Goal: Communication & Community: Answer question/provide support

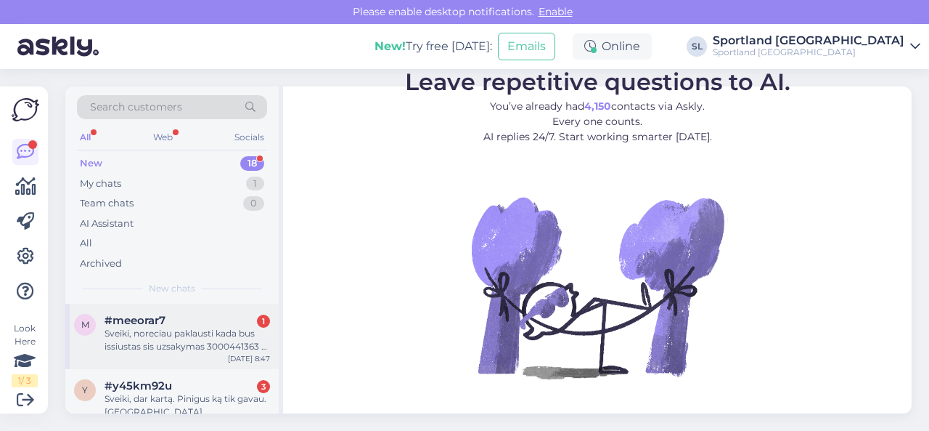
click at [190, 336] on div "Sveiki, noreciau paklausti kada bus issiustas sis uzsakymas 3000441363 ? Dekoju." at bounding box center [188, 340] width 166 height 26
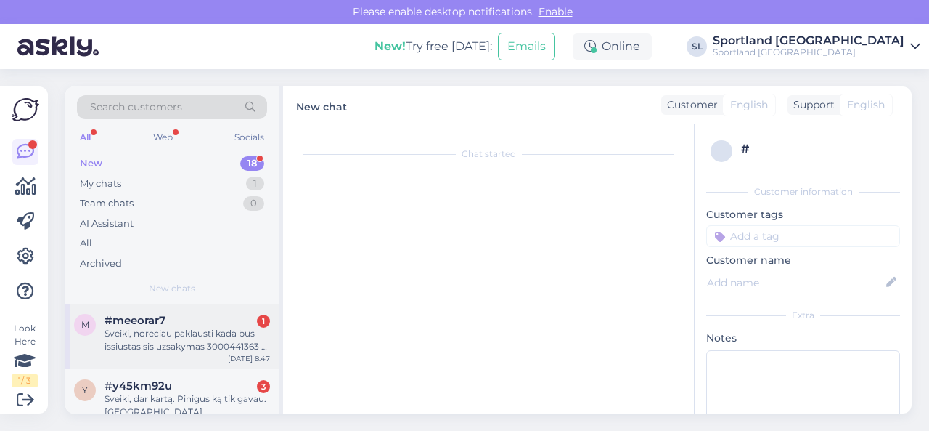
scroll to position [3, 0]
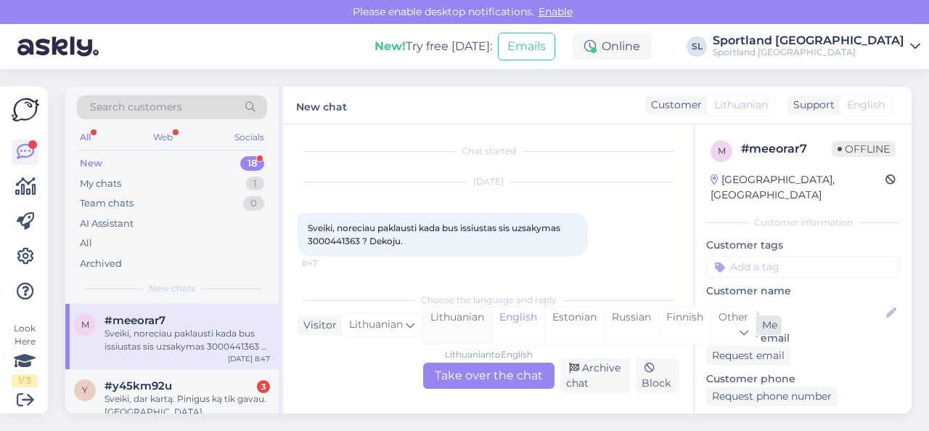
click at [476, 316] on div "Lithuanian" at bounding box center [457, 324] width 68 height 37
click at [470, 375] on div "Lithuanian to Lithuanian Take over the chat" at bounding box center [488, 375] width 131 height 26
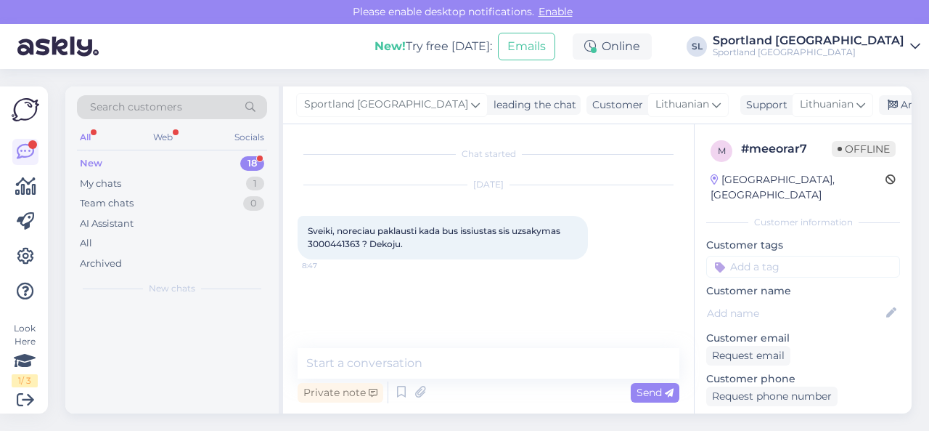
scroll to position [0, 0]
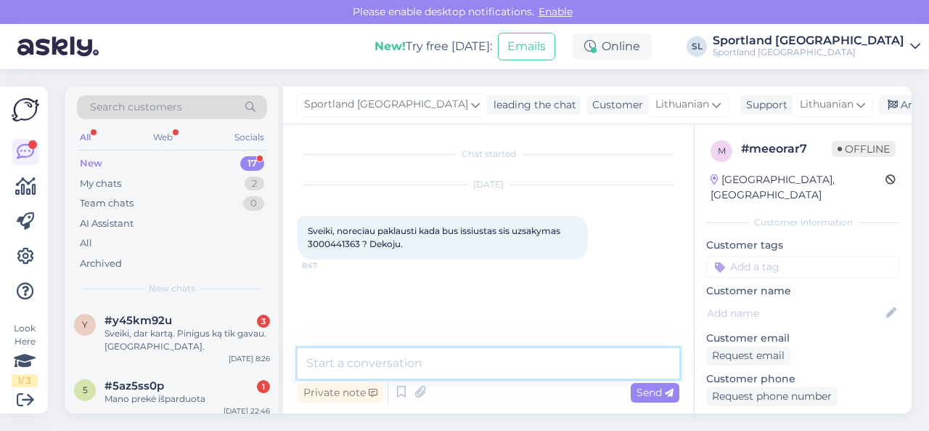
click at [434, 366] on textarea at bounding box center [489, 363] width 382 height 30
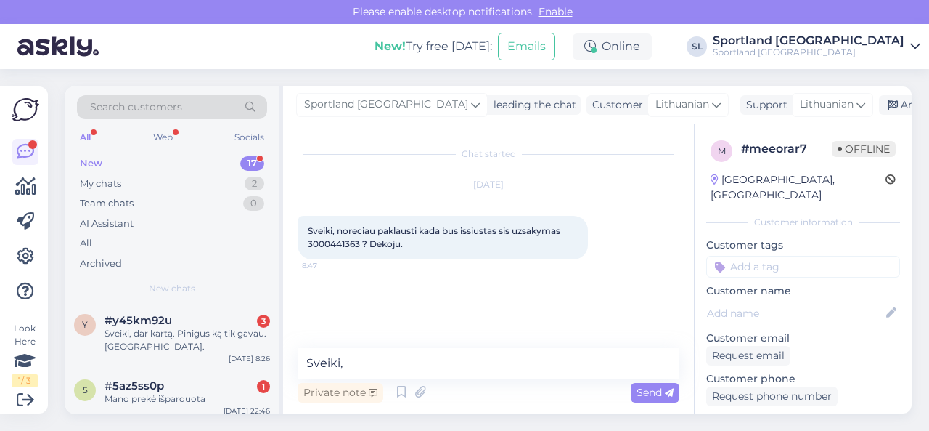
click at [335, 240] on span "Sveiki, noreciau paklausti kada bus issiustas sis uzsakymas 3000441363 ? Dekoju." at bounding box center [435, 237] width 255 height 24
copy span "3000441363"
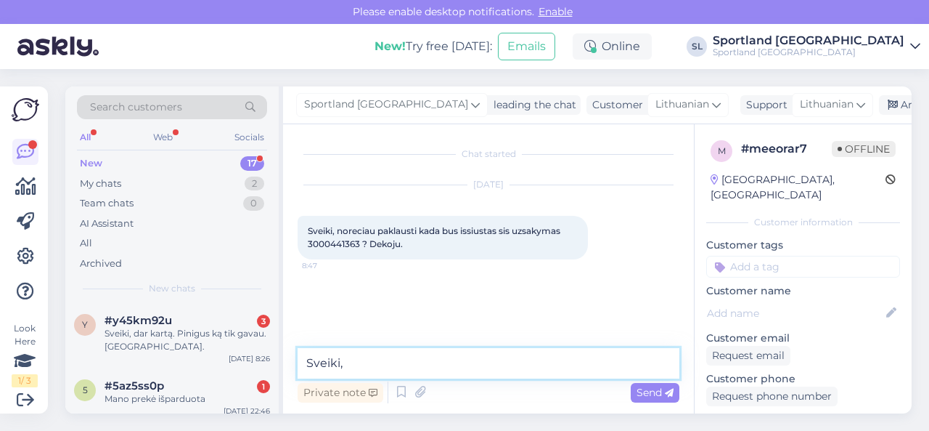
click at [448, 359] on textarea "Sveiki," at bounding box center [489, 363] width 382 height 30
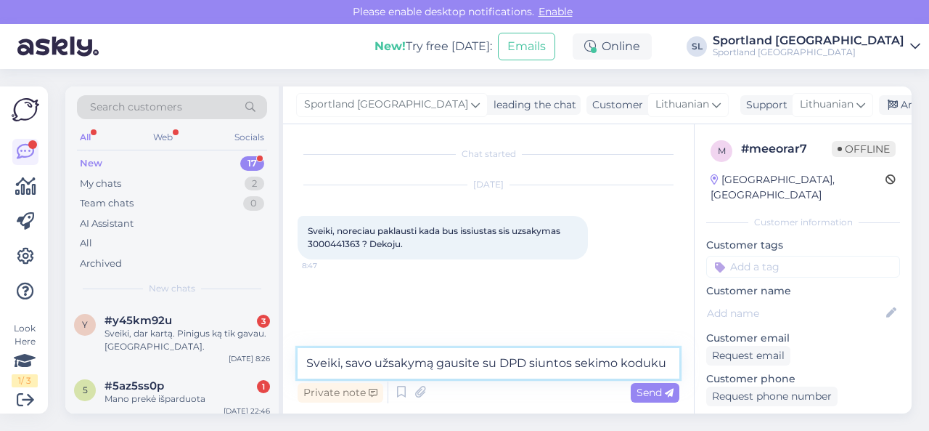
paste textarea "05805112087085"
type textarea "Sveiki, savo užsakymą gausite su DPD siuntos sekimo koduku 05805112087085"
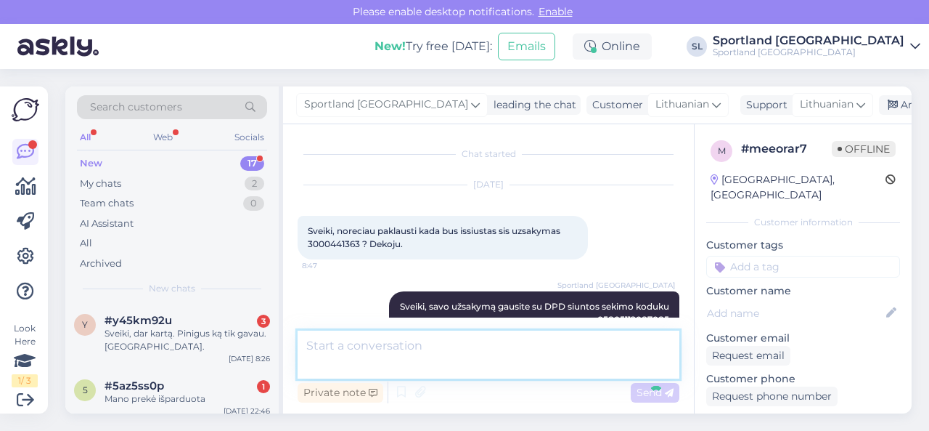
scroll to position [15, 0]
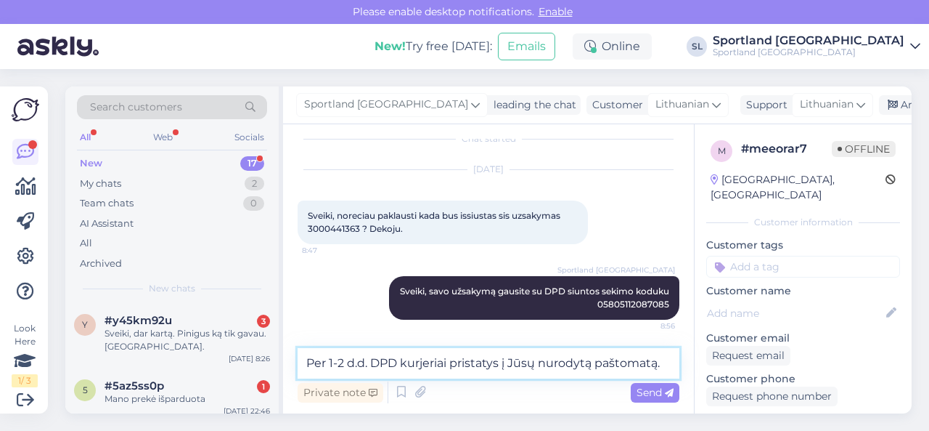
type textarea "Per 1-2 d.d. DPD kurjeriai pristatys į Jūsų nurodytą paštomatą."
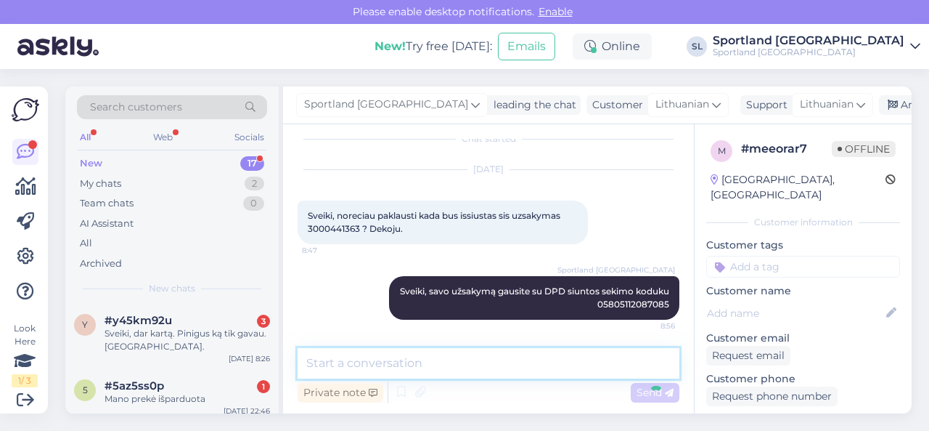
scroll to position [91, 0]
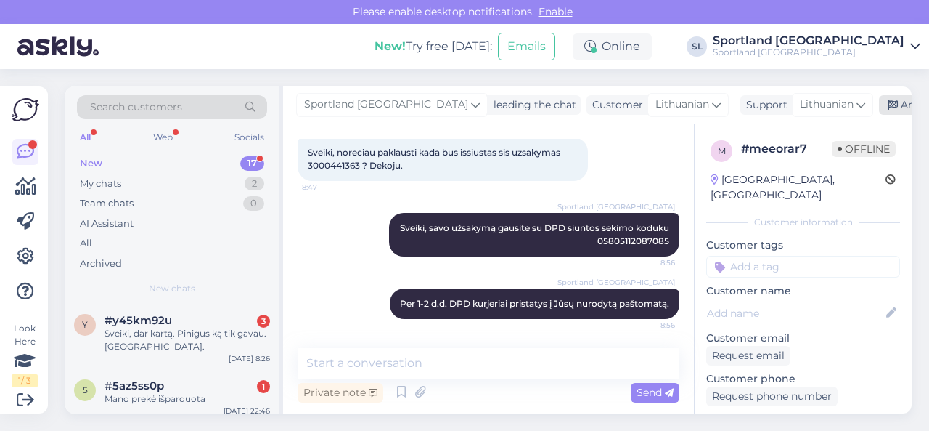
click at [879, 107] on div "Archive chat" at bounding box center [924, 105] width 91 height 20
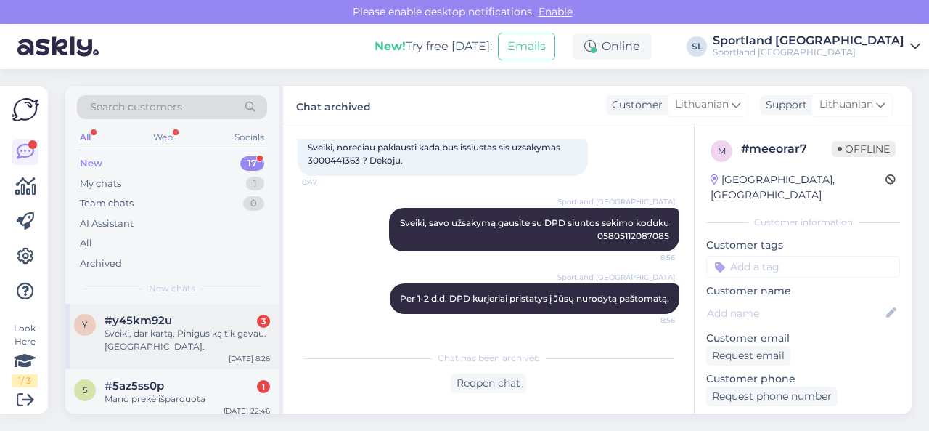
click at [171, 327] on div "Sveiki, dar kartą. Pinigus ką tik gavau. [GEOGRAPHIC_DATA]." at bounding box center [188, 340] width 166 height 26
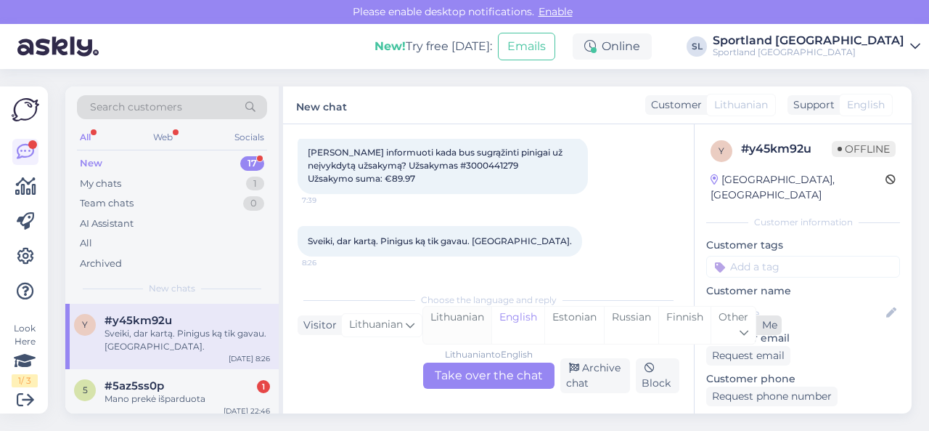
click at [456, 322] on div "Lithuanian" at bounding box center [457, 324] width 68 height 37
click at [456, 381] on div "Lithuanian to Lithuanian Take over the chat" at bounding box center [488, 375] width 131 height 26
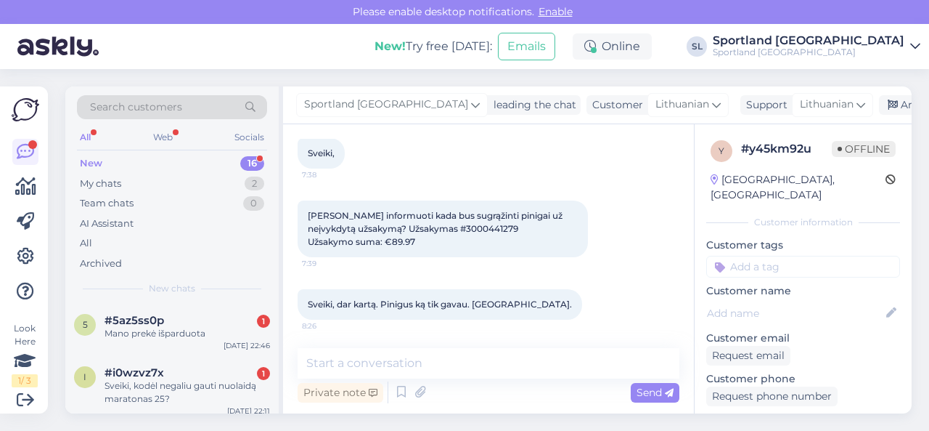
click at [449, 230] on span "[PERSON_NAME] informuoti kada bus sugrąžinti pinigai už neįvykdytą užsakymą? Už…" at bounding box center [436, 228] width 257 height 37
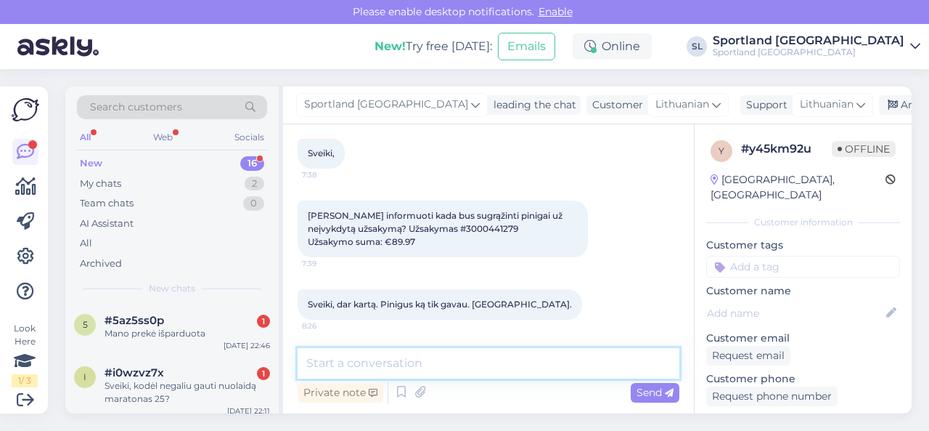
click at [454, 362] on textarea at bounding box center [489, 363] width 382 height 30
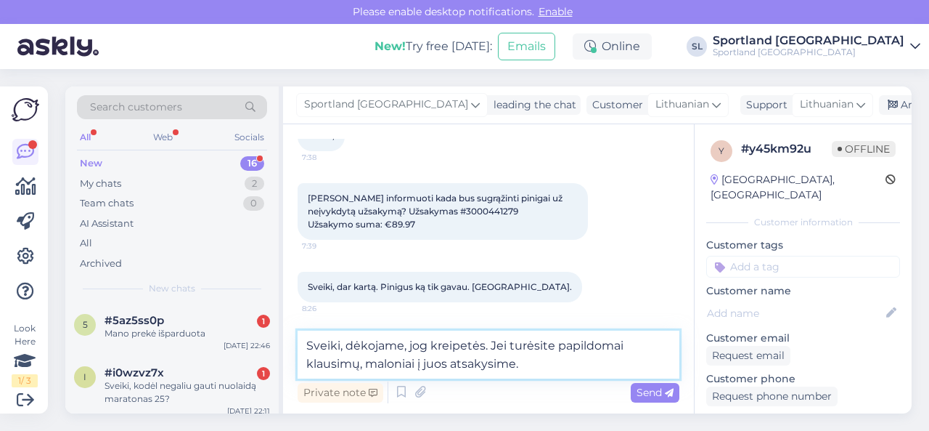
type textarea "Sveiki, dėkojame, jog kreipetės. Jei turėsite papildomai klausimų, maloniai į j…"
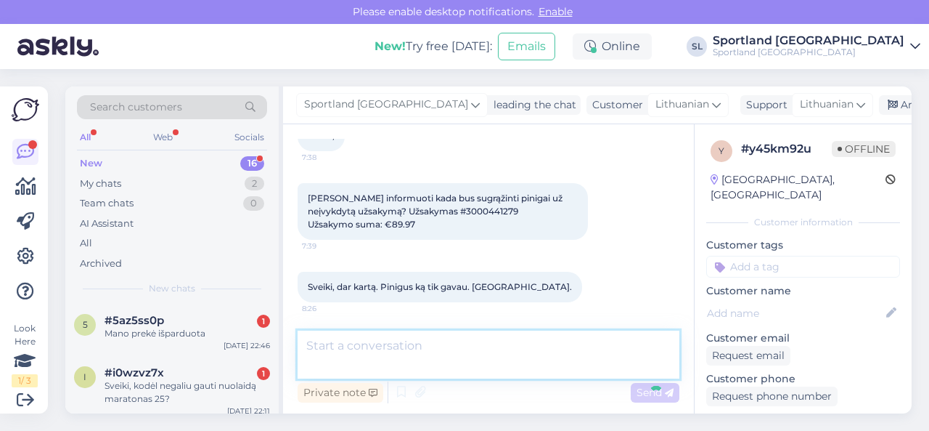
scroll to position [153, 0]
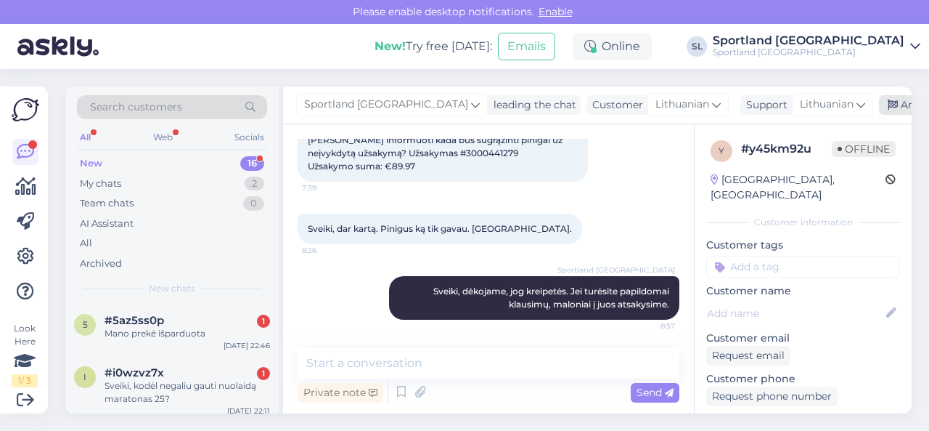
click at [879, 105] on div "Archive chat" at bounding box center [924, 105] width 91 height 20
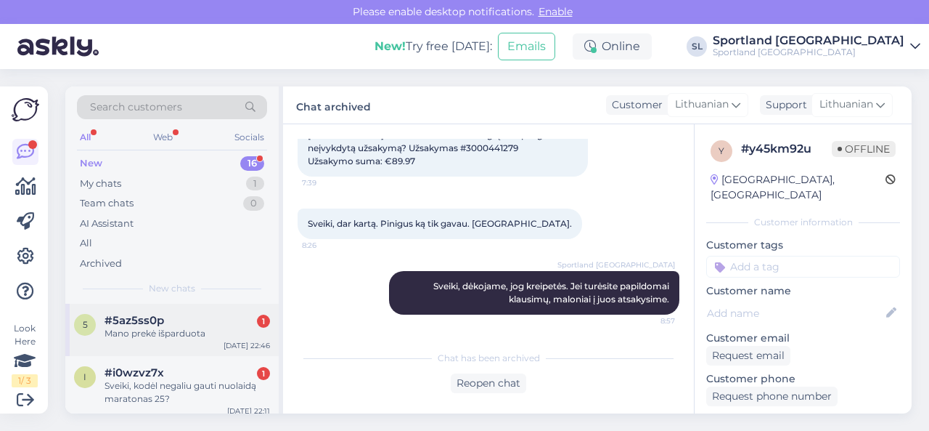
click at [202, 339] on div "5 #5az5ss0p 1 Mano prekė išparduota [DATE] 22:46" at bounding box center [171, 329] width 213 height 52
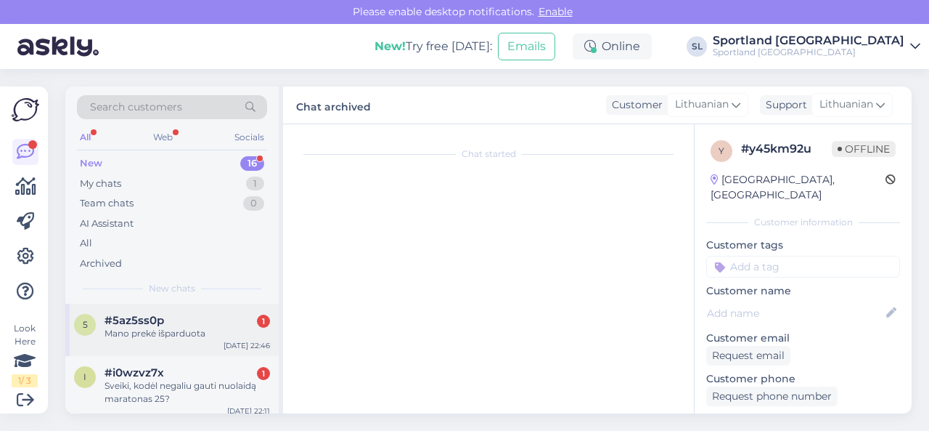
scroll to position [0, 0]
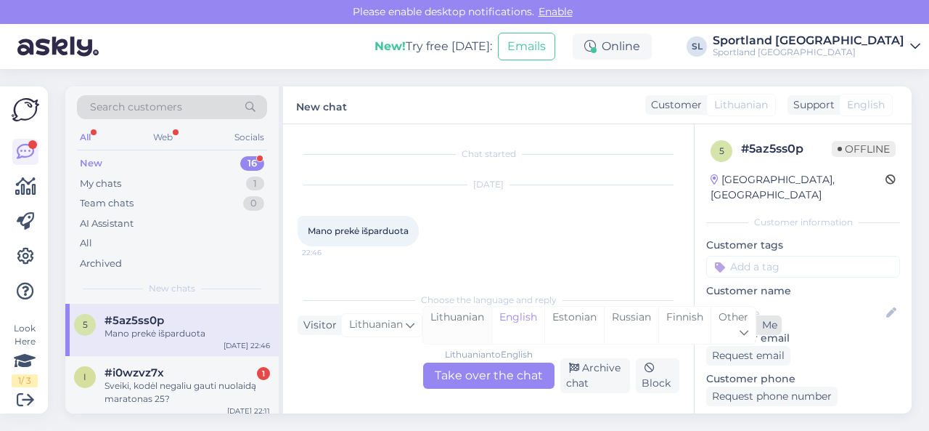
click at [459, 320] on div "Lithuanian" at bounding box center [457, 324] width 68 height 37
click at [456, 370] on div "Lithuanian to Lithuanian Take over the chat" at bounding box center [488, 375] width 131 height 26
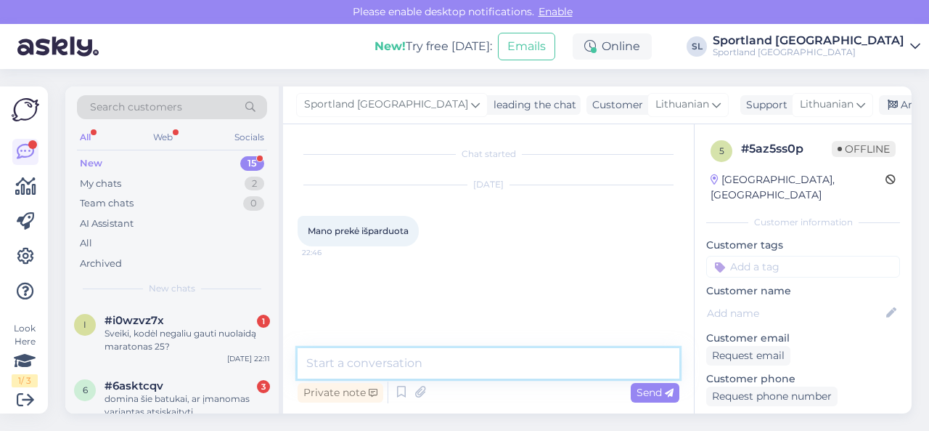
click at [462, 369] on textarea at bounding box center [489, 363] width 382 height 30
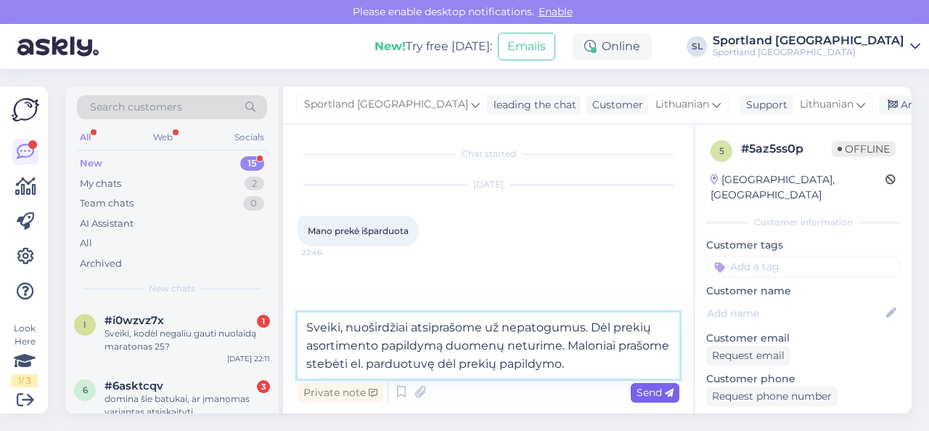
type textarea "Sveiki, nuoširdžiai atsiprašome už nepatogumus. Dėl prekių asortimento papildym…"
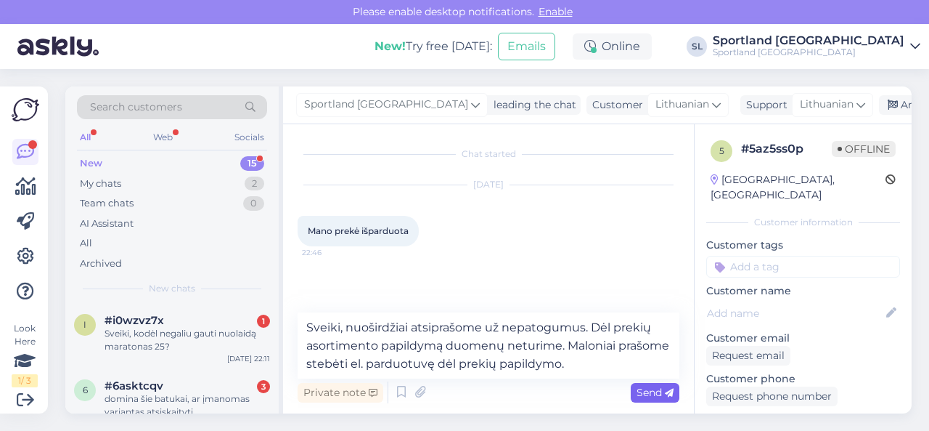
click at [653, 393] on span "Send" at bounding box center [655, 391] width 37 height 13
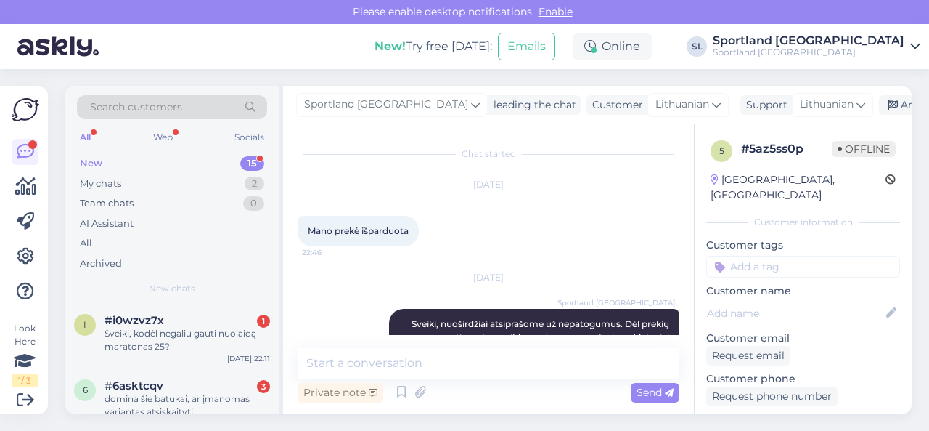
scroll to position [46, 0]
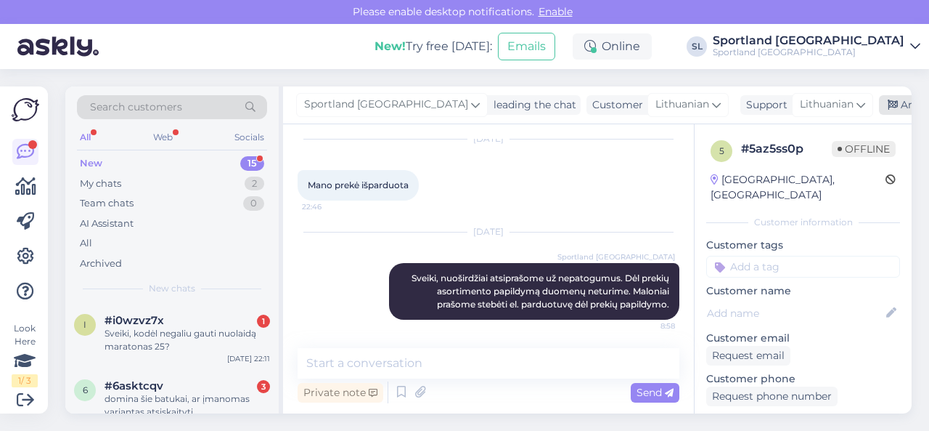
click at [879, 110] on div "Archive chat" at bounding box center [924, 105] width 91 height 20
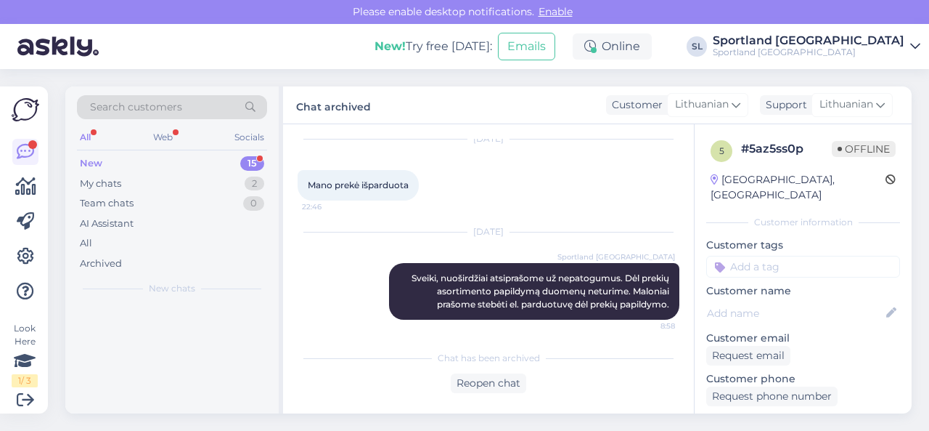
scroll to position [51, 0]
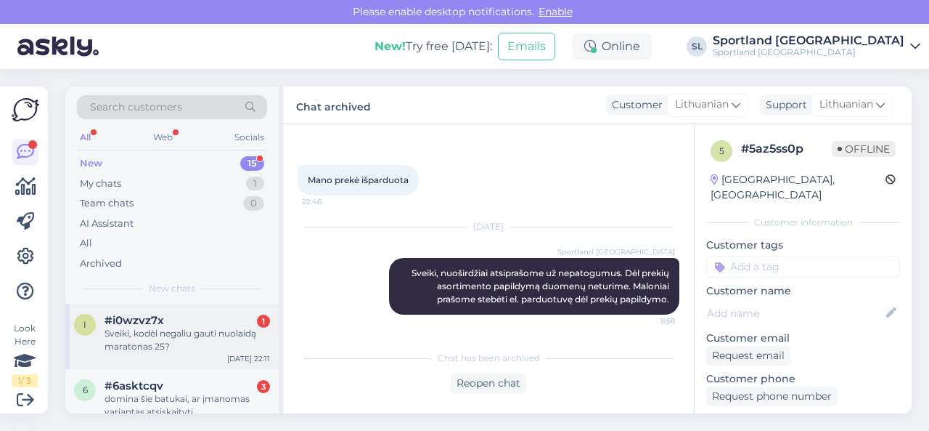
click at [223, 335] on div "Sveiki, kodėl negaliu gauti nuolaidą maratonas 25?" at bounding box center [188, 340] width 166 height 26
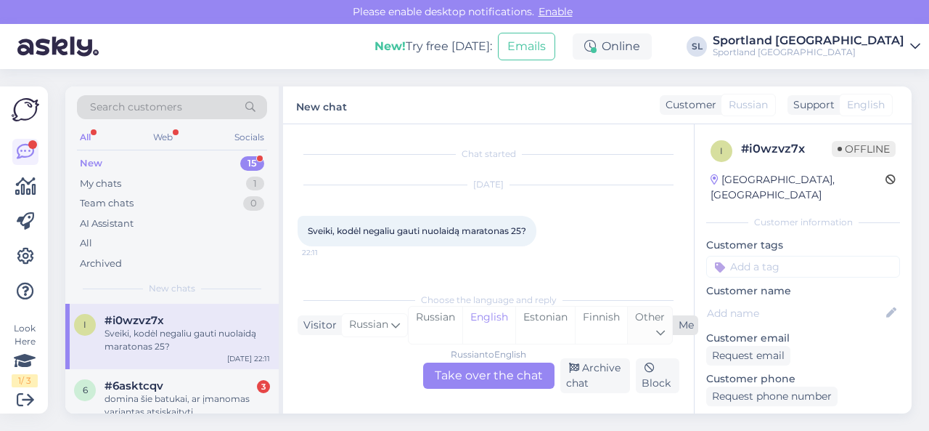
click at [650, 330] on div "Other" at bounding box center [649, 324] width 45 height 37
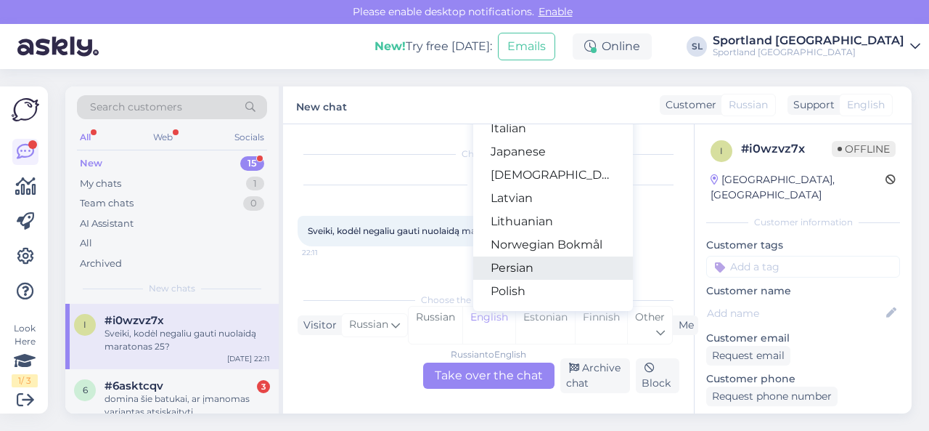
scroll to position [363, 0]
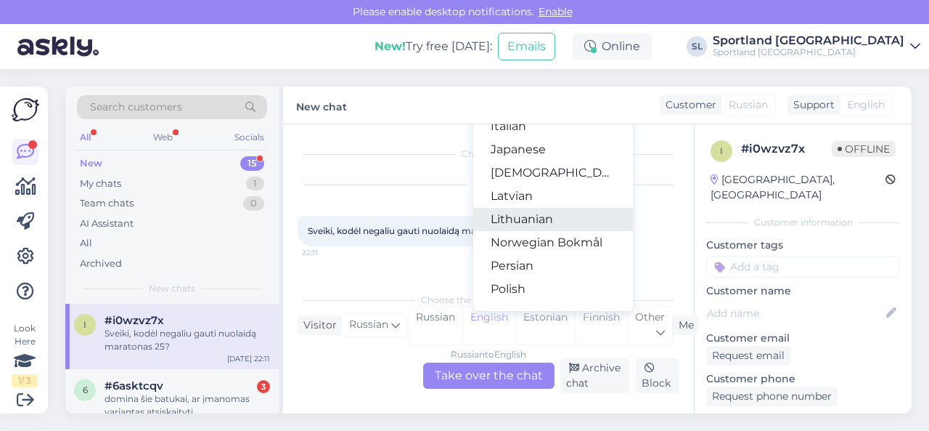
click at [529, 223] on link "Lithuanian" at bounding box center [553, 219] width 160 height 23
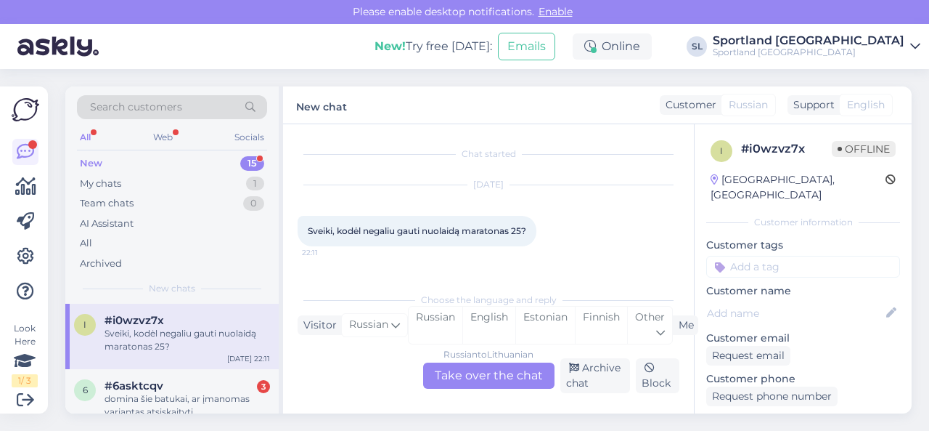
click at [488, 372] on div "Russian to Lithuanian Take over the chat" at bounding box center [488, 375] width 131 height 26
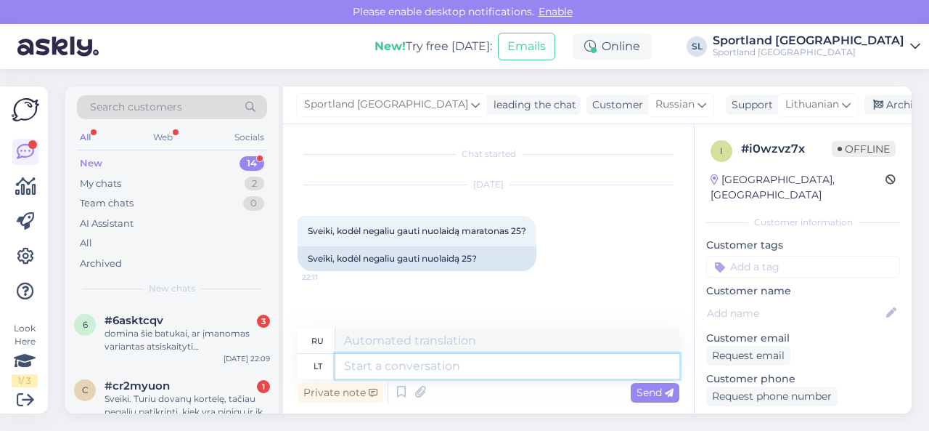
click at [460, 371] on textarea at bounding box center [507, 366] width 344 height 25
type textarea "Sveiki,"
type textarea "Привет,"
type textarea "Sveiki, maloniai pr"
type textarea "Здравствуйте, пожалуйста."
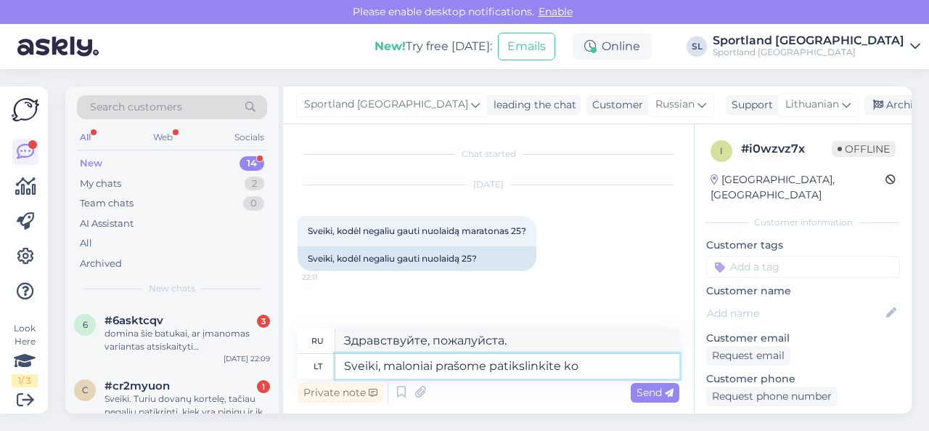
type textarea "Sveiki, maloniai prašome patikslinkite kok"
type textarea "Здравствуйте, поясните, пожалуйста."
type textarea "Sveiki, maloniai prašome patikslinkite kokia tai"
type textarea "Здравствуйте, уточните, пожалуйста, какой именно"
type textarea "Sveiki, maloniai prašome patikslinkite kokia tai pre"
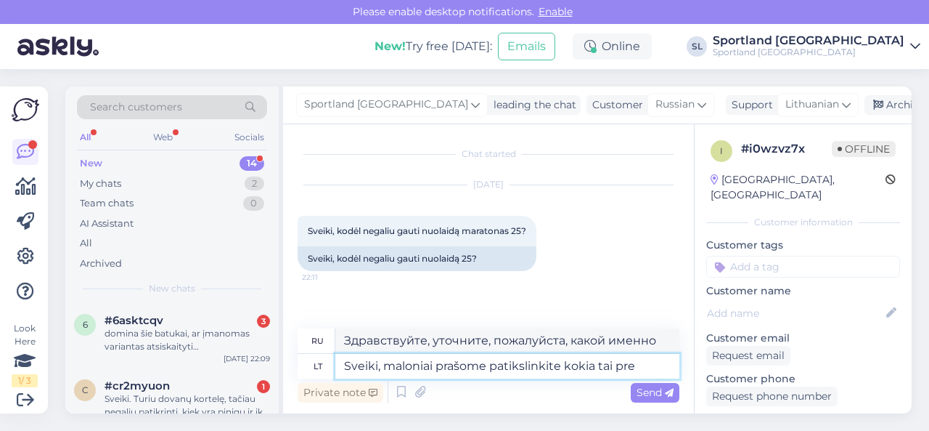
type textarea "Здравствуйте, объясните, пожалуйста, что это такое."
type textarea "Sveiki, maloniai prašome patikslinkite kokia tai prekė"
type textarea "Здравствуйте, уточните, пожалуйста, что это за продукт."
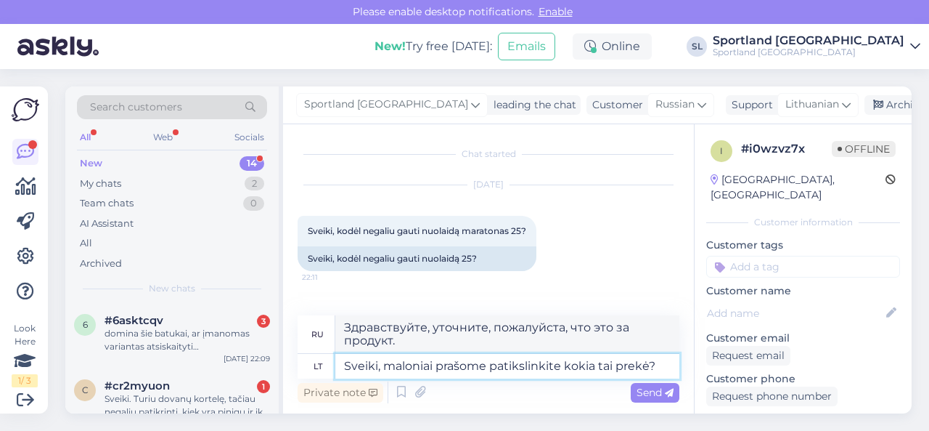
type textarea "Sveiki, maloniai prašome patikslinkite kokia tai prekė?"
type textarea "Здравствуйте, уточните, пожалуйста, что это за продукт?"
type textarea "Sveiki, maloniai prašome patikslinkite kokia tai prekė? Ar"
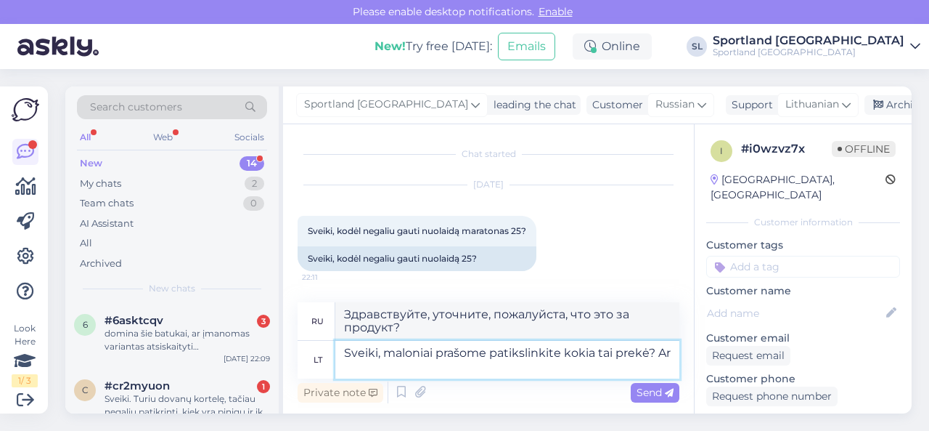
type textarea "Здравствуйте, не могли бы вы уточнить, что это за продукт?"
type textarea "Sveiki, maloniai prašome patikslinkite kokia tai prekė? Ar perkate"
type textarea "Здравствуйте, уточните, пожалуйста, что это за товар? Вы покупаете?"
type textarea "Sveiki, maloniai prašome patikslinkite kokia tai prekė? Ar perkate kaip p"
type textarea "Здравствуйте, уточните, пожалуйста, что это за товар? Вы покупаете как"
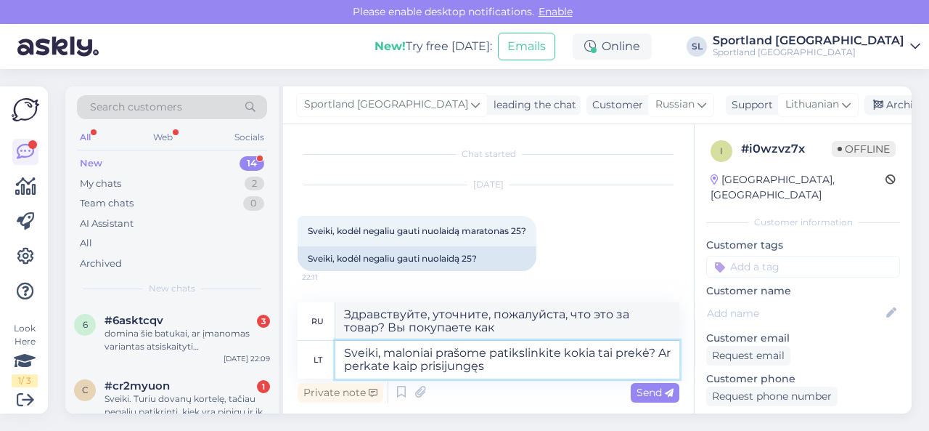
type textarea "Sveiki, maloniai prašome patikslinkite kokia tai prekė? Ar perkate kaip prisiju…"
type textarea "Здравствуйте, уточните, пожалуйста, что это за товар? Вы покупаете как зарегист…"
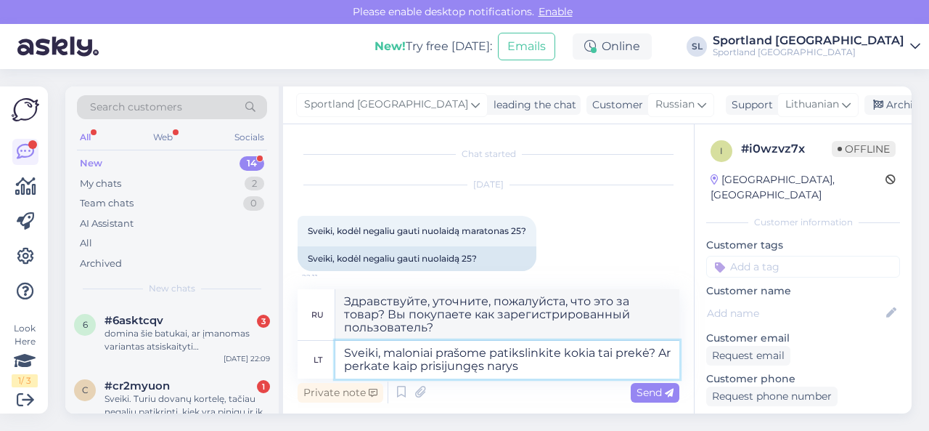
type textarea "Sveiki, maloniai prašome patikslinkite kokia tai prekė? Ar perkate kaip prisiju…"
type textarea "Здравствуйте, уточните, пожалуйста, что это за продукт? Вы покупаете как зареги…"
type textarea "Sveiki, maloniai prašome patikslinkite kokia tai prekė? Ar perkate kaip prisiju…"
type textarea "Здравствуйте, уточните, пожалуйста, что это за продукт? Вы покупаете как зареги…"
type textarea "Sveiki, maloniai prašome patikslinkite kokia tai prekė? Ar perkate kaip prisiju…"
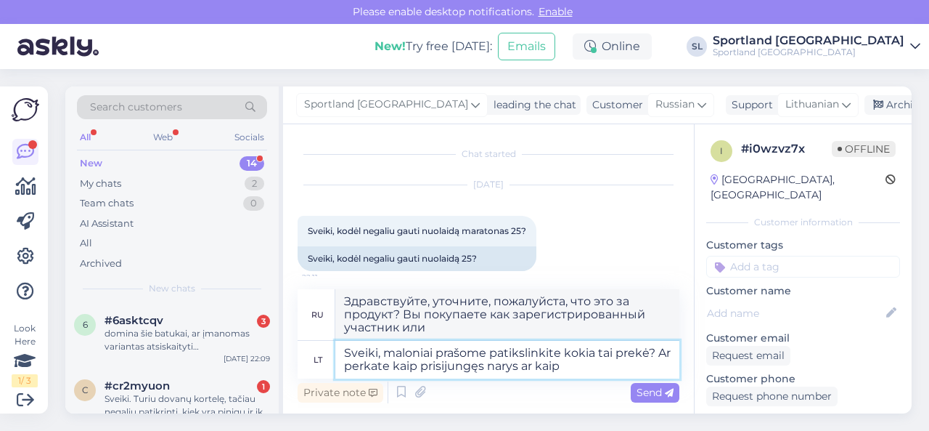
type textarea "Здравствуйте, уточните, пожалуйста, что это за продукт? Вы покупаете как зареги…"
type textarea "Sveiki, maloniai prašome patikslinkite kokia tai prekė? Ar perkate kaip prisiju…"
type textarea "Здравствуйте, уточните, пожалуйста, что это за продукт? Вы покупаете как зареги…"
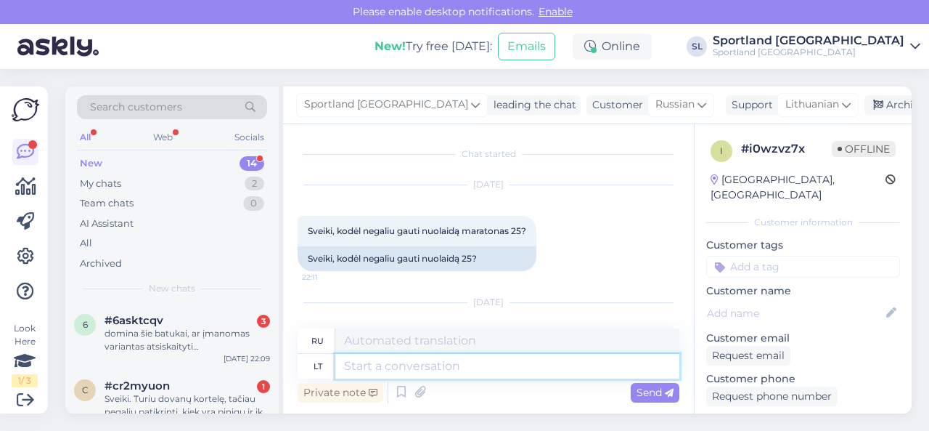
scroll to position [128, 0]
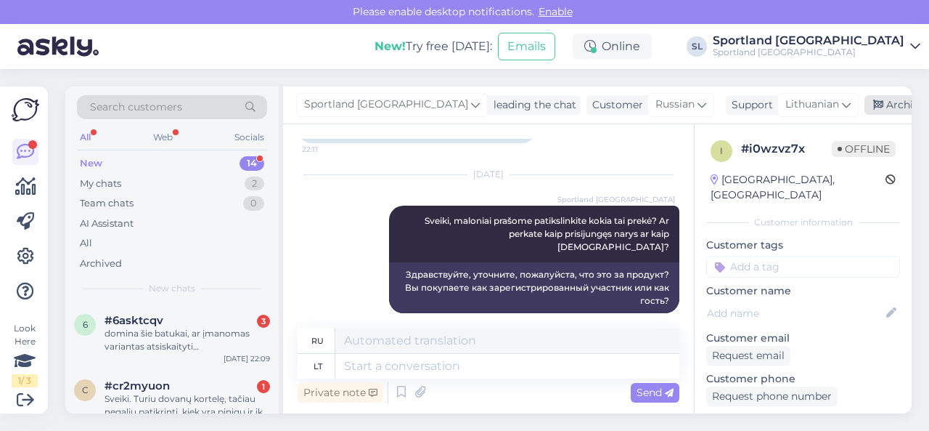
click at [865, 107] on div "Archive chat" at bounding box center [910, 105] width 91 height 20
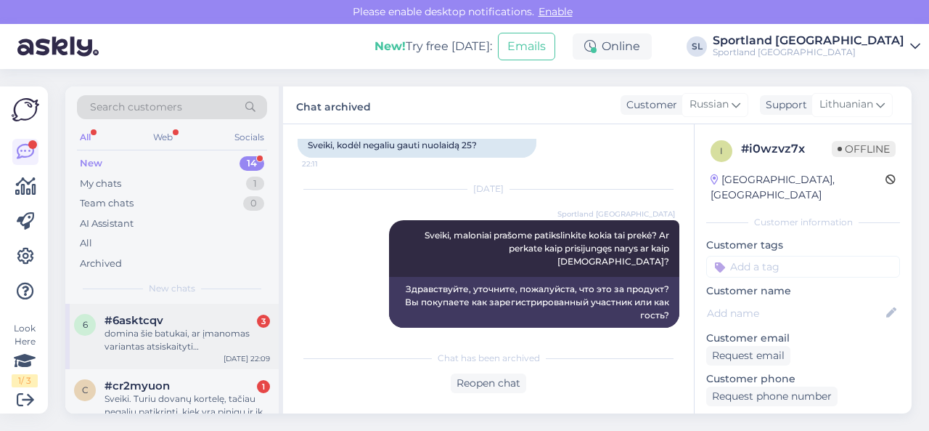
click at [166, 335] on div "domina šie batukai, ar įmanomas variantas atsiskaityti [GEOGRAPHIC_DATA] su akr…" at bounding box center [188, 340] width 166 height 26
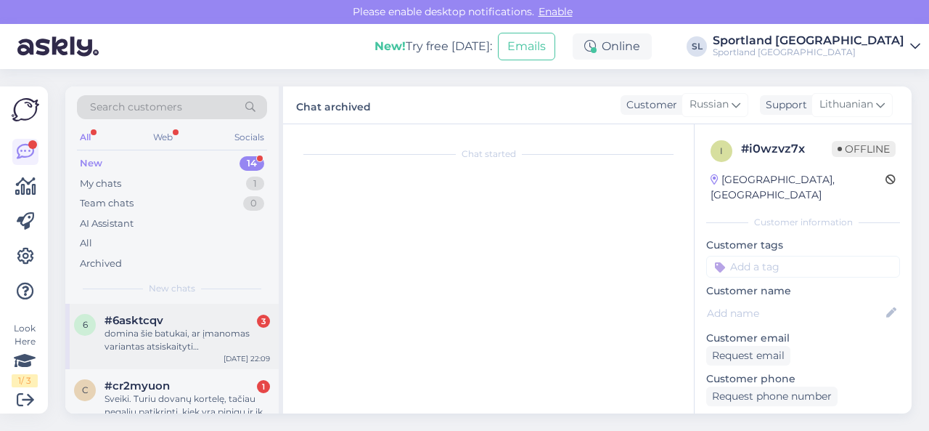
scroll to position [141, 0]
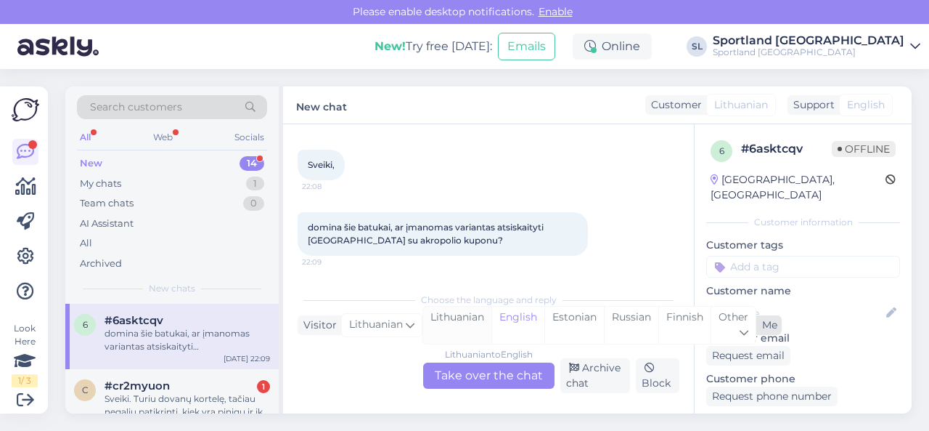
click at [454, 319] on div "Lithuanian" at bounding box center [457, 324] width 68 height 37
click at [465, 373] on div "Lithuanian to Lithuanian Take over the chat" at bounding box center [488, 375] width 131 height 26
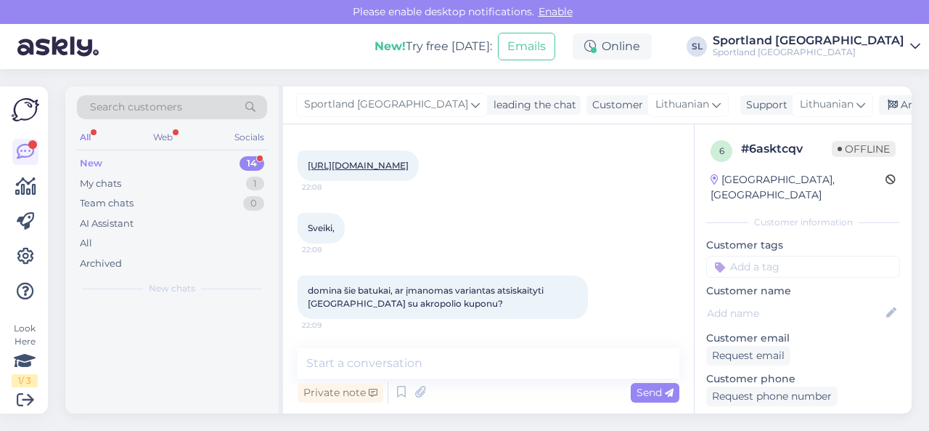
scroll to position [78, 0]
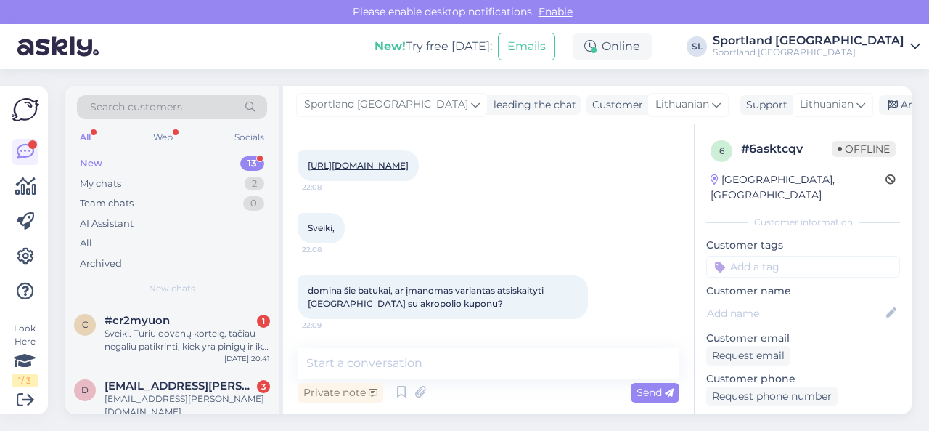
click at [409, 165] on link "[URL][DOMAIN_NAME]" at bounding box center [358, 165] width 101 height 11
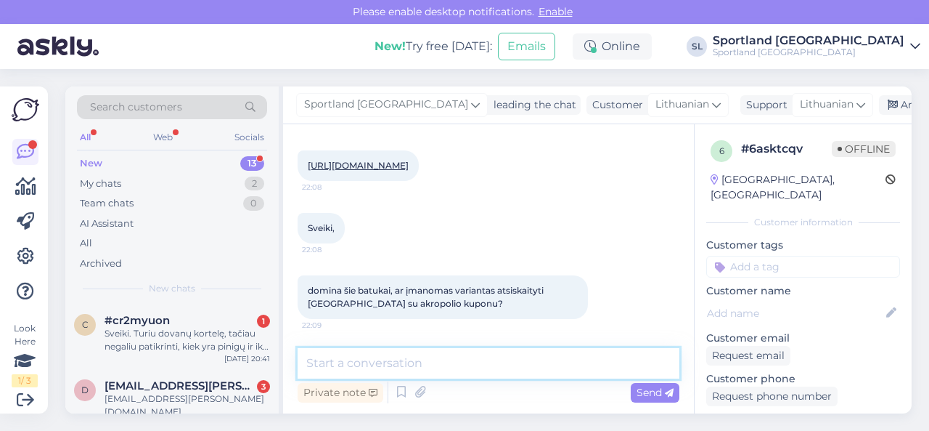
click at [372, 362] on textarea at bounding box center [489, 363] width 382 height 30
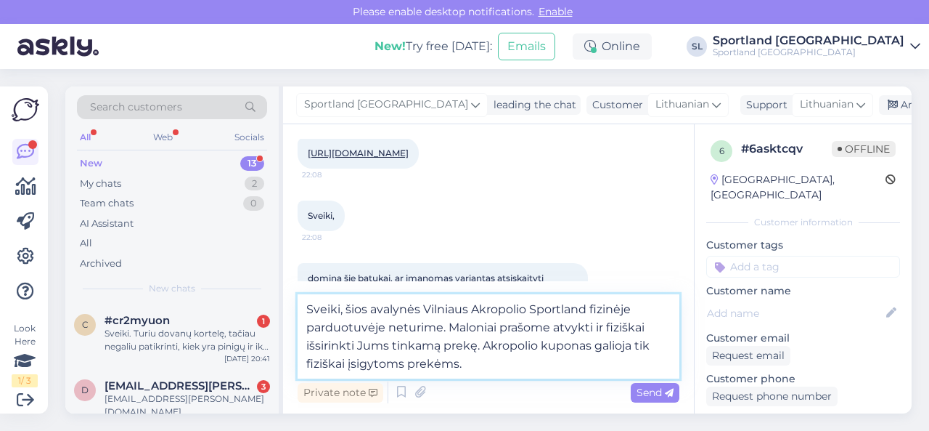
type textarea "Sveiki, šios avalynės Vilniaus Akropolio Sportland fizinėje parduotuvėje neturi…"
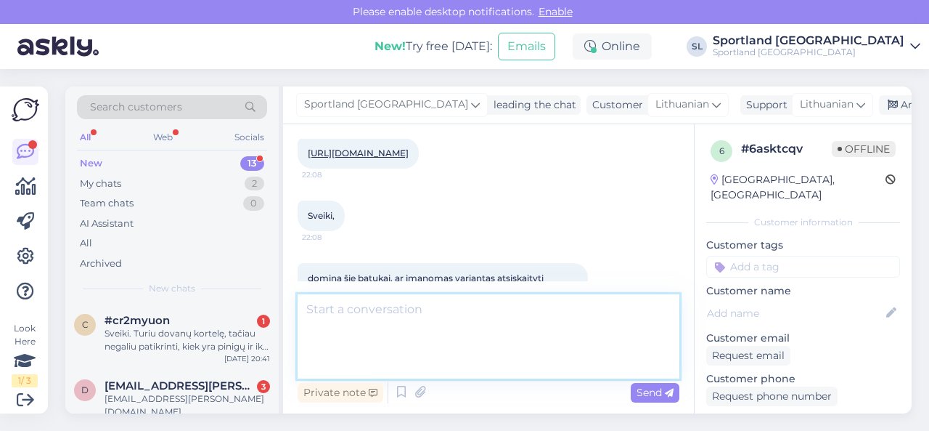
scroll to position [210, 0]
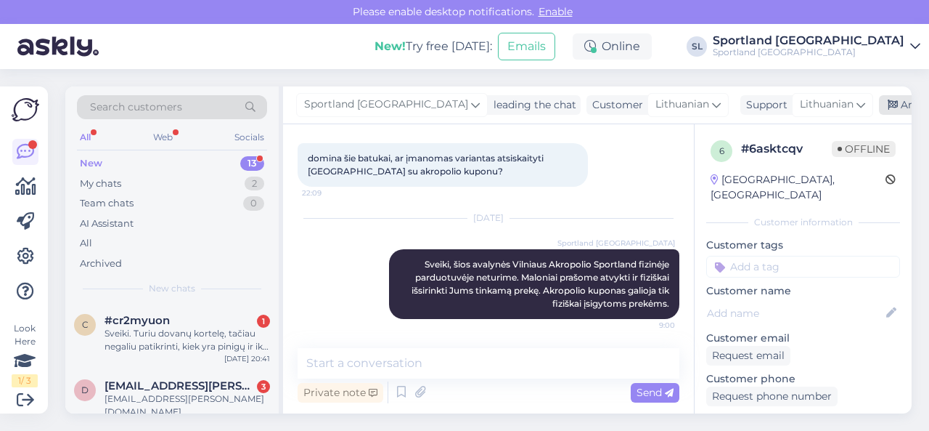
click at [889, 108] on div "Archive chat" at bounding box center [924, 105] width 91 height 20
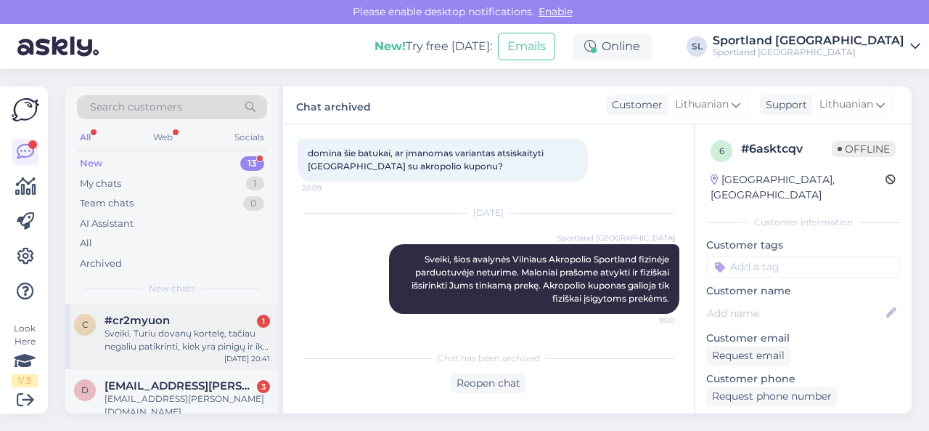
click at [181, 330] on div "Sveiki. Turiu dovanų kortelę, tačiau negaliu patikrinti, kiek yra pinigų ir iki…" at bounding box center [188, 340] width 166 height 26
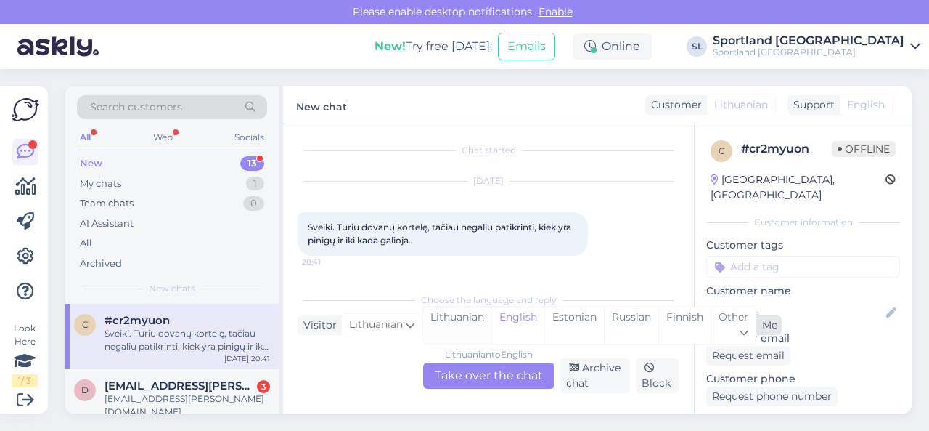
scroll to position [3, 0]
click at [466, 325] on div "Lithuanian" at bounding box center [457, 324] width 68 height 37
click at [470, 376] on div "Lithuanian to Lithuanian Take over the chat" at bounding box center [488, 375] width 131 height 26
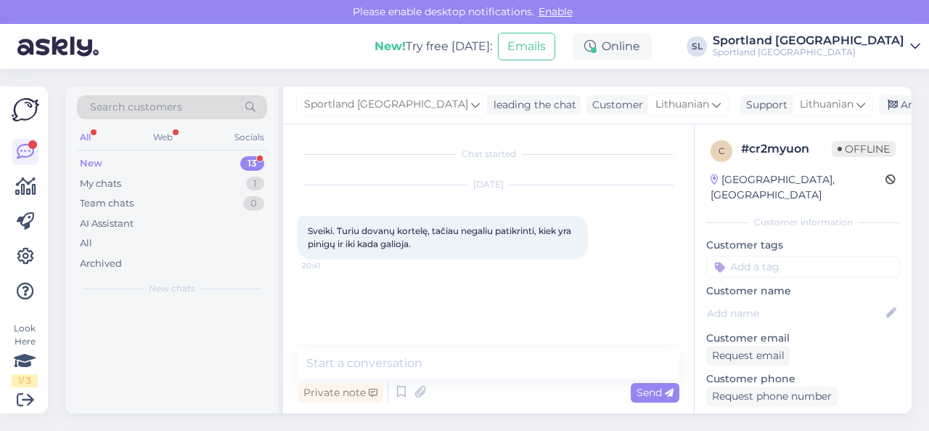
scroll to position [0, 0]
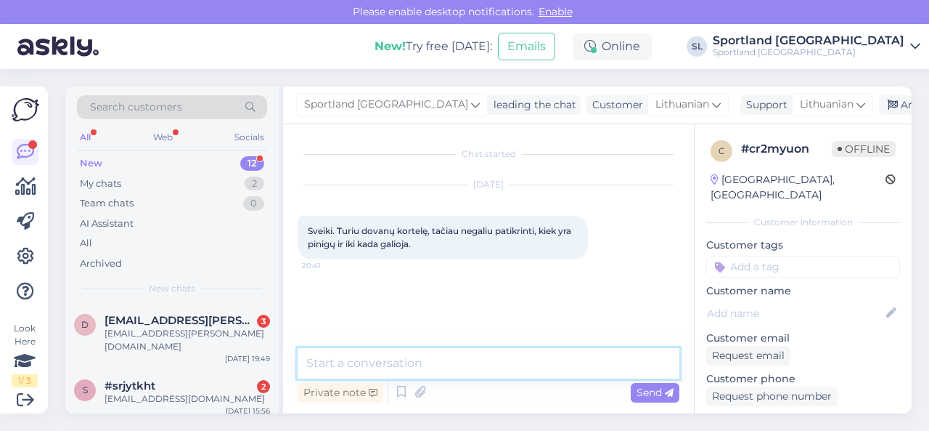
click at [559, 372] on textarea at bounding box center [489, 363] width 382 height 30
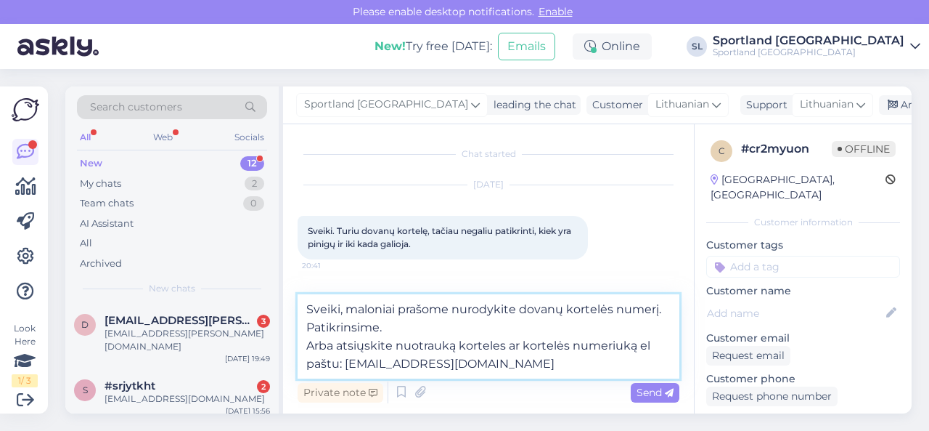
type textarea "Sveiki, maloniai prašome nurodykite dovanų kortelės numerį. Patikrinsime. Arba …"
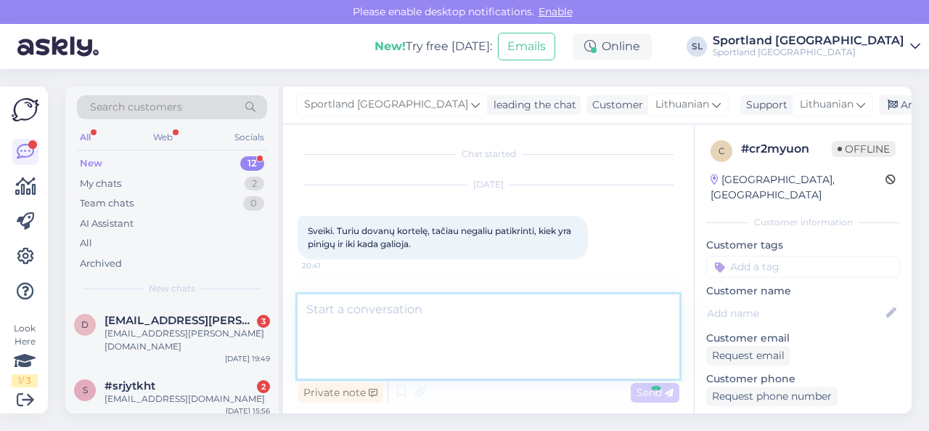
scroll to position [72, 0]
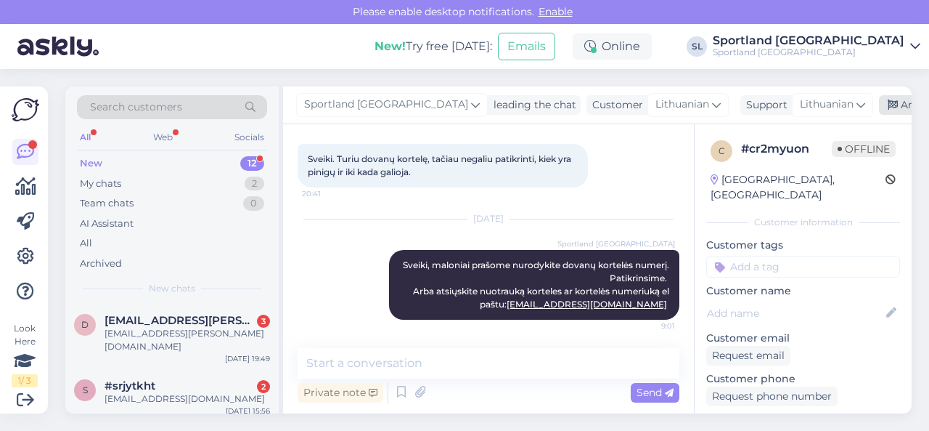
click at [879, 110] on div "Archive chat" at bounding box center [924, 105] width 91 height 20
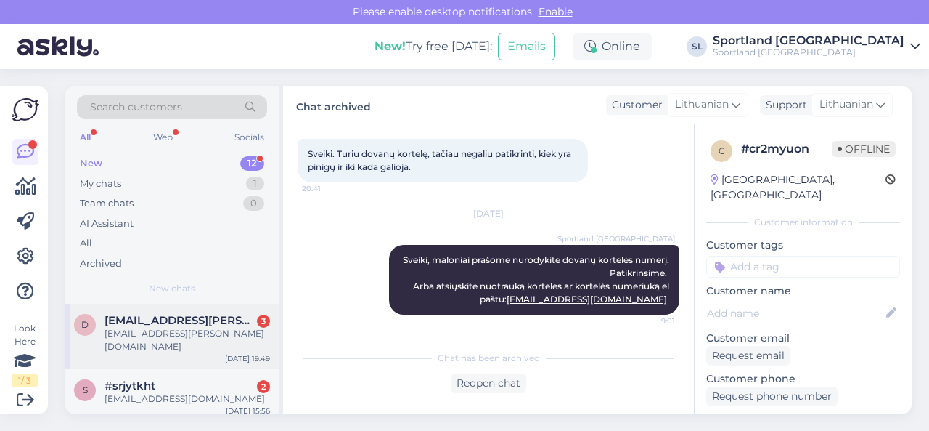
click at [187, 332] on div "[EMAIL_ADDRESS][PERSON_NAME][DOMAIN_NAME]" at bounding box center [188, 340] width 166 height 26
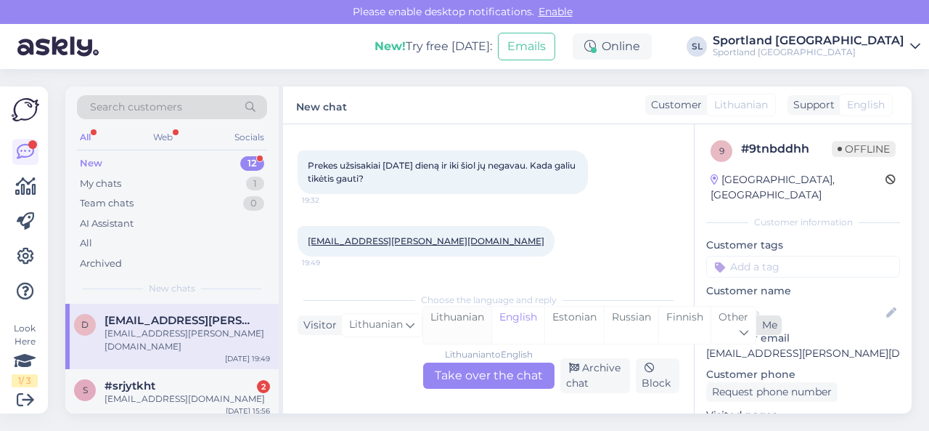
click at [449, 324] on div "Lithuanian" at bounding box center [457, 324] width 68 height 37
click at [466, 375] on div "Lithuanian to Lithuanian Take over the chat" at bounding box center [488, 375] width 131 height 26
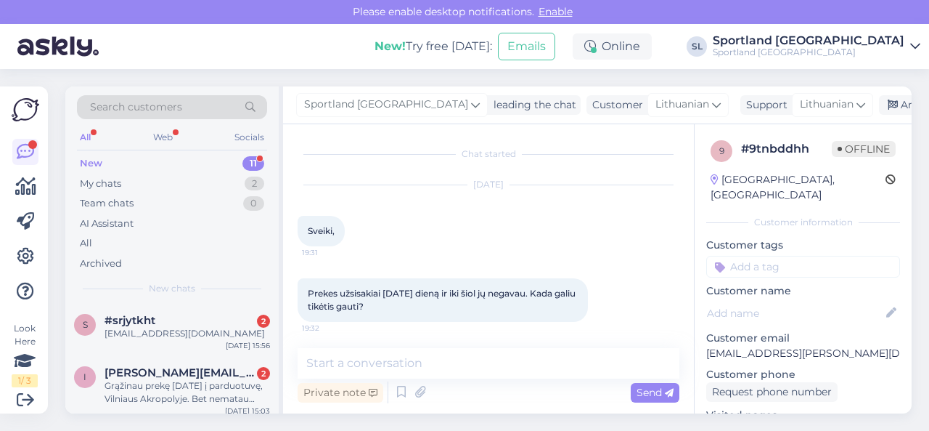
scroll to position [65, 0]
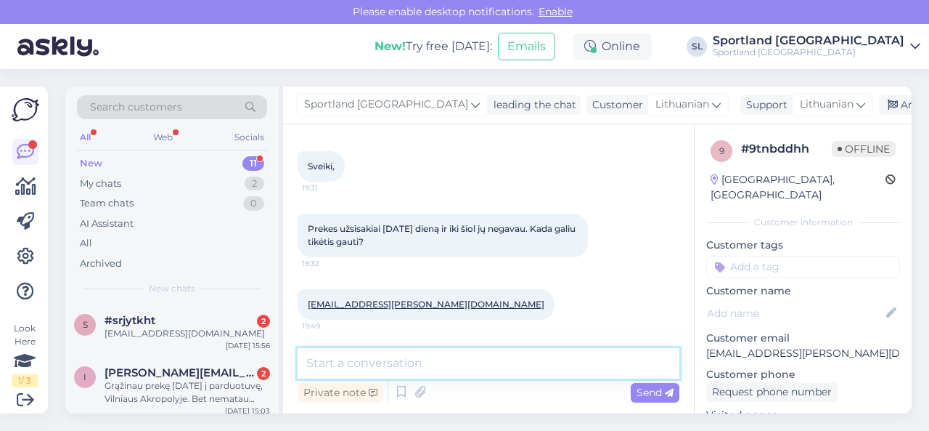
click at [504, 359] on textarea at bounding box center [489, 363] width 382 height 30
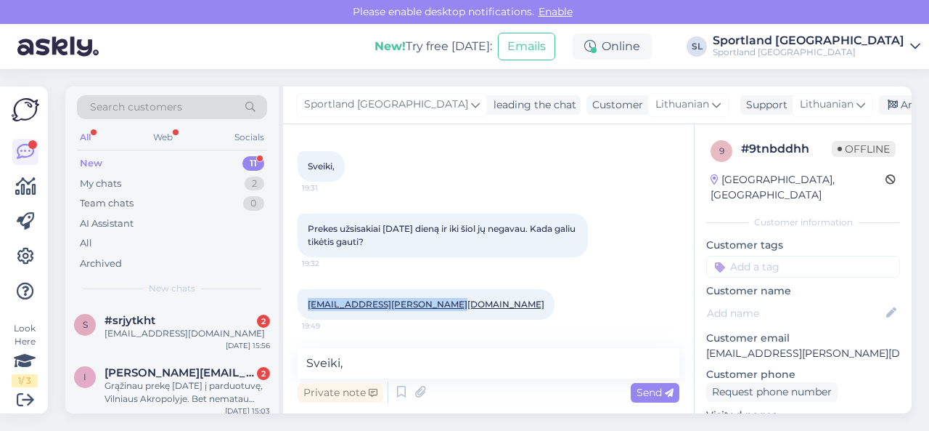
drag, startPoint x: 454, startPoint y: 303, endPoint x: 306, endPoint y: 310, distance: 148.3
click at [306, 310] on div "[PERSON_NAME][EMAIL_ADDRESS][DOMAIN_NAME] 19:49" at bounding box center [426, 304] width 257 height 30
copy link "[EMAIL_ADDRESS][PERSON_NAME][DOMAIN_NAME]"
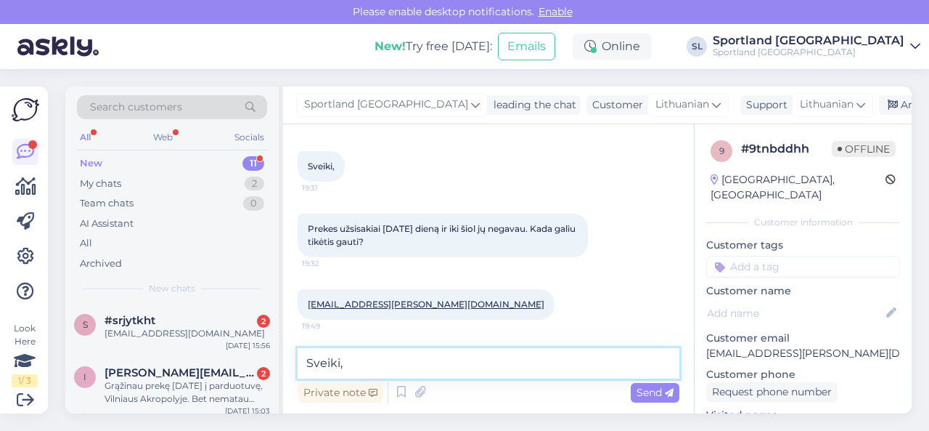
click at [376, 364] on textarea "Sveiki," at bounding box center [489, 363] width 382 height 30
paste textarea "3000439376"
paste textarea "[PERSON_NAME]"
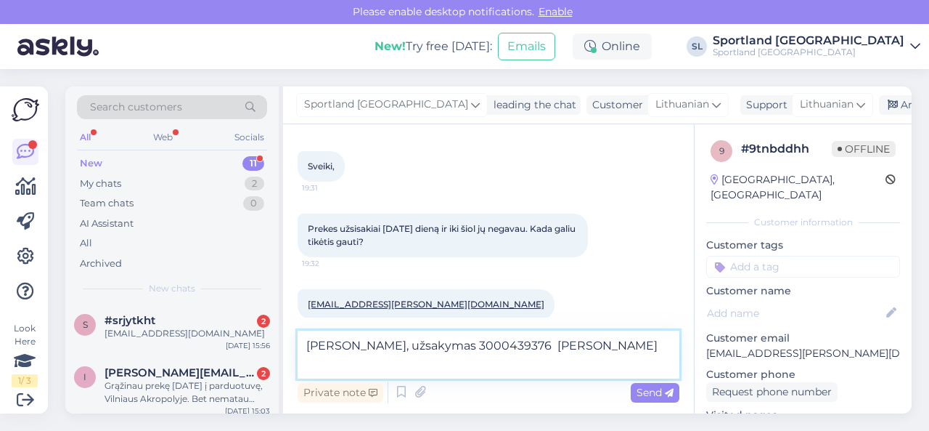
click at [454, 362] on textarea "[PERSON_NAME], užsakymas 3000439376 [PERSON_NAME]" at bounding box center [489, 354] width 382 height 48
paste textarea "05815067630678"
type textarea "[PERSON_NAME], užsakymas 3000439376 [PERSON_NAME] bus pristatytas su DPD siunto…"
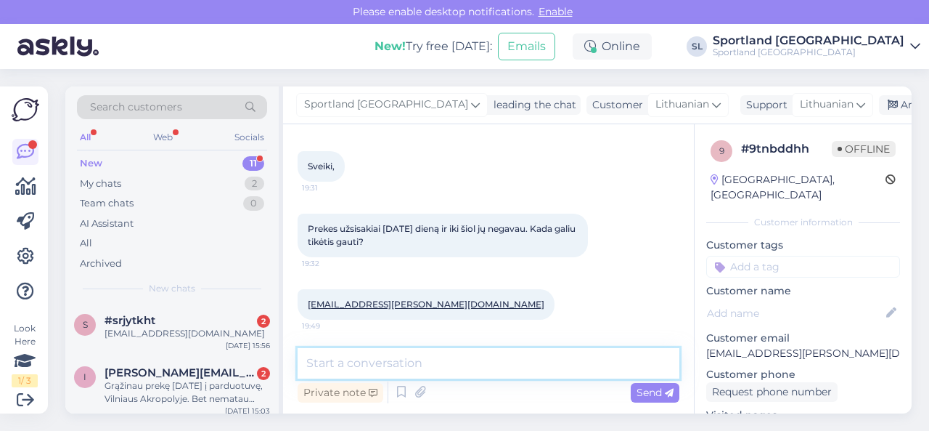
scroll to position [184, 0]
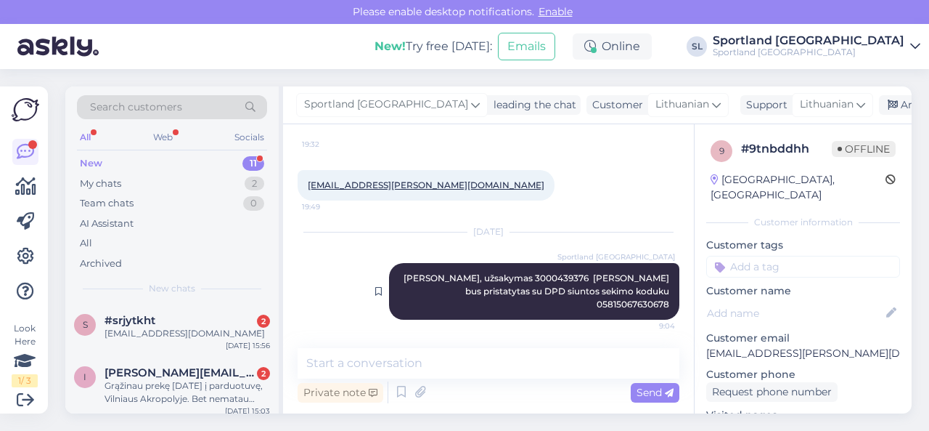
click at [536, 277] on span "[PERSON_NAME], užsakymas 3000439376 [PERSON_NAME] bus pristatytas su DPD siunto…" at bounding box center [539, 290] width 271 height 37
copy span "3000439376"
click at [879, 113] on div "Archive chat" at bounding box center [924, 105] width 91 height 20
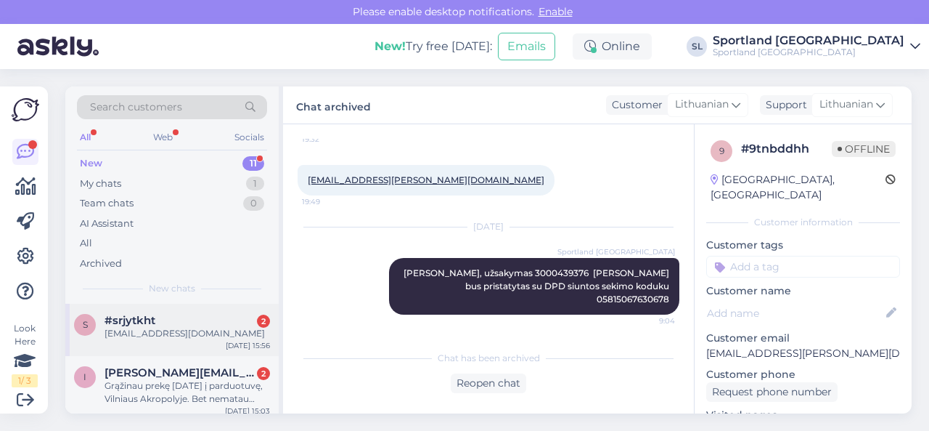
click at [195, 332] on div "[EMAIL_ADDRESS][DOMAIN_NAME]" at bounding box center [188, 333] width 166 height 13
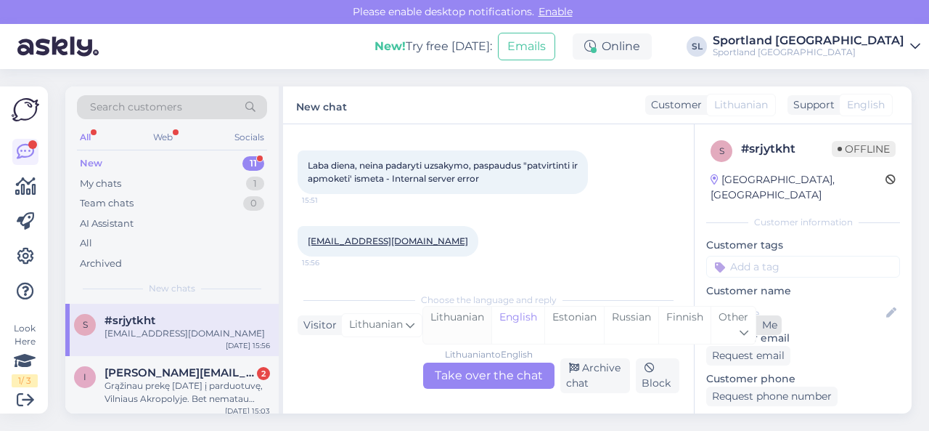
click at [450, 328] on div "Lithuanian" at bounding box center [457, 324] width 68 height 37
click at [463, 372] on div "Lithuanian to Lithuanian Take over the chat" at bounding box center [488, 375] width 131 height 26
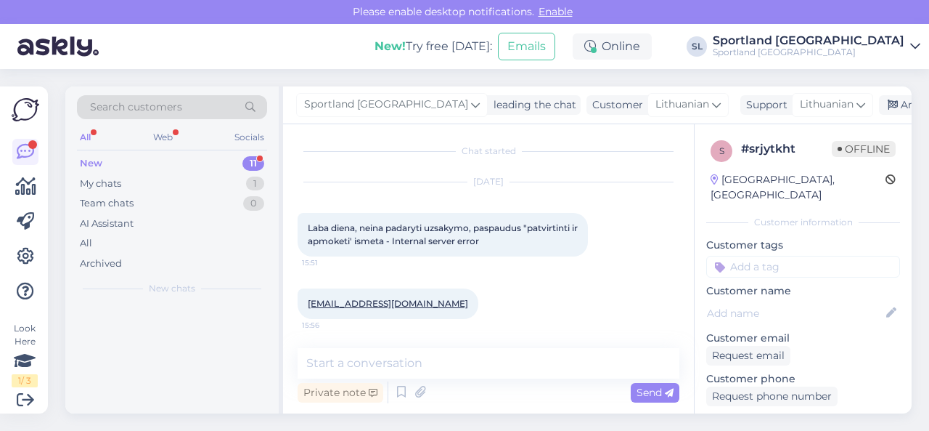
scroll to position [2, 0]
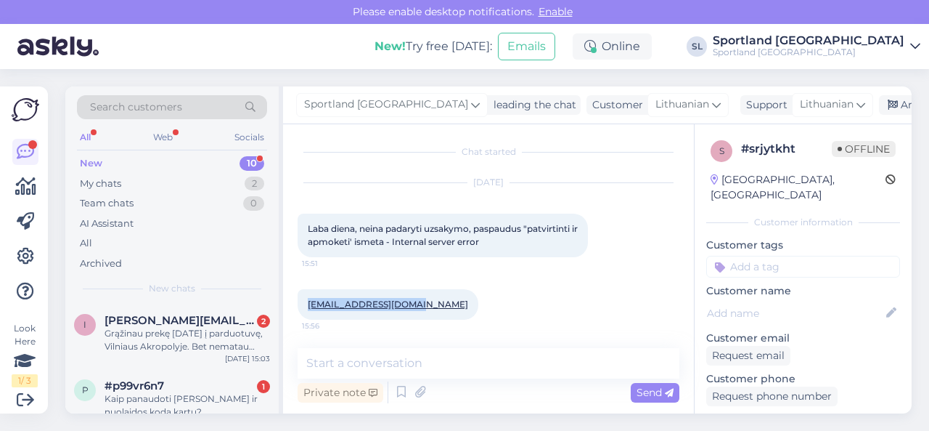
drag, startPoint x: 414, startPoint y: 304, endPoint x: 302, endPoint y: 301, distance: 111.8
click at [302, 301] on div "[EMAIL_ADDRESS][DOMAIN_NAME] 15:56" at bounding box center [388, 304] width 181 height 30
copy link "[EMAIL_ADDRESS][DOMAIN_NAME]"
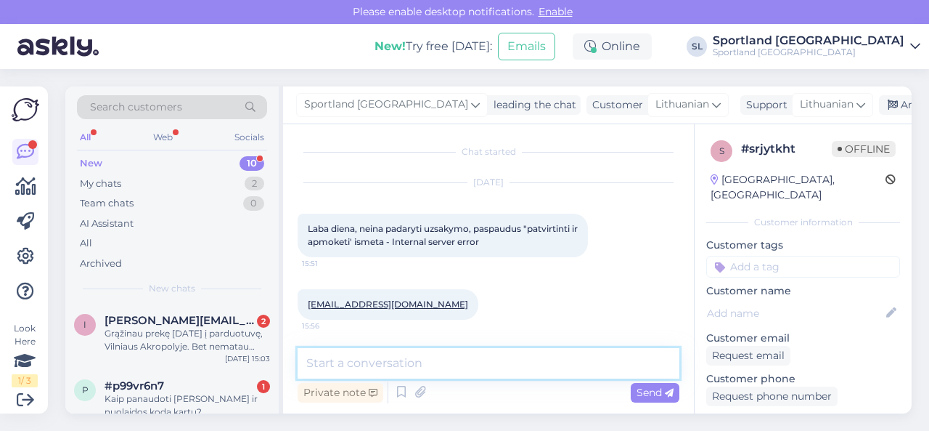
click at [403, 370] on textarea at bounding box center [489, 363] width 382 height 30
click at [411, 367] on textarea "Sveiki," at bounding box center [489, 363] width 382 height 30
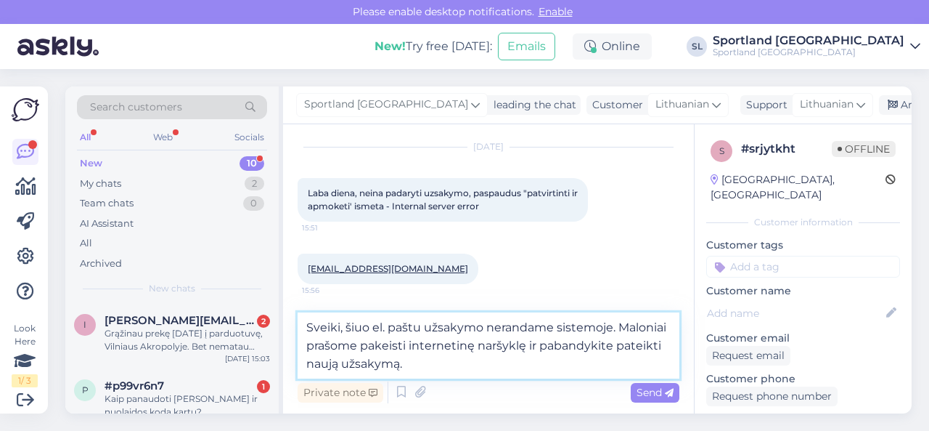
scroll to position [56, 0]
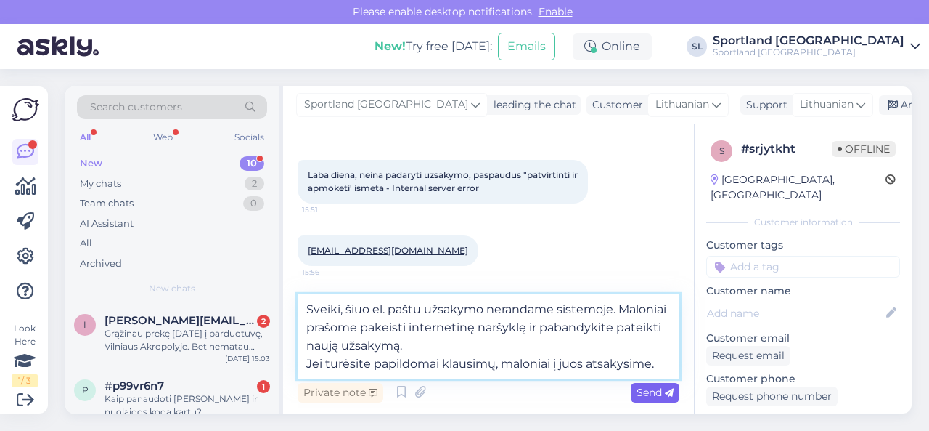
type textarea "Sveiki, šiuo el. paštu užsakymo nerandame sistemoje. Maloniai prašome pakeisti …"
click at [648, 390] on span "Send" at bounding box center [655, 391] width 37 height 13
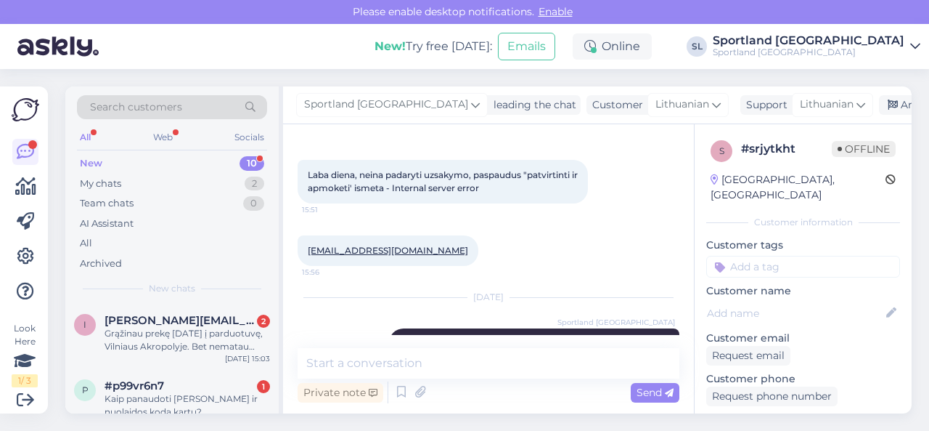
scroll to position [134, 0]
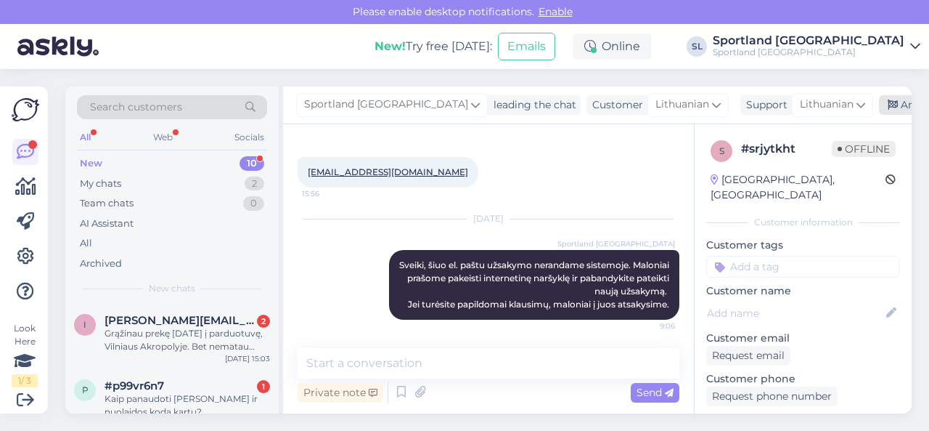
click at [879, 112] on div "Archive chat" at bounding box center [924, 105] width 91 height 20
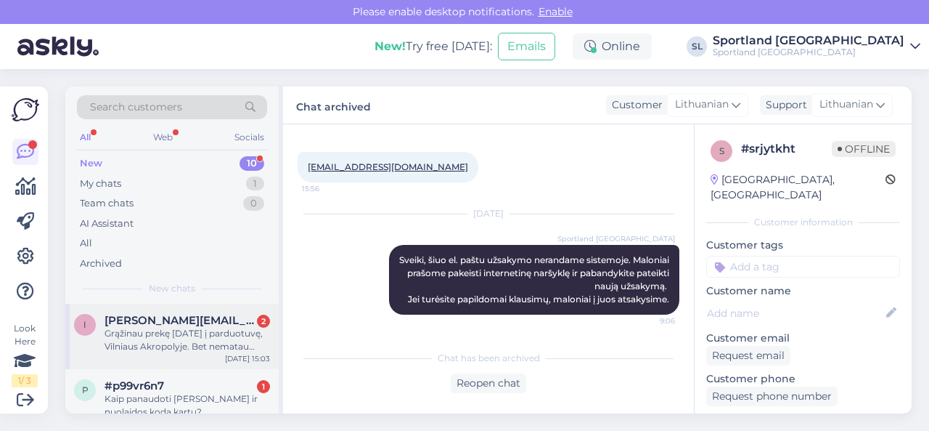
click at [183, 322] on span "[PERSON_NAME][EMAIL_ADDRESS][DOMAIN_NAME]" at bounding box center [180, 320] width 151 height 13
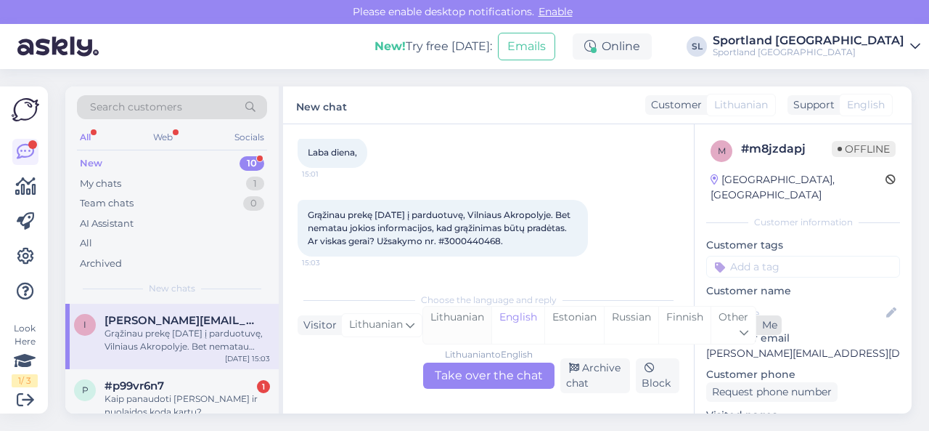
click at [451, 322] on div "Lithuanian" at bounding box center [457, 324] width 68 height 37
click at [456, 370] on div "Lithuanian to Lithuanian Take over the chat" at bounding box center [488, 375] width 131 height 26
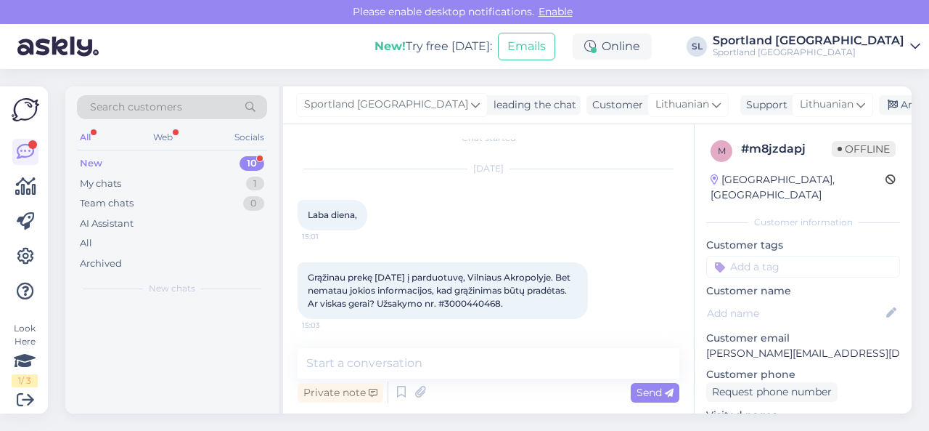
scroll to position [15, 0]
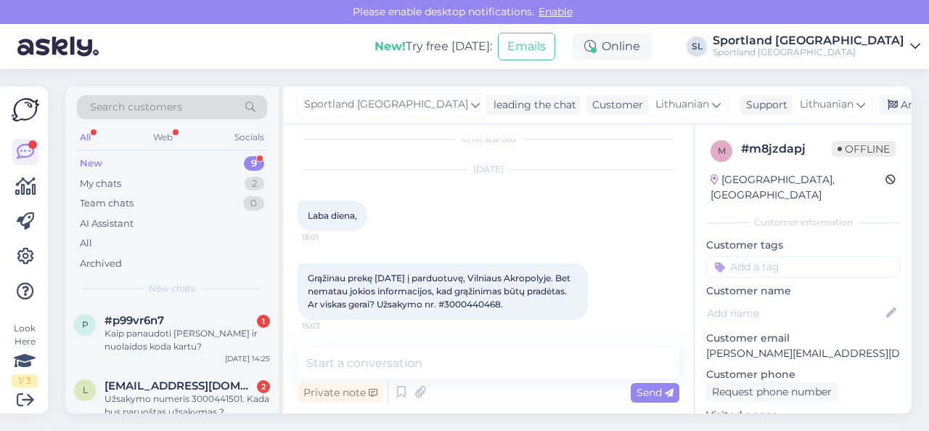
click at [549, 303] on span "Grąžinau prekę [DATE] į parduotuvę, Vilniaus Akropolyje. Bet nematau jokios inf…" at bounding box center [440, 290] width 265 height 37
copy div "3000440468. 15:03"
drag, startPoint x: 308, startPoint y: 277, endPoint x: 577, endPoint y: 306, distance: 270.8
click at [577, 306] on div "Grąžinau prekę [DATE] į parduotuvę, Vilniaus Akropolyje. Bet nematau jokios inf…" at bounding box center [443, 291] width 290 height 57
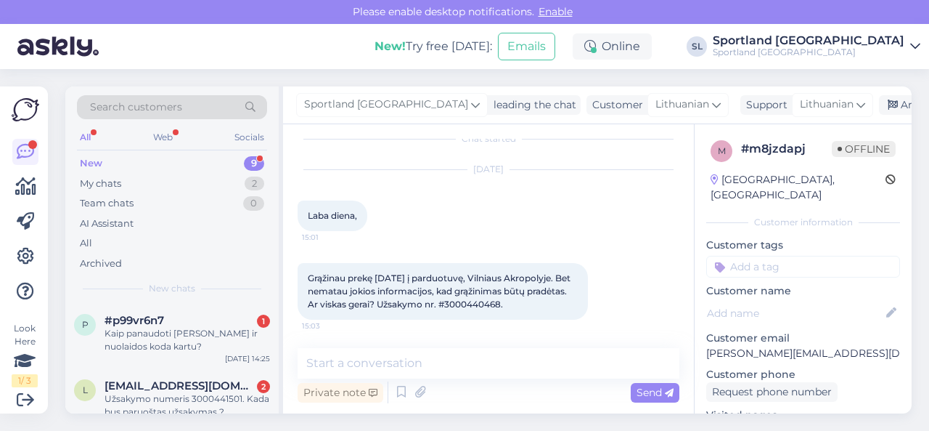
copy span "Grąžinau prekę [DATE] į parduotuvę, Vilniaus Akropolyje. Bet nematau jokios inf…"
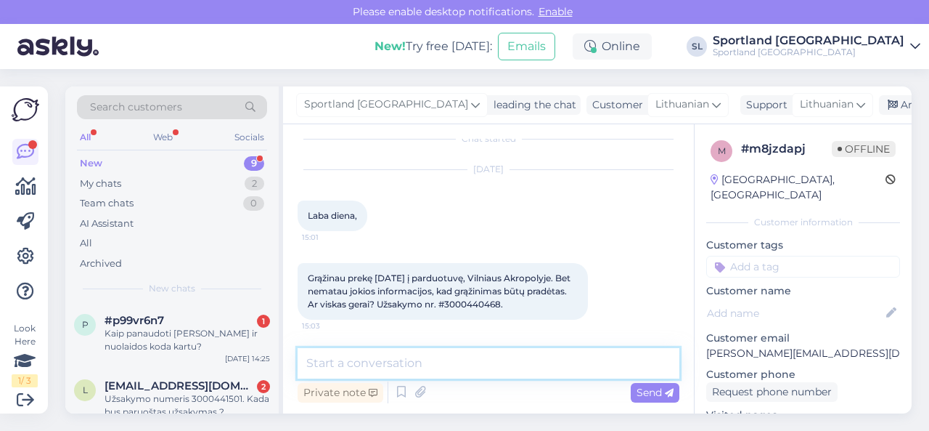
click at [420, 359] on textarea at bounding box center [489, 363] width 382 height 30
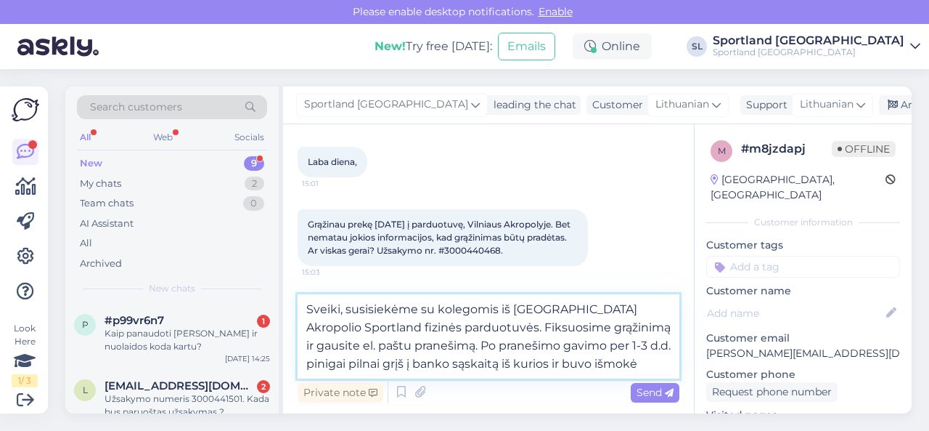
scroll to position [78, 0]
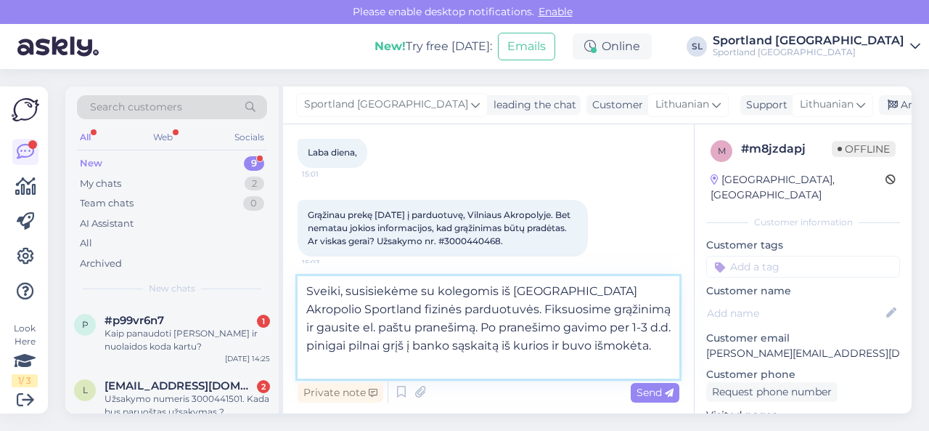
type textarea "Sveiki, susisiekėme su kolegomis iš [GEOGRAPHIC_DATA] Akropolio Sportland fizin…"
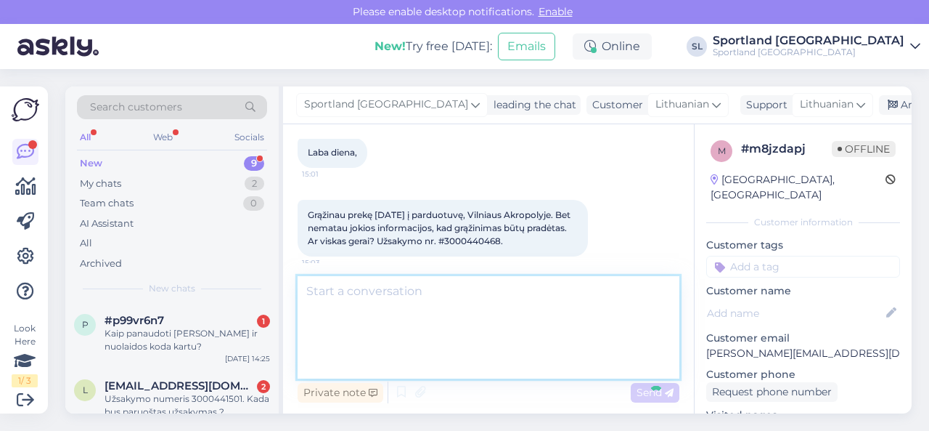
scroll to position [160, 0]
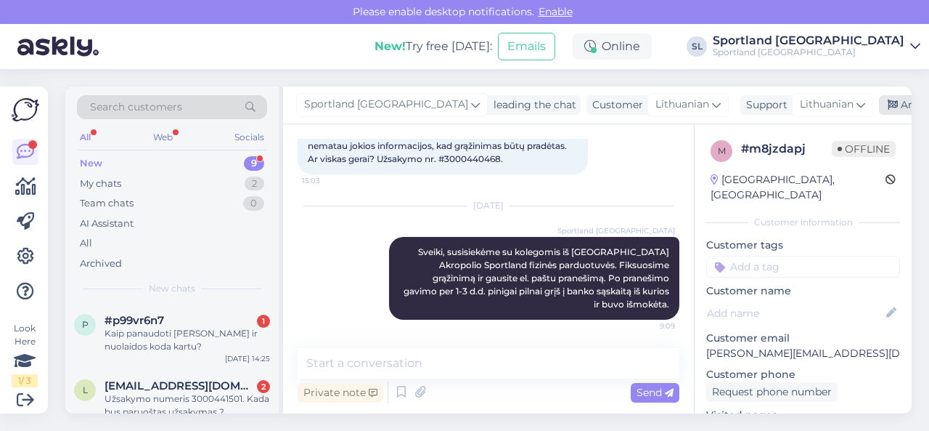
click at [879, 111] on div "Archive chat" at bounding box center [924, 105] width 91 height 20
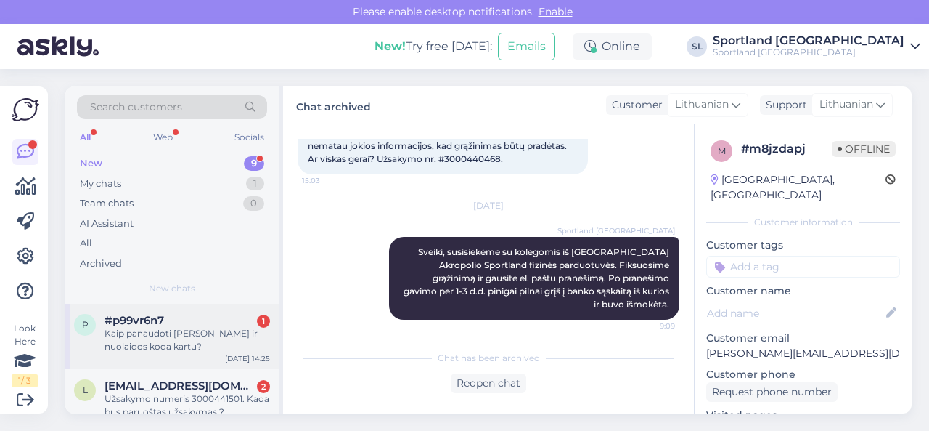
scroll to position [166, 0]
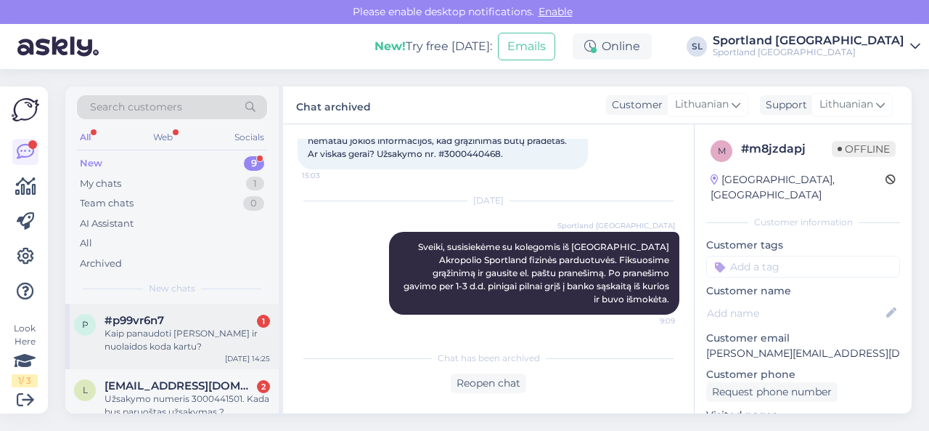
click at [172, 333] on div "Kaip panaudoti [PERSON_NAME] ir nuolaidos koda kartu?" at bounding box center [188, 340] width 166 height 26
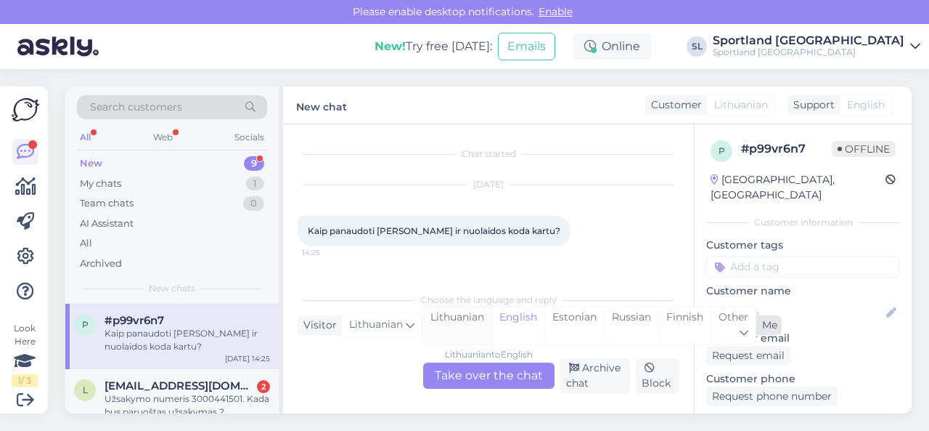
click at [452, 320] on div "Lithuanian" at bounding box center [457, 324] width 68 height 37
click at [463, 385] on div "Lithuanian to Lithuanian Take over the chat" at bounding box center [488, 375] width 131 height 26
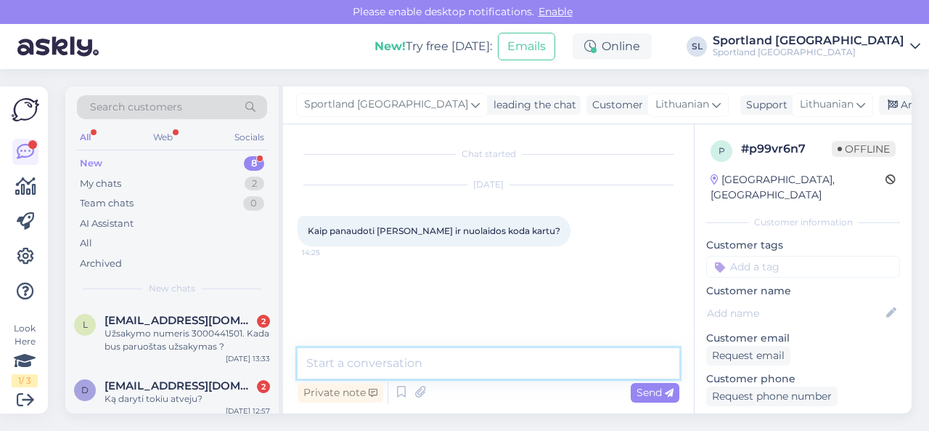
click at [476, 370] on textarea at bounding box center [489, 363] width 382 height 30
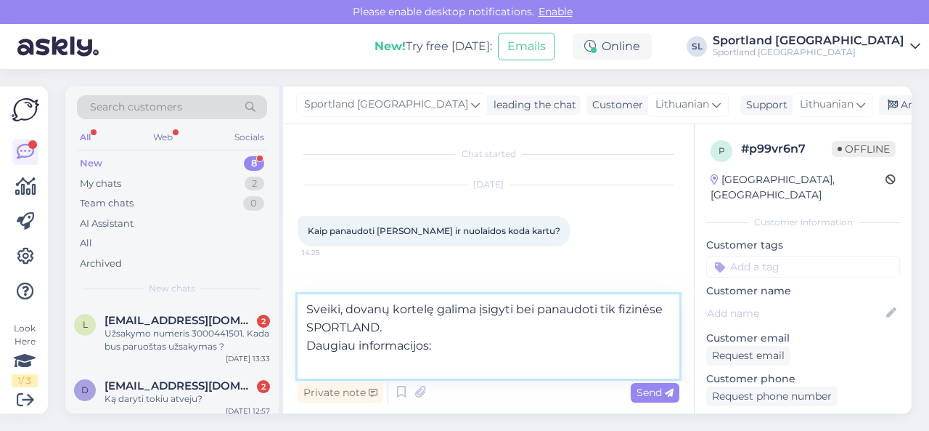
paste textarea "[URL][DOMAIN_NAME]"
type textarea "Sveiki, dovanų kortelę galima įsigyti bei panaudoti tik fizinėse SPORTLAND. Dau…"
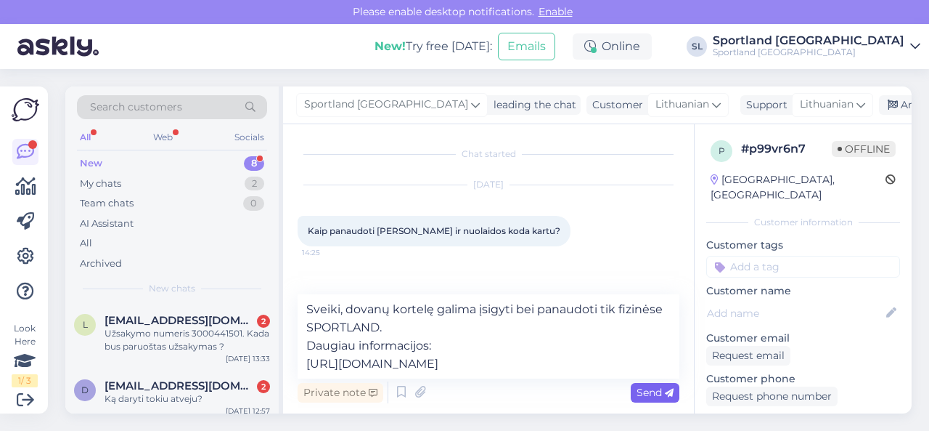
click at [653, 395] on span "Send" at bounding box center [655, 391] width 37 height 13
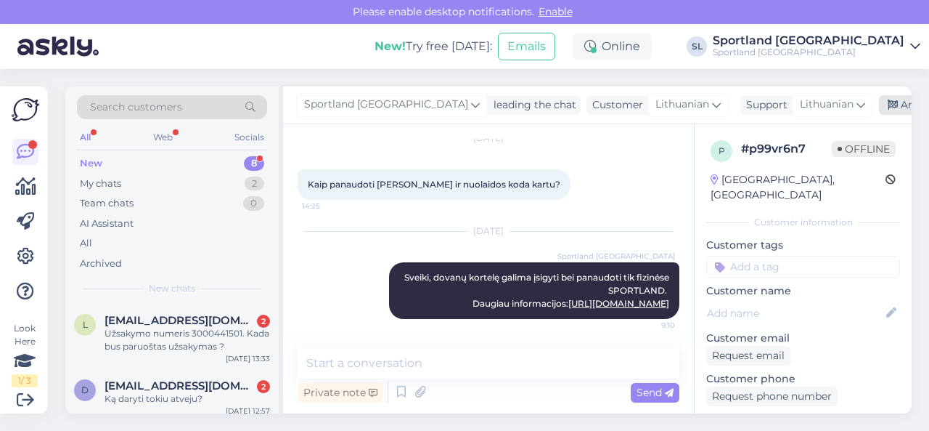
click at [879, 109] on div "Archive chat" at bounding box center [924, 105] width 91 height 20
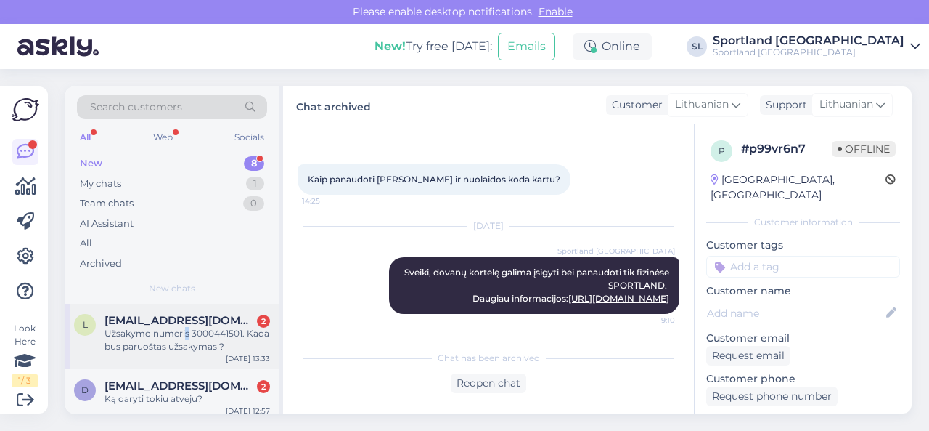
click at [187, 335] on div "Užsakymo numeris 3000441501. Kada bus paruoštas užsakymas ?" at bounding box center [188, 340] width 166 height 26
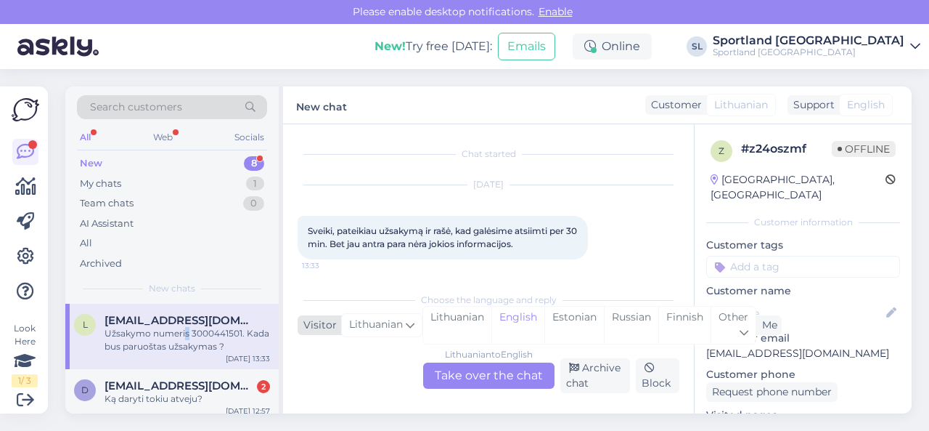
scroll to position [78, 0]
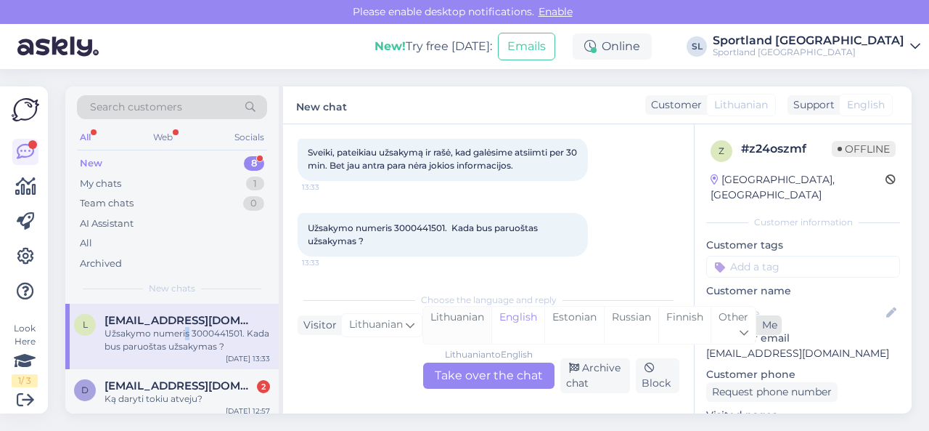
click at [462, 325] on div "Lithuanian" at bounding box center [457, 324] width 68 height 37
click at [465, 373] on div "Lithuanian to Lithuanian Take over the chat" at bounding box center [488, 375] width 131 height 26
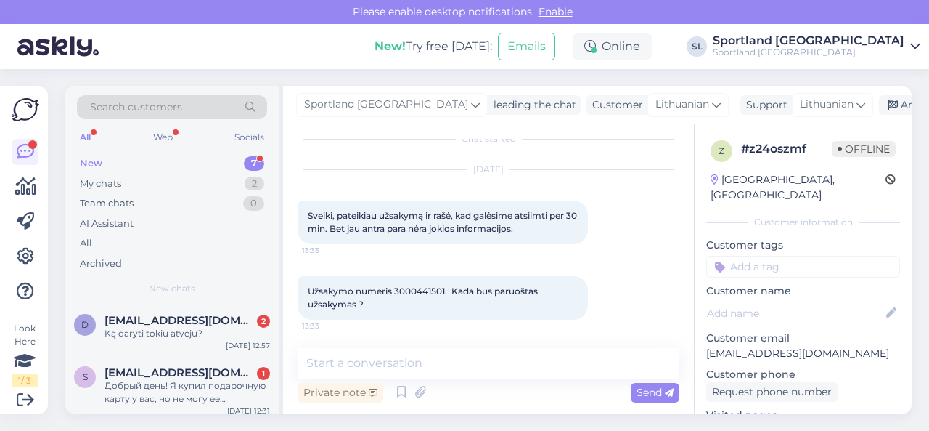
click at [428, 290] on span "Užsakymo numeris 3000441501. Kada bus paruoštas užsakymas ?" at bounding box center [424, 297] width 232 height 24
copy span "3000441501"
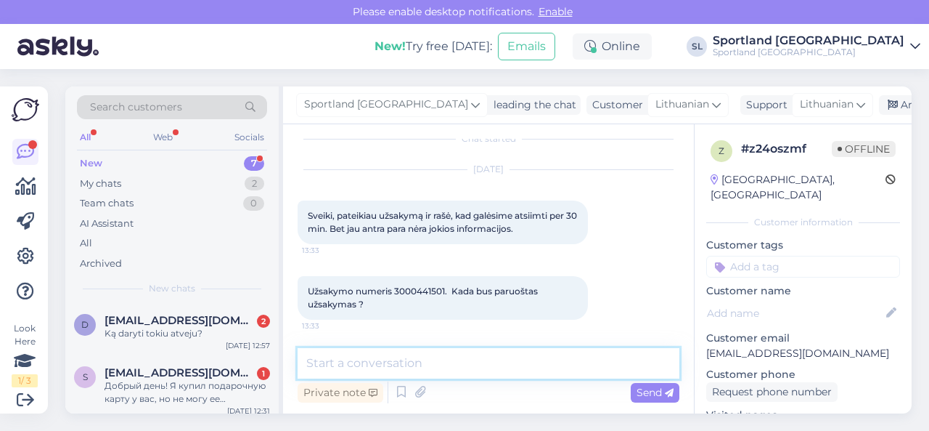
click at [394, 359] on textarea at bounding box center [489, 363] width 382 height 30
paste textarea "Sveiki, dėkojame, jog renkatės SPORTLAND el. parduotuvę. Gavome informacijos iš…"
type textarea "Sveiki, dėkojame, jog renkatės SPORTLAND el. parduotuvę. Gavome informacijos iš…"
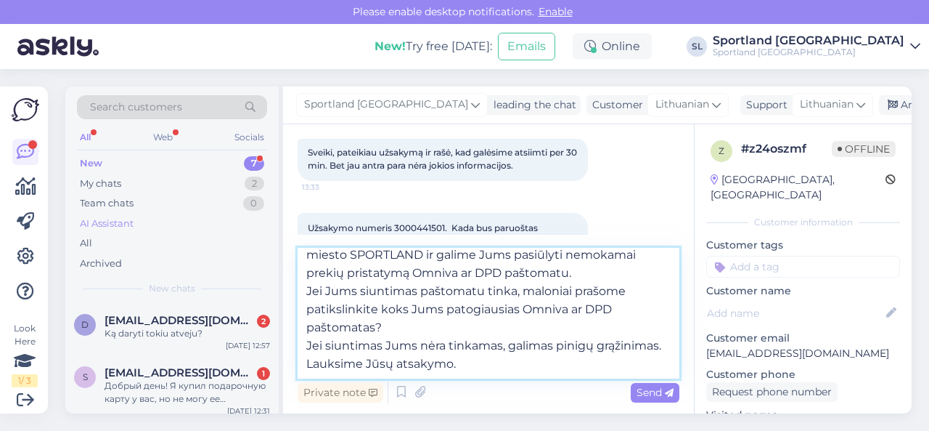
scroll to position [0, 0]
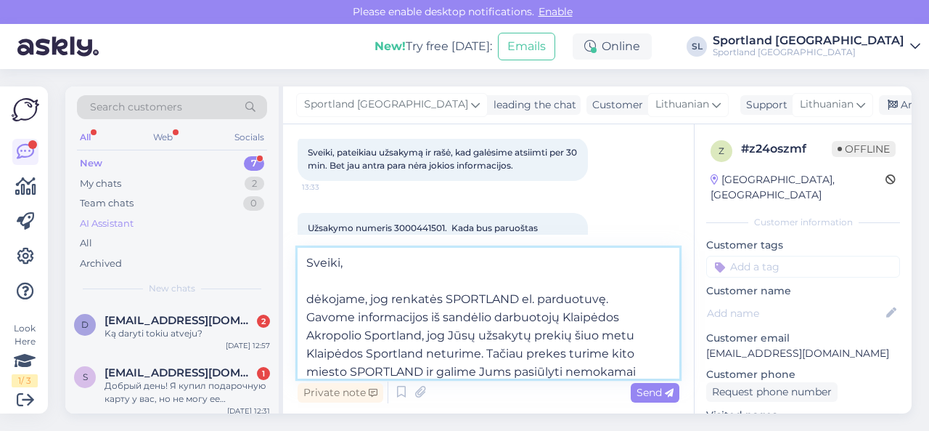
drag, startPoint x: 471, startPoint y: 367, endPoint x: 260, endPoint y: 215, distance: 260.5
click at [260, 215] on div "Search customers All Web Socials New 7 My chats 2 Team chats 0 AI Assistant All…" at bounding box center [488, 249] width 846 height 327
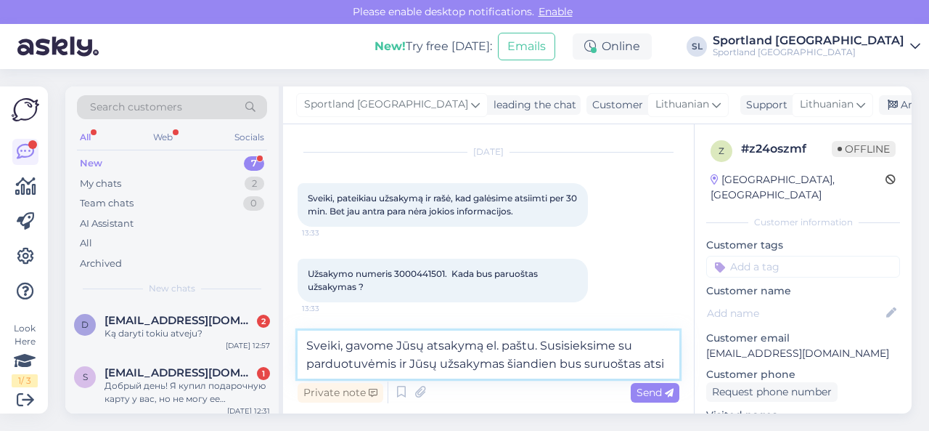
scroll to position [51, 0]
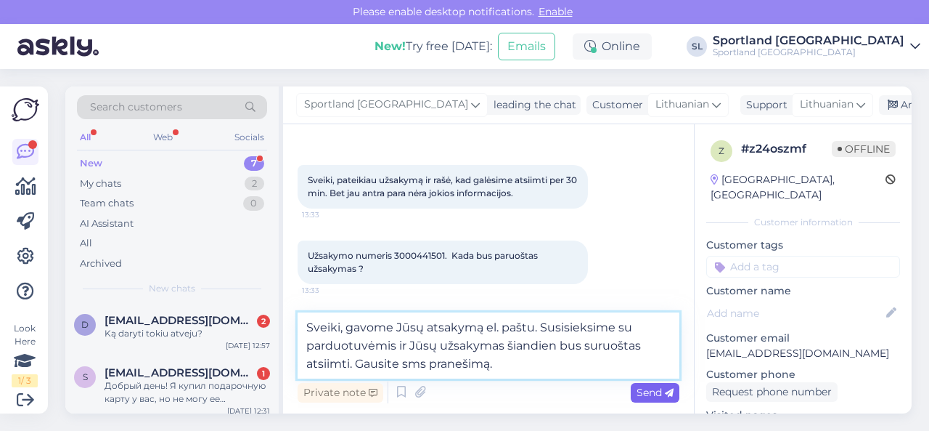
type textarea "Sveiki, gavome Jūsų atsakymą el. paštu. Susisieksime su parduotuvėmis ir Jūsų u…"
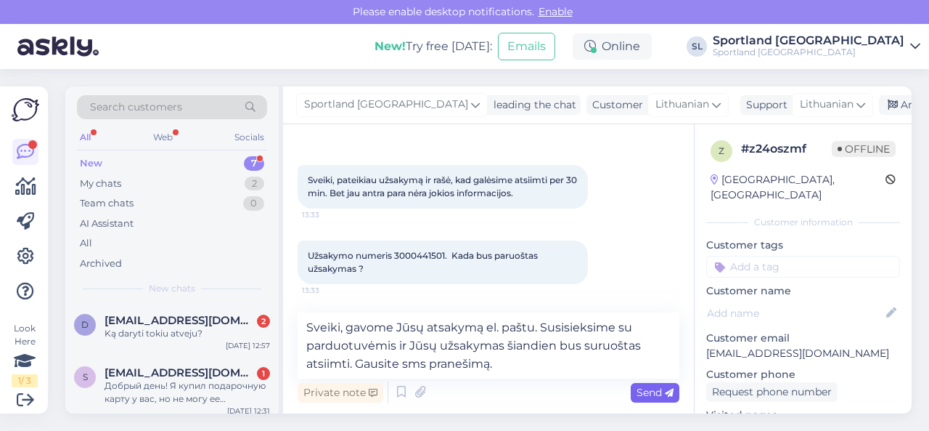
click at [652, 388] on span "Send" at bounding box center [655, 391] width 37 height 13
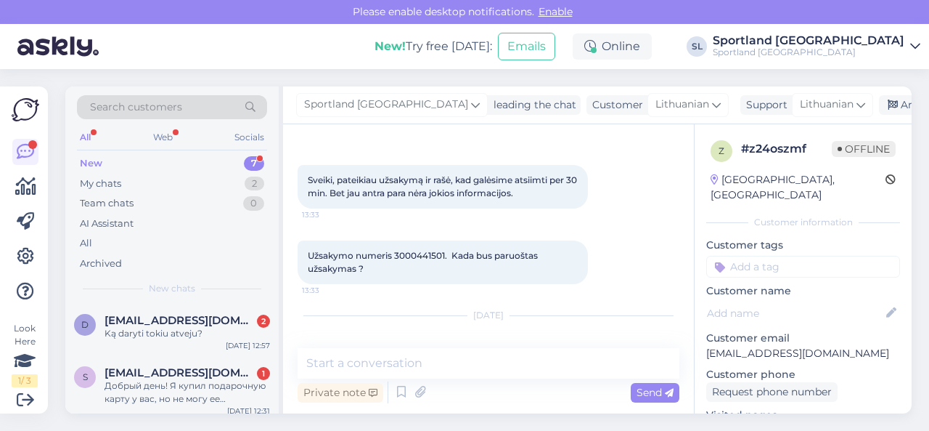
scroll to position [134, 0]
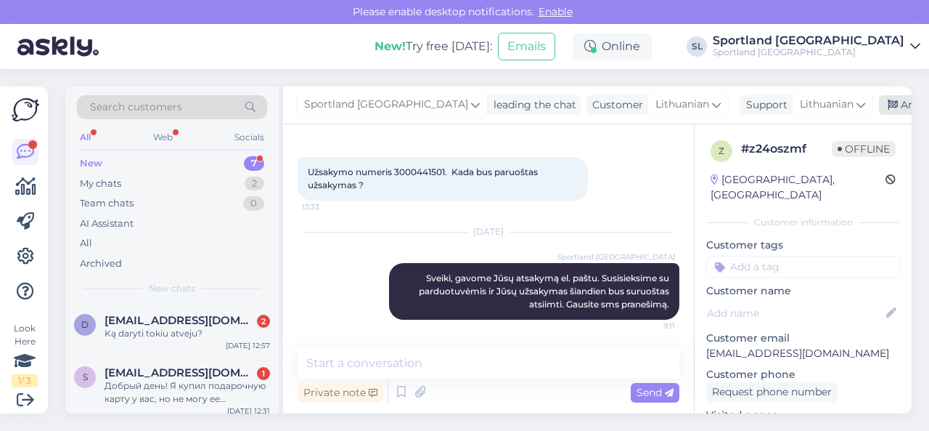
click at [879, 107] on div "Archive chat" at bounding box center [924, 105] width 91 height 20
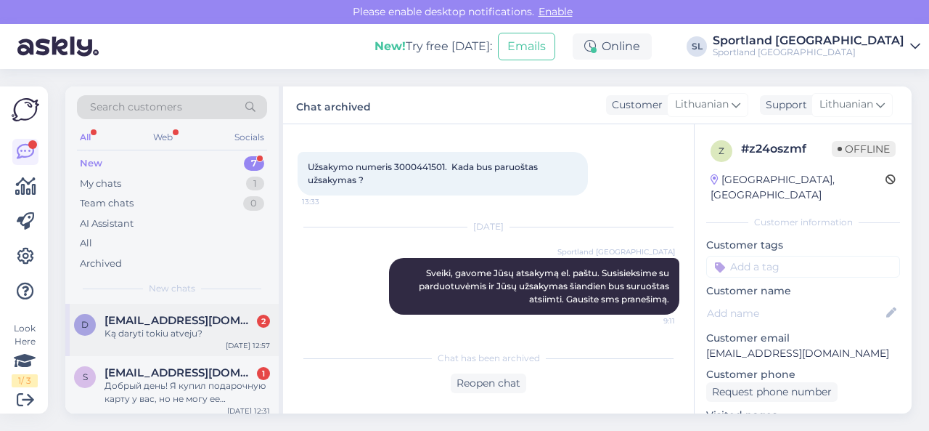
click at [154, 327] on div "Ką daryti tokiu atveju?" at bounding box center [188, 333] width 166 height 13
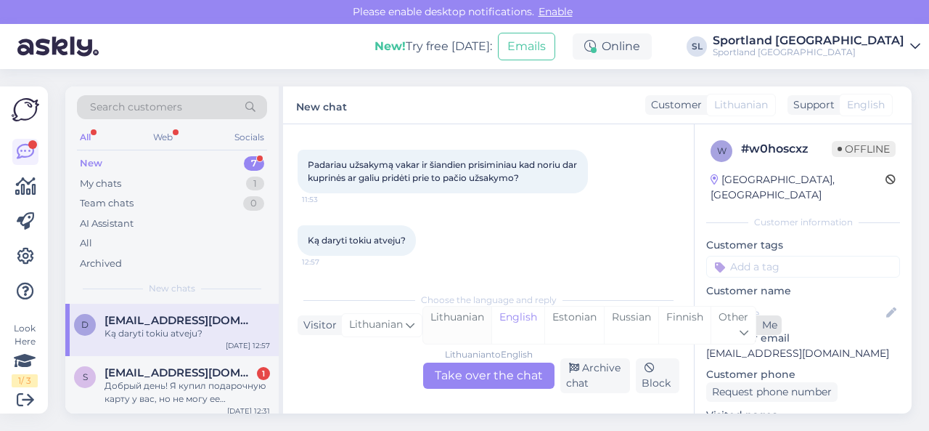
scroll to position [65, 0]
click at [468, 319] on div "Lithuanian" at bounding box center [457, 324] width 68 height 37
click at [473, 378] on div "Lithuanian to Lithuanian Take over the chat" at bounding box center [488, 375] width 131 height 26
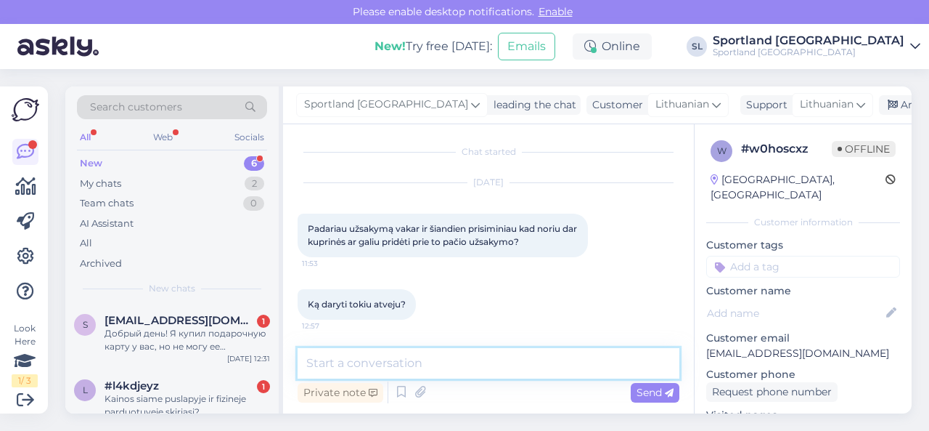
click at [460, 370] on textarea at bounding box center [489, 363] width 382 height 30
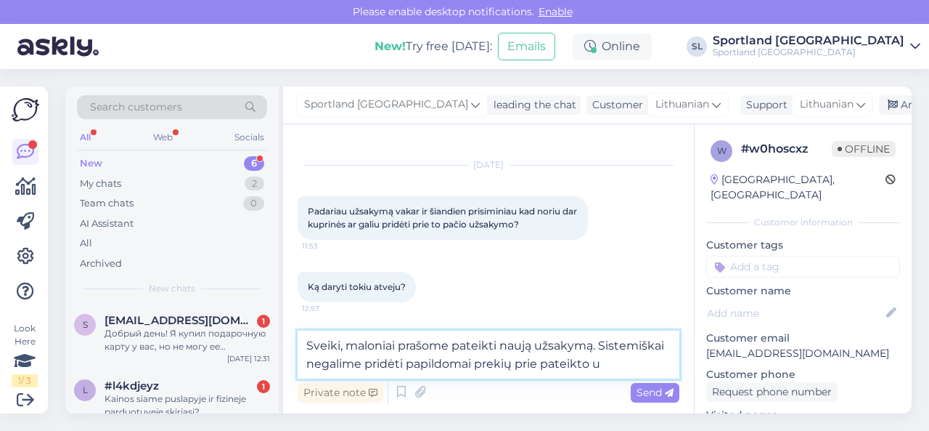
scroll to position [38, 0]
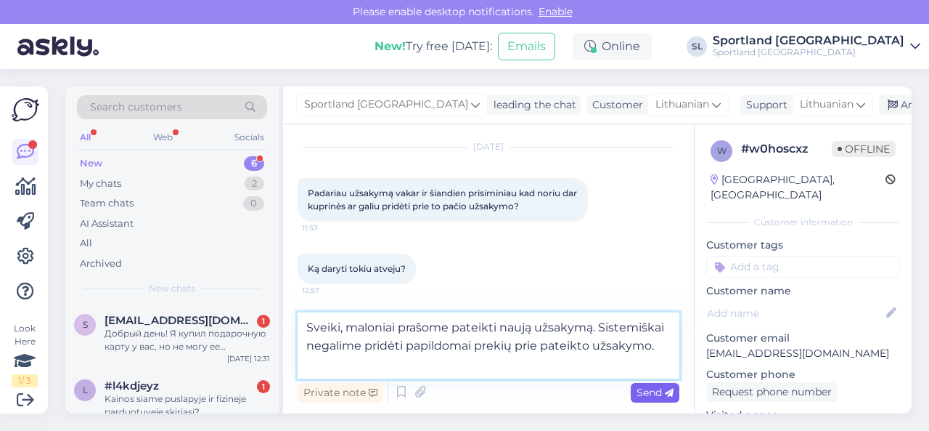
type textarea "Sveiki, maloniai prašome pateikti naują užsakymą. Sistemiškai negalime pridėti …"
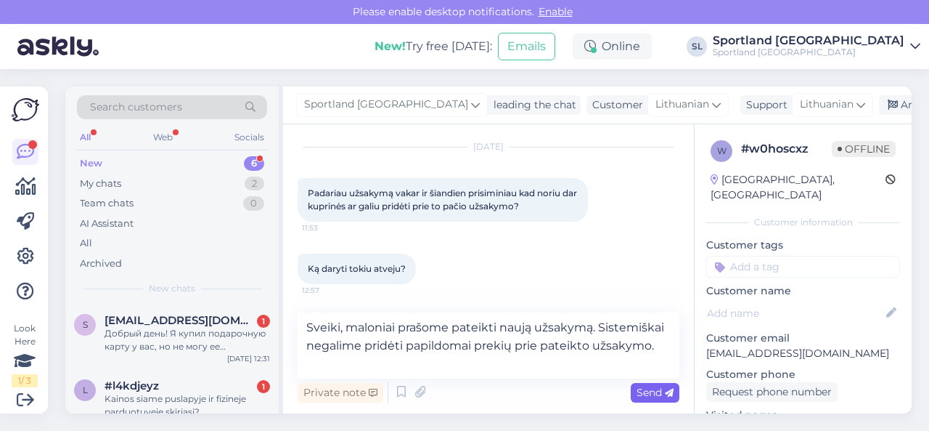
click at [645, 391] on span "Send" at bounding box center [655, 391] width 37 height 13
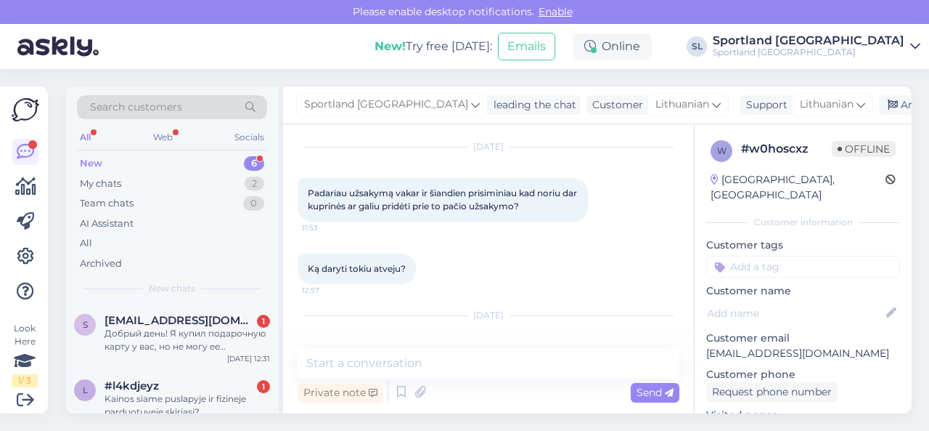
scroll to position [121, 0]
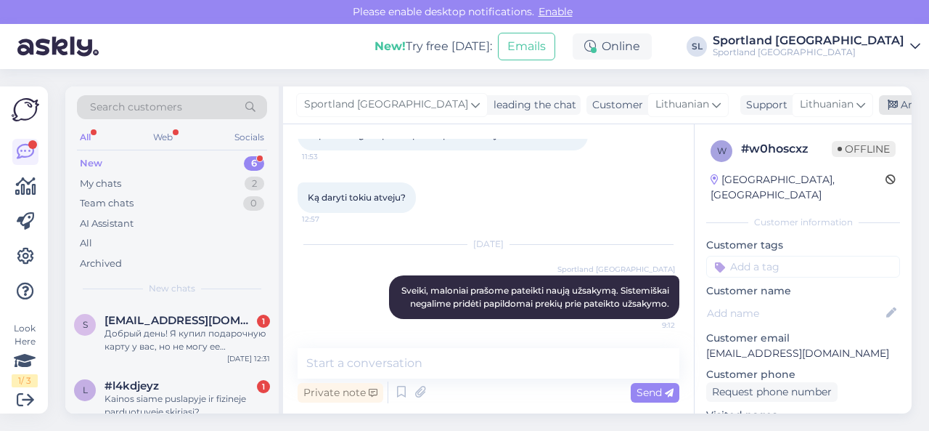
click at [879, 105] on div "Archive chat" at bounding box center [924, 105] width 91 height 20
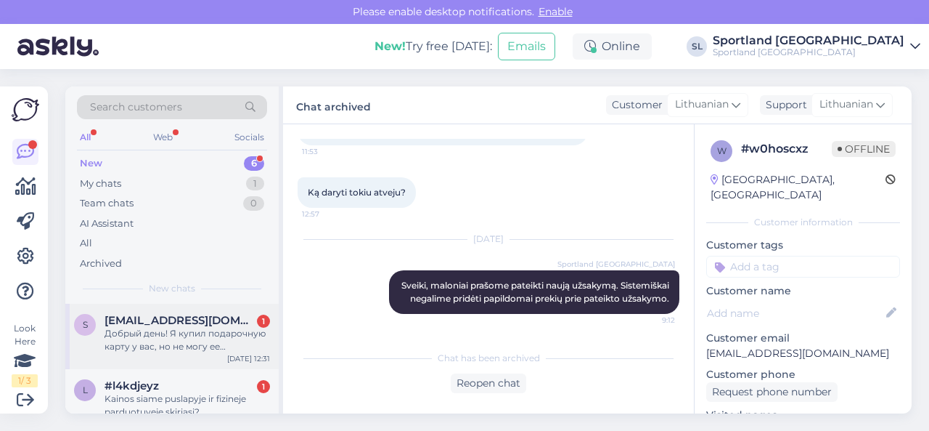
click at [150, 352] on div "s [EMAIL_ADDRESS][DOMAIN_NAME] 1 Добрый день! Я купил подарочную карту у вас, н…" at bounding box center [171, 335] width 213 height 65
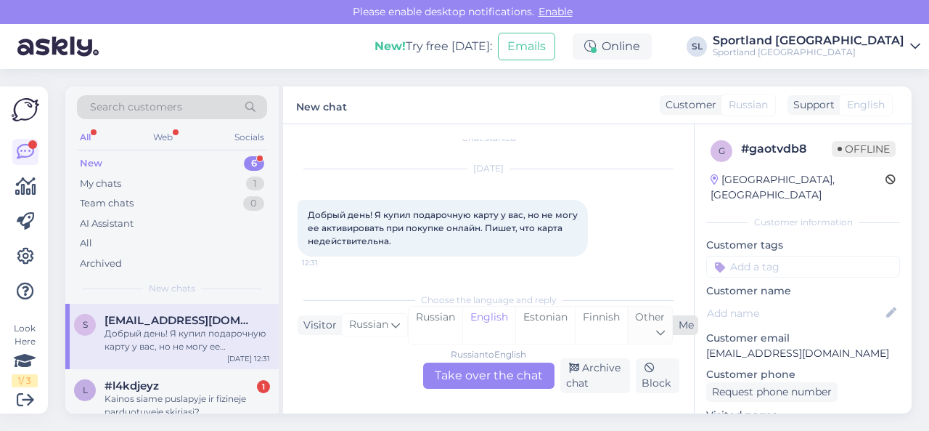
click at [648, 325] on div "Other" at bounding box center [649, 324] width 45 height 37
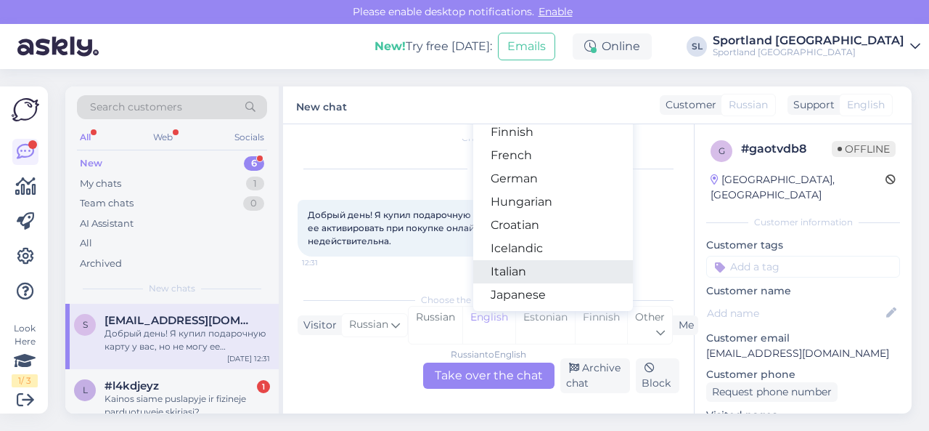
scroll to position [290, 0]
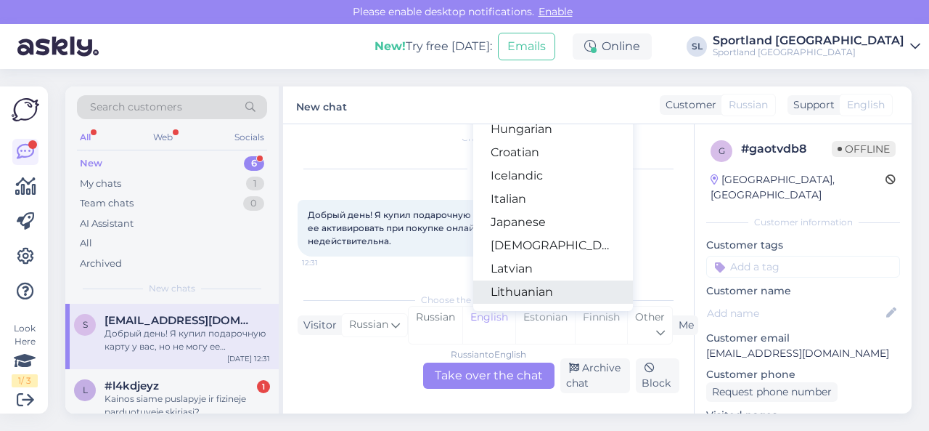
click at [523, 290] on link "Lithuanian" at bounding box center [553, 291] width 160 height 23
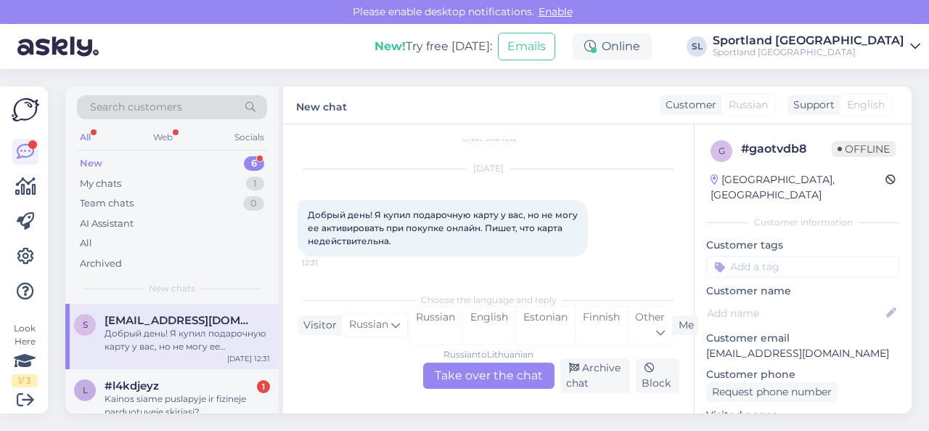
click at [467, 379] on div "Russian to Lithuanian Take over the chat" at bounding box center [488, 375] width 131 height 26
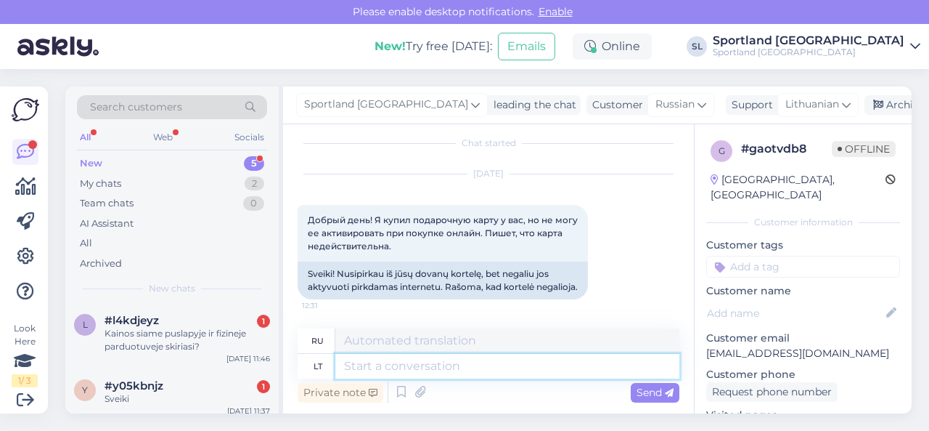
click at [432, 366] on textarea at bounding box center [507, 366] width 344 height 25
type textarea "Sveiki"
type textarea "Привет"
type textarea "Sveiki,"
type textarea "Привет,"
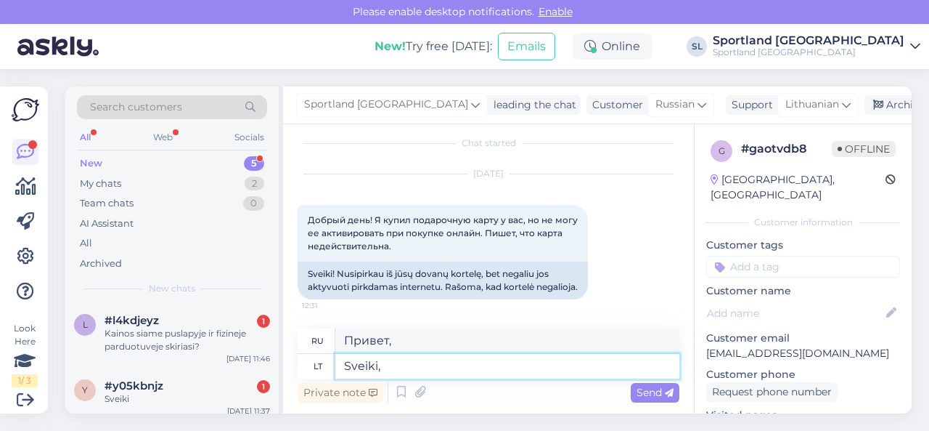
paste textarea "Dovanų korteles įsigyti ir panaudoti galima tik fizinėse parduotuvėse. Dovanų k…"
type textarea "Sveiki, Dovanų korteles įsigyti ir panaudoti galima tik fizinėse parduotuvėse. …"
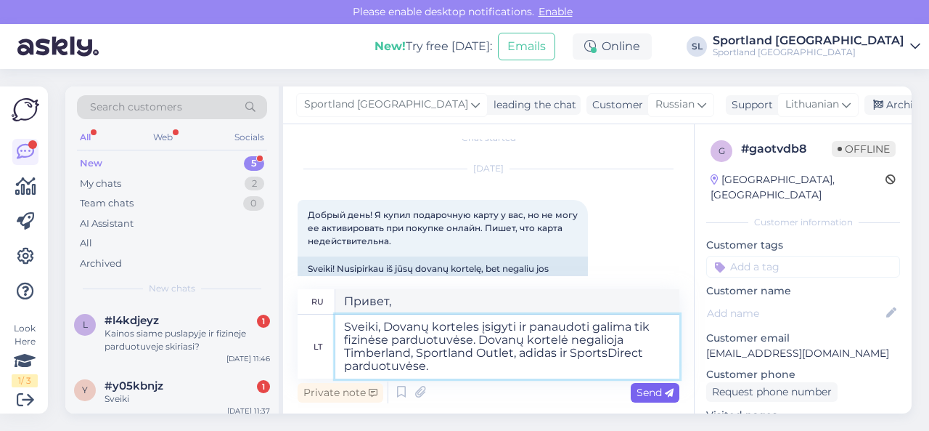
type textarea "Здравствуйте! Подарочные карты можно приобрести и использовать только в физичес…"
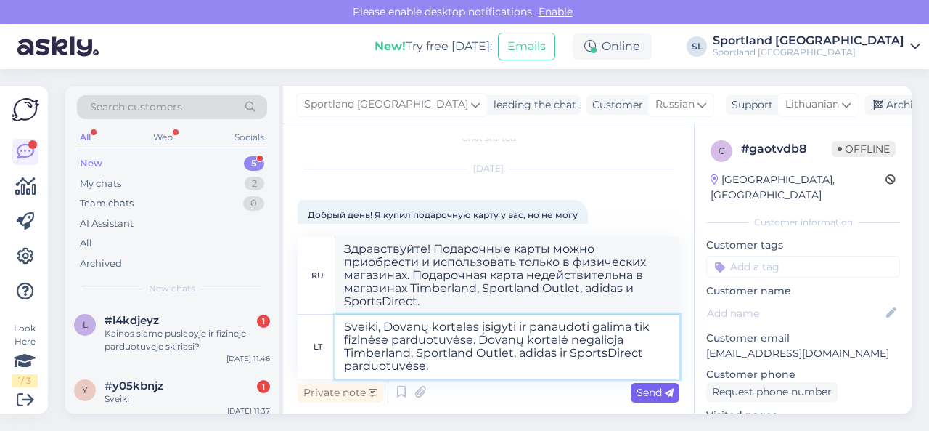
type textarea "Sveiki, Dovanų korteles įsigyti ir panaudoti galima tik fizinėse parduotuvėse. …"
click at [646, 391] on span "Send" at bounding box center [655, 391] width 37 height 13
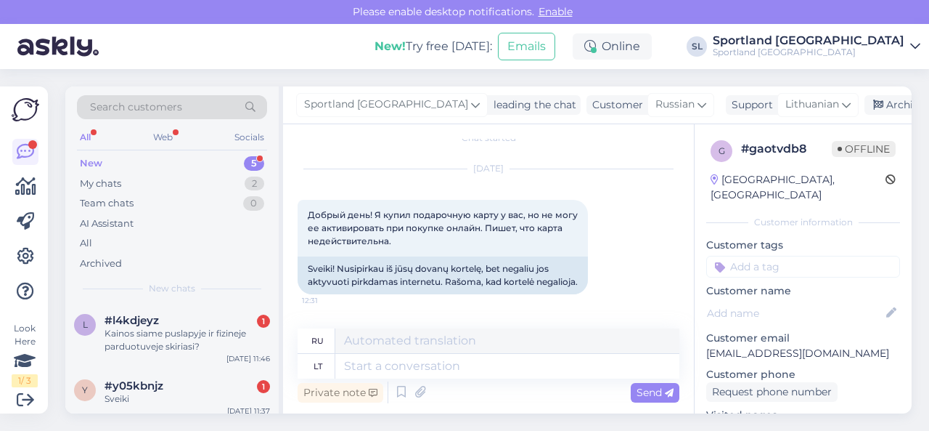
scroll to position [206, 0]
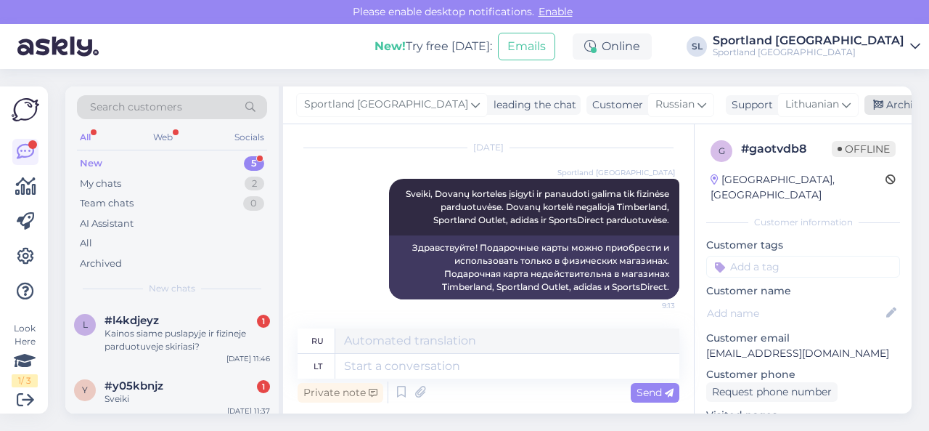
click at [865, 106] on div "Archive chat" at bounding box center [910, 105] width 91 height 20
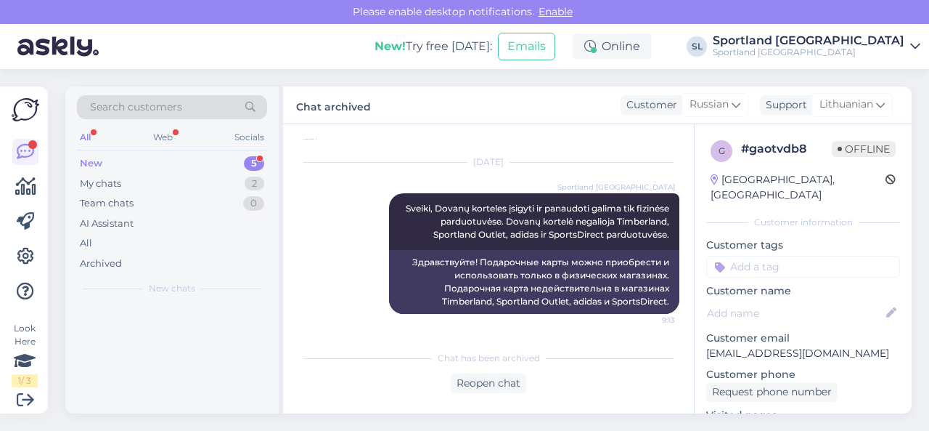
scroll to position [192, 0]
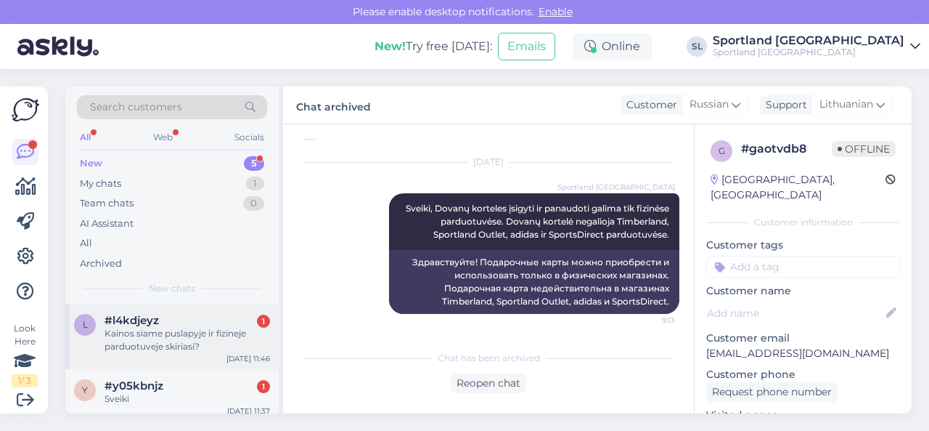
click at [195, 350] on div "Kainos siame puslapyje ir fizineje parduotuveje skiriasi?" at bounding box center [188, 340] width 166 height 26
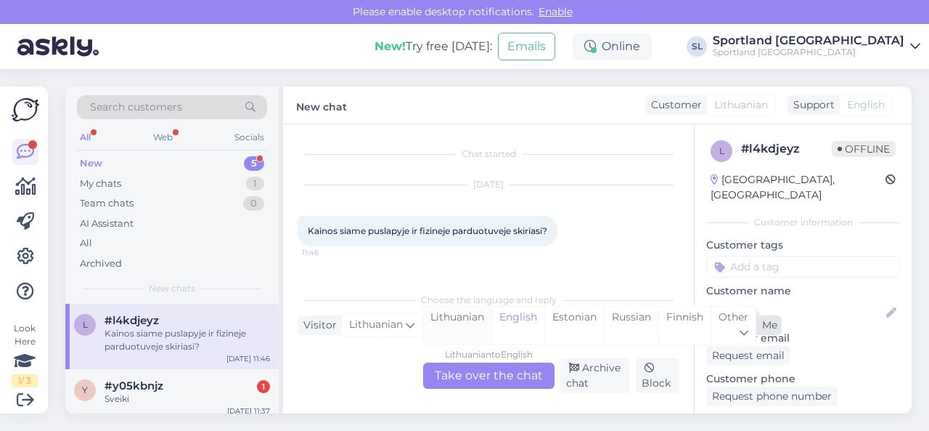
click at [468, 322] on div "Lithuanian" at bounding box center [457, 324] width 68 height 37
click at [474, 375] on div "Lithuanian to Lithuanian Take over the chat" at bounding box center [488, 375] width 131 height 26
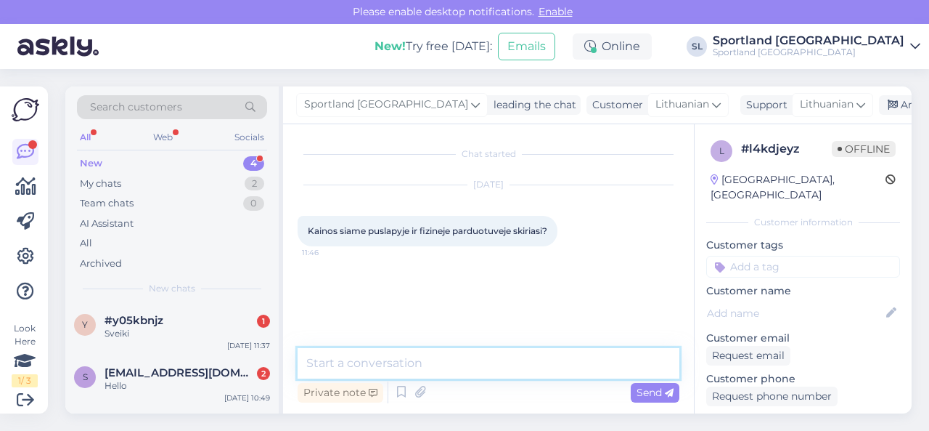
click at [444, 374] on textarea at bounding box center [489, 363] width 382 height 30
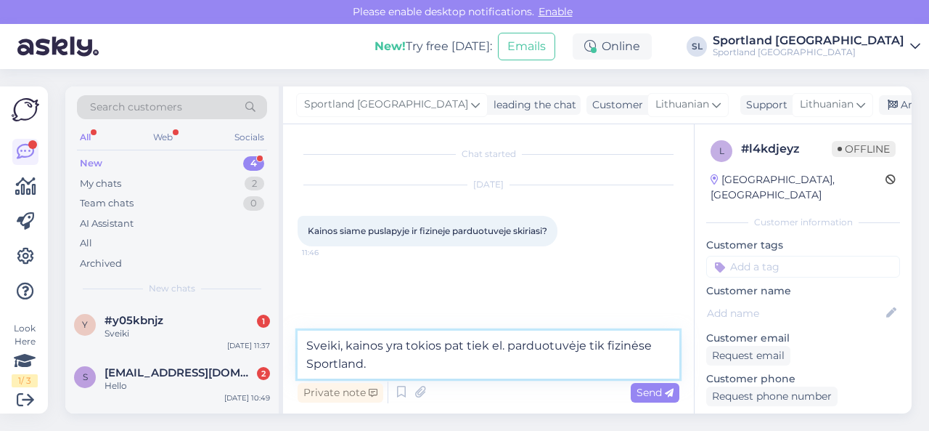
type textarea "Sveiki, kainos yra tokios pat tiek el. parduotuvėje tik fizinėse Sportland."
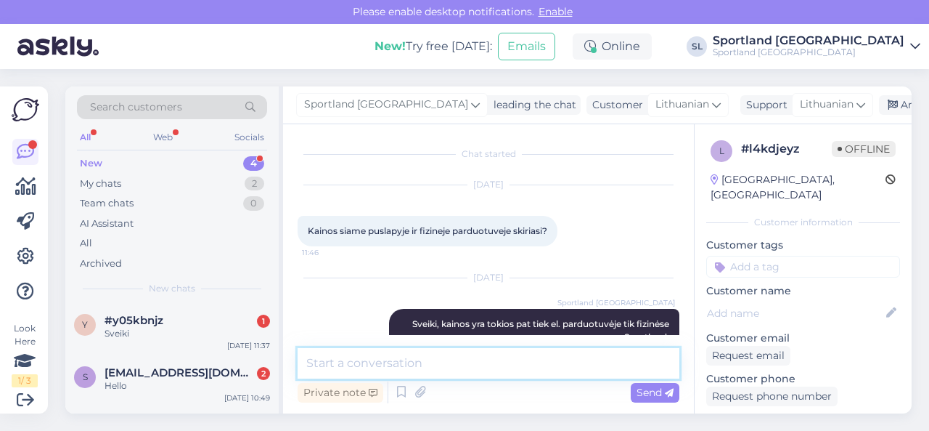
scroll to position [33, 0]
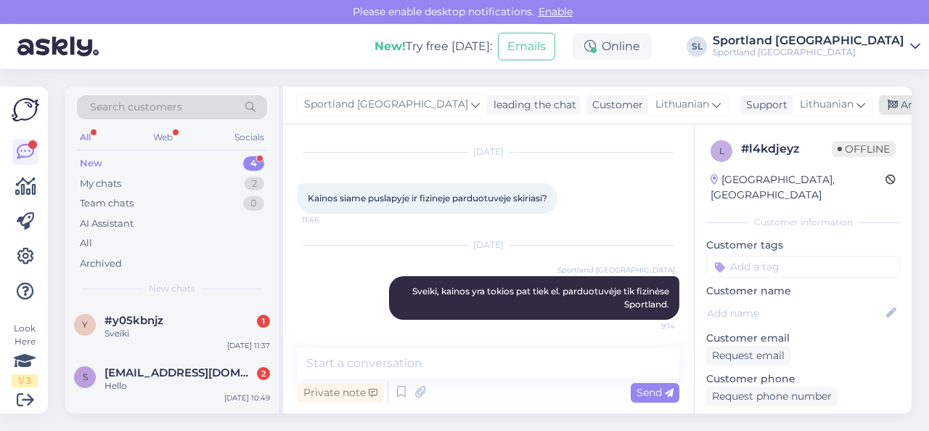
click at [879, 102] on div "Archive chat" at bounding box center [924, 105] width 91 height 20
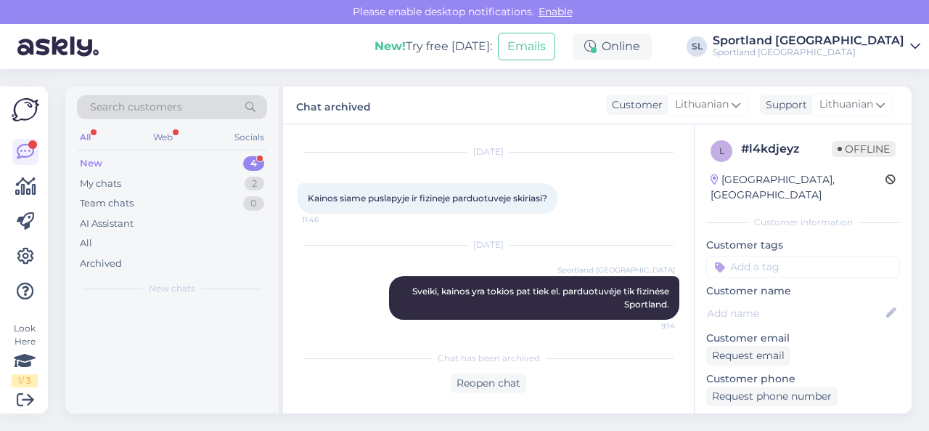
scroll to position [38, 0]
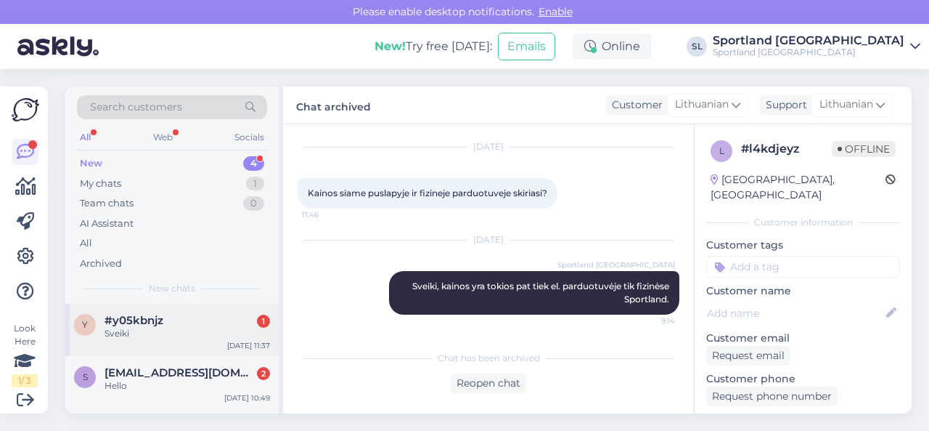
click at [183, 332] on div "Sveiki" at bounding box center [188, 333] width 166 height 13
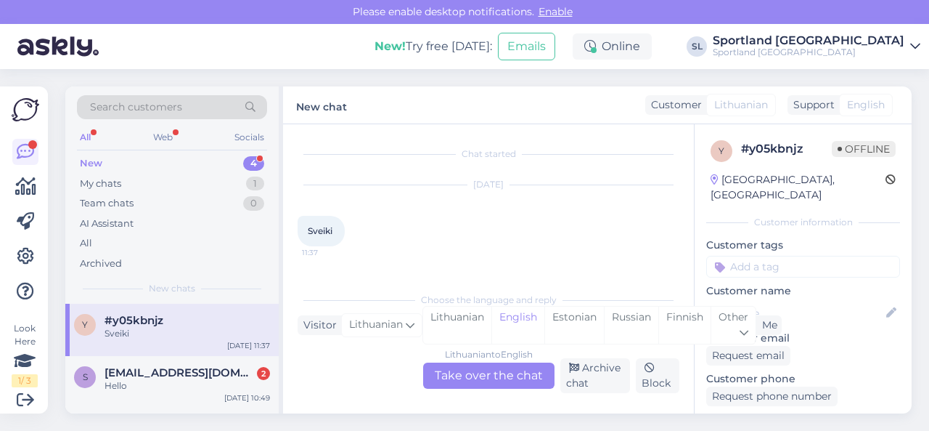
scroll to position [0, 0]
click at [444, 326] on div "Lithuanian" at bounding box center [457, 324] width 68 height 37
click at [462, 372] on div "Lithuanian to Lithuanian Take over the chat" at bounding box center [488, 375] width 131 height 26
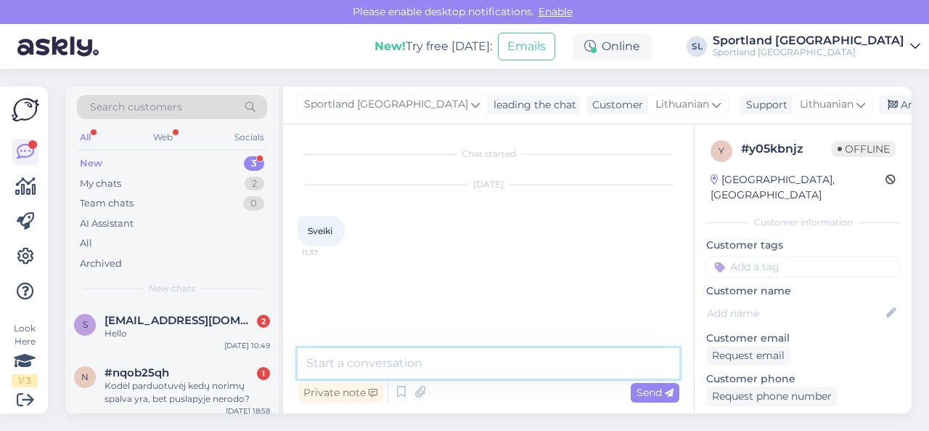
click at [426, 358] on textarea at bounding box center [489, 363] width 382 height 30
type textarea "Sveiki, kuo galime Jums padėti?"
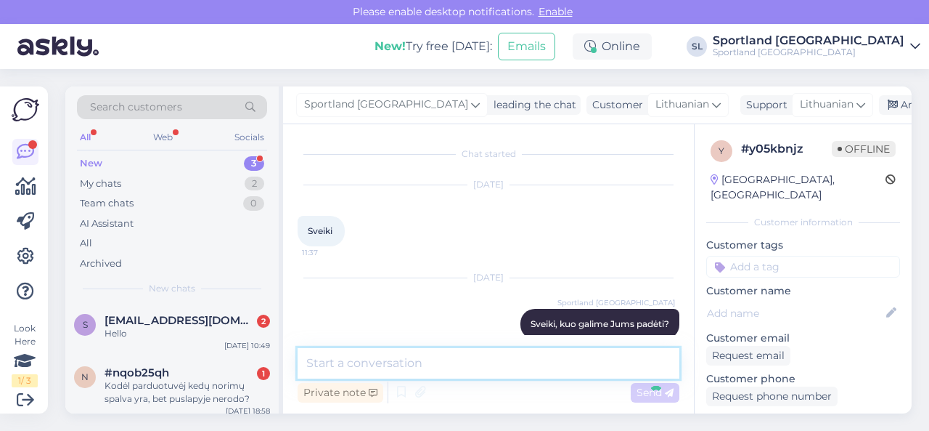
scroll to position [20, 0]
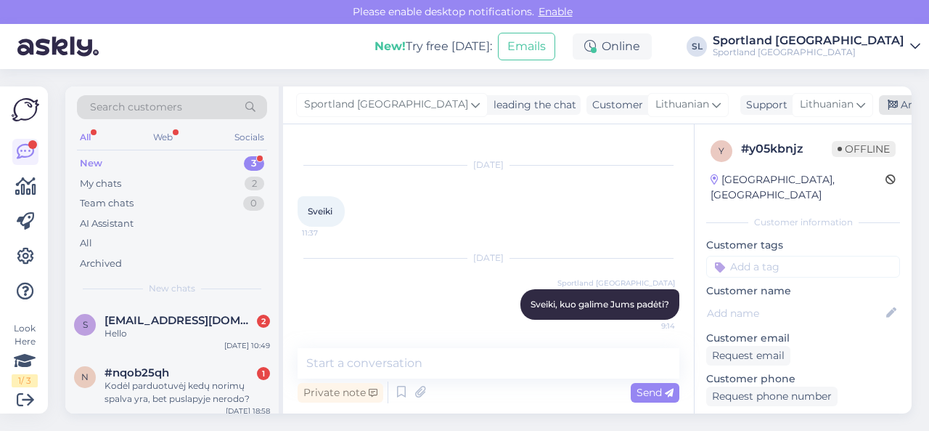
click at [879, 104] on div "Archive chat" at bounding box center [924, 105] width 91 height 20
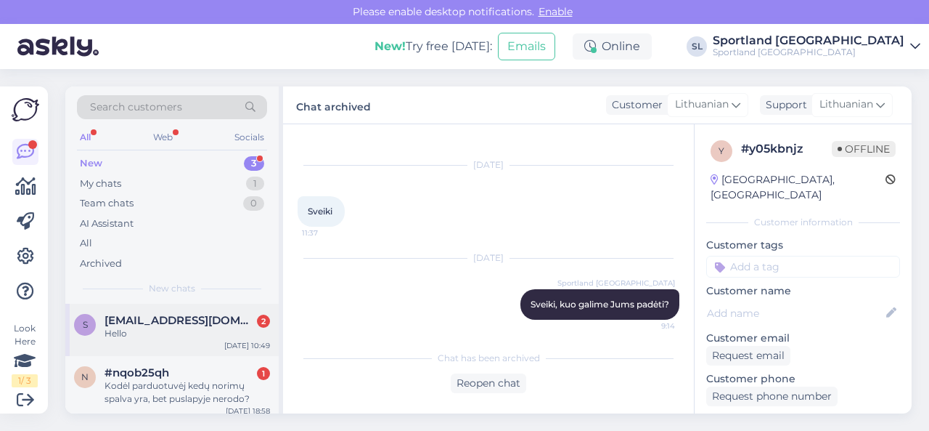
click at [167, 339] on div "s [EMAIL_ADDRESS][DOMAIN_NAME] 2 Hello [DATE] 10:49" at bounding box center [171, 329] width 213 height 52
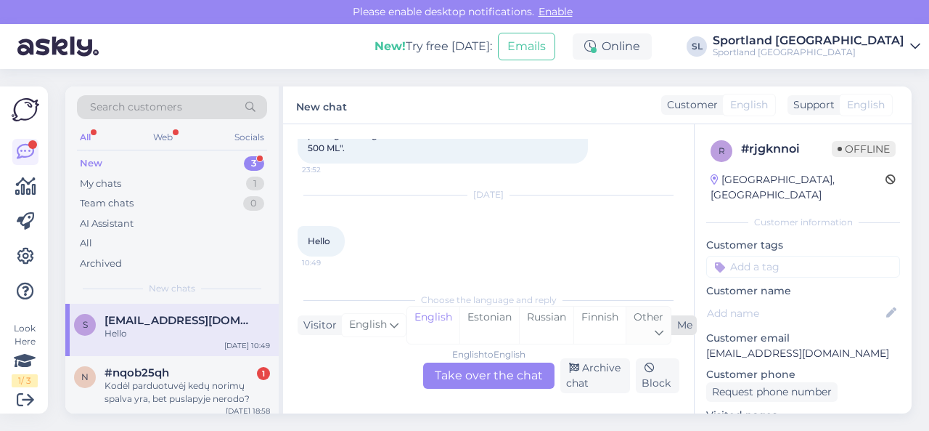
click at [656, 329] on icon at bounding box center [659, 333] width 9 height 16
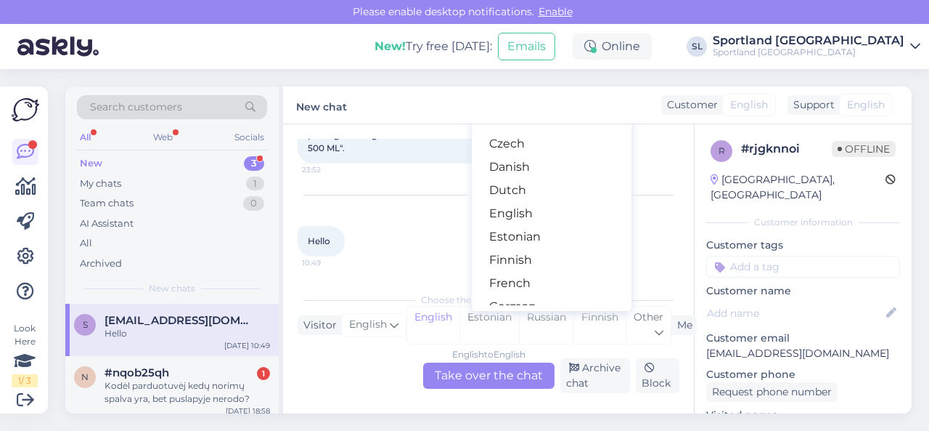
scroll to position [290, 0]
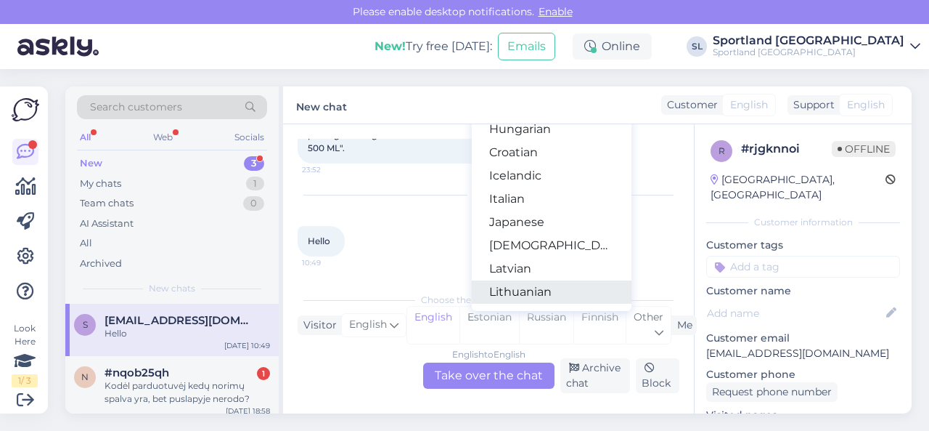
click at [541, 288] on link "Lithuanian" at bounding box center [552, 291] width 160 height 23
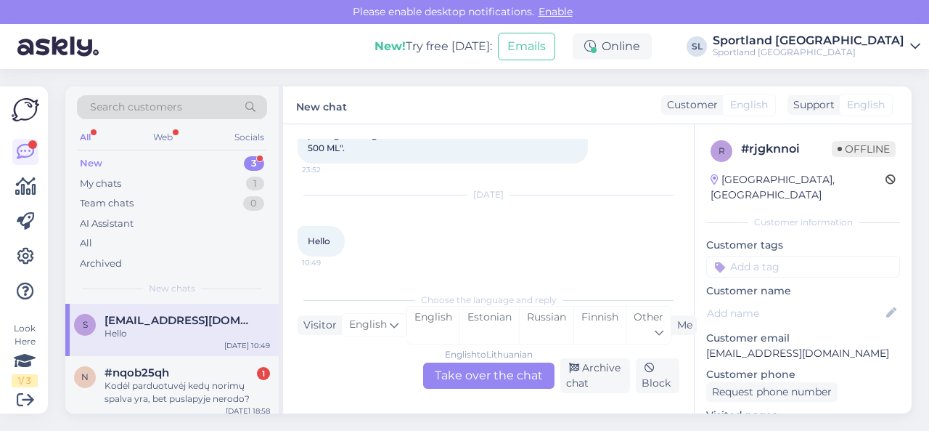
click at [493, 376] on div "English to Lithuanian Take over the chat" at bounding box center [488, 375] width 131 height 26
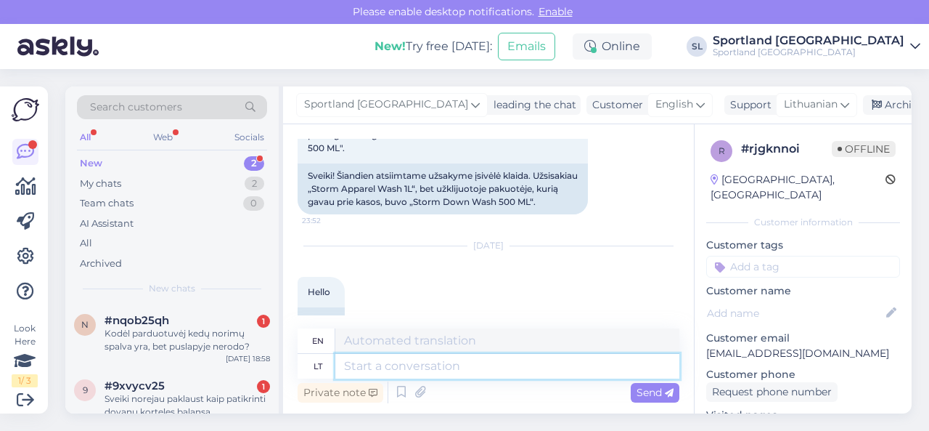
click at [401, 371] on textarea at bounding box center [507, 366] width 344 height 25
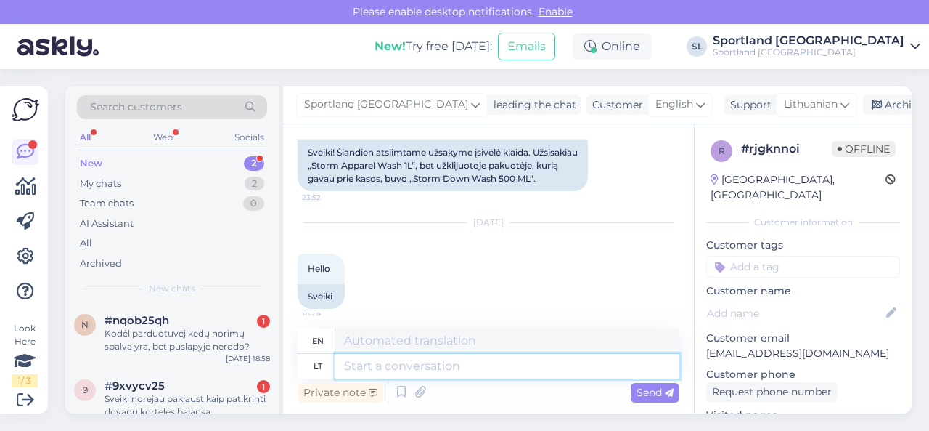
scroll to position [167, 0]
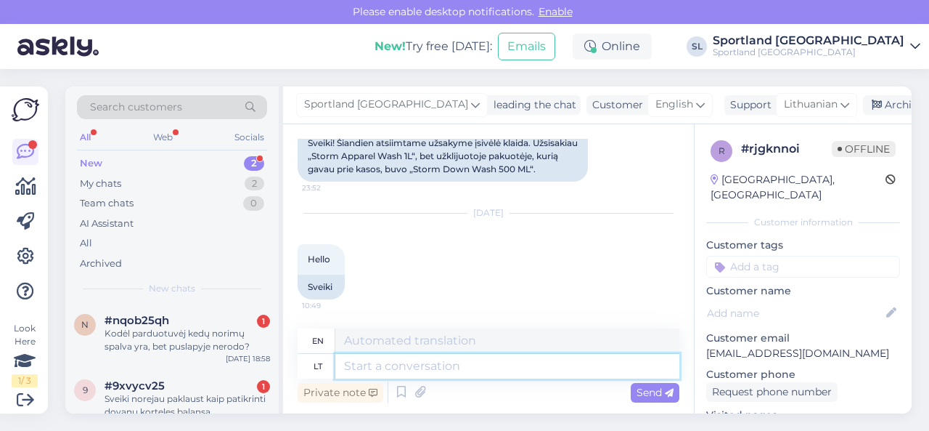
click at [425, 365] on textarea at bounding box center [507, 366] width 344 height 25
type textarea "Sveiki, m"
type textarea "Hello,"
type textarea "Sveiki, maloniai pra"
type textarea "Hello, you're welcome."
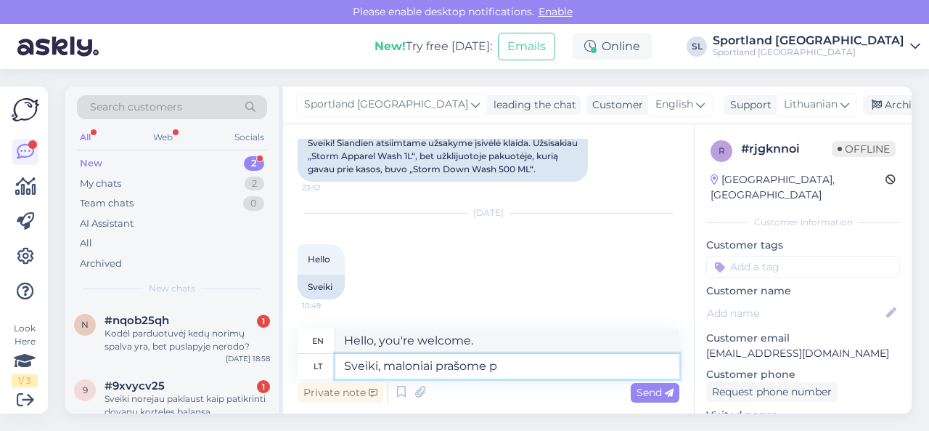
type textarea "Sveiki, maloniai prašome pa"
type textarea "Hello, please."
type textarea "Sveiki, maloniai prašome patikslinkite s"
type textarea "Hello, please clarify."
type textarea "Sveiki, maloniai prašome patikslinkite savo u"
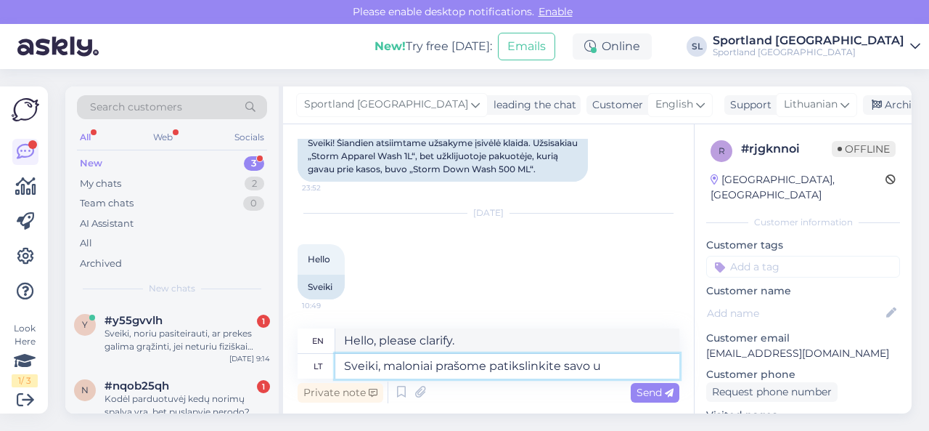
type textarea "Hello, please clarify your"
type textarea "Sveiki, maloniai prašome patikslinkite savo užsakymo nu"
type textarea "Hello, please confirm your order."
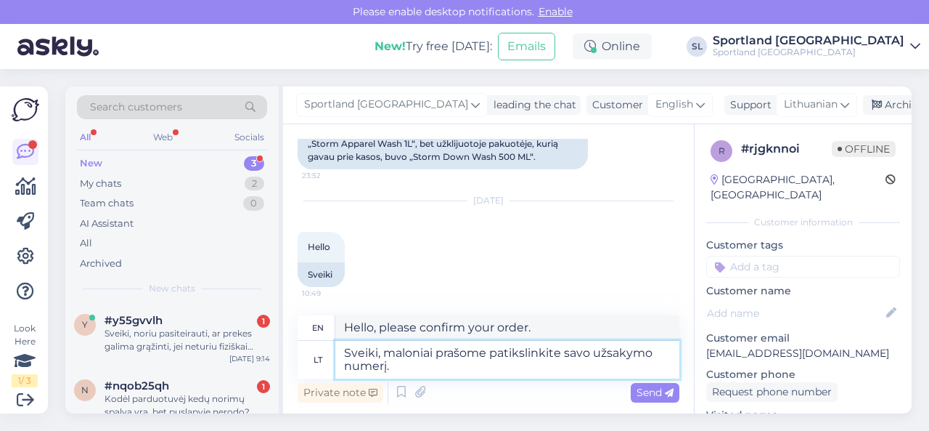
type textarea "Sveiki, maloniai prašome patikslinkite savo užsakymo numerį."
type textarea "Hello, please provide your order number."
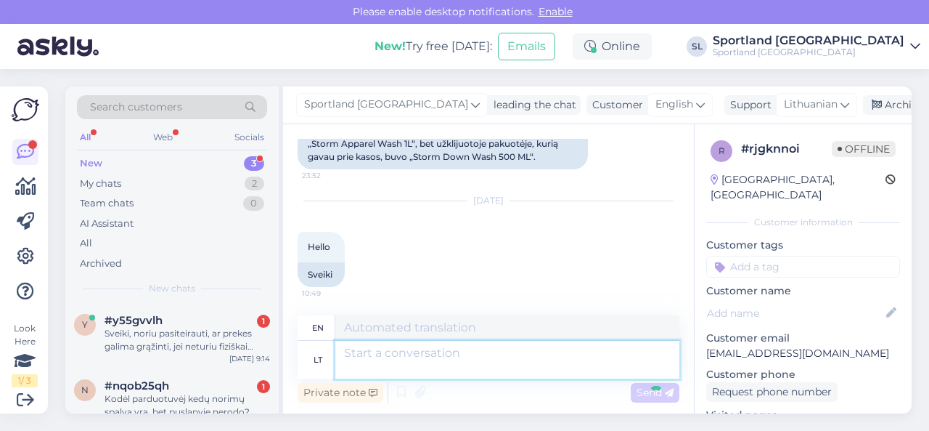
scroll to position [298, 0]
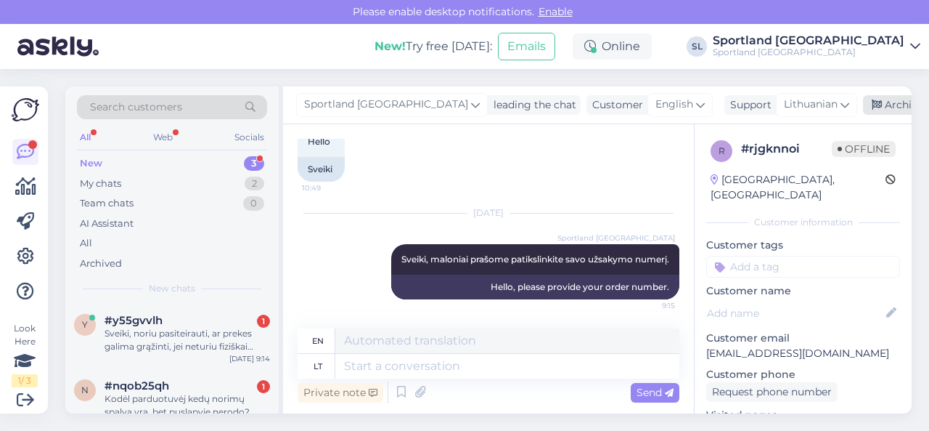
click at [863, 105] on div "Archive chat" at bounding box center [908, 105] width 91 height 20
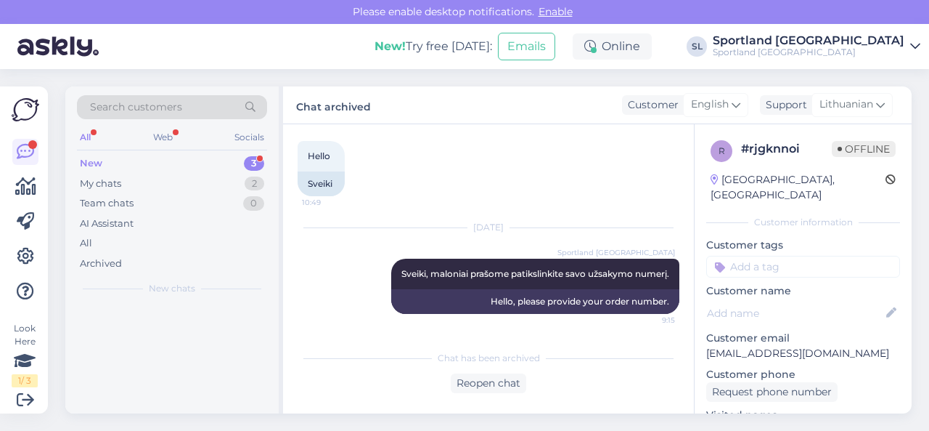
scroll to position [283, 0]
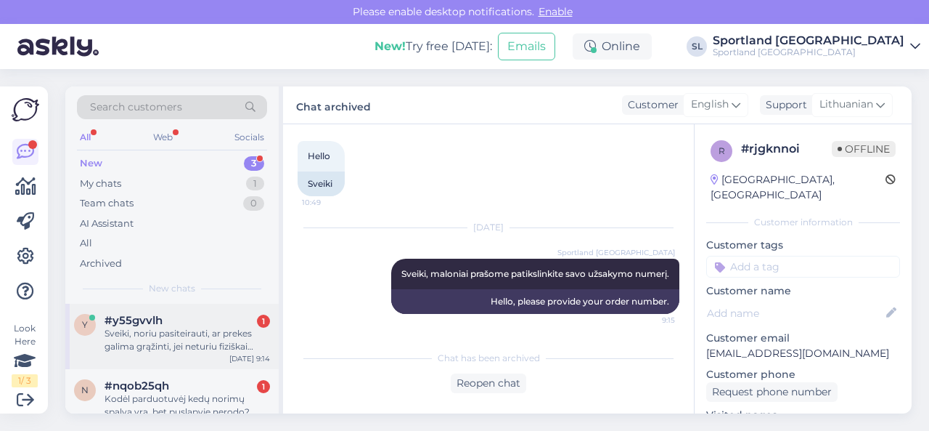
click at [177, 330] on div "Sveiki, noriu pasiteirauti, ar prekes galima grąžinti, jei neturiu fiziškai ček…" at bounding box center [188, 340] width 166 height 26
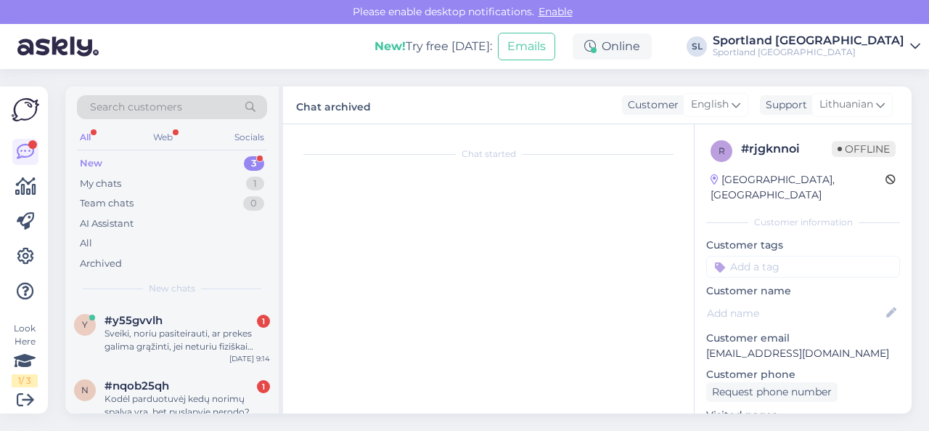
scroll to position [29, 0]
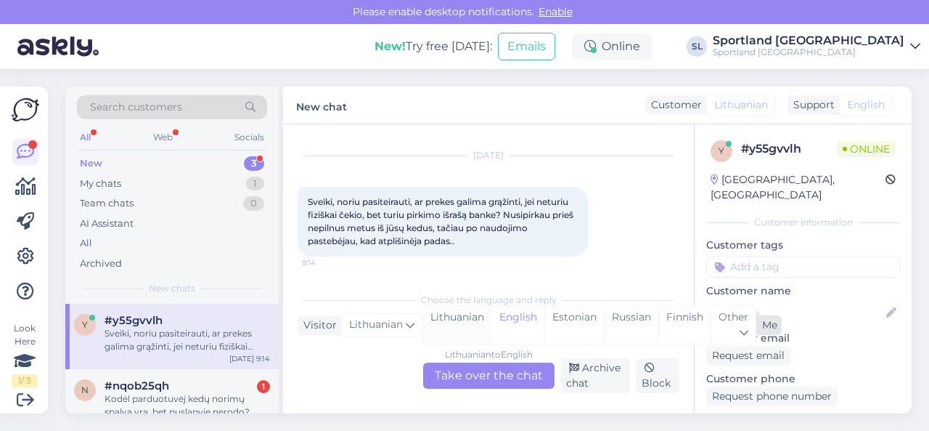
click at [453, 326] on div "Lithuanian" at bounding box center [457, 324] width 68 height 37
click at [463, 380] on div "Lithuanian to Lithuanian Take over the chat" at bounding box center [488, 375] width 131 height 26
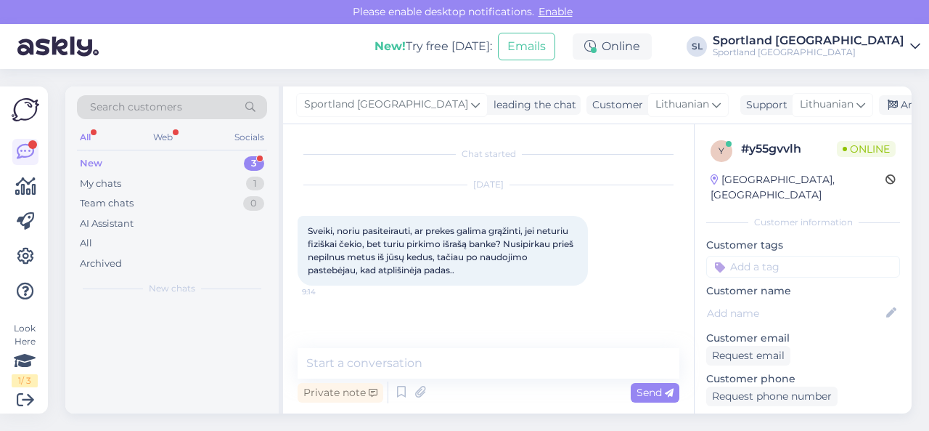
scroll to position [0, 0]
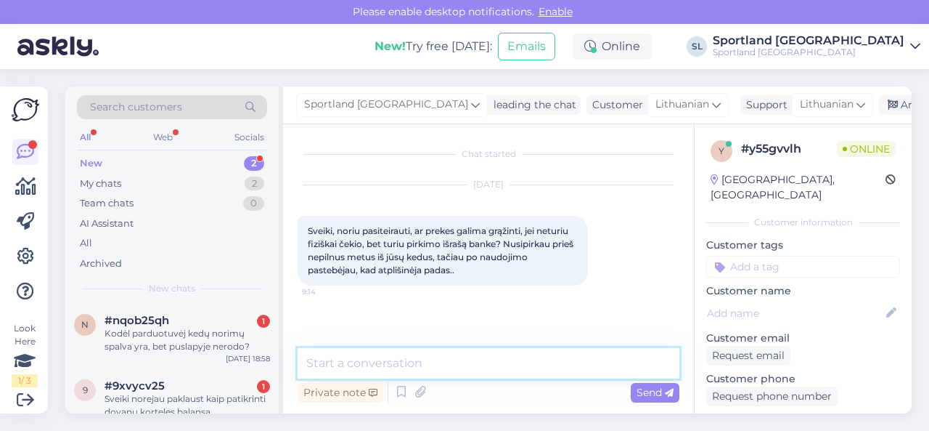
click at [467, 375] on textarea at bounding box center [489, 363] width 382 height 30
click at [465, 368] on textarea at bounding box center [489, 363] width 382 height 30
click at [458, 365] on textarea at bounding box center [489, 363] width 382 height 30
click at [374, 364] on textarea "Sveiki," at bounding box center [489, 363] width 382 height 30
paste textarea "Jūs turite teisę pateikti prekę gamyklinio broko vertinimui, jeigu nėra praėję …"
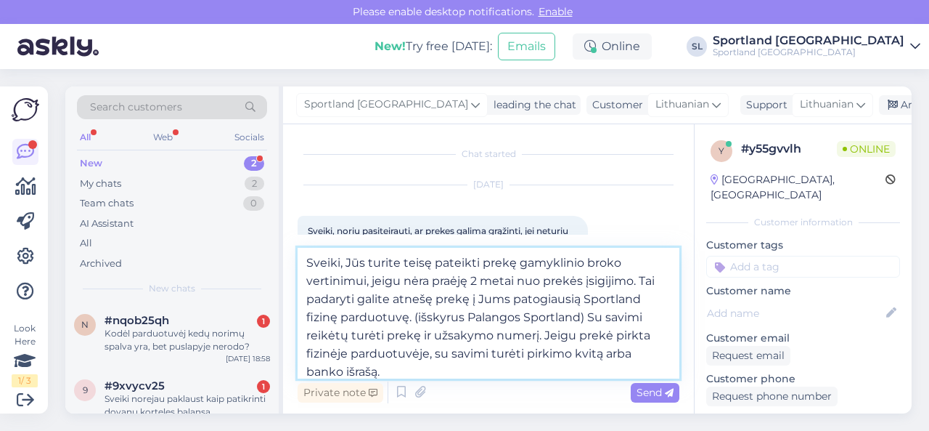
drag, startPoint x: 421, startPoint y: 335, endPoint x: 629, endPoint y: 355, distance: 209.3
click at [629, 355] on textarea "Sveiki, Jūs turite teisę pateikti prekę gamyklinio broko vertinimui, jeigu nėra…" at bounding box center [489, 313] width 382 height 131
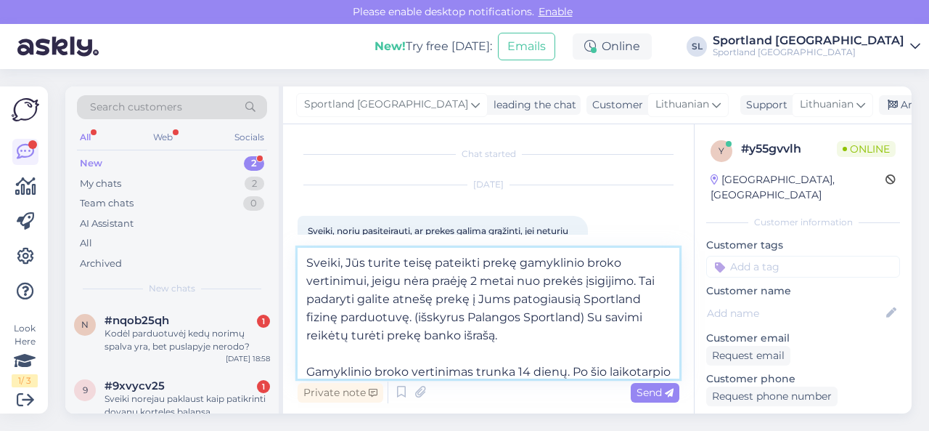
click at [510, 339] on textarea "Sveiki, Jūs turite teisę pateikti prekę gamyklinio broko vertinimui, jeigu nėra…" at bounding box center [489, 313] width 382 height 131
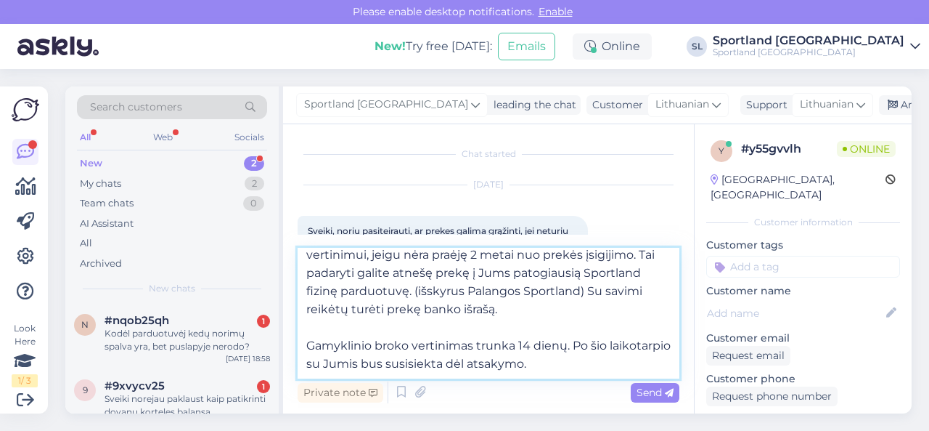
scroll to position [44, 0]
type textarea "Sveiki, Jūs turite teisę pateikti prekę gamyklinio broko vertinimui, jeigu nėra…"
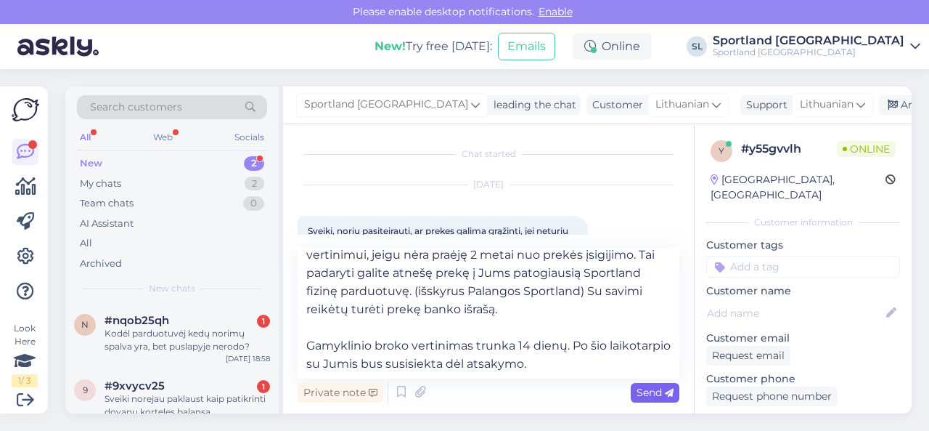
click at [653, 391] on span "Send" at bounding box center [655, 391] width 37 height 13
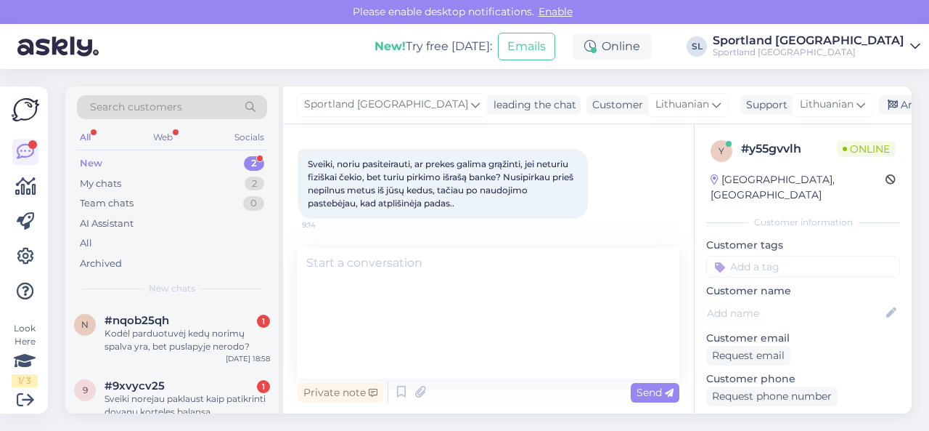
scroll to position [0, 0]
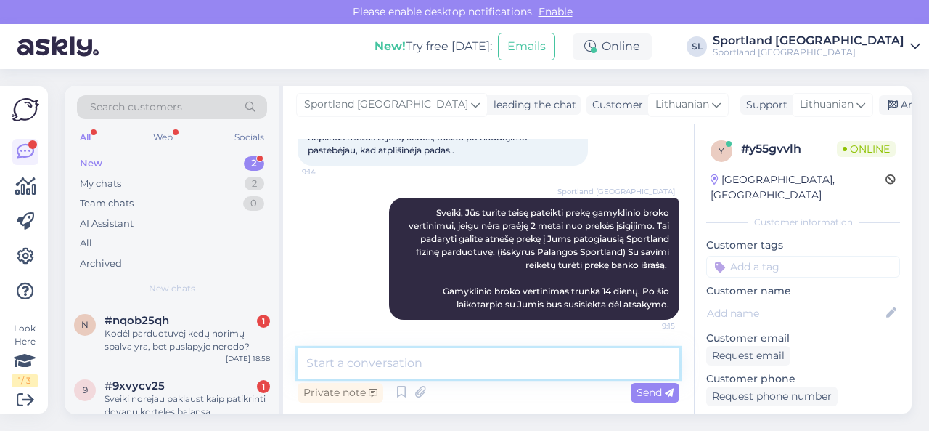
click at [590, 367] on textarea at bounding box center [489, 363] width 382 height 30
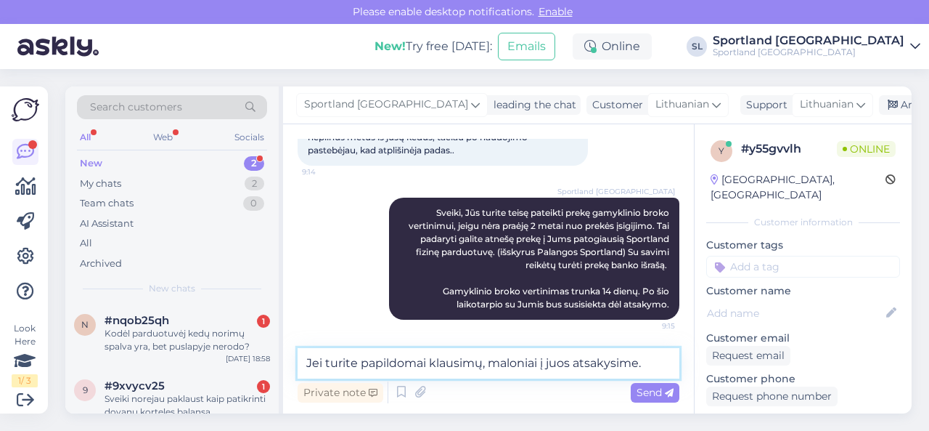
type textarea "Jei turite papildomai klausimų, maloniai į juos atsakysime."
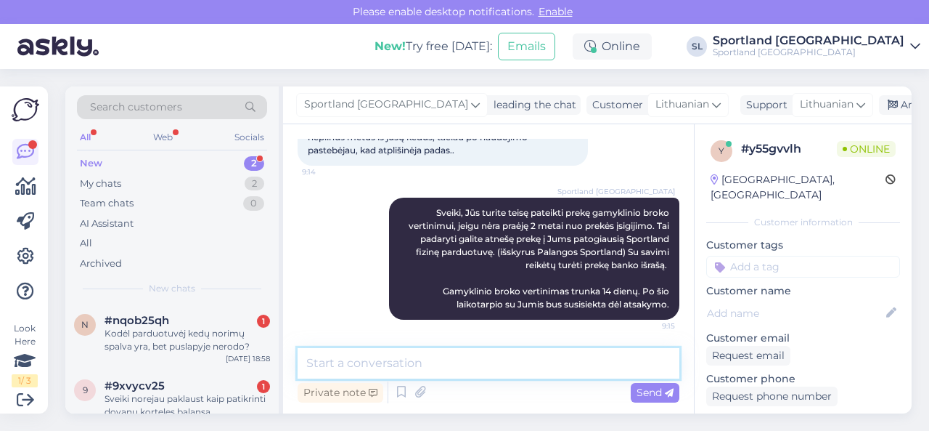
scroll to position [182, 0]
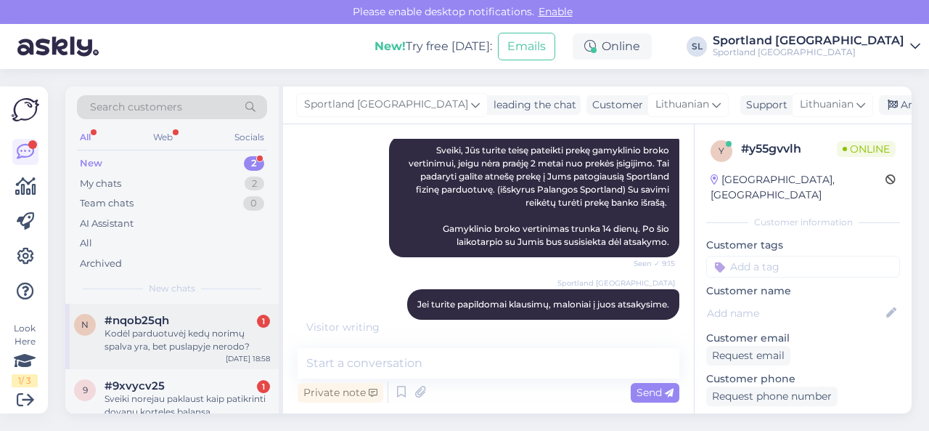
click at [158, 334] on div "Kodėl parduotuvėj kedų norimų spalva yra, bet puslapyje nerodo?" at bounding box center [188, 340] width 166 height 26
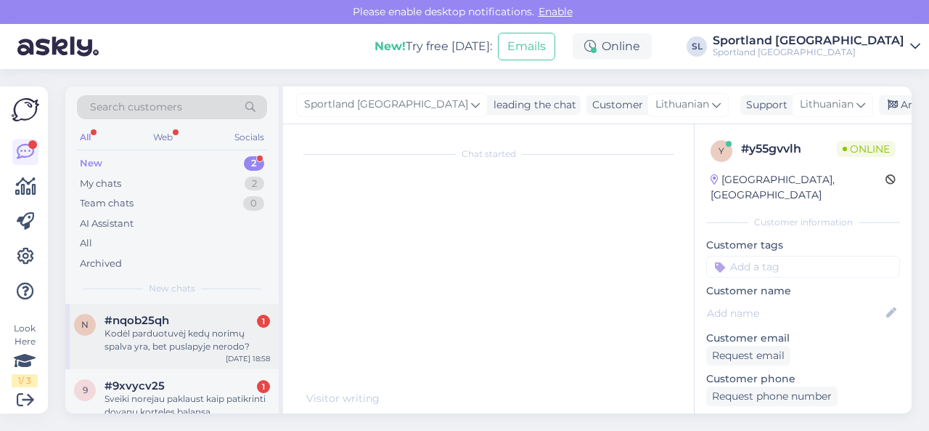
scroll to position [18, 0]
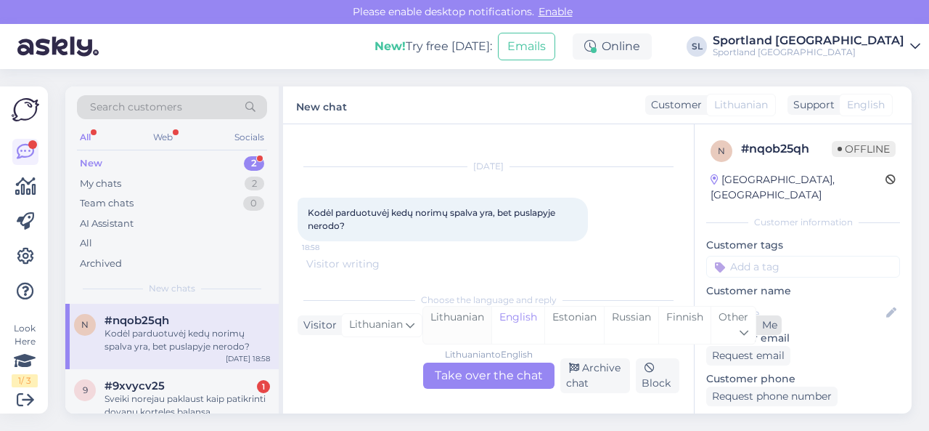
click at [456, 314] on div "Lithuanian" at bounding box center [457, 324] width 68 height 37
click at [463, 375] on div "Lithuanian to Lithuanian Take over the chat" at bounding box center [488, 375] width 131 height 26
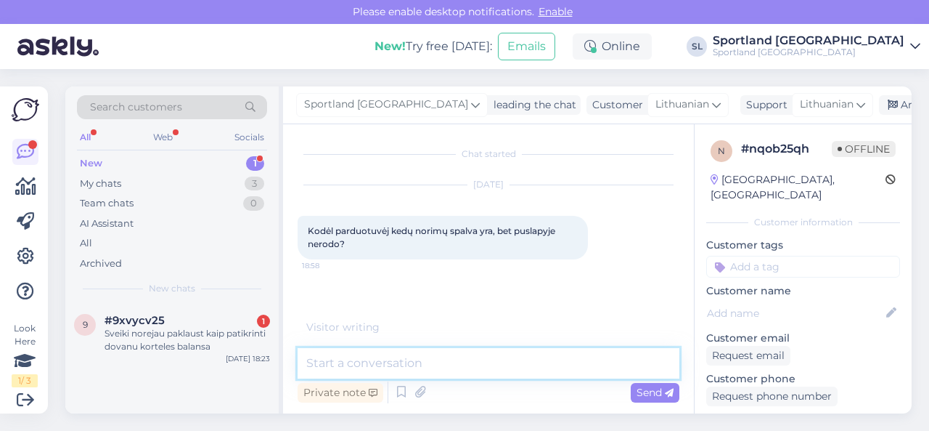
click at [469, 367] on textarea at bounding box center [489, 363] width 382 height 30
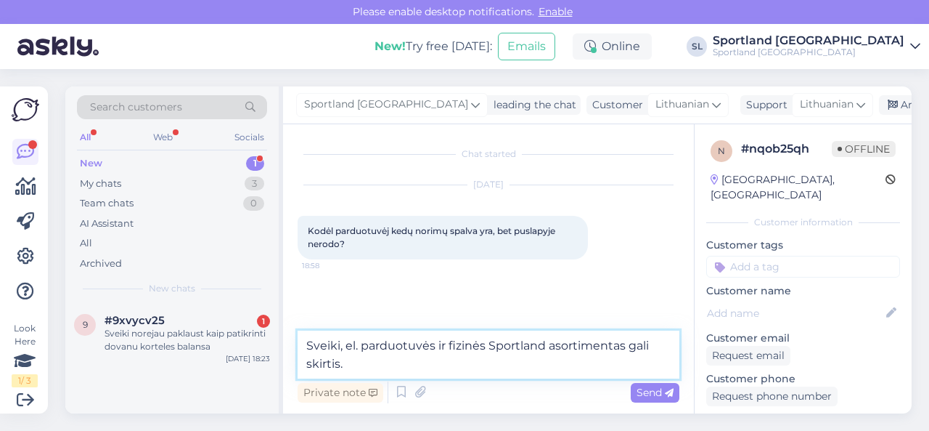
type textarea "Sveiki, el. parduotuvės ir fizinės Sportland asortimentas gali skirtis."
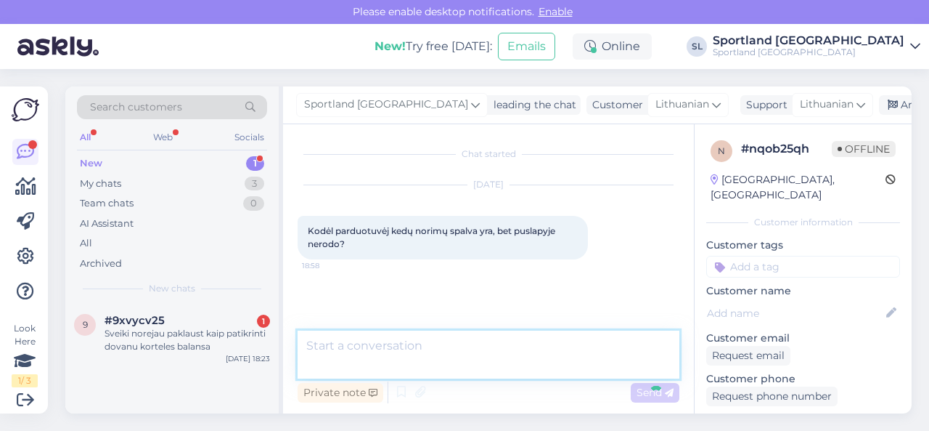
scroll to position [46, 0]
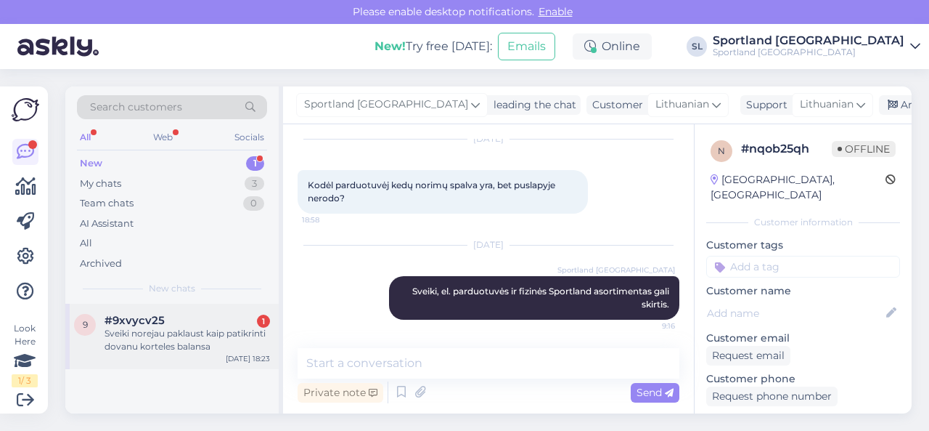
click at [159, 338] on div "Sveiki norejau paklaust kaip patikrinti dovanu korteles balansa" at bounding box center [188, 340] width 166 height 26
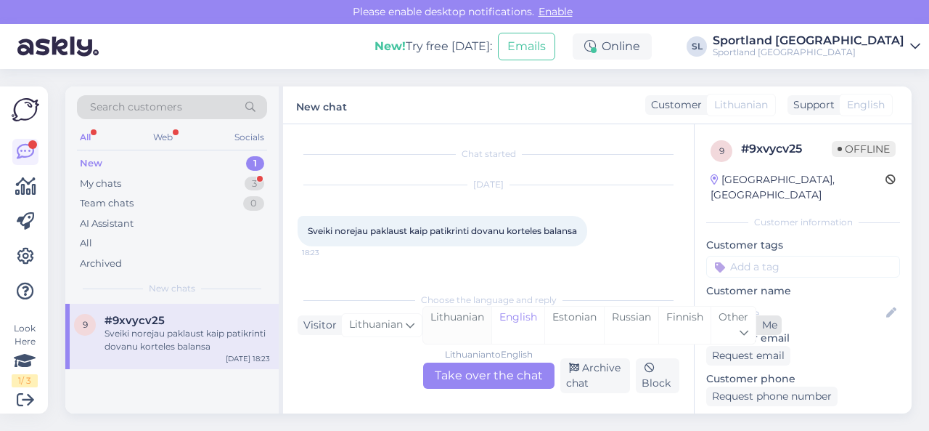
click at [449, 317] on div "Lithuanian" at bounding box center [457, 324] width 68 height 37
click at [456, 375] on div "Lithuanian to Lithuanian Take over the chat" at bounding box center [488, 375] width 131 height 26
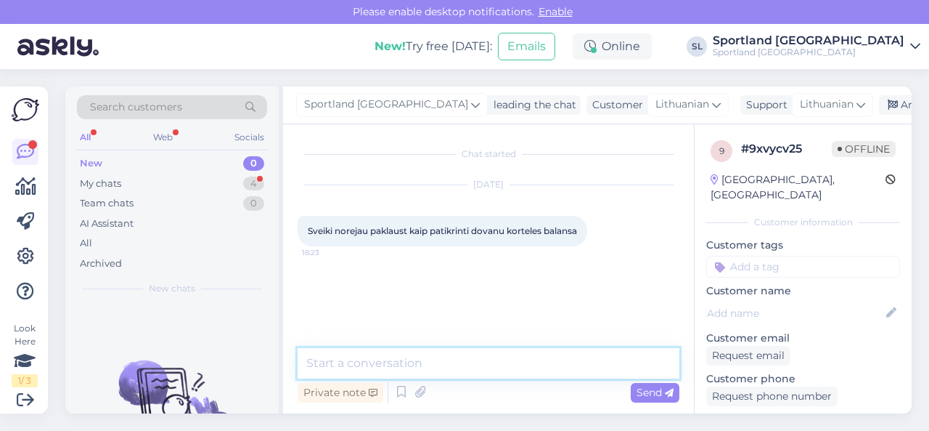
click at [456, 370] on textarea at bounding box center [489, 363] width 382 height 30
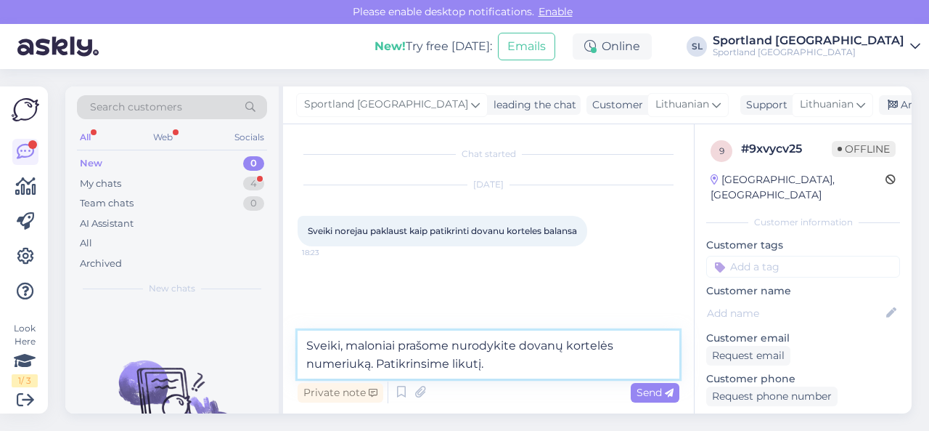
type textarea "Sveiki, maloniai prašome nurodykite dovanų kortelės numeriuką. Patikrinsime lik…"
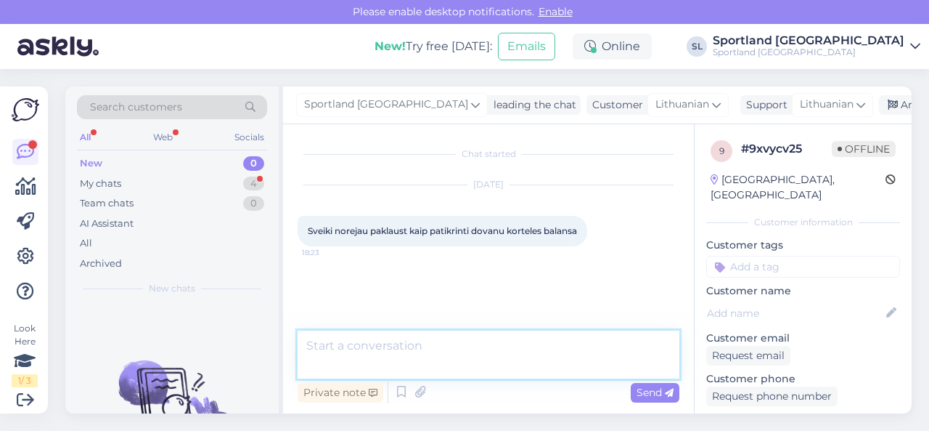
scroll to position [46, 0]
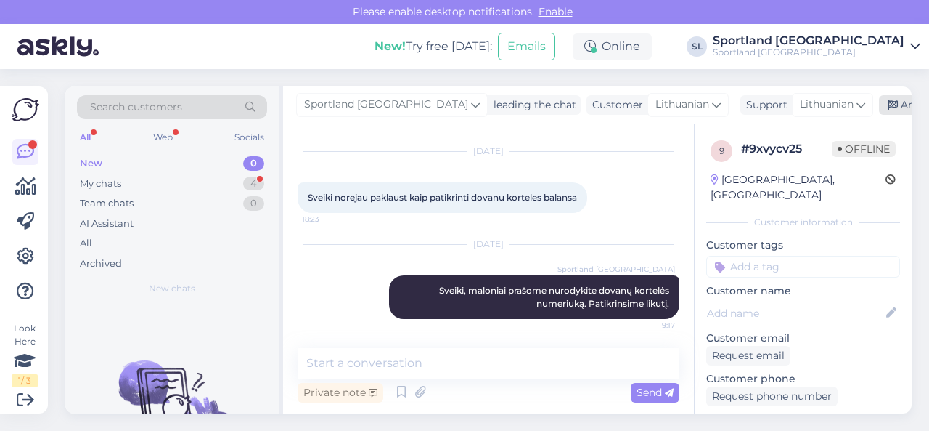
click at [879, 105] on div "Archive chat" at bounding box center [924, 105] width 91 height 20
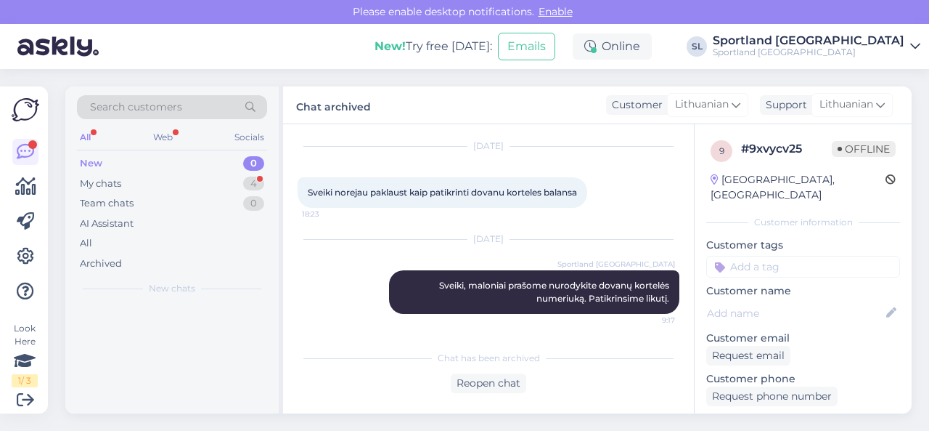
scroll to position [51, 0]
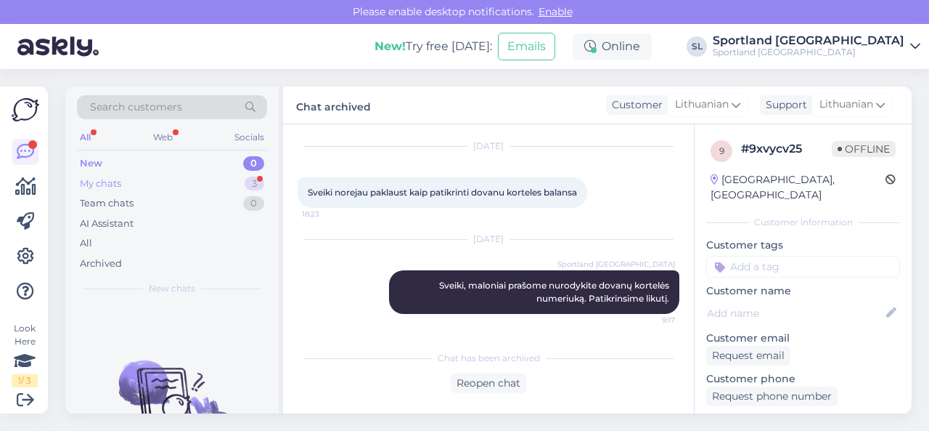
click at [194, 182] on div "My chats 3" at bounding box center [172, 184] width 190 height 20
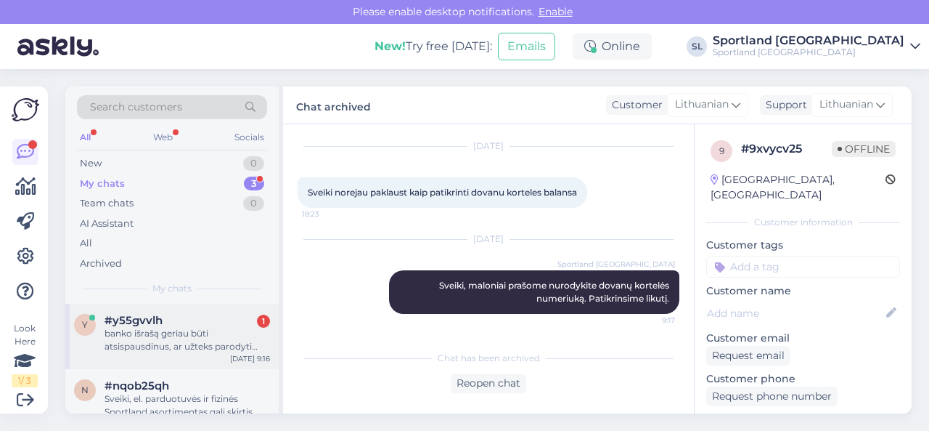
click at [205, 336] on div "banko išrašą geriau būti atsispausdinus, ar užteks parodyti telefone?" at bounding box center [188, 340] width 166 height 26
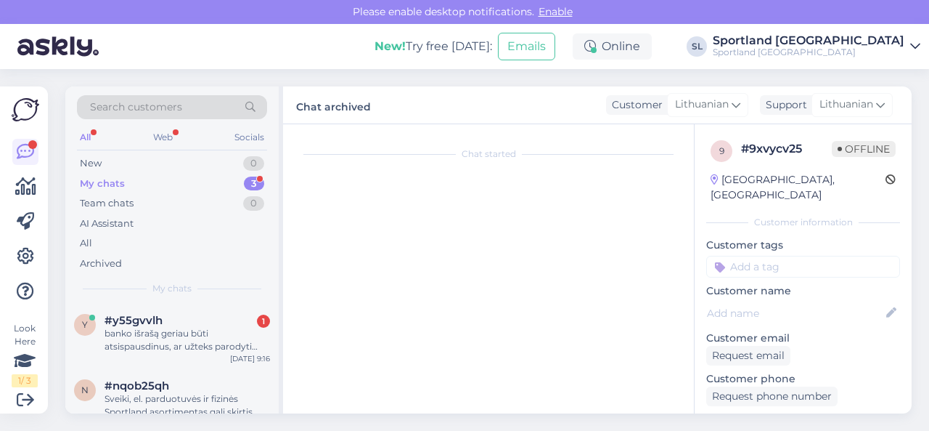
scroll to position [258, 0]
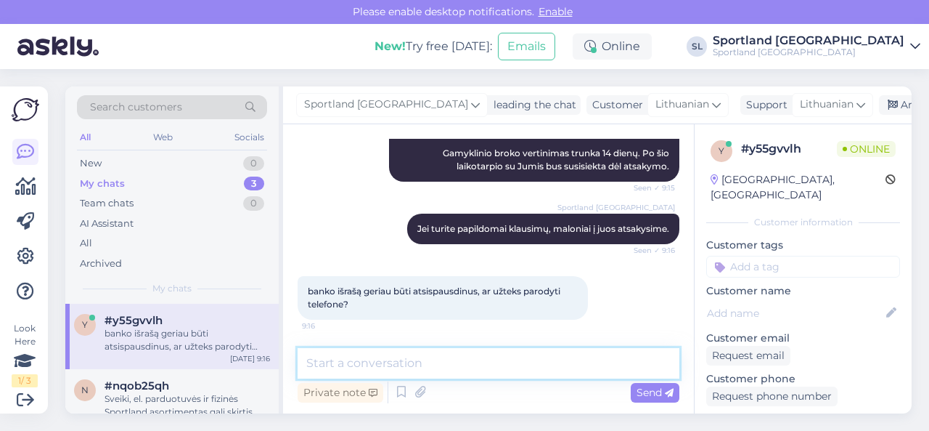
click at [463, 361] on textarea at bounding box center [489, 363] width 382 height 30
click at [469, 359] on textarea at bounding box center [489, 363] width 382 height 30
type textarea "U"
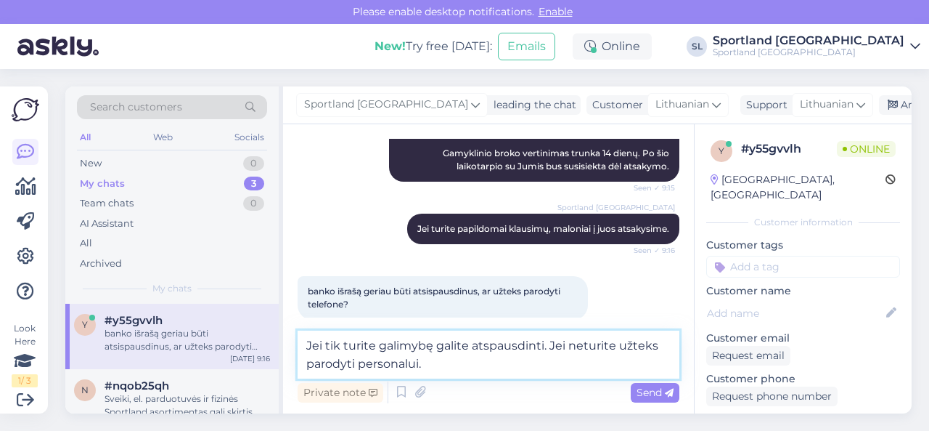
click at [613, 345] on textarea "Jei tik turite galimybę galite atspausdinti. Jei neturite užteks parodyti perso…" at bounding box center [489, 354] width 382 height 48
type textarea "Jei tik turite galimybę galite atspausdinti. Jei neturite, užteks parodyti pers…"
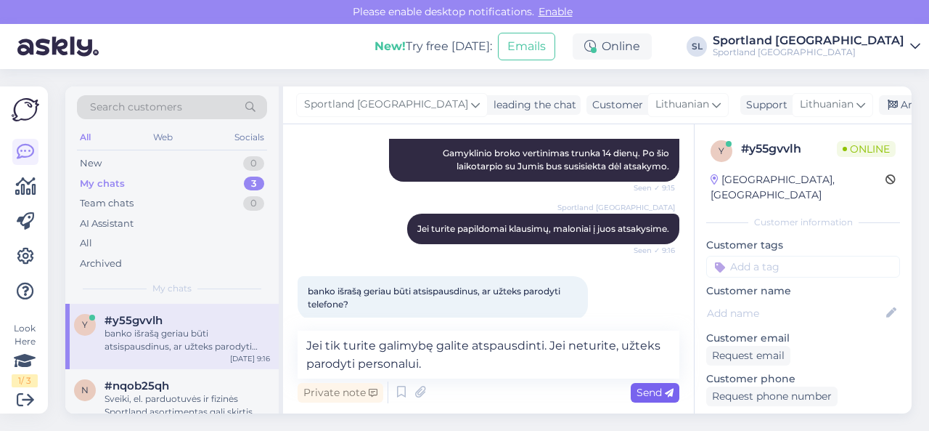
click at [652, 390] on span "Send" at bounding box center [655, 391] width 37 height 13
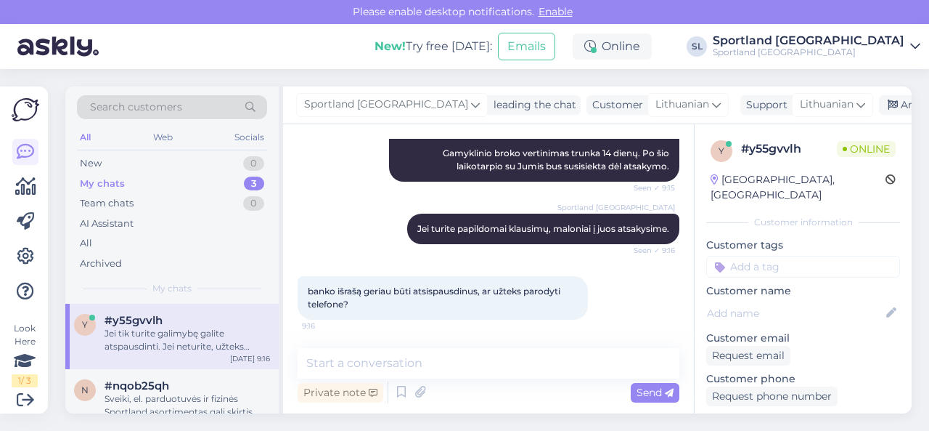
scroll to position [333, 0]
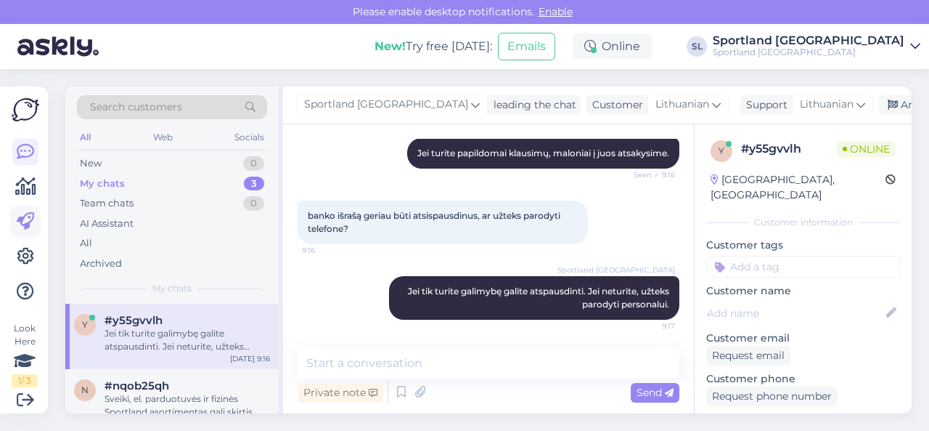
click at [17, 220] on icon at bounding box center [25, 221] width 17 height 17
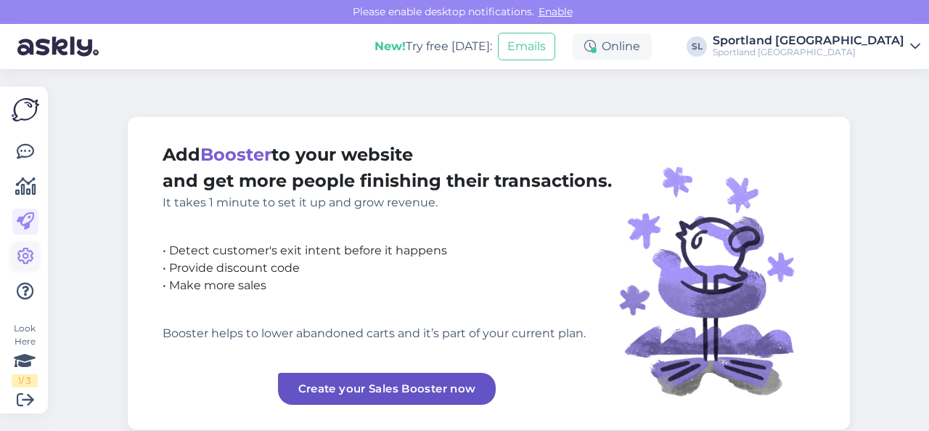
click at [25, 262] on icon at bounding box center [25, 256] width 17 height 17
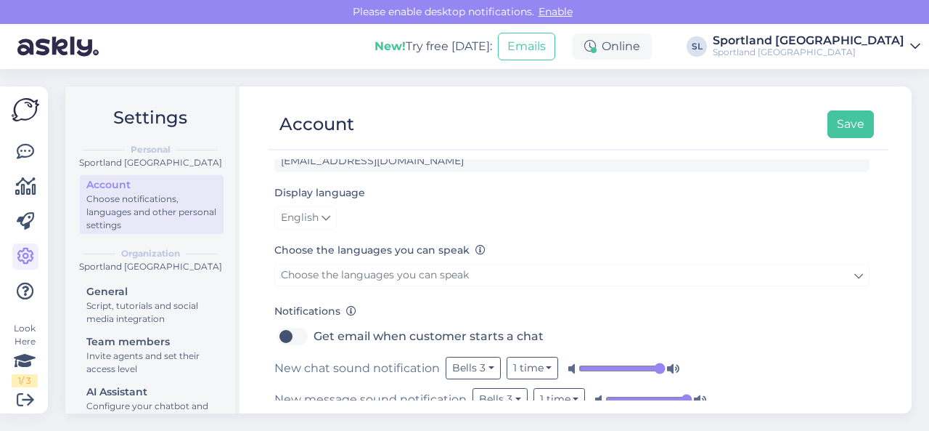
scroll to position [218, 0]
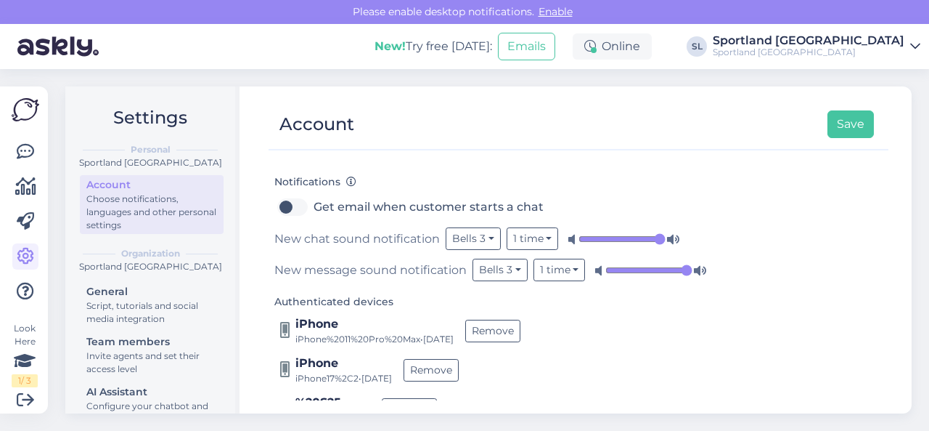
click at [661, 236] on input "range" at bounding box center [622, 239] width 87 height 15
click at [682, 265] on input "range" at bounding box center [648, 270] width 87 height 15
click at [843, 120] on button "Save" at bounding box center [851, 124] width 46 height 28
click at [29, 143] on div at bounding box center [32, 144] width 9 height 9
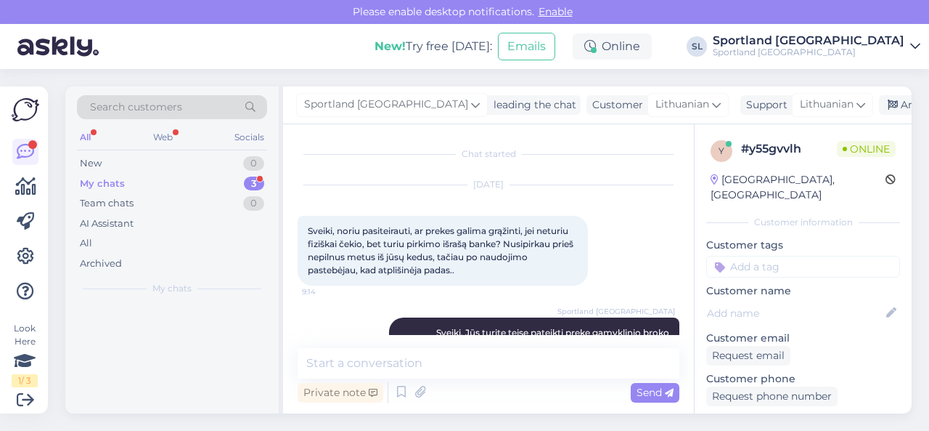
scroll to position [379, 0]
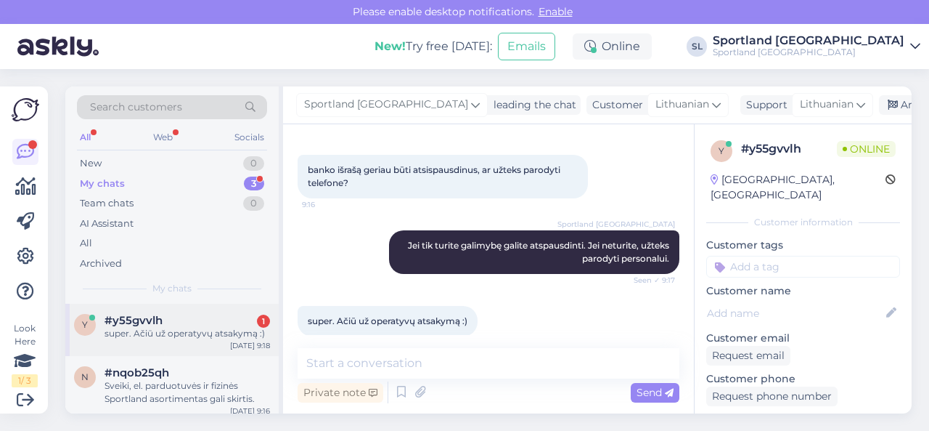
click at [171, 336] on div "super. Ačiū už operatyvų atsakymą :)" at bounding box center [188, 333] width 166 height 13
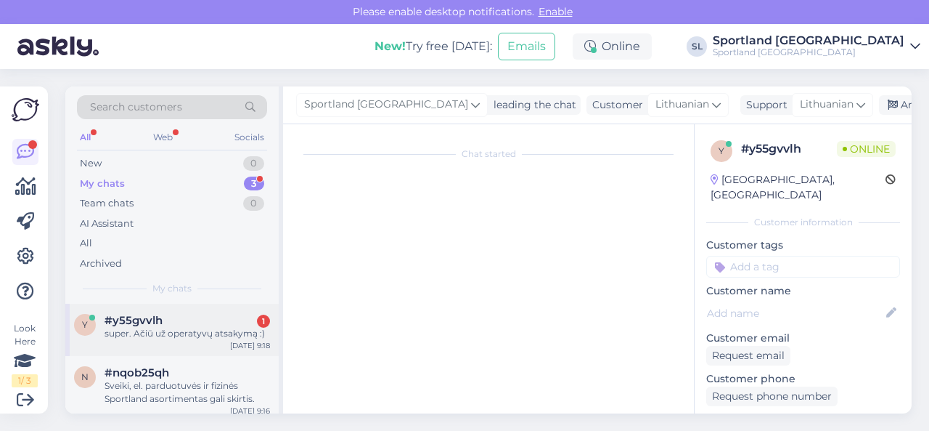
scroll to position [396, 0]
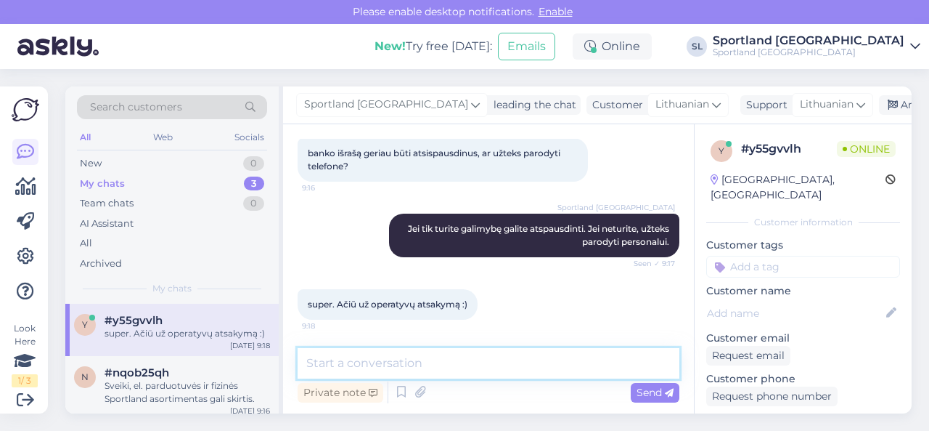
click at [411, 360] on textarea at bounding box center [489, 363] width 382 height 30
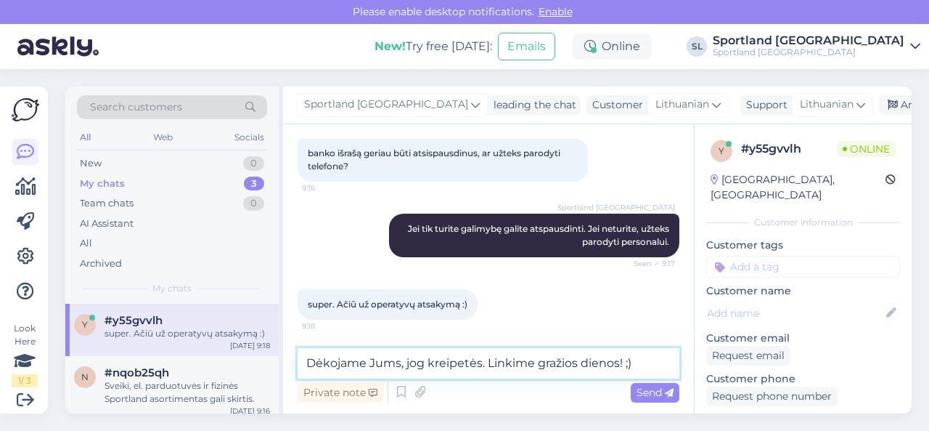
type textarea "Dėkojame Jums, jog kreipetės. Linkime gražios dienos! ;)"
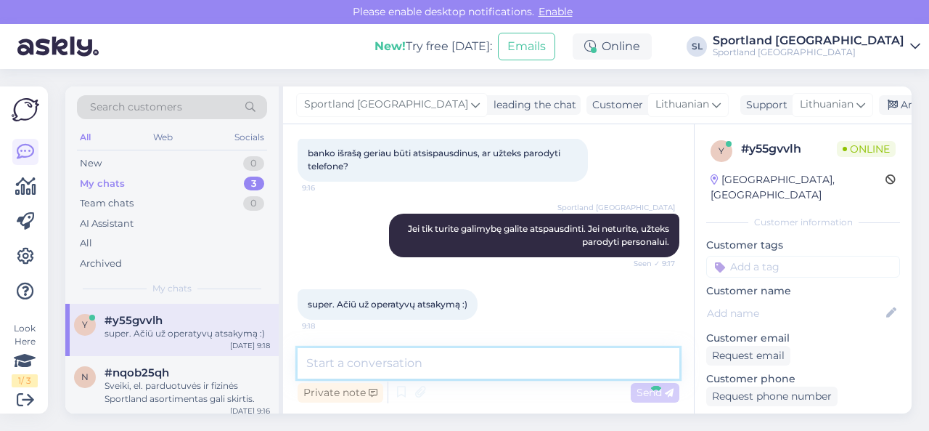
scroll to position [458, 0]
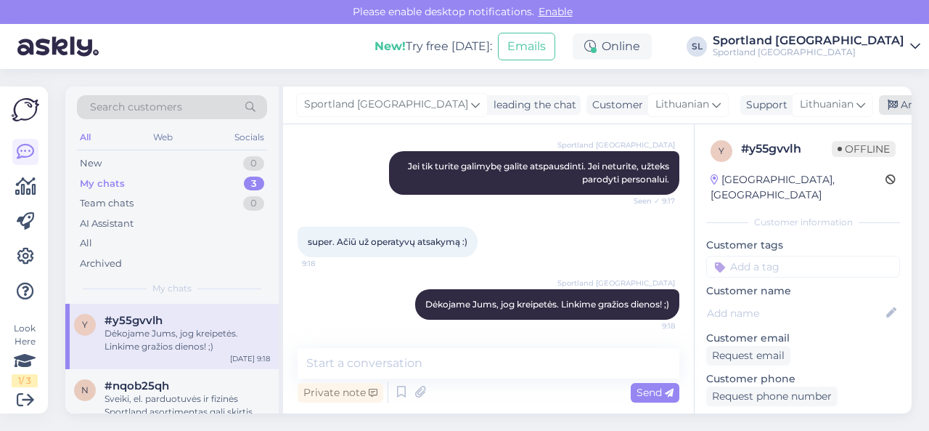
click at [879, 99] on div "Archive chat" at bounding box center [924, 105] width 91 height 20
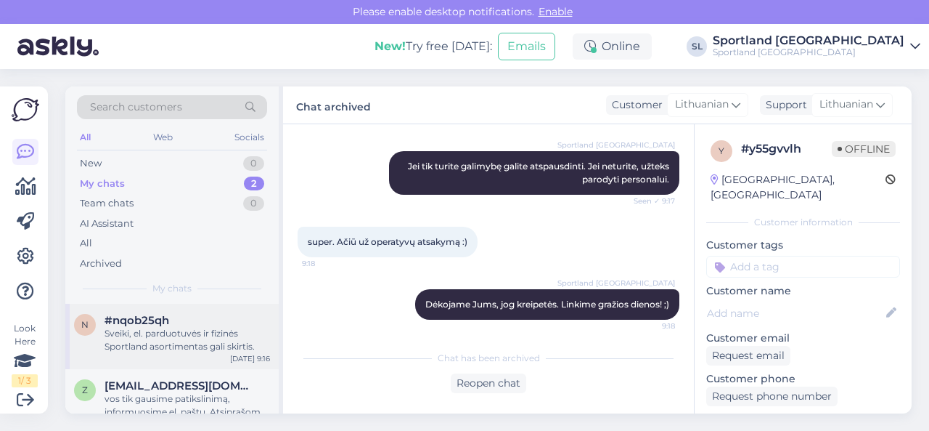
click at [187, 338] on div "Sveiki, el. parduotuvės ir fizinės Sportland asortimentas gali skirtis." at bounding box center [188, 340] width 166 height 26
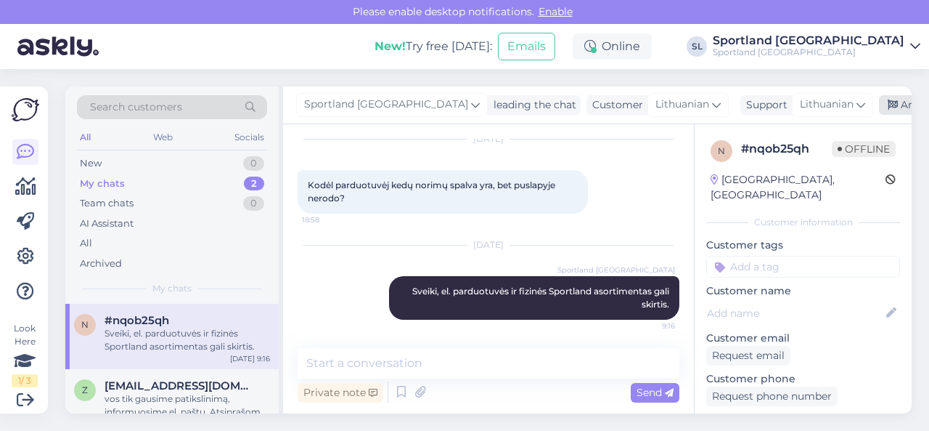
click at [879, 107] on div "Archive chat" at bounding box center [924, 105] width 91 height 20
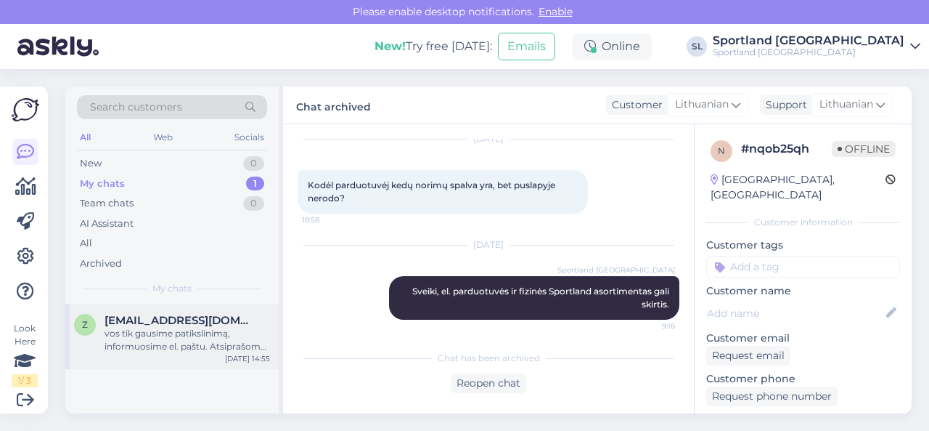
click at [170, 346] on div "vos tik gausime patikslinimą, informuosime el. paštu. Atsiprašome už nepatogumu…" at bounding box center [188, 340] width 166 height 26
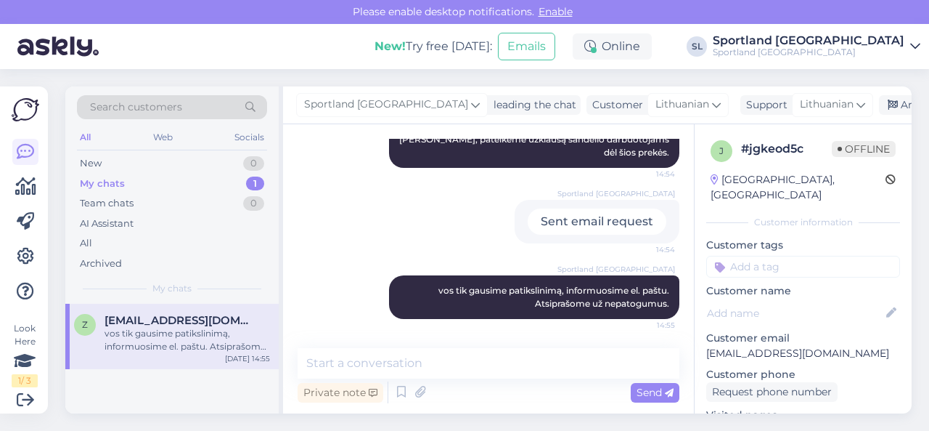
scroll to position [60, 0]
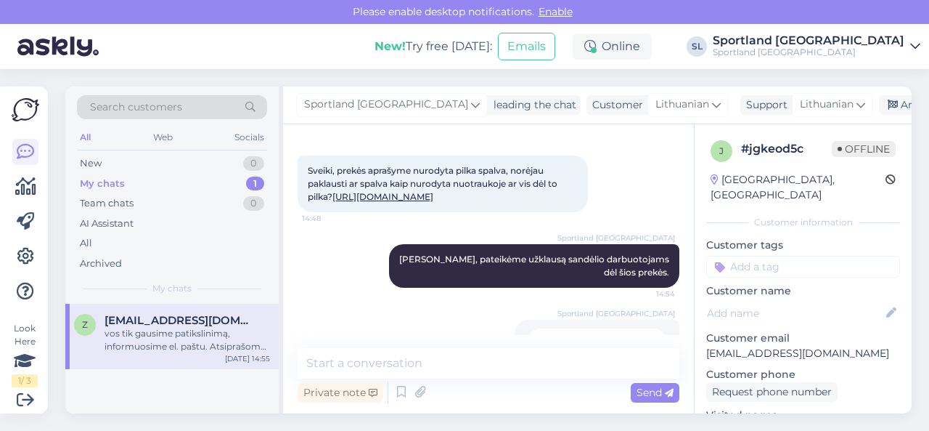
click at [420, 202] on link "[URL][DOMAIN_NAME]" at bounding box center [382, 196] width 101 height 11
click at [178, 163] on div "New 1" at bounding box center [172, 163] width 190 height 20
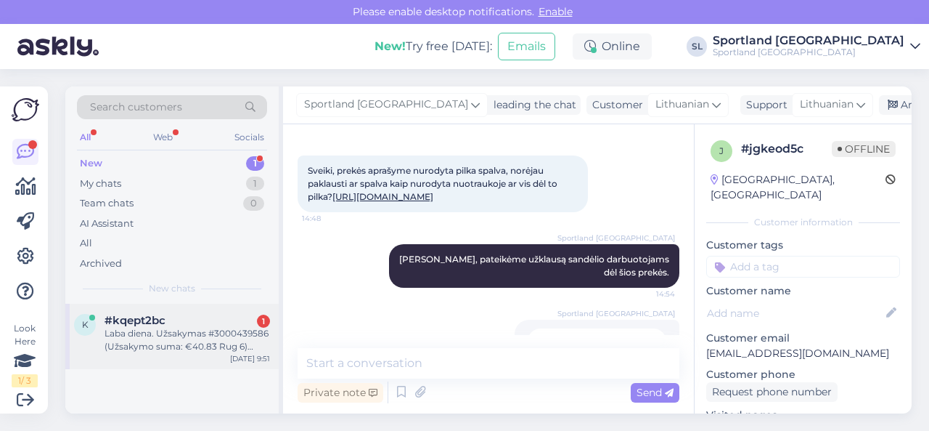
click at [181, 330] on div "Laba diena. Užsakymas #3000439586 (Užsakymo suma: €40.83 Rug 6) buvo išskaidyta…" at bounding box center [188, 340] width 166 height 26
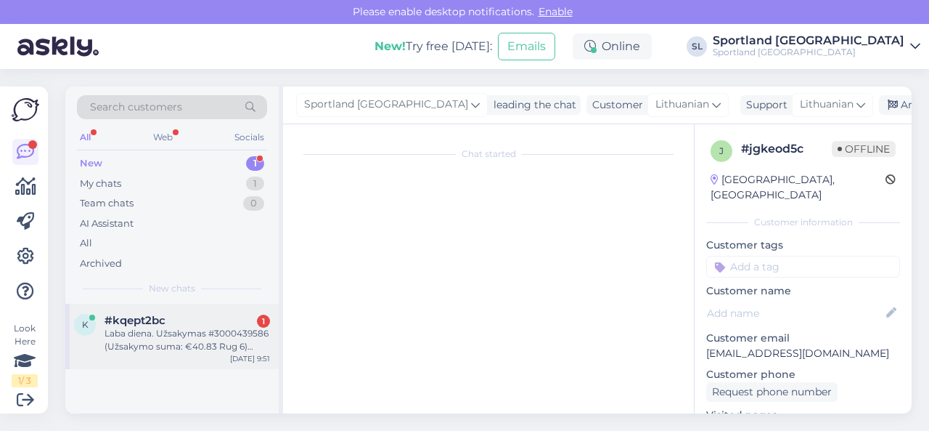
scroll to position [30, 0]
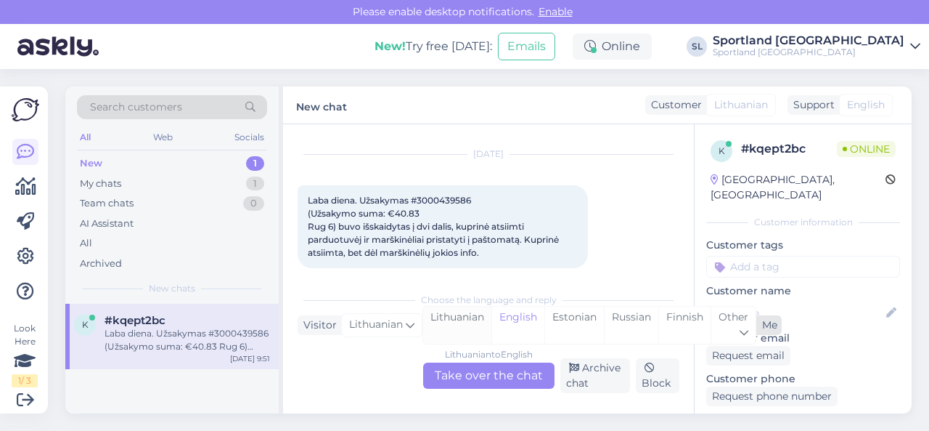
click at [450, 316] on div "Lithuanian" at bounding box center [457, 324] width 68 height 37
click at [465, 385] on div "Lithuanian to Lithuanian Take over the chat" at bounding box center [488, 375] width 131 height 26
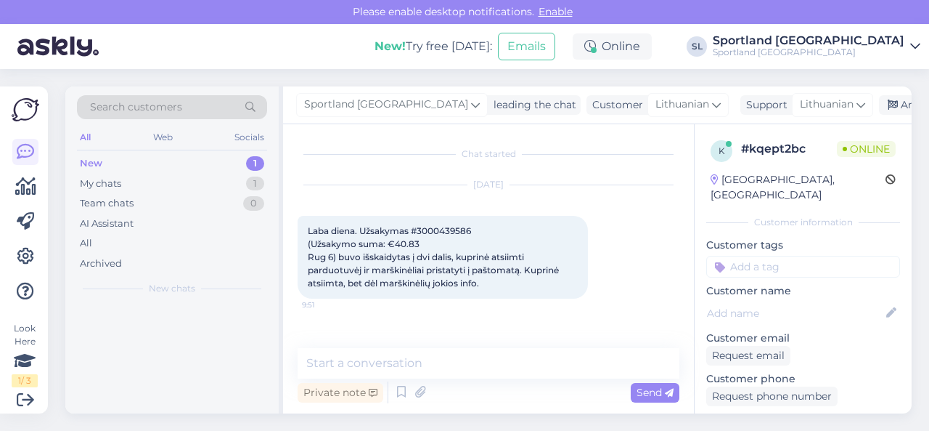
scroll to position [0, 0]
click at [450, 229] on span "Laba diena. Užsakymas #3000439586 (Užsakymo suma: €40.83 Rug 6) buvo išskaidyta…" at bounding box center [434, 256] width 253 height 63
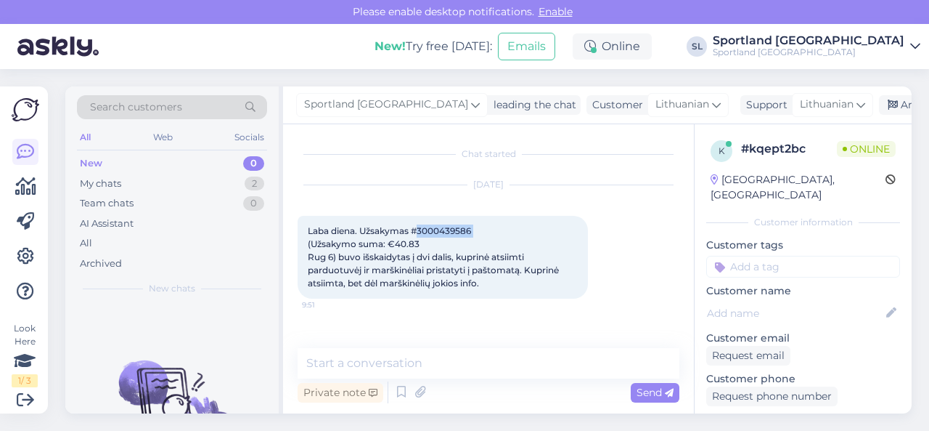
click at [450, 229] on span "Laba diena. Užsakymas #3000439586 (Užsakymo suma: €40.83 Rug 6) buvo išskaidyta…" at bounding box center [434, 256] width 253 height 63
copy span "3000439586"
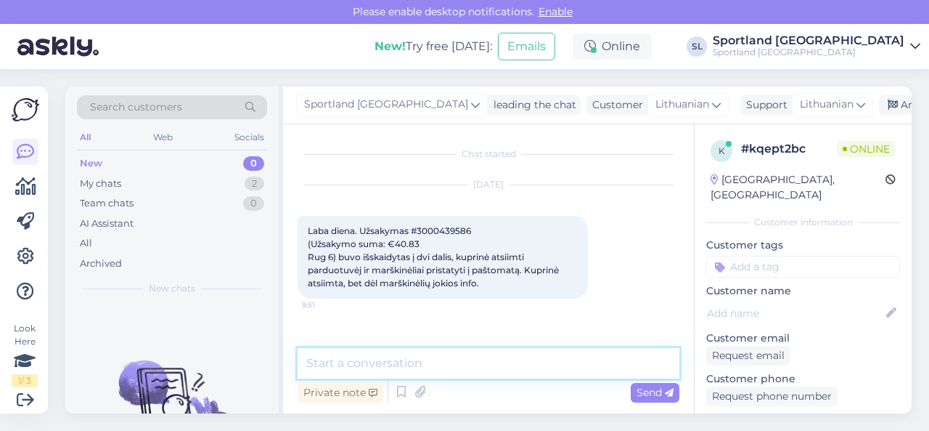
click at [430, 361] on textarea at bounding box center [489, 363] width 382 height 30
type textarea "Sveiki"
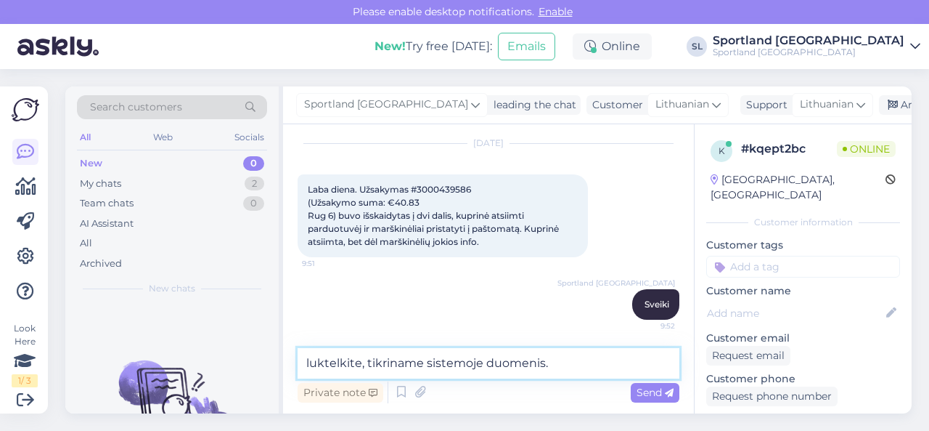
type textarea "luktelkite, tikriname sistemoje duomenis."
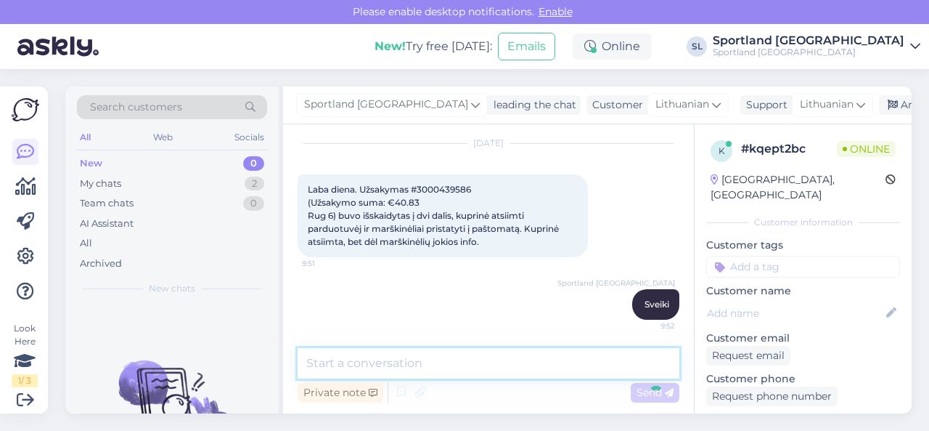
scroll to position [104, 0]
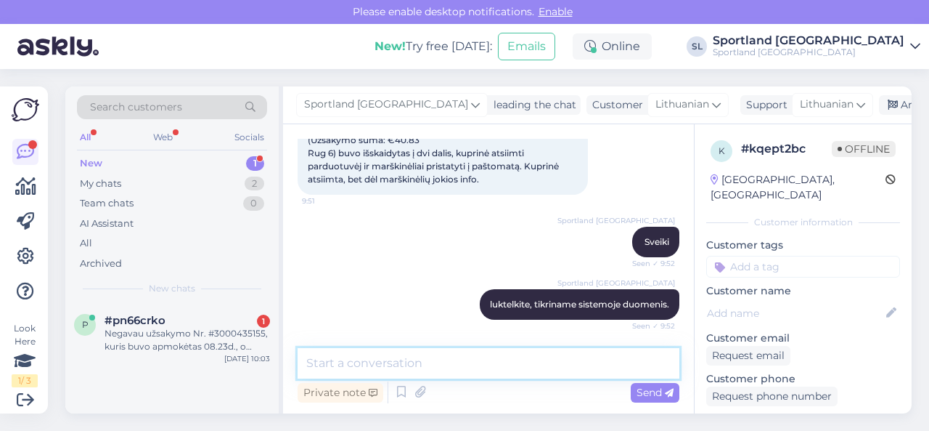
click at [376, 357] on textarea at bounding box center [489, 363] width 382 height 30
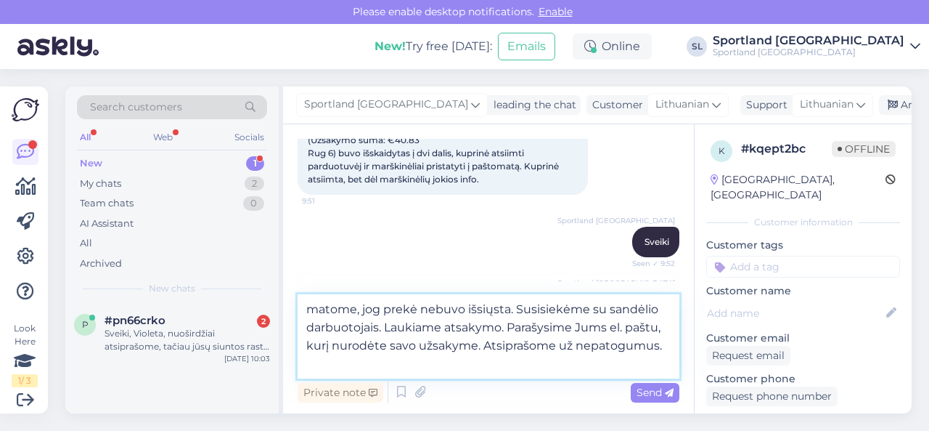
type textarea "matome, jog prekė nebuvo išsiųsta. Susisiekėme su sandėlio darbuotojais. Laukia…"
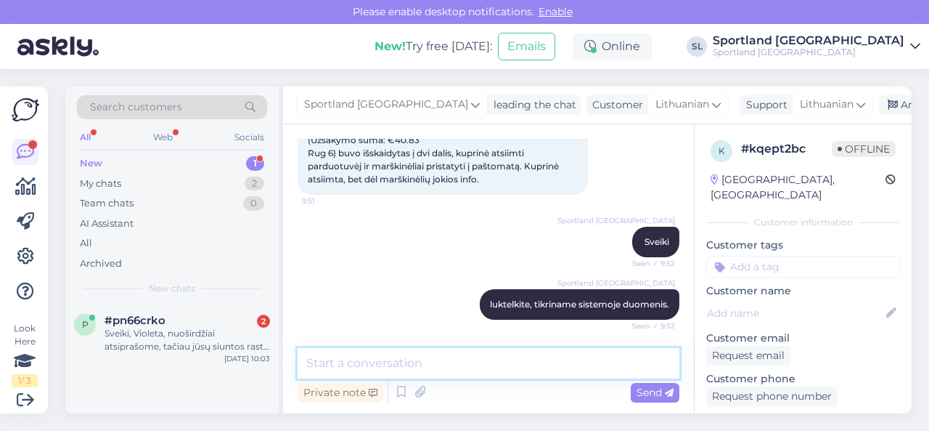
scroll to position [205, 0]
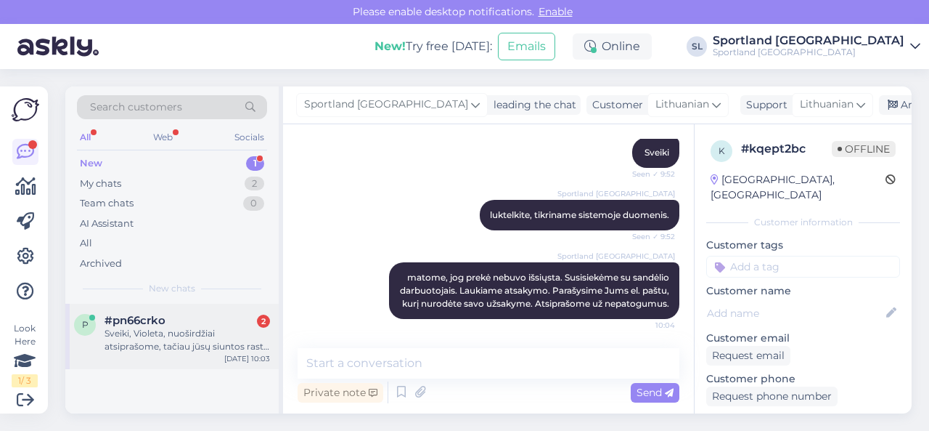
click at [177, 329] on div "Sveiki, Violeta, nuoširdžiai atsiprašome, tačiau jūsų siuntos rasti nepavyko. N…" at bounding box center [188, 340] width 166 height 26
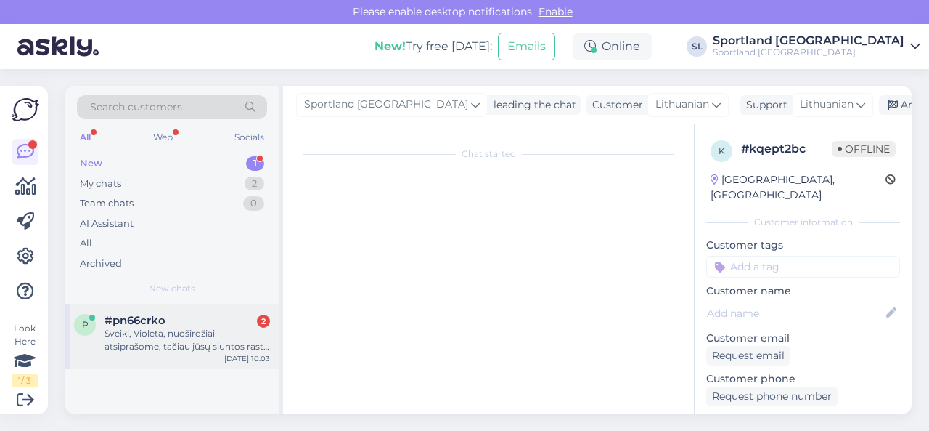
scroll to position [30, 0]
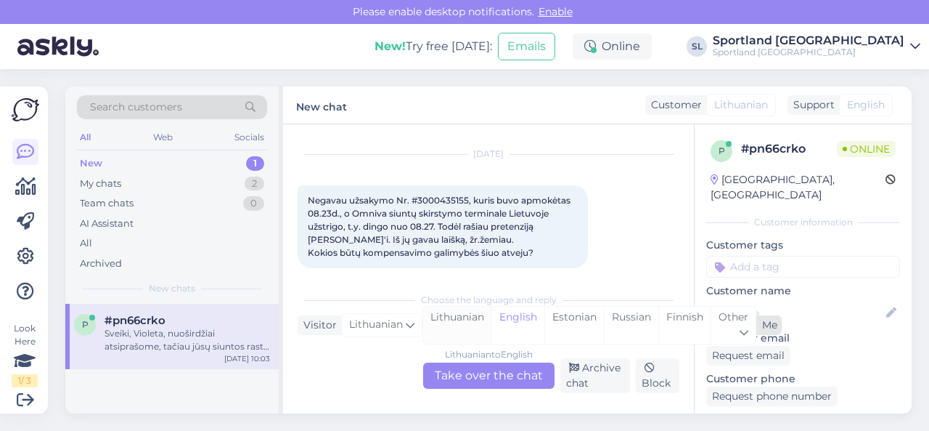
click at [459, 316] on div "Lithuanian" at bounding box center [457, 324] width 68 height 37
click at [465, 375] on div "Lithuanian to Lithuanian Take over the chat" at bounding box center [488, 375] width 131 height 26
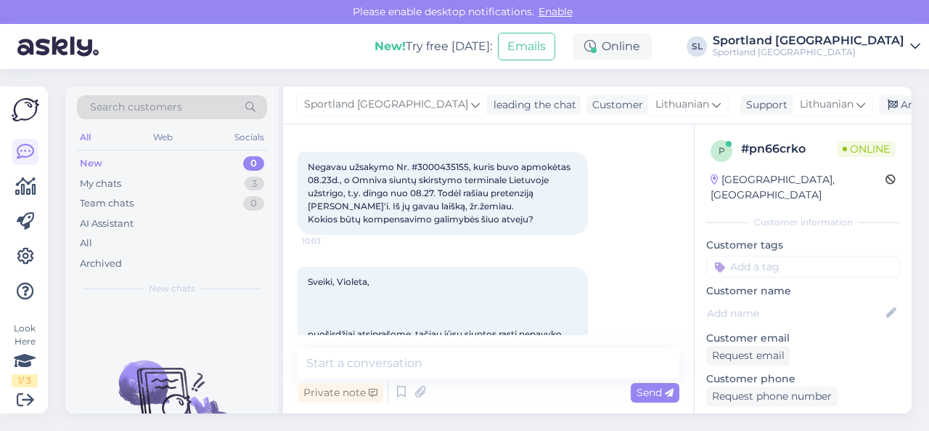
scroll to position [0, 0]
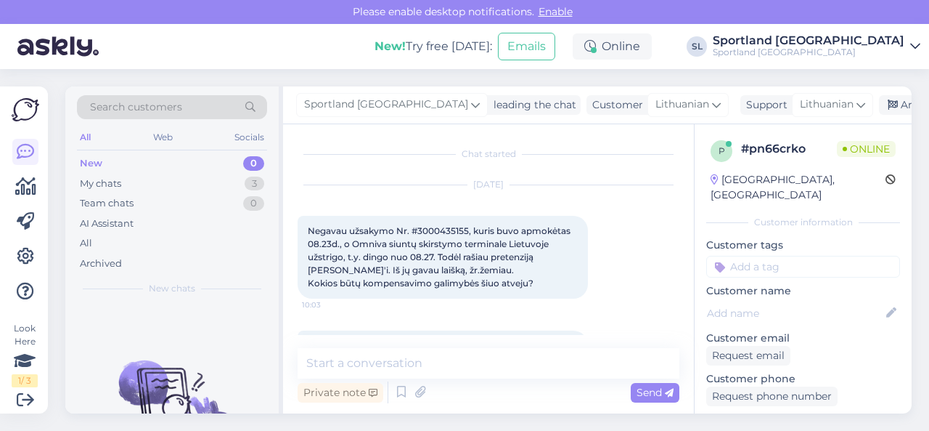
click at [444, 227] on span "Negavau užsakymo Nr. #3000435155, kuris buvo apmokėtas 08.23d., o Omniva siuntų…" at bounding box center [440, 256] width 265 height 63
copy span "3000435155"
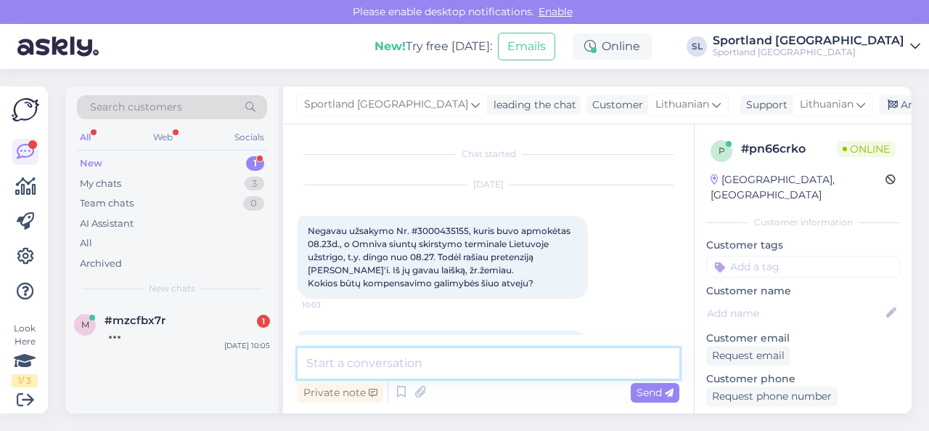
click at [375, 364] on textarea at bounding box center [489, 363] width 382 height 30
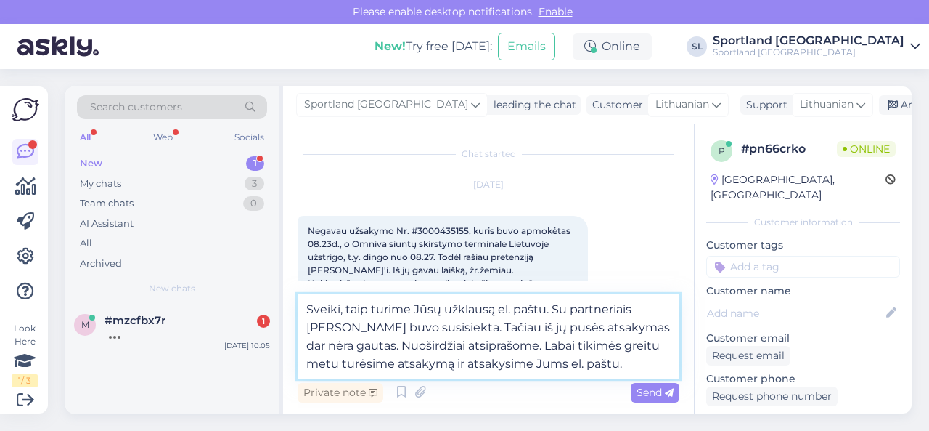
type textarea "Sveiki, taip turime Jūsų užklausą el. paštu. Su partneriais [PERSON_NAME] buvo …"
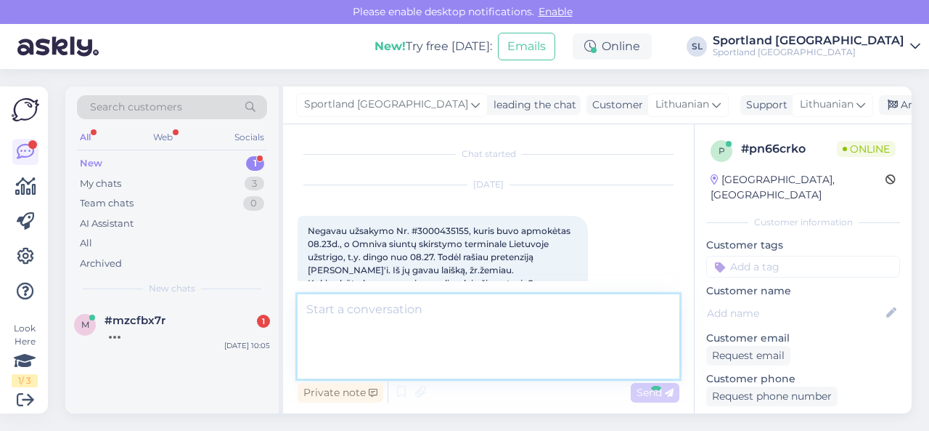
scroll to position [600, 0]
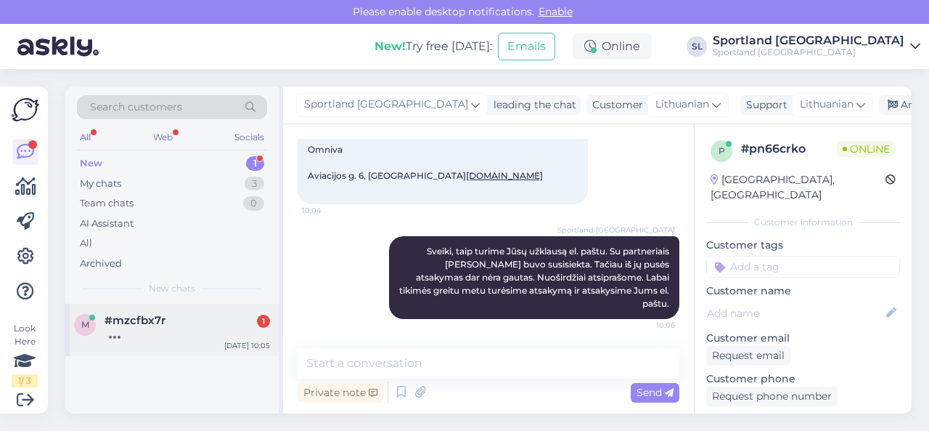
click at [201, 327] on div at bounding box center [188, 333] width 166 height 13
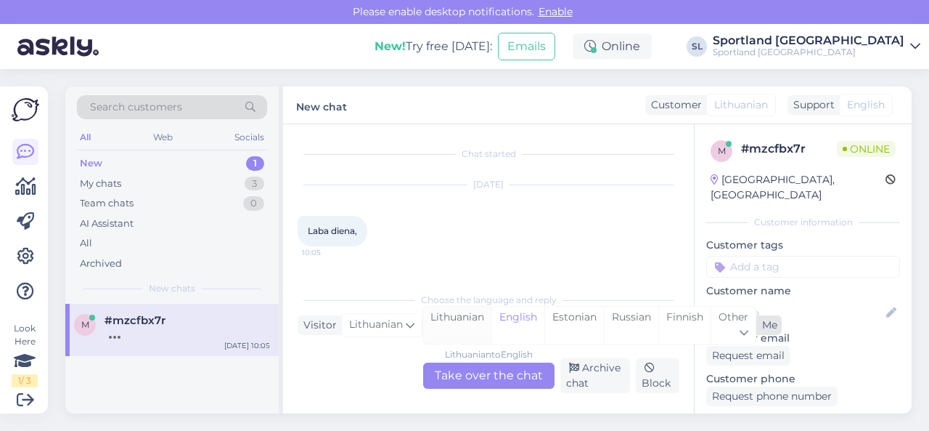
click at [450, 320] on div "Lithuanian" at bounding box center [457, 324] width 68 height 37
click at [463, 367] on div "Lithuanian to Lithuanian Take over the chat" at bounding box center [488, 375] width 131 height 26
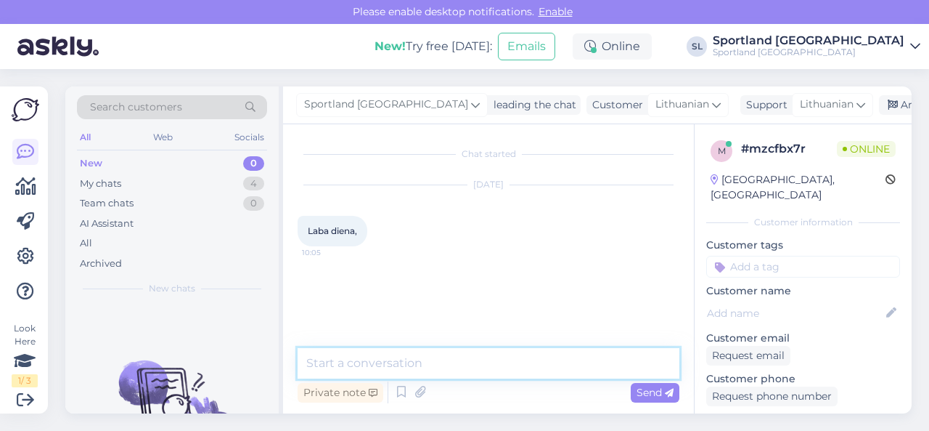
click at [440, 358] on textarea at bounding box center [489, 363] width 382 height 30
type textarea "Sveiki"
type textarea "Kuo galime Jums padėti?"
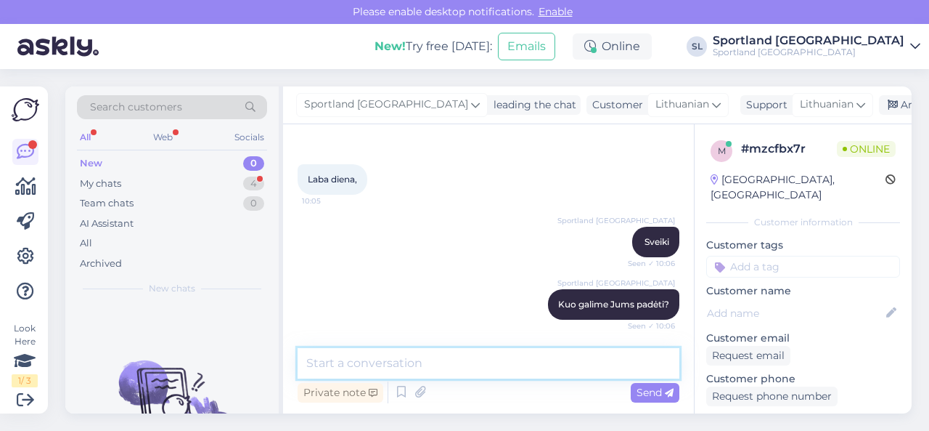
scroll to position [153, 0]
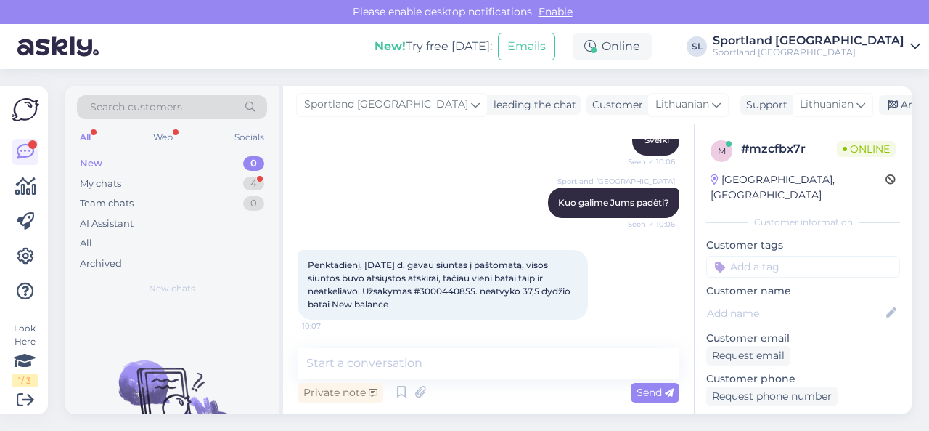
click at [455, 290] on span "Penktadienį, [DATE] d. gavau siuntas į paštomatą, visos siuntos buvo atsiųstos …" at bounding box center [440, 284] width 265 height 50
copy span "3000440855"
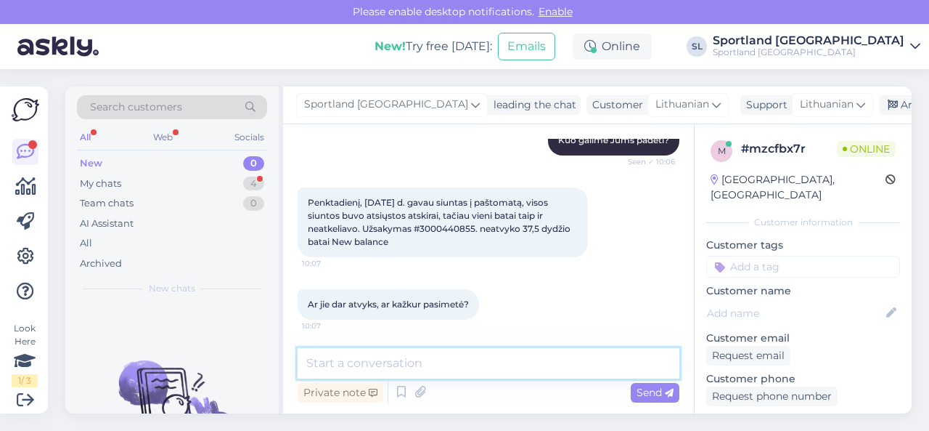
click at [420, 363] on textarea at bounding box center [489, 363] width 382 height 30
type textarea "luktelkite, tikriname sistemoje duomenis."
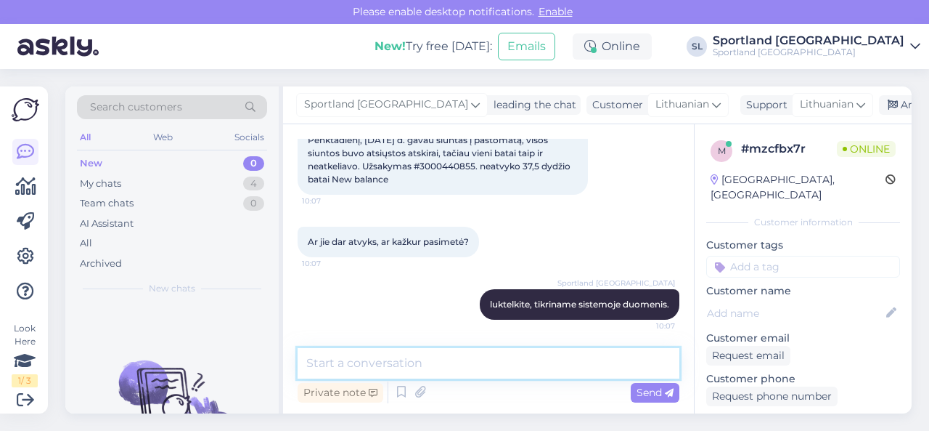
click at [370, 366] on textarea at bounding box center [489, 363] width 382 height 30
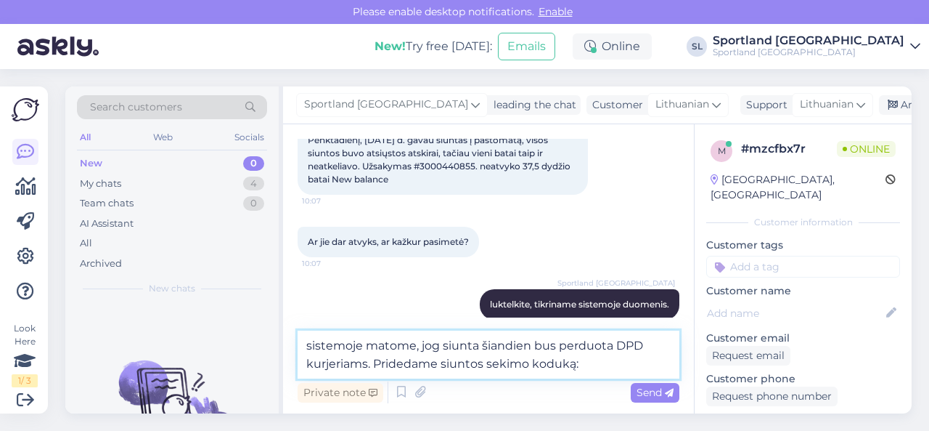
paste textarea "05805115809593"
type textarea "sistemoje matome, jog siunta šiandien bus perduota DPD kurjeriams. Pridedame si…"
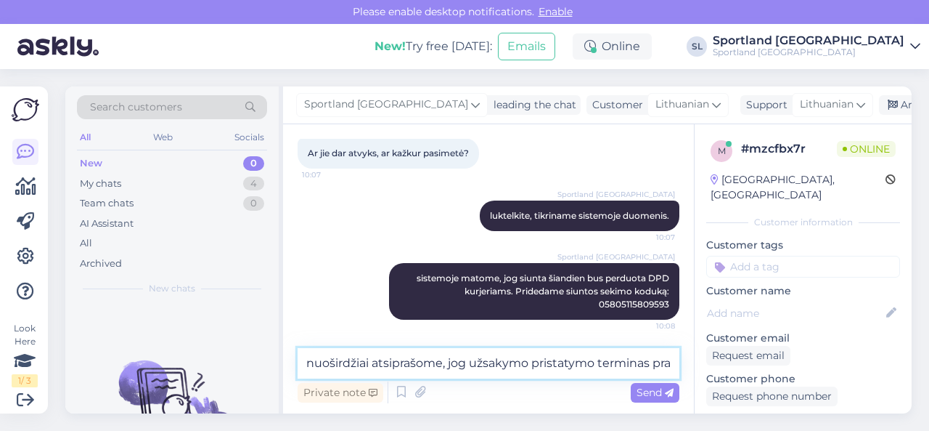
scroll to position [384, 0]
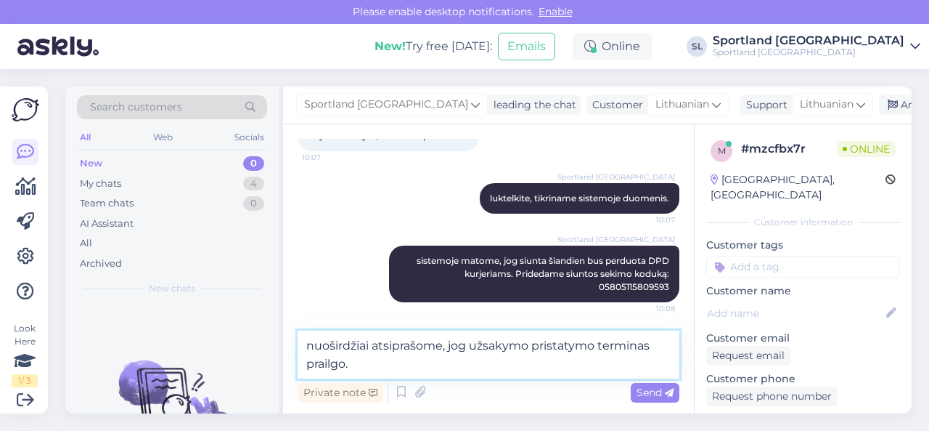
type textarea "nuoširdžiai atsiprašome, jog užsakymo pristatymo terminas prailgo."
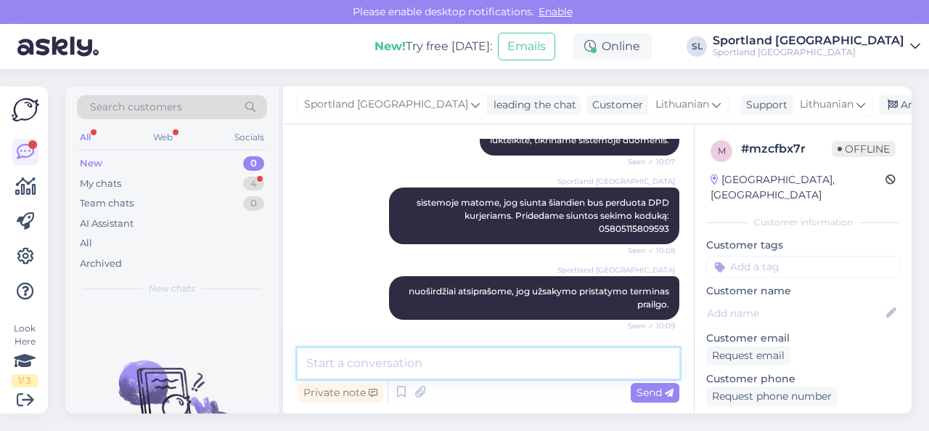
scroll to position [505, 0]
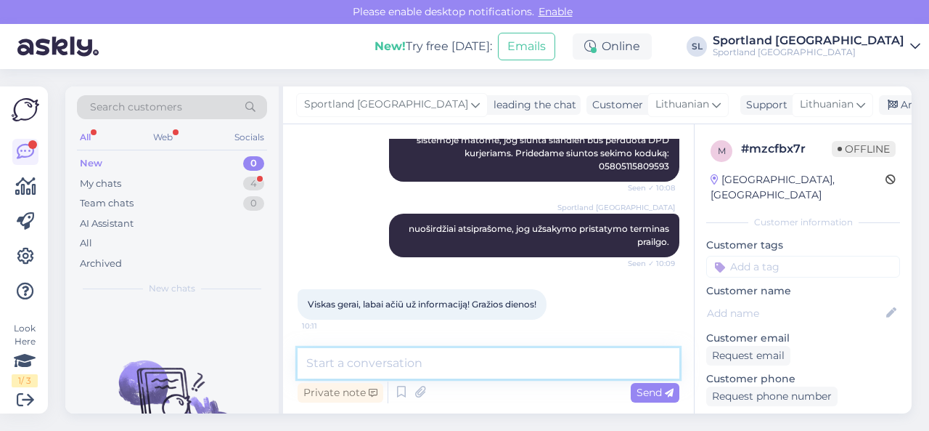
click at [389, 367] on textarea at bounding box center [489, 363] width 382 height 30
type textarea "Geros ir Jums dienos! ;)"
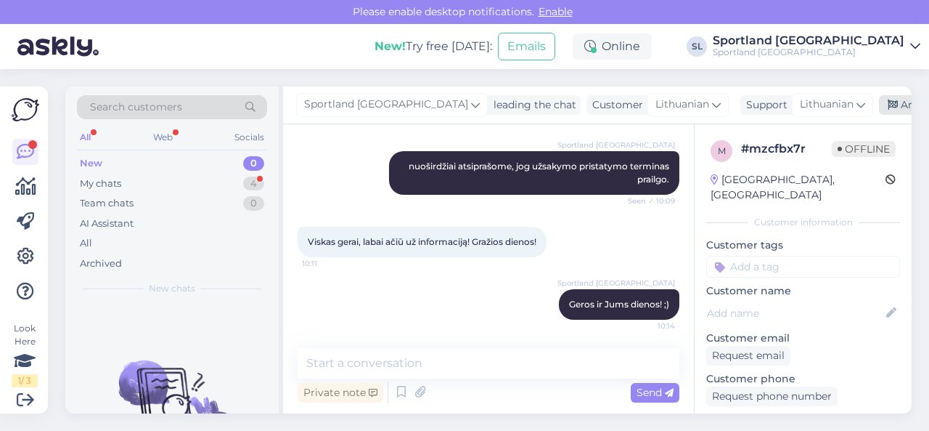
click at [879, 105] on div "Archive chat" at bounding box center [924, 105] width 91 height 20
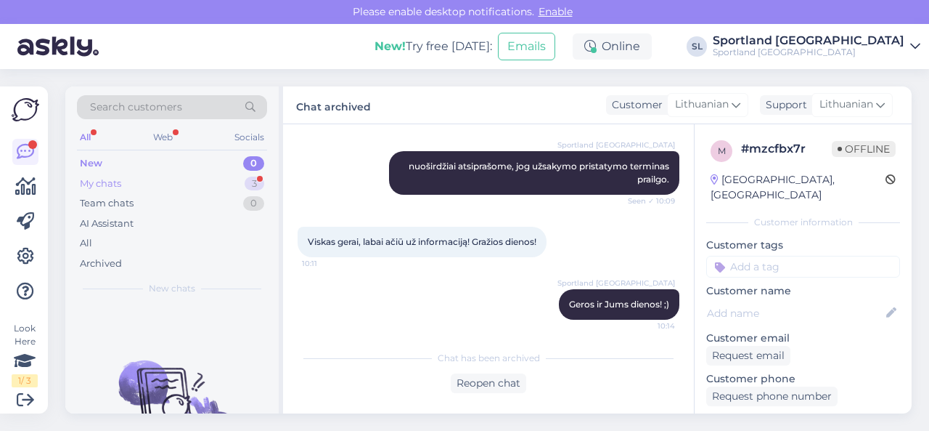
click at [213, 182] on div "My chats 3" at bounding box center [172, 184] width 190 height 20
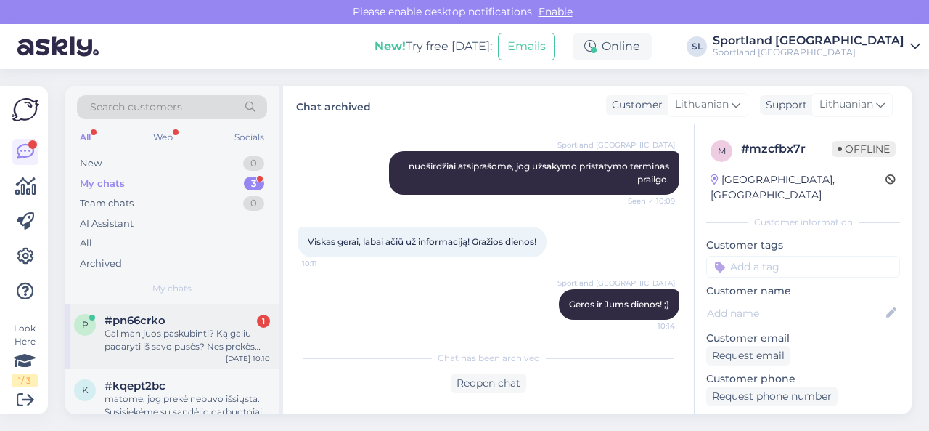
click at [180, 327] on div "Gal man juos paskubinti? Ką galiu padaryti iš savo pusės? Nes prekės reikalingo…" at bounding box center [188, 340] width 166 height 26
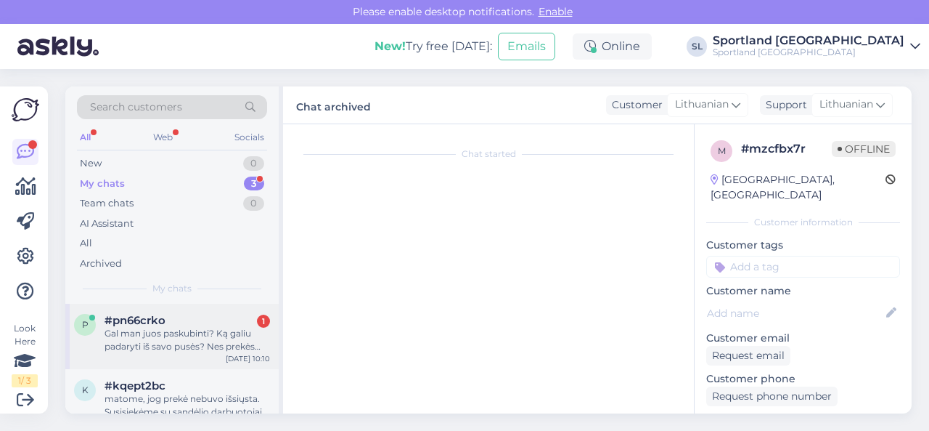
scroll to position [702, 0]
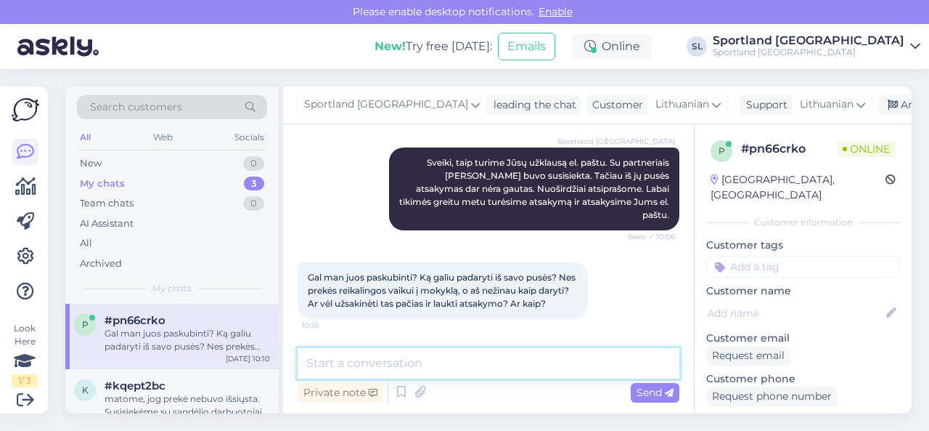
click at [502, 352] on textarea at bounding box center [489, 363] width 382 height 30
click at [491, 357] on textarea at bounding box center [489, 363] width 382 height 30
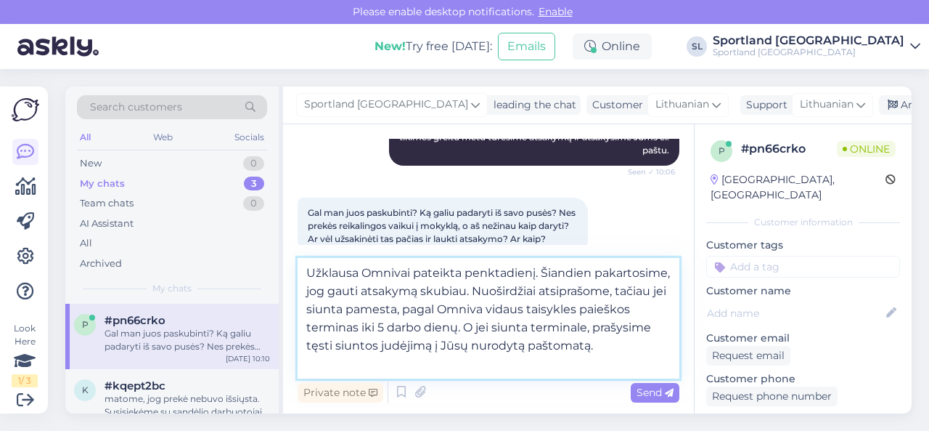
type textarea "Užklausa Omnivai pateikta penktadienį. Šiandien pakartosime, jog gauti atsakymą…"
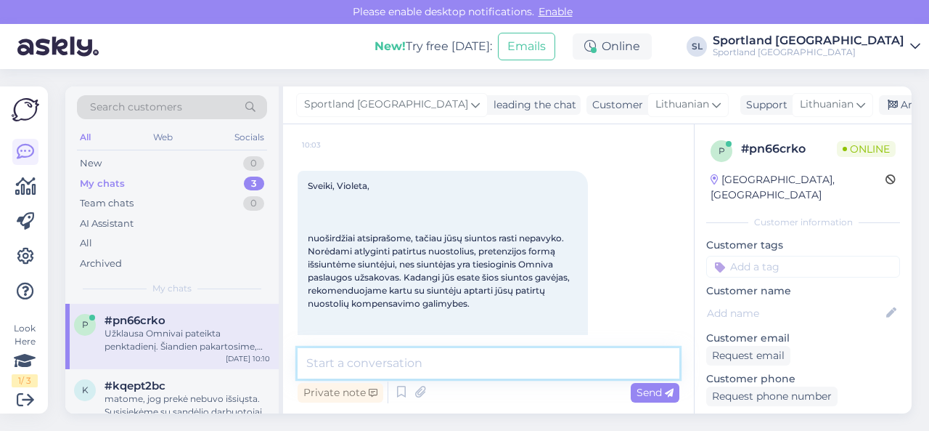
scroll to position [31, 0]
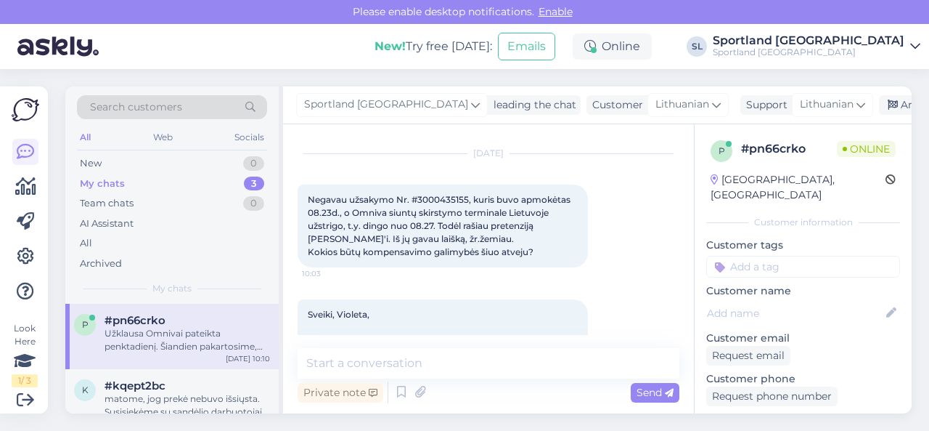
click at [430, 197] on span "Negavau užsakymo Nr. #3000435155, kuris buvo apmokėtas 08.23d., o Omniva siuntų…" at bounding box center [440, 225] width 265 height 63
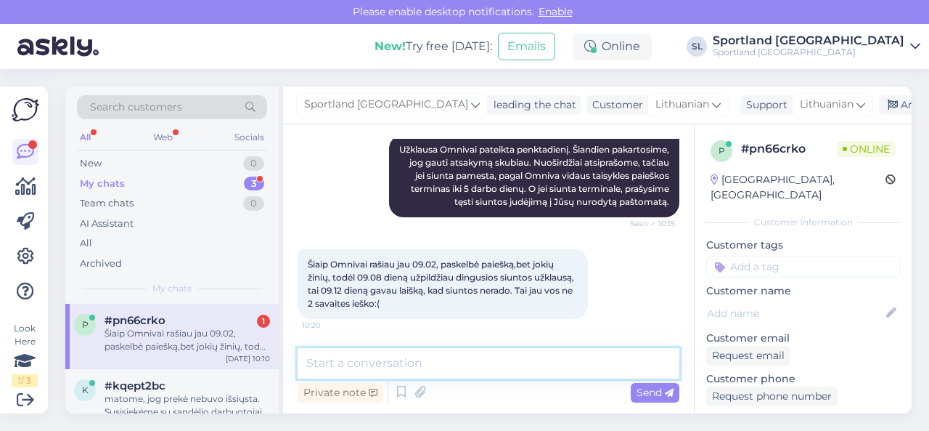
click at [541, 356] on textarea at bounding box center [489, 363] width 382 height 30
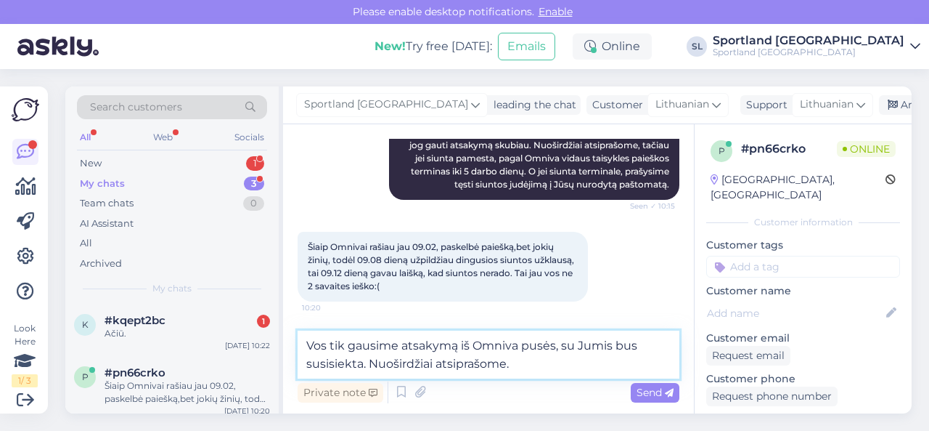
type textarea "Vos tik gausime atsakymą iš Omniva pusės, su Jumis bus susisiekta. Nuoširdžiai …"
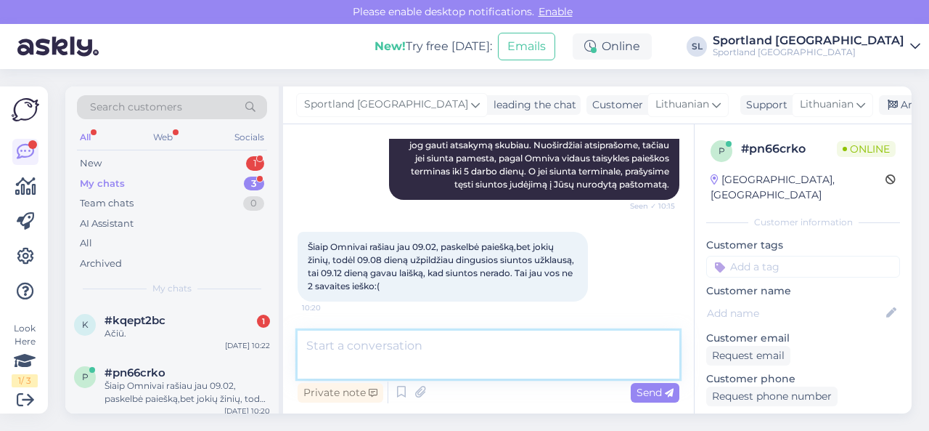
scroll to position [1007, 0]
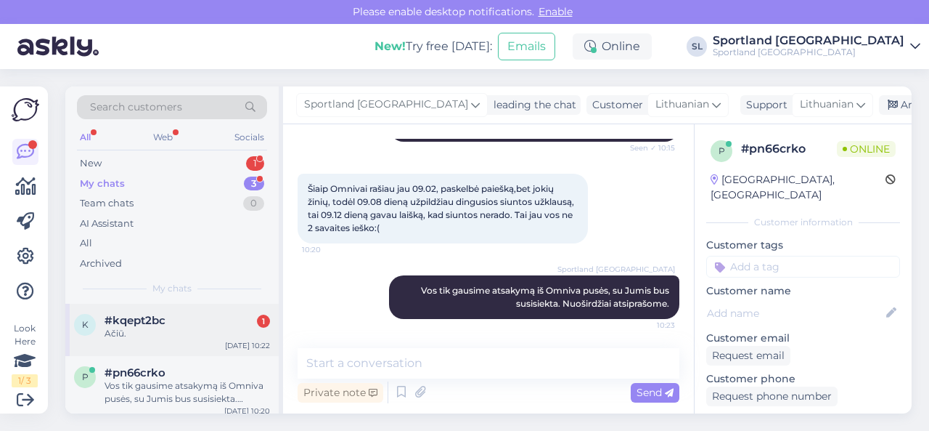
click at [151, 330] on div "Ačiū." at bounding box center [188, 333] width 166 height 13
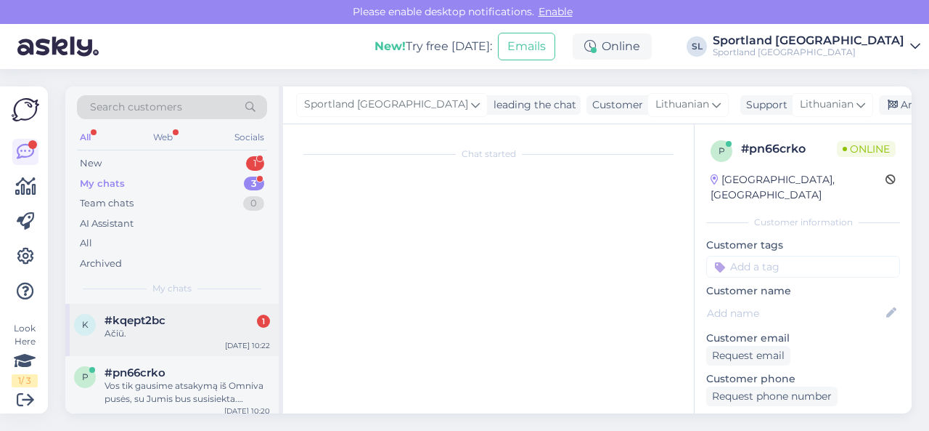
scroll to position [268, 0]
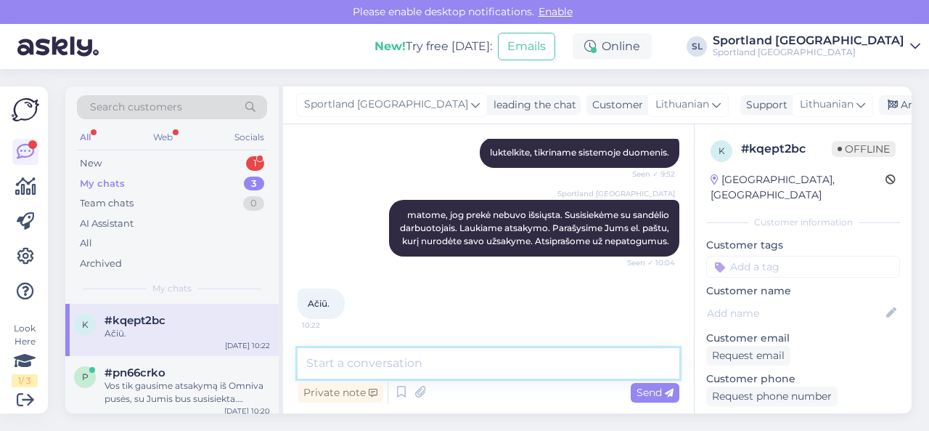
click at [443, 361] on textarea at bounding box center [489, 363] width 382 height 30
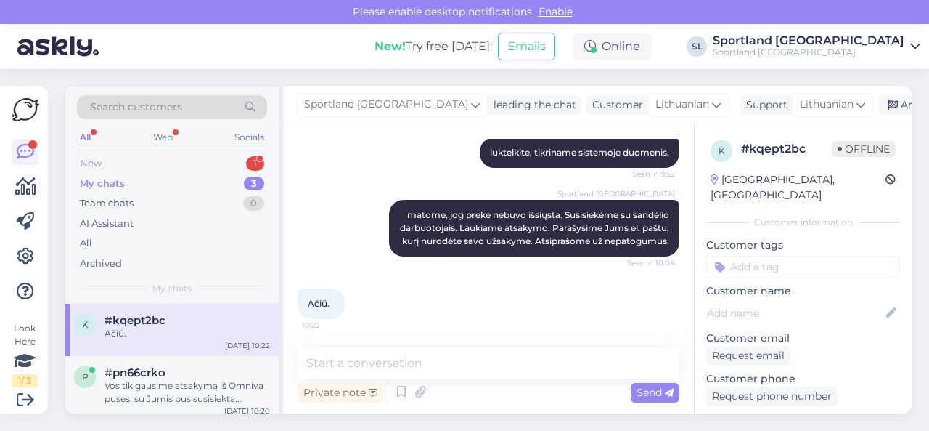
click at [176, 163] on div "New 1" at bounding box center [172, 163] width 190 height 20
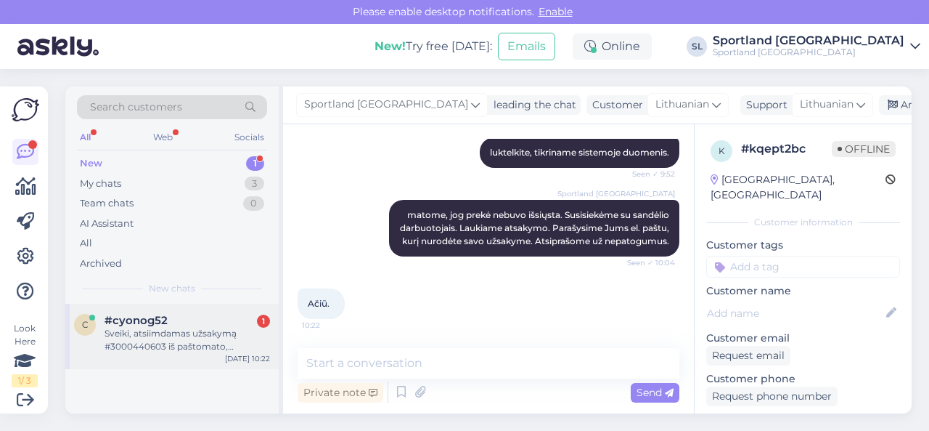
click at [185, 338] on div "Sveiki, atsiimdamas užsakymą #3000440603 iš paštomato, pastebėjau, kad trūksta …" at bounding box center [188, 340] width 166 height 26
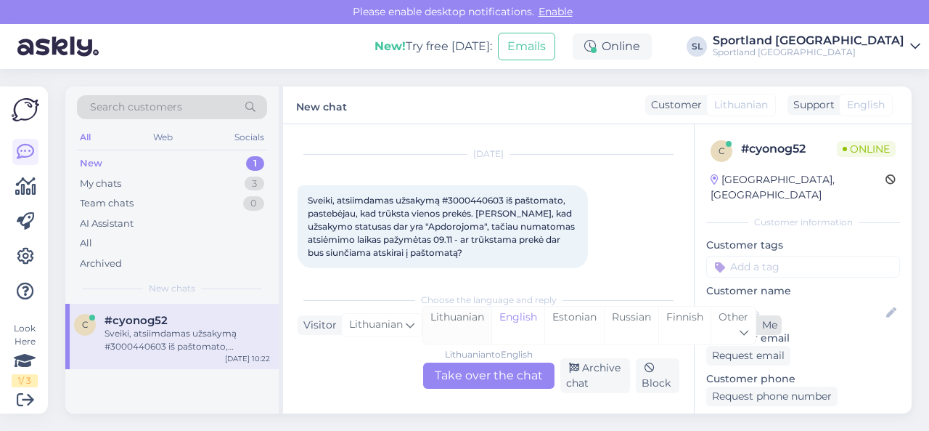
click at [440, 323] on div "Lithuanian" at bounding box center [457, 324] width 68 height 37
click at [460, 370] on div "Lithuanian to Lithuanian Take over the chat" at bounding box center [488, 375] width 131 height 26
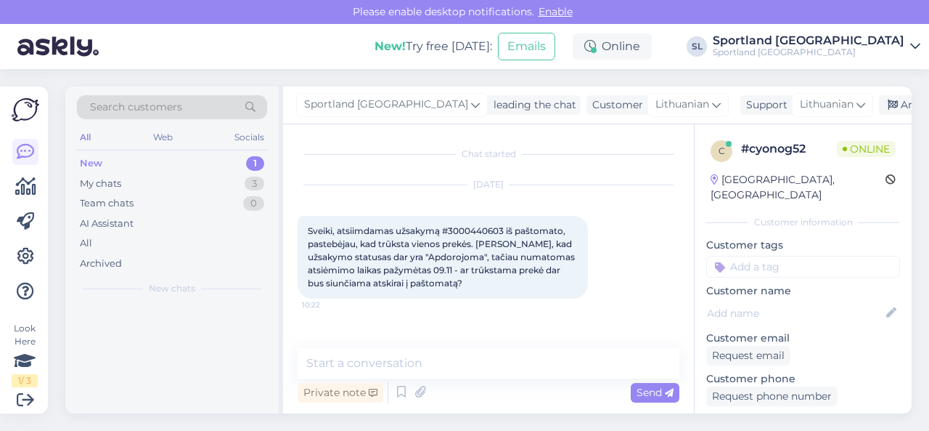
scroll to position [0, 0]
click at [479, 228] on span "Sveiki, atsiimdamas užsakymą #3000440603 iš paštomato, pastebėjau, kad trūksta …" at bounding box center [442, 256] width 269 height 63
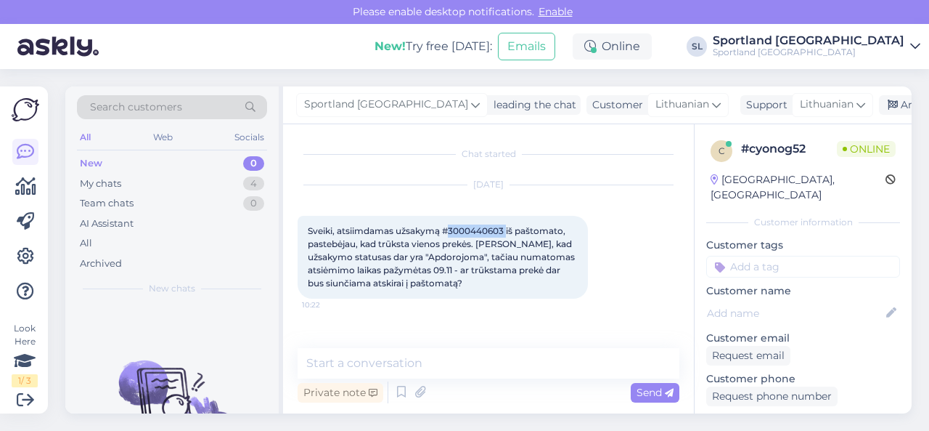
click at [479, 228] on span "Sveiki, atsiimdamas užsakymą #3000440603 iš paštomato, pastebėjau, kad trūksta …" at bounding box center [442, 256] width 269 height 63
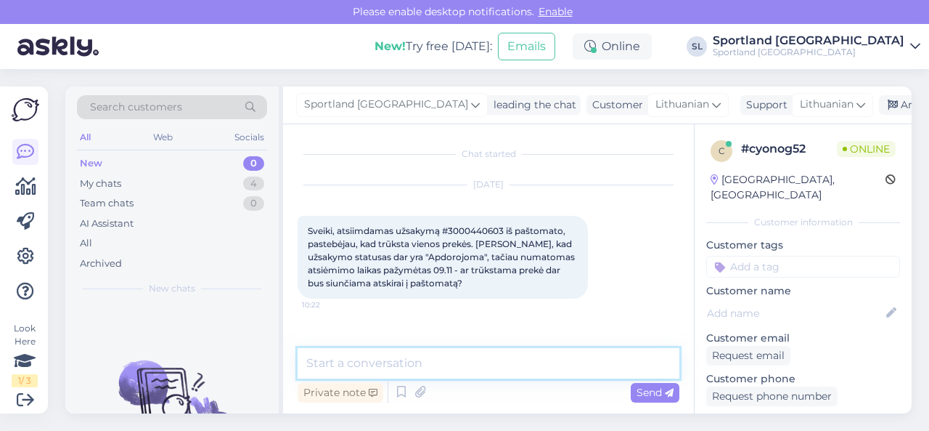
click at [488, 352] on textarea at bounding box center [489, 363] width 382 height 30
type textarea "Sveiki"
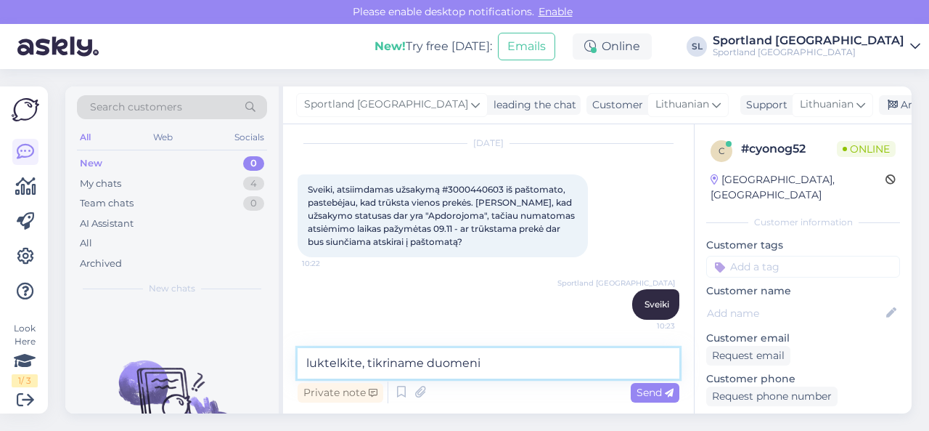
type textarea "luktelkite, tikriname duomenis"
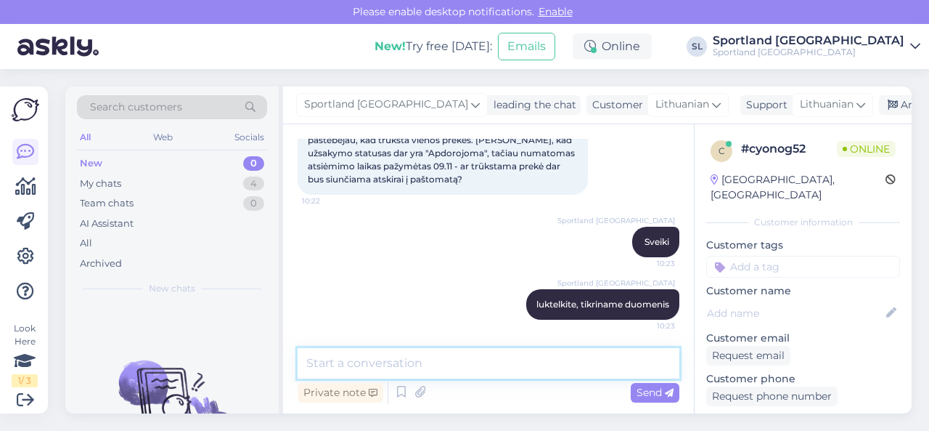
click at [381, 360] on textarea at bounding box center [489, 363] width 382 height 30
click at [421, 361] on textarea at bounding box center [489, 363] width 382 height 30
paste textarea "3000440603"
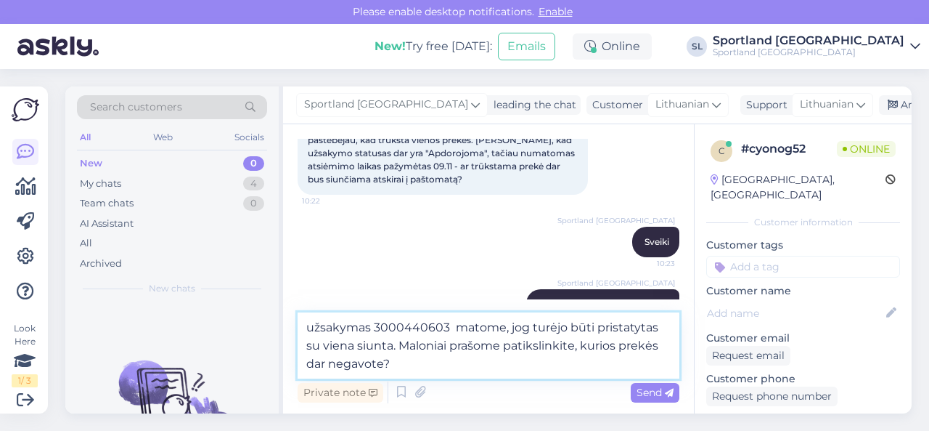
type textarea "užsakymas 3000440603 matome, jog turėjo būti pristatytas su viena siunta. Malon…"
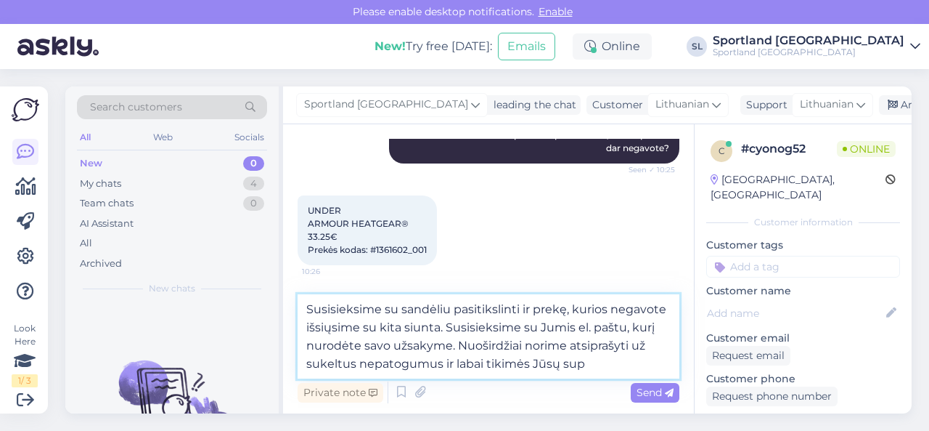
scroll to position [376, 0]
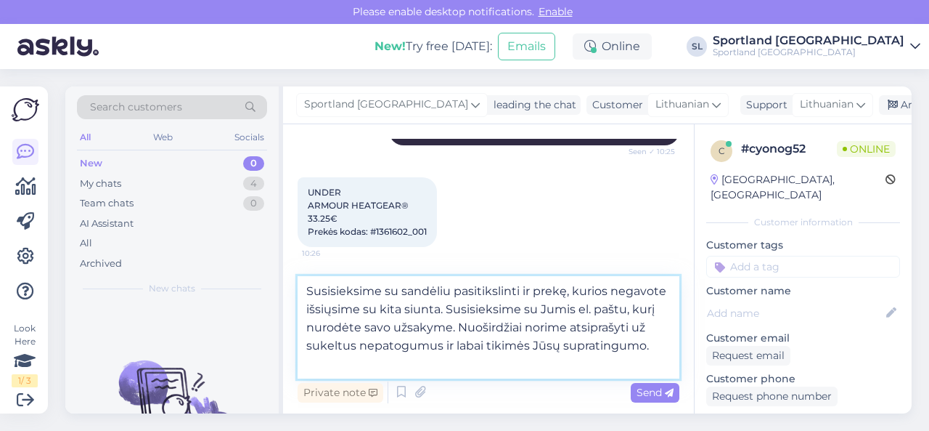
click at [448, 309] on textarea "Susisieksime su sandėliu pasitikslinti ir prekę, kurios negavote išsiųsime su k…" at bounding box center [489, 327] width 382 height 102
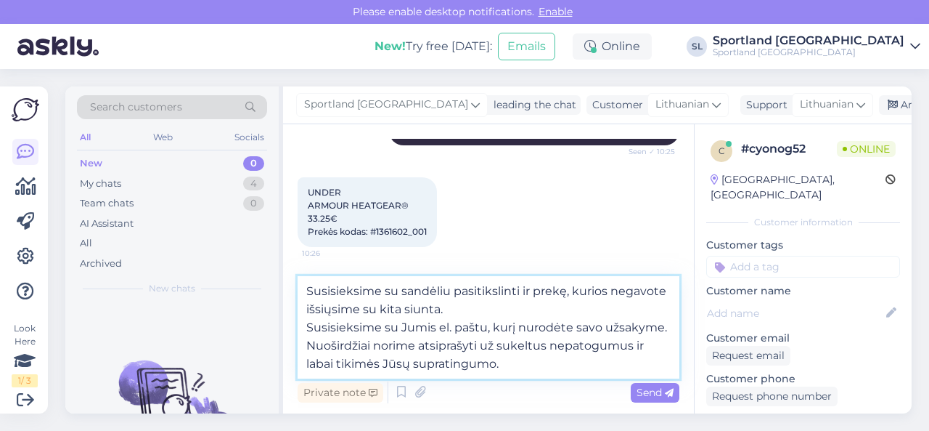
click at [667, 330] on textarea "Susisieksime su sandėliu pasitikslinti ir prekę, kurios negavote išsiųsime su k…" at bounding box center [489, 327] width 382 height 102
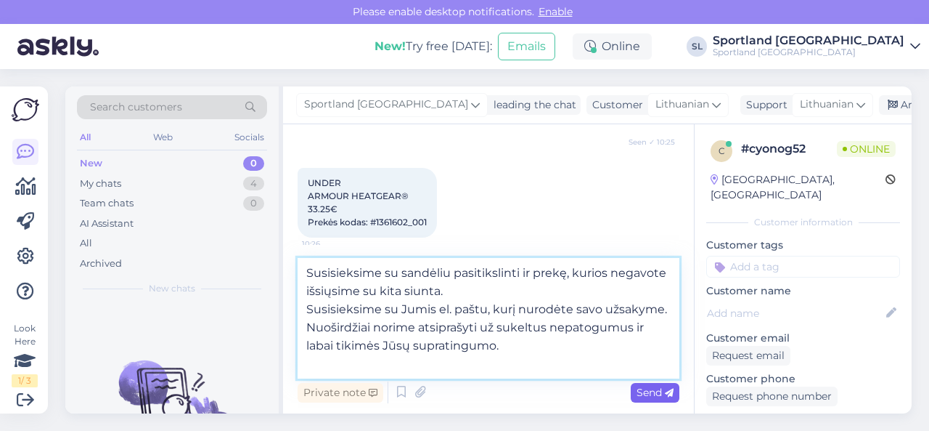
type textarea "Susisieksime su sandėliu pasitikslinti ir prekę, kurios negavote išsiųsime su k…"
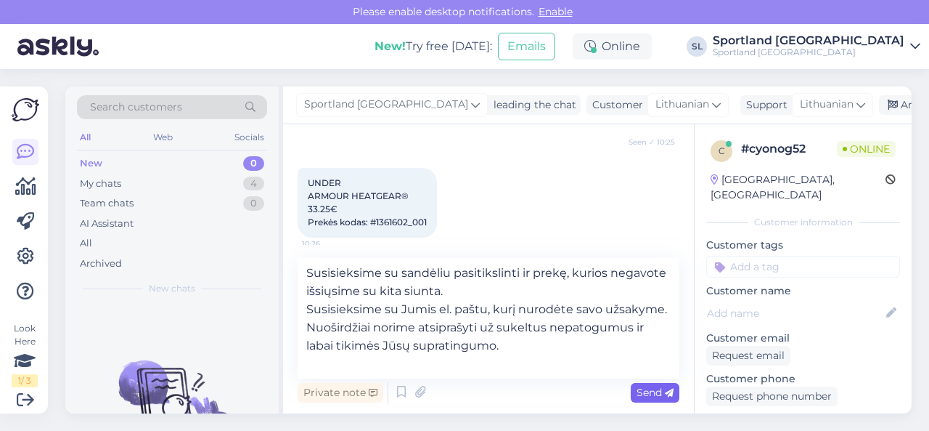
click at [642, 388] on span "Send" at bounding box center [655, 391] width 37 height 13
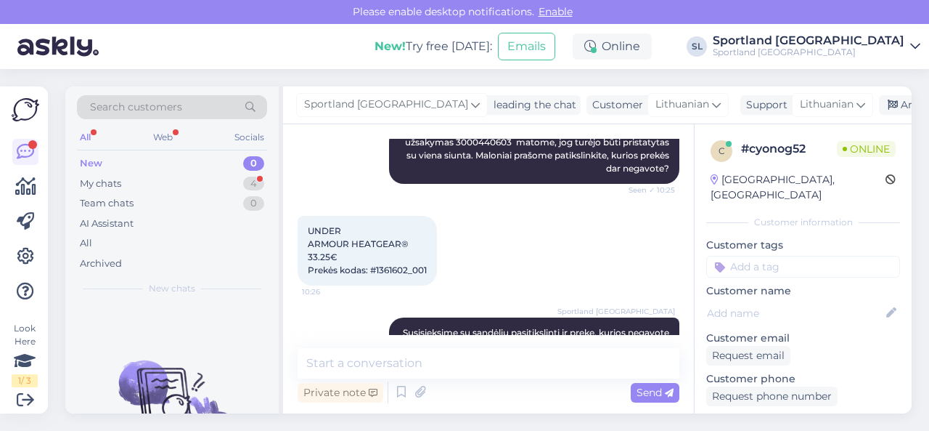
scroll to position [217, 0]
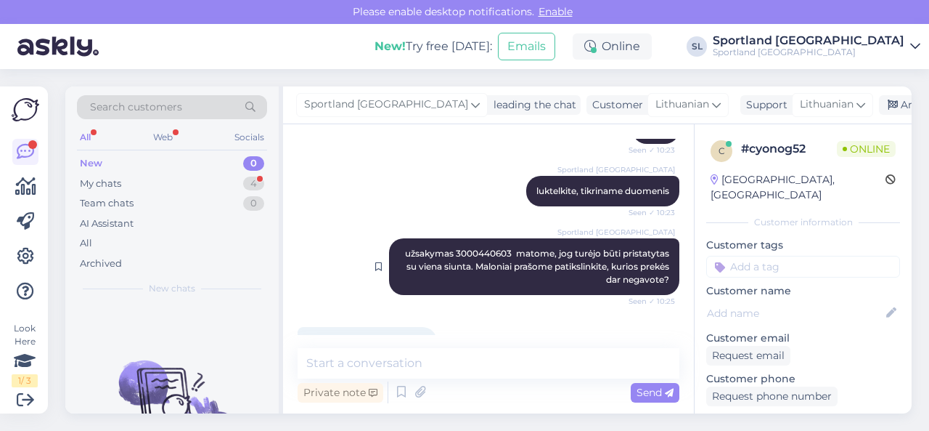
click at [482, 247] on div "Sportland [GEOGRAPHIC_DATA] užsakymas 3000440603 matome, jog turėjo būti prista…" at bounding box center [534, 266] width 290 height 57
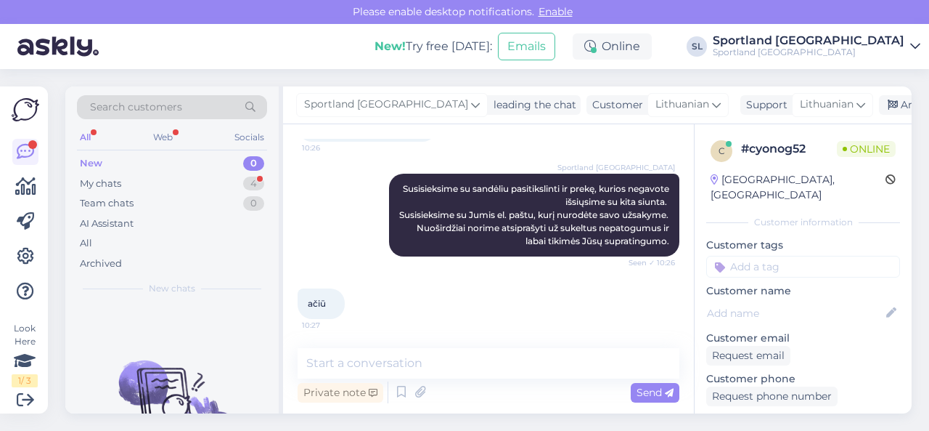
scroll to position [352, 0]
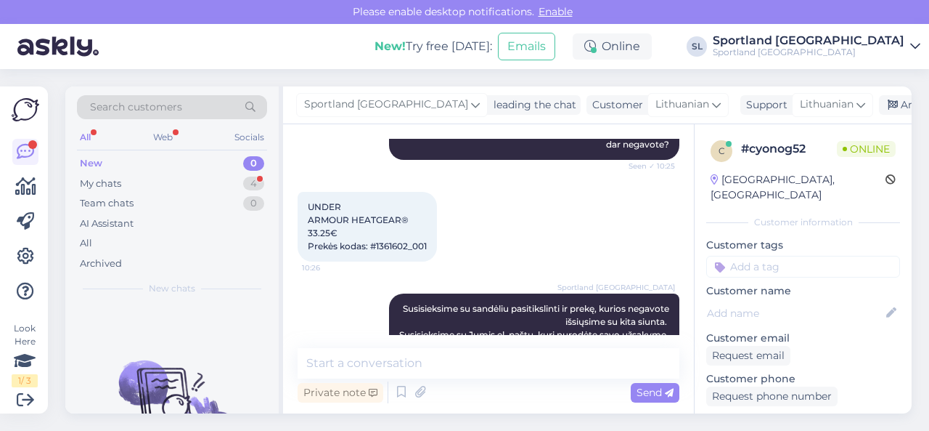
drag, startPoint x: 310, startPoint y: 216, endPoint x: 428, endPoint y: 263, distance: 127.1
click at [427, 251] on span "UNDER ARMOUR HEATGEAR® 33.25€ Prekės kodas: #1361602_001" at bounding box center [367, 226] width 119 height 50
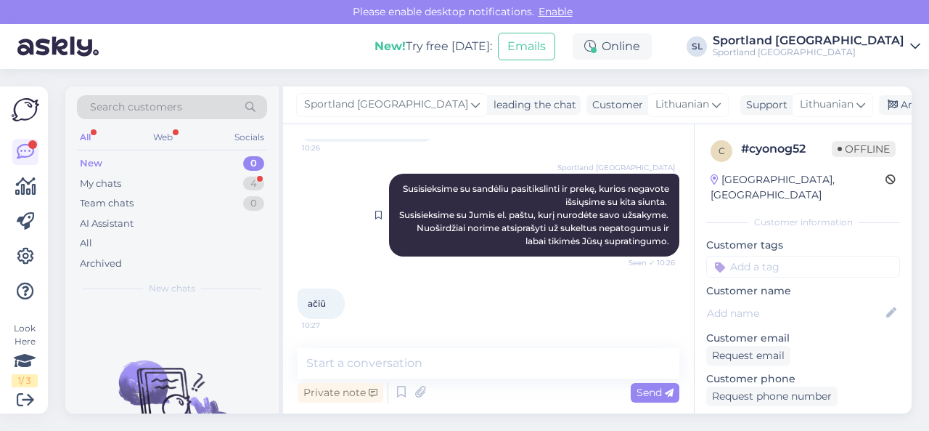
scroll to position [497, 0]
click at [203, 179] on div "My chats 4" at bounding box center [172, 184] width 190 height 20
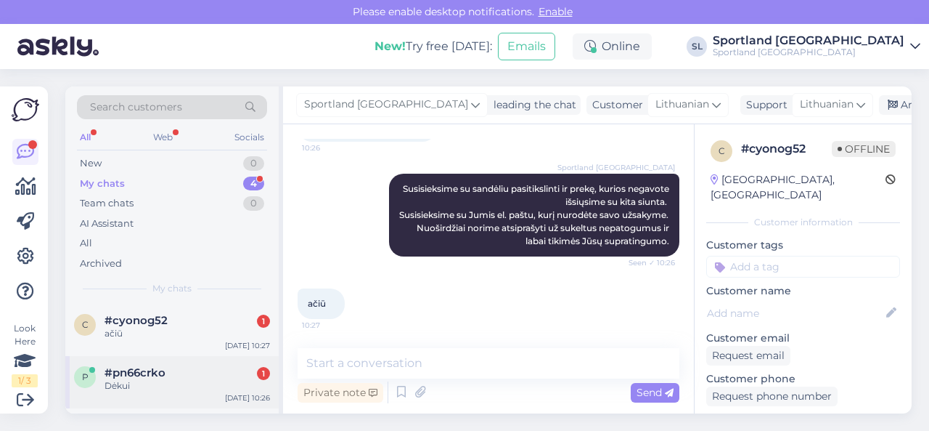
click at [179, 370] on div "#pn66crko 1" at bounding box center [188, 372] width 166 height 13
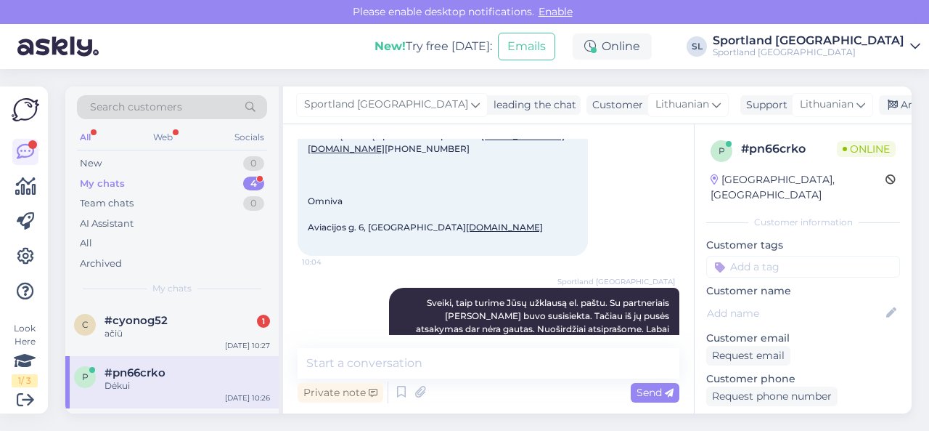
scroll to position [1069, 0]
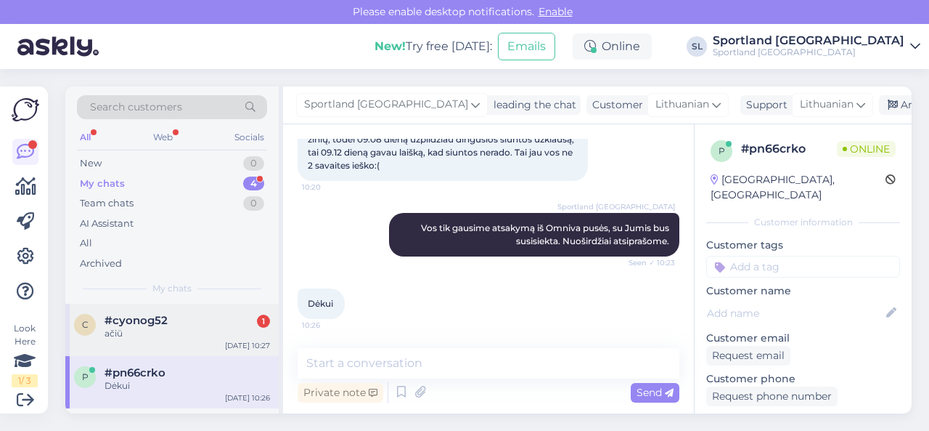
click at [160, 338] on div "ačiū" at bounding box center [188, 333] width 166 height 13
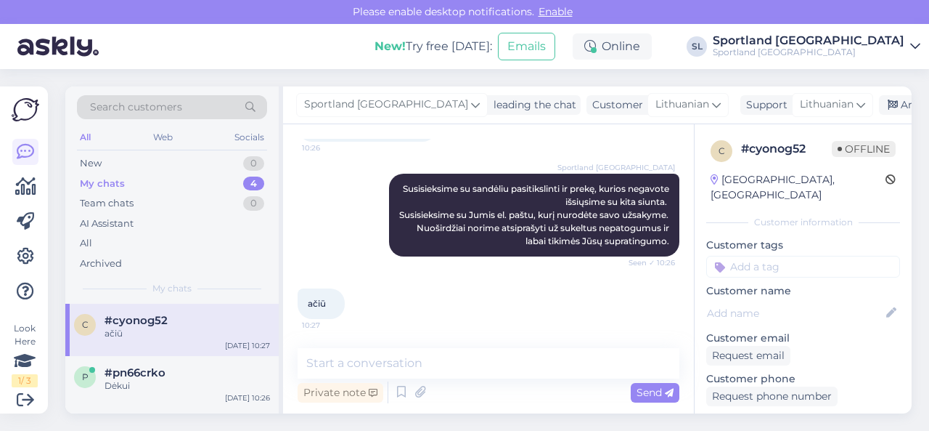
scroll to position [497, 0]
click at [179, 162] on div "New 1" at bounding box center [172, 163] width 190 height 20
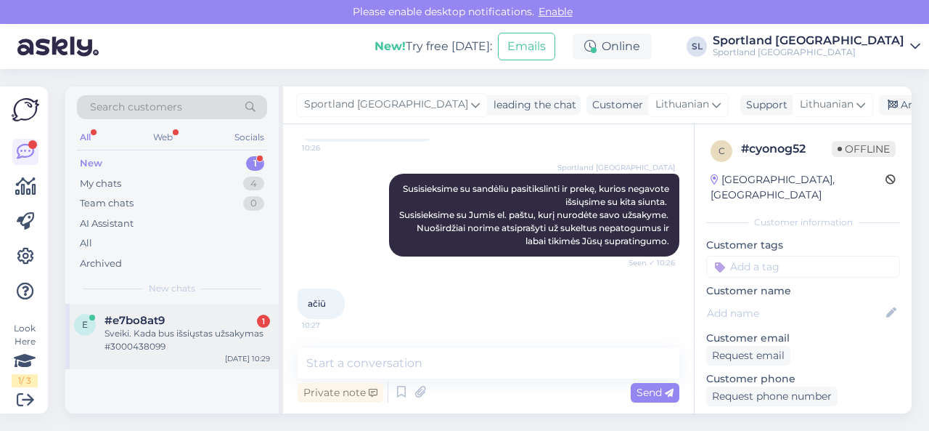
click at [152, 342] on div "Sveiki. Kada bus išsiųstas užsakymas #3000438099" at bounding box center [188, 340] width 166 height 26
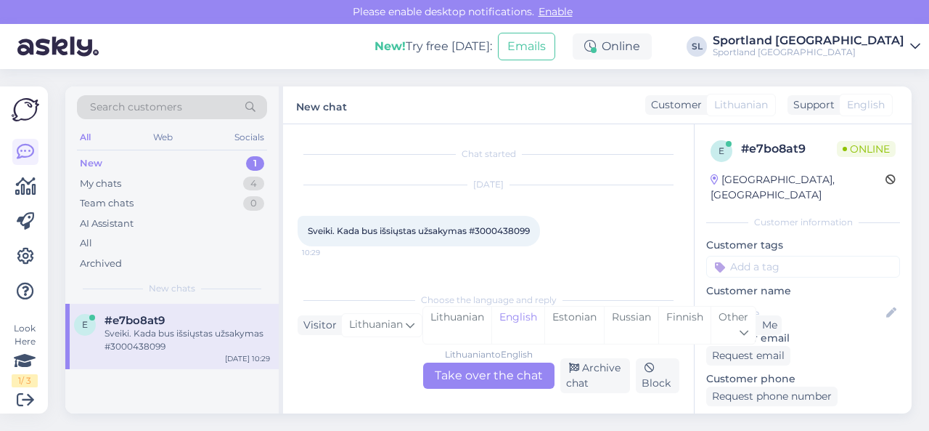
scroll to position [0, 0]
click at [446, 314] on div "Lithuanian" at bounding box center [457, 324] width 68 height 37
click at [462, 368] on div "Lithuanian to Lithuanian Take over the chat" at bounding box center [488, 375] width 131 height 26
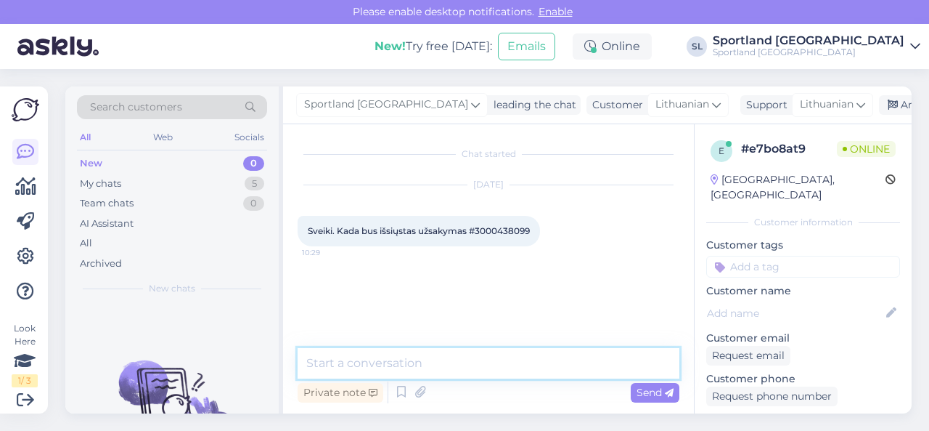
click at [422, 348] on textarea at bounding box center [489, 363] width 382 height 30
type textarea "Sveiki"
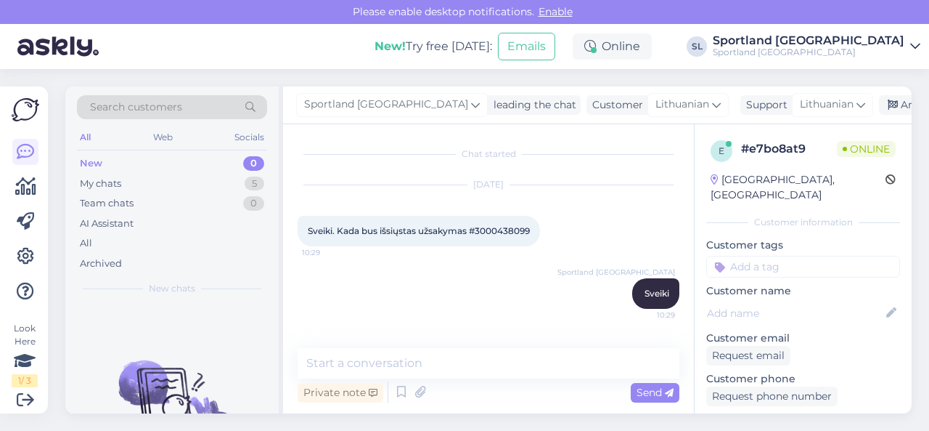
click at [515, 232] on span "Sveiki. Kada bus išsiųstas užsakymas #3000438099" at bounding box center [419, 230] width 222 height 11
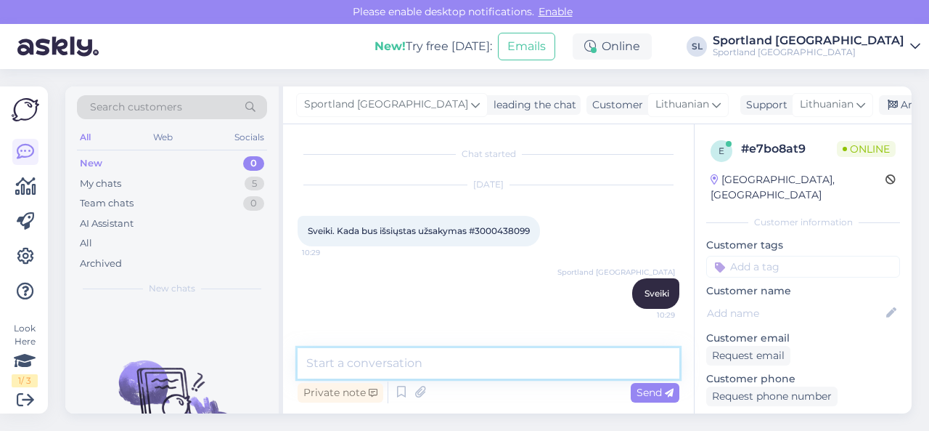
click at [457, 362] on textarea at bounding box center [489, 363] width 382 height 30
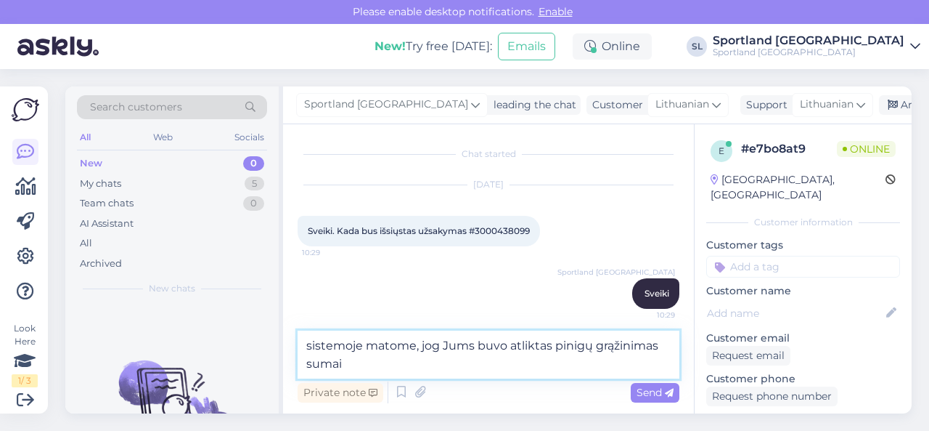
paste textarea "€44.91"
type textarea "sistemoje matome, jog Jums buvo atliktas pinigų grąžinimas sumai €44.91"
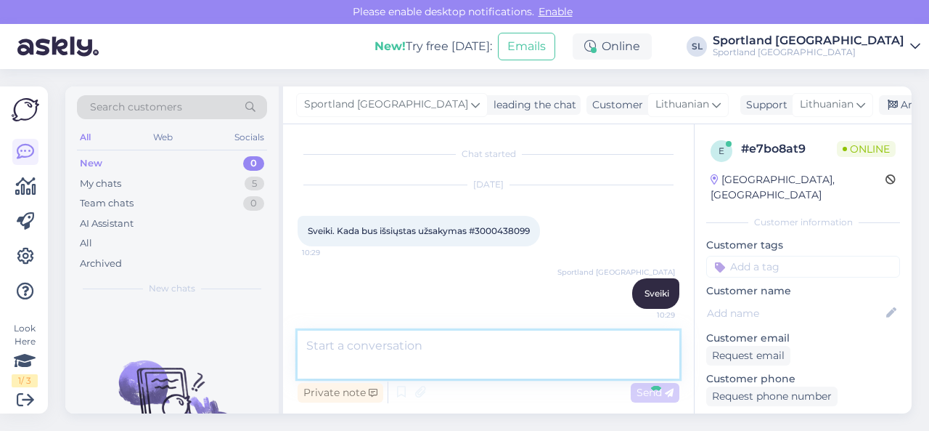
scroll to position [65, 0]
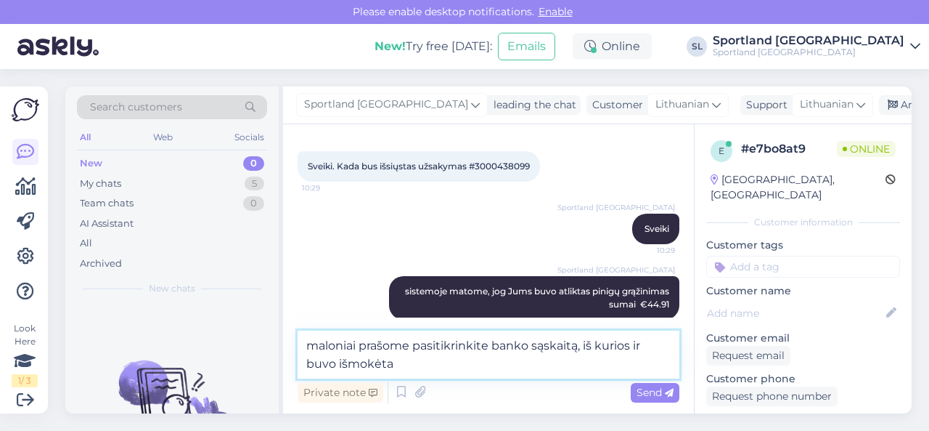
type textarea "maloniai prašome pasitikrinkite banko sąskaitą, iš kurios ir buvo išmokėta."
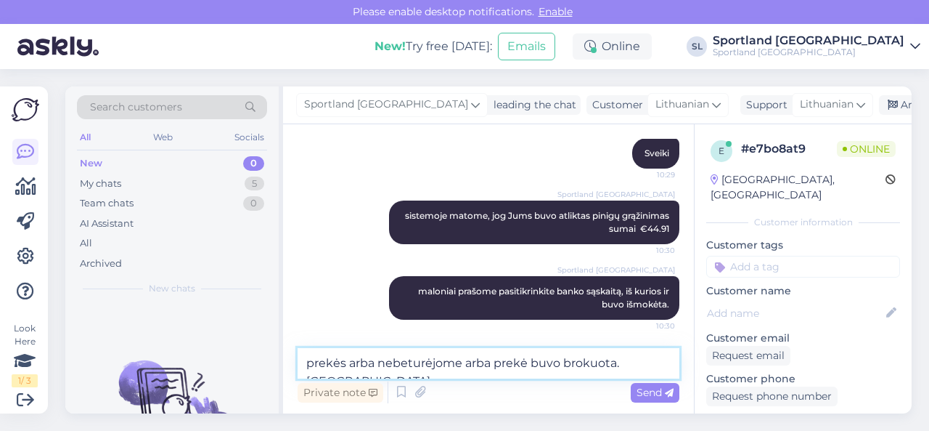
scroll to position [158, 0]
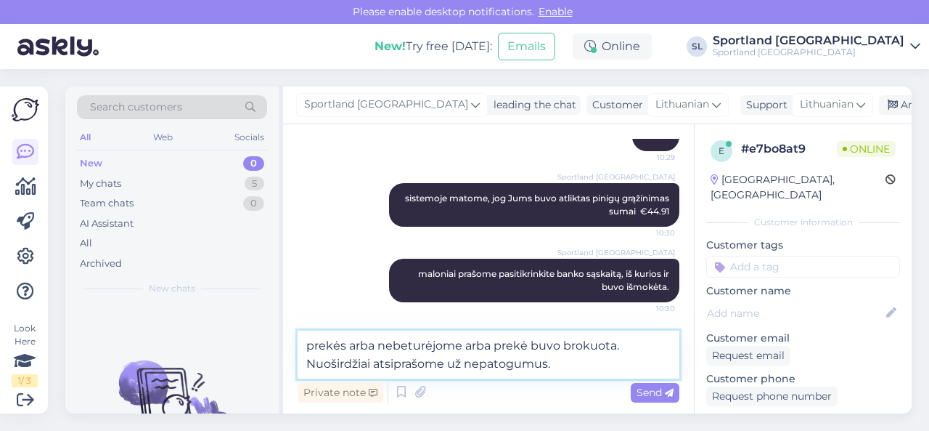
type textarea "prekės arba nebeturėjome arba prekė buvo brokuota. Nuoširdžiai atsiprašome už n…"
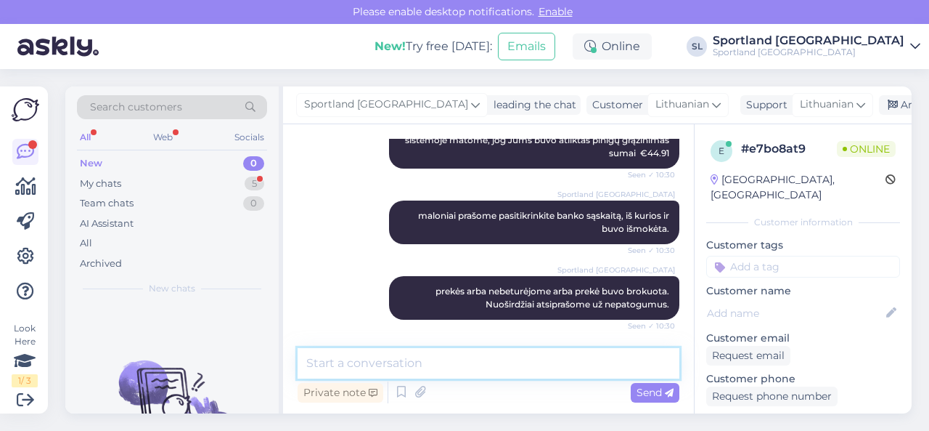
scroll to position [278, 0]
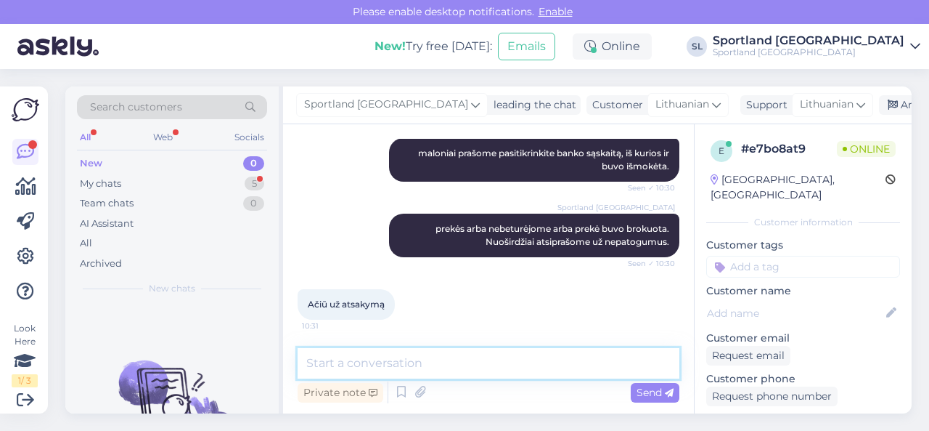
click at [413, 356] on textarea at bounding box center [489, 363] width 382 height 30
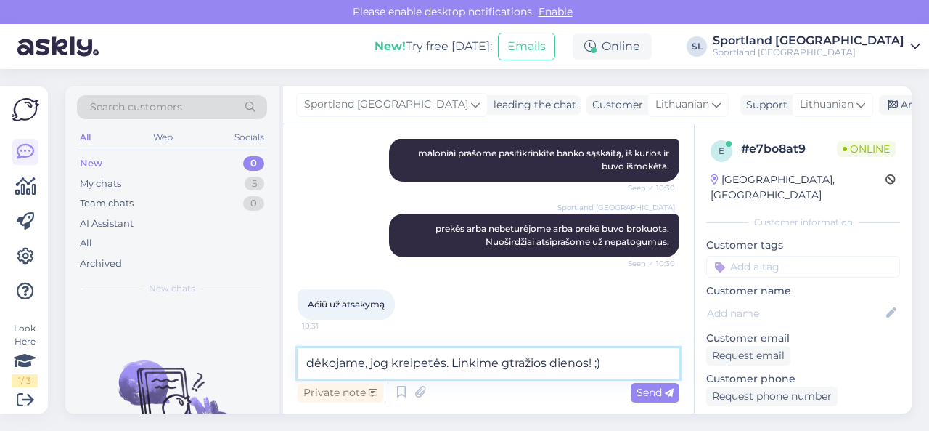
click at [513, 367] on textarea "dėkojame, jog kreipetės. Linkime gtražios dienos! ;)" at bounding box center [489, 363] width 382 height 30
click at [618, 359] on textarea "dėkojame, jog kreipetės. Linkime gražios dienos! ;)" at bounding box center [489, 363] width 382 height 30
type textarea "dėkojame, jog kreipetės. Linkime gražios dienos! ;)"
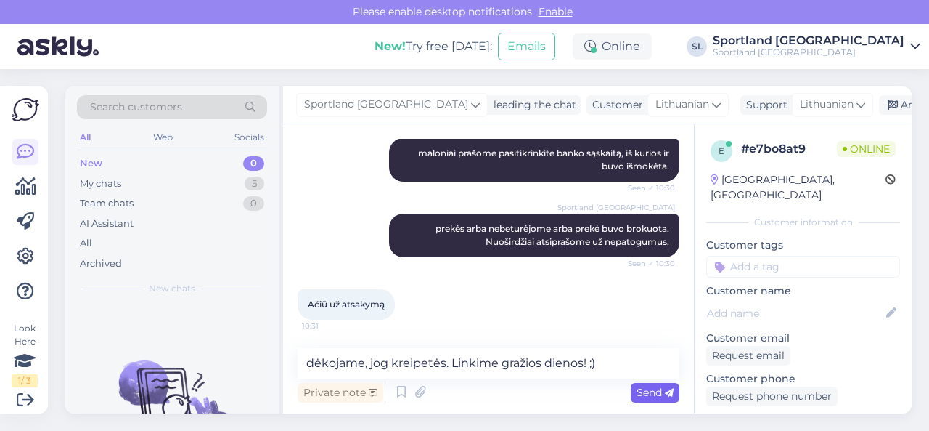
click at [631, 391] on div "Send" at bounding box center [655, 393] width 49 height 20
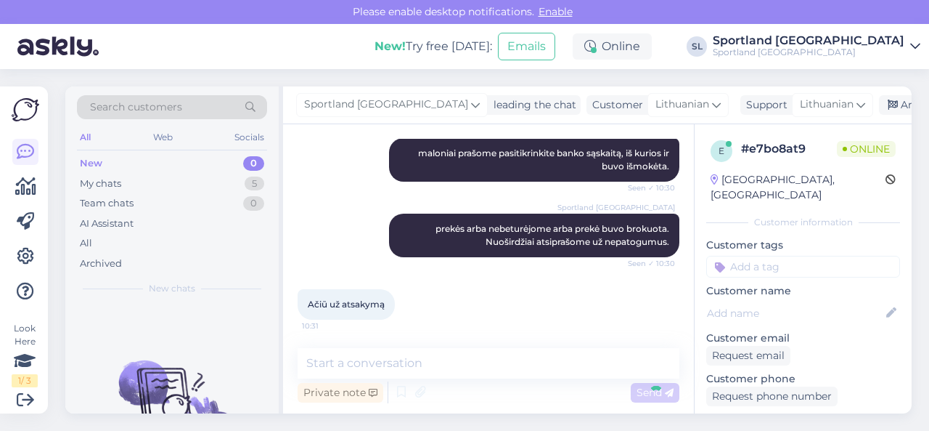
scroll to position [340, 0]
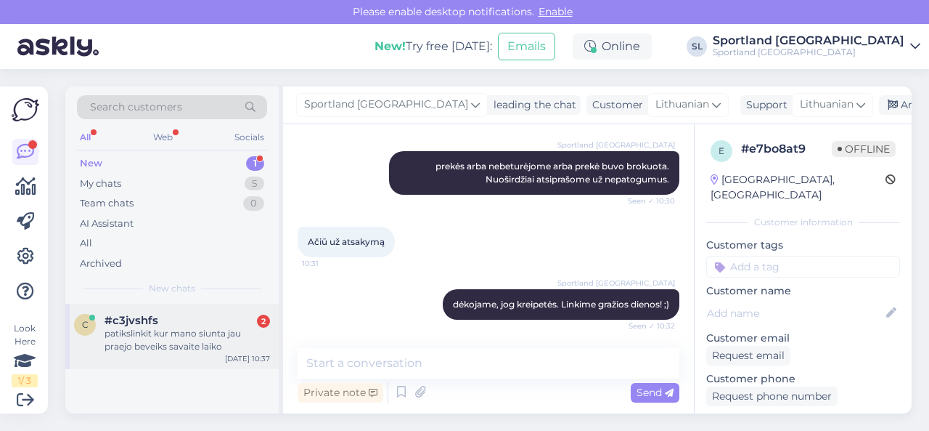
click at [151, 332] on div "patikslinkit kur mano siunta jau praejo beveiks savaite laiko" at bounding box center [188, 340] width 166 height 26
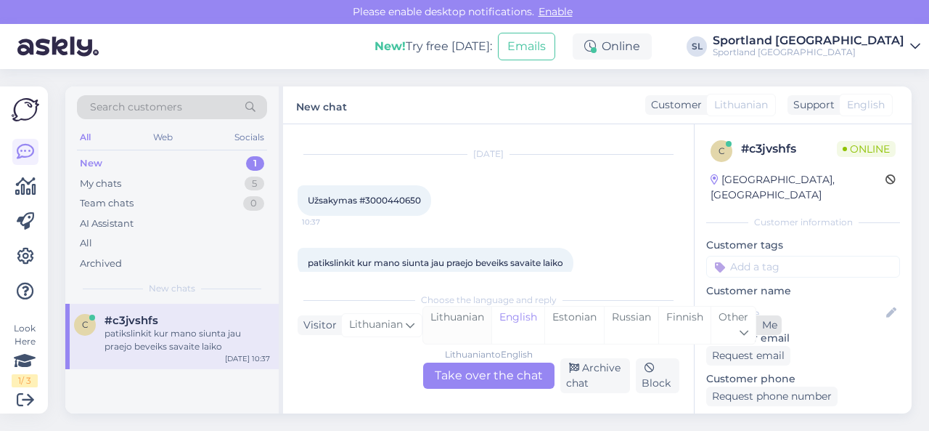
click at [456, 320] on div "Lithuanian" at bounding box center [457, 324] width 68 height 37
click at [460, 356] on div "Lithuanian to Lithuanian" at bounding box center [489, 354] width 102 height 13
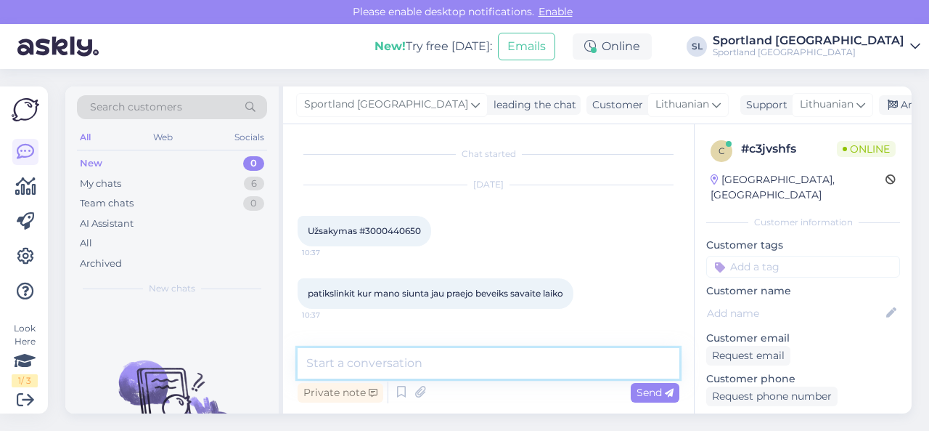
click at [404, 355] on textarea at bounding box center [489, 363] width 382 height 30
type textarea "Sveiki"
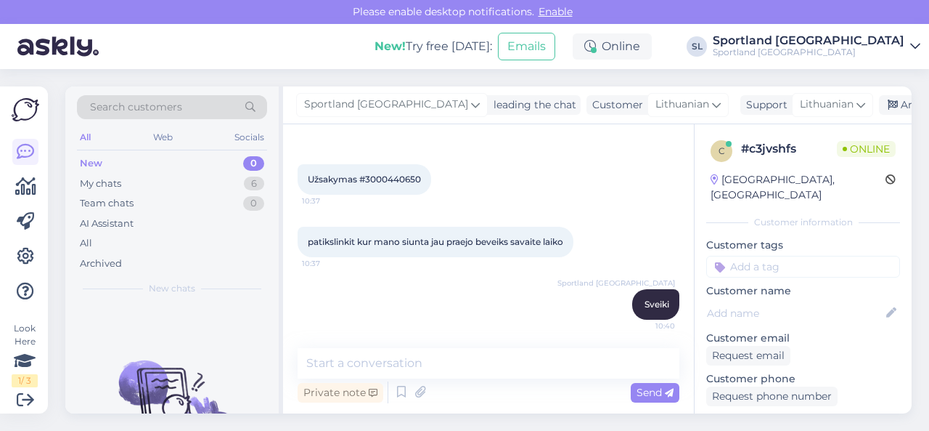
click at [388, 179] on span "Užsakymas #3000440650" at bounding box center [364, 179] width 113 height 11
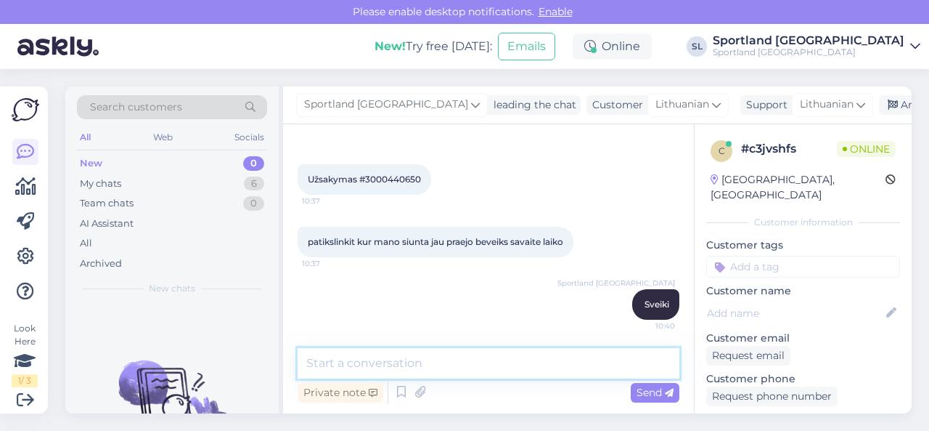
click at [389, 372] on textarea at bounding box center [489, 363] width 382 height 30
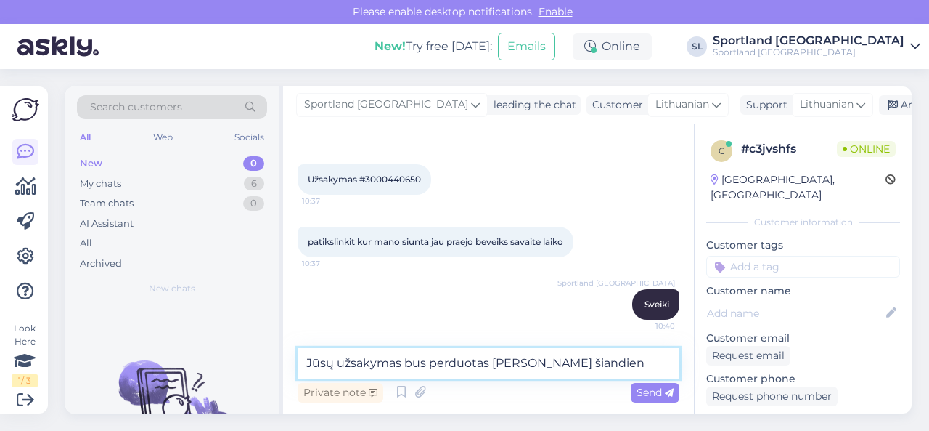
type textarea "Jūsų užsakymas bus perduotas [PERSON_NAME] šiandien"
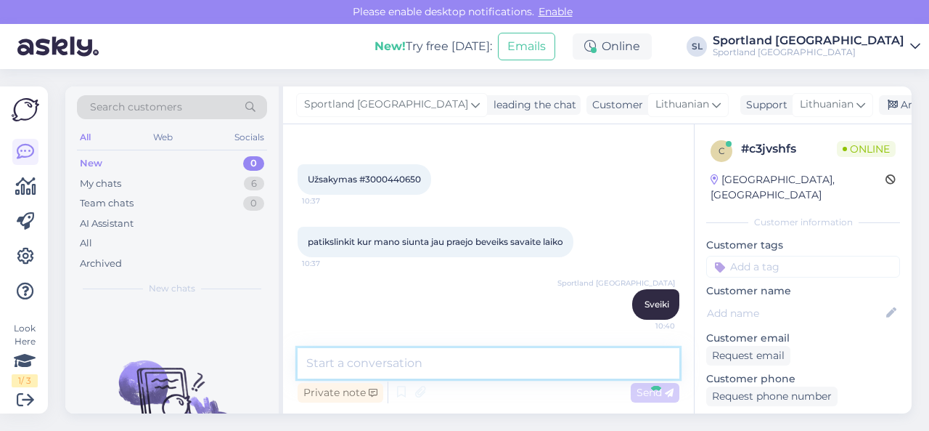
scroll to position [114, 0]
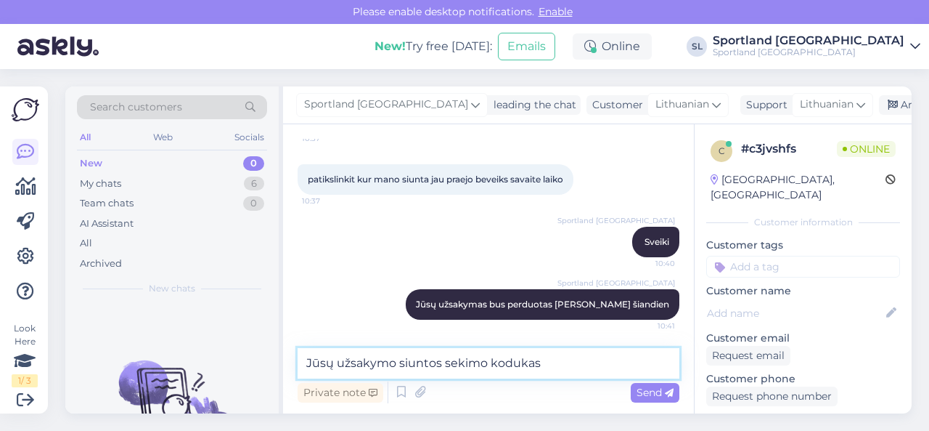
paste textarea "CC844687770EE"
type textarea "Jūsų užsakymo siuntos sekimo kodukas CC844687770EE"
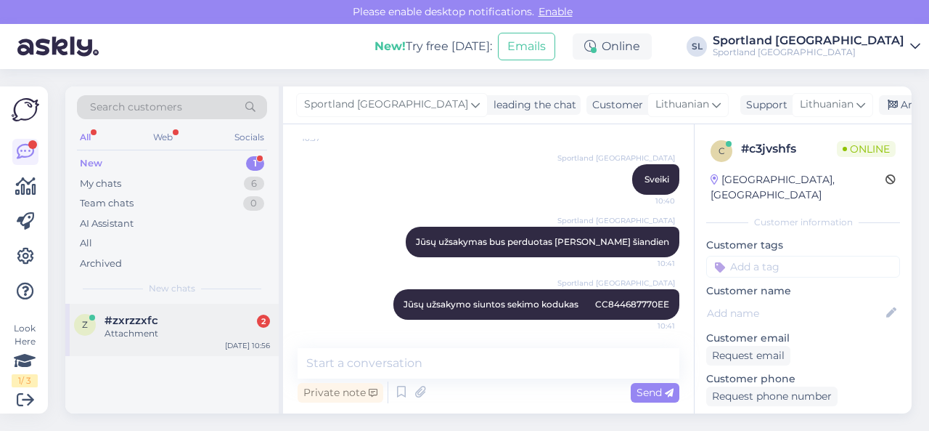
click at [197, 312] on div "z #zxrzzxfc 2 Attachment [DATE] 10:56" at bounding box center [171, 329] width 213 height 52
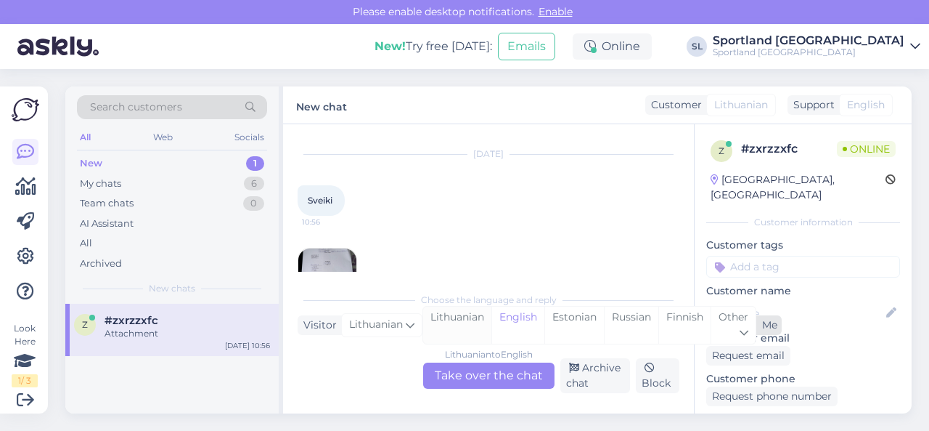
click at [446, 326] on div "Lithuanian" at bounding box center [457, 324] width 68 height 37
click at [462, 364] on div "Lithuanian to Lithuanian Take over the chat" at bounding box center [488, 375] width 131 height 26
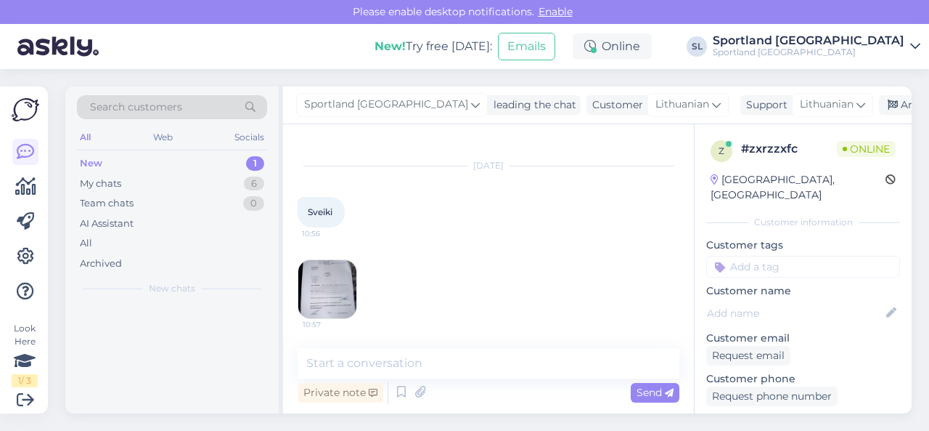
scroll to position [17, 0]
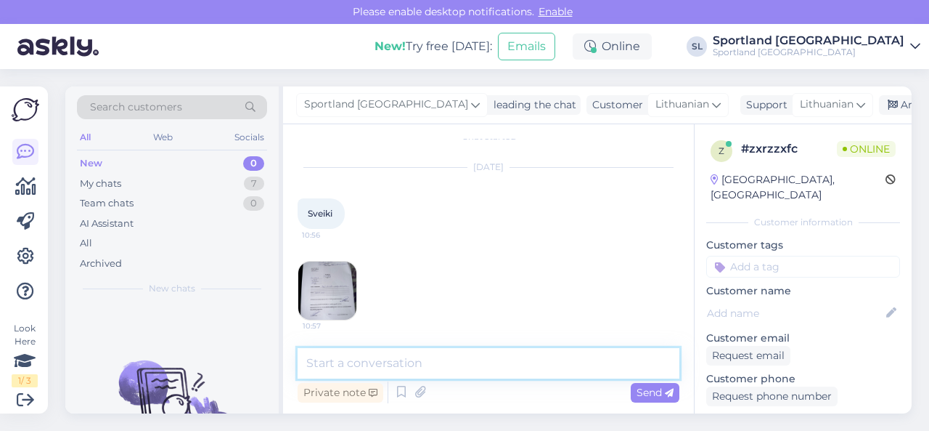
click at [431, 359] on textarea at bounding box center [489, 363] width 382 height 30
type textarea "Sveiki"
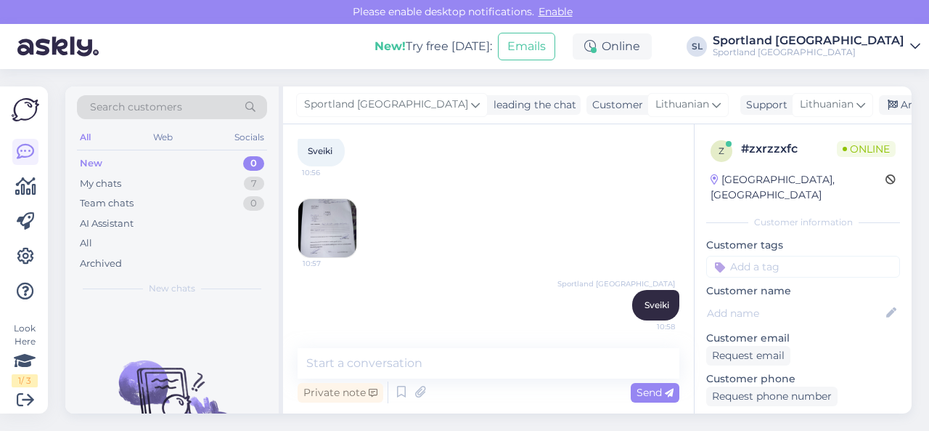
click at [334, 218] on img at bounding box center [327, 228] width 58 height 58
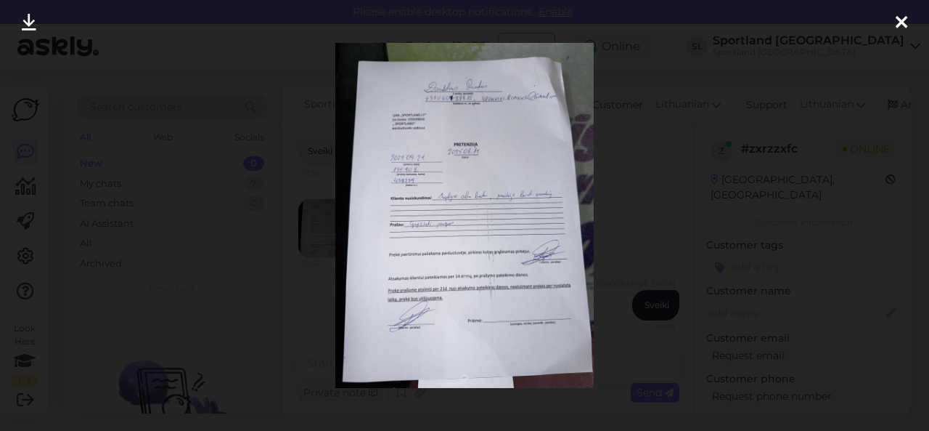
click at [646, 237] on div at bounding box center [464, 215] width 929 height 431
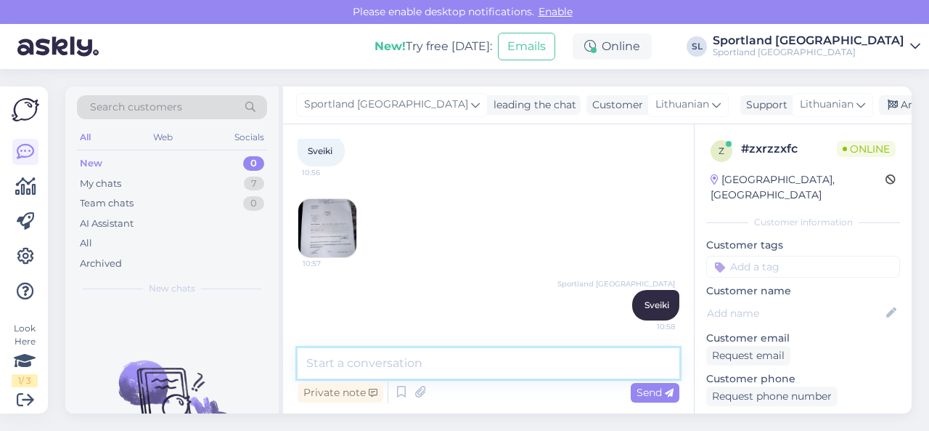
click at [476, 368] on textarea at bounding box center [489, 363] width 382 height 30
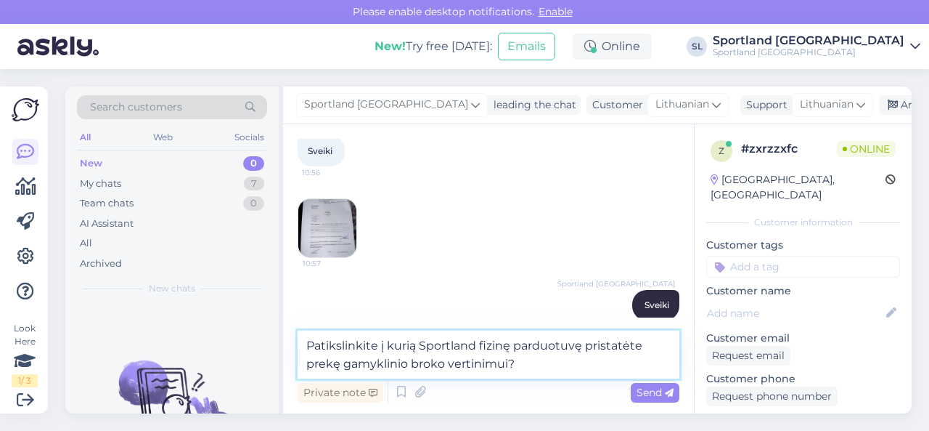
type textarea "Patikslinkite į kurią Sportland fizinę parduotuvę pristatėte prekę gamyklinio b…"
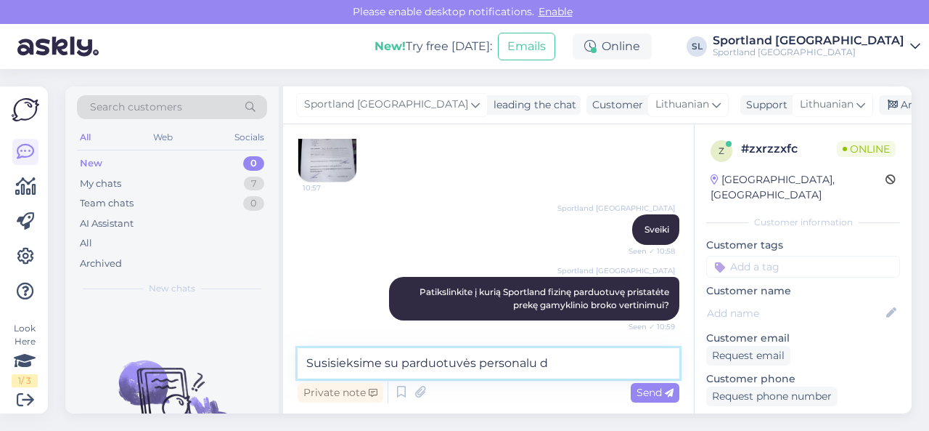
scroll to position [218, 0]
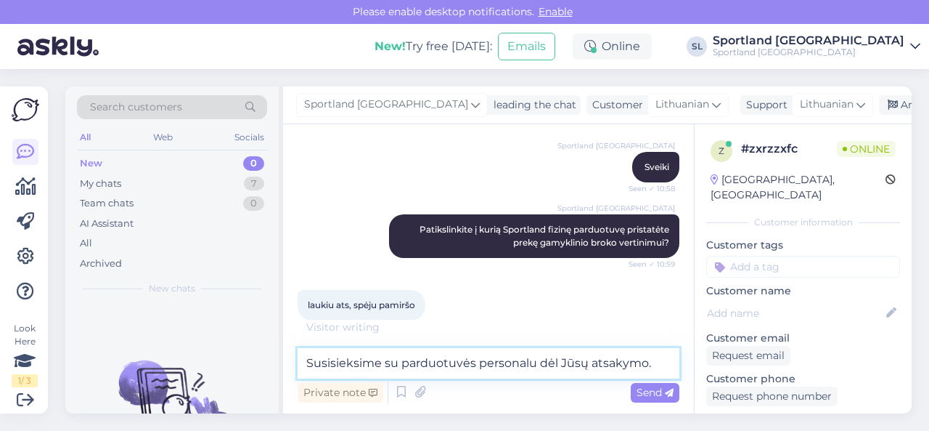
type textarea "Susisieksime su parduotuvės personalu dėl Jūsų atsakymo."
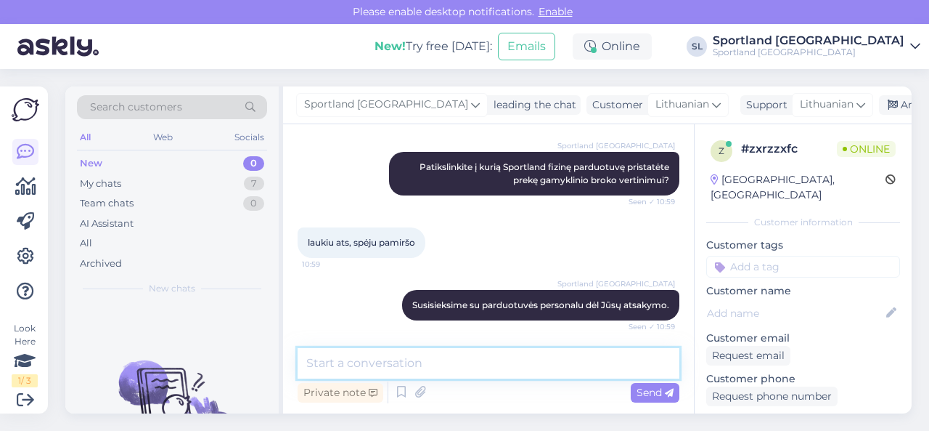
scroll to position [343, 0]
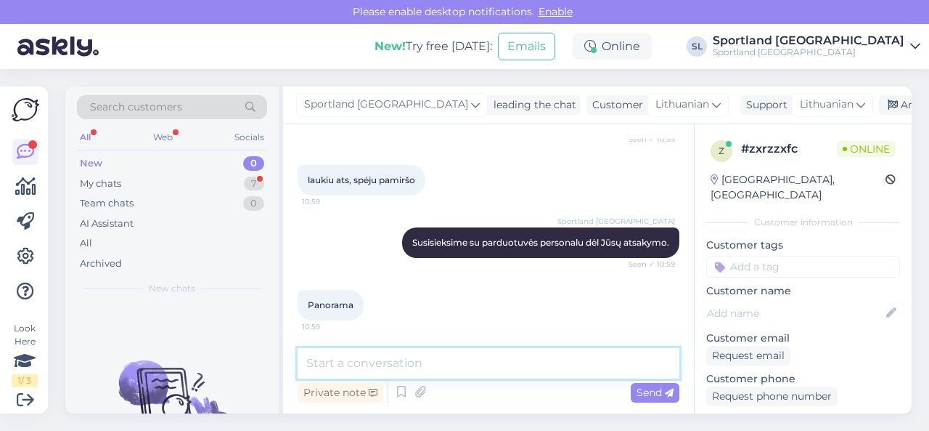
click at [456, 357] on textarea at bounding box center [489, 363] width 382 height 30
type textarea "dėkojame už patikslinimą."
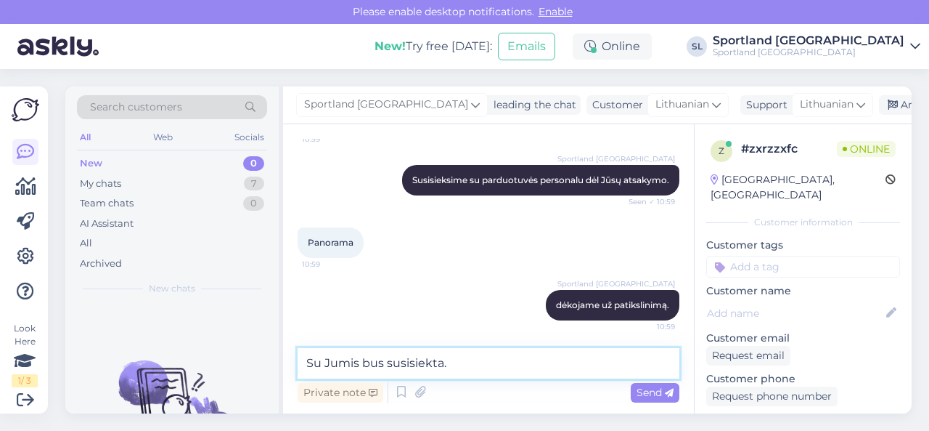
type textarea "Su Jumis bus susisiekta."
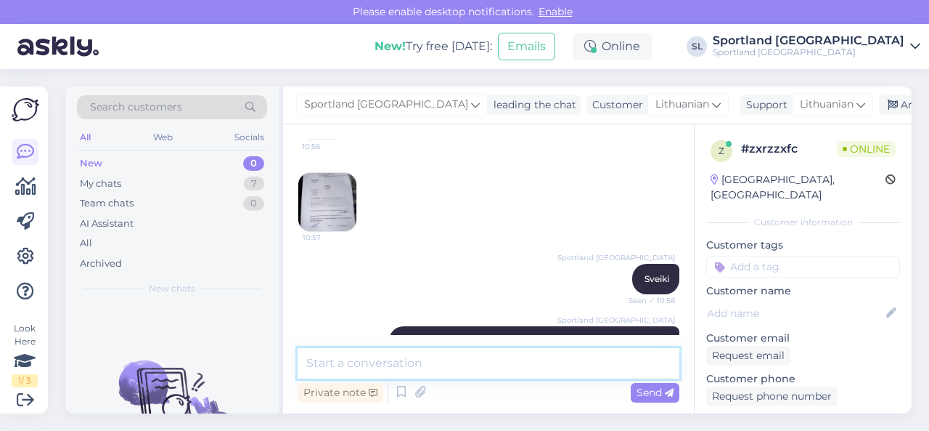
scroll to position [105, 0]
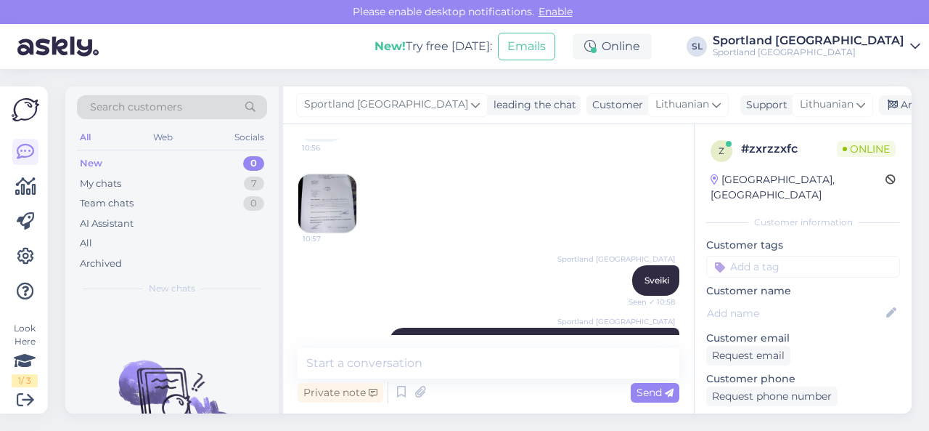
click at [339, 204] on img at bounding box center [327, 203] width 58 height 58
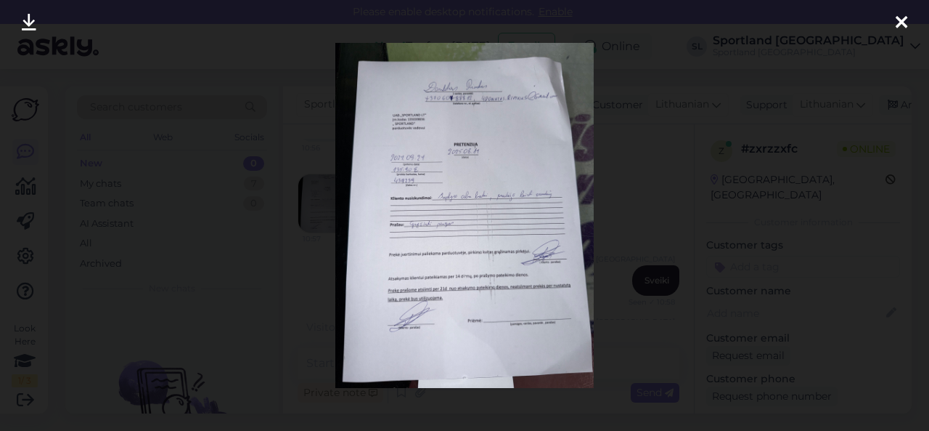
click at [271, 132] on div at bounding box center [464, 215] width 929 height 431
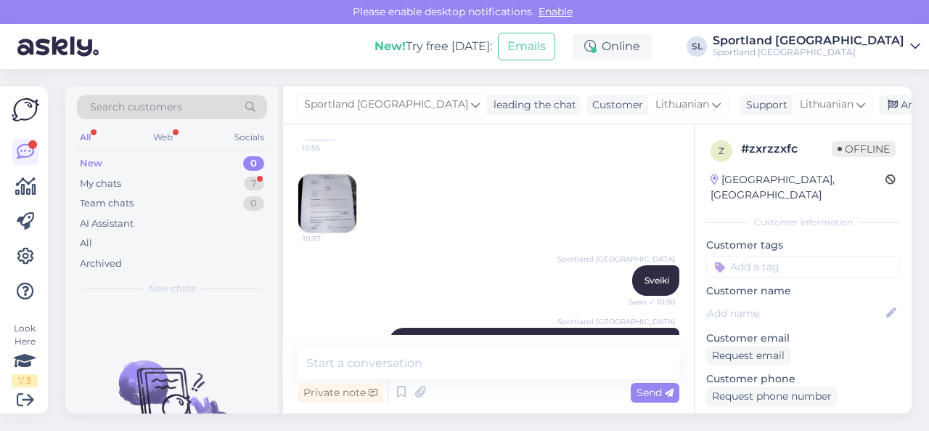
scroll to position [530, 0]
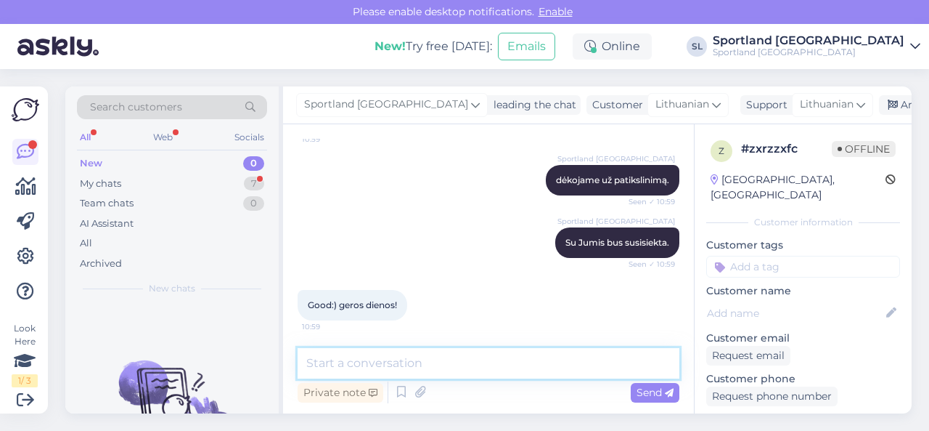
click at [407, 359] on textarea at bounding box center [489, 363] width 382 height 30
type textarea "geros ir Jums dienos!"
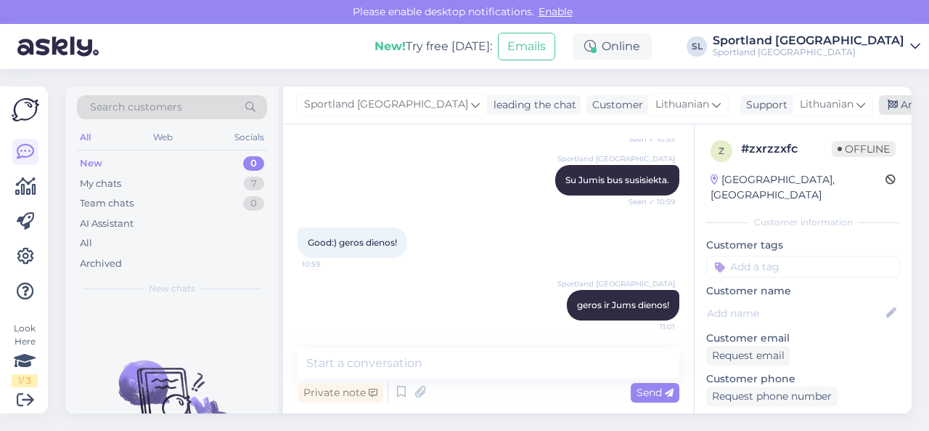
click at [879, 110] on div "Archive chat" at bounding box center [924, 105] width 91 height 20
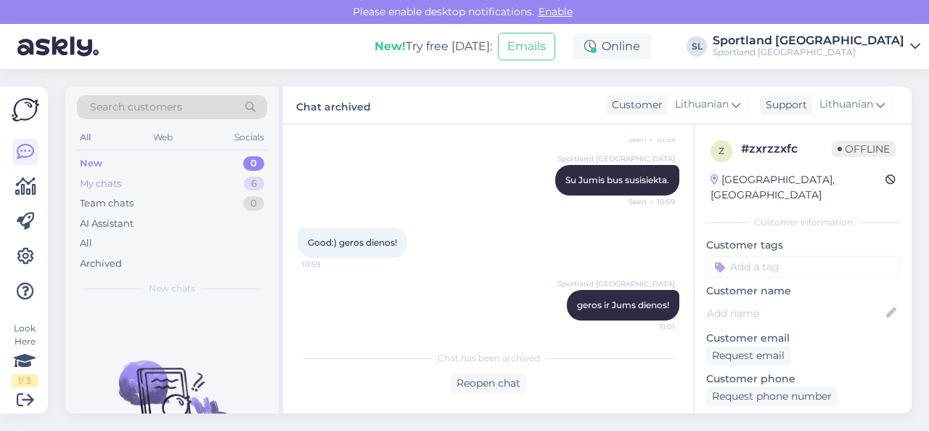
click at [199, 181] on div "My chats 6" at bounding box center [172, 184] width 190 height 20
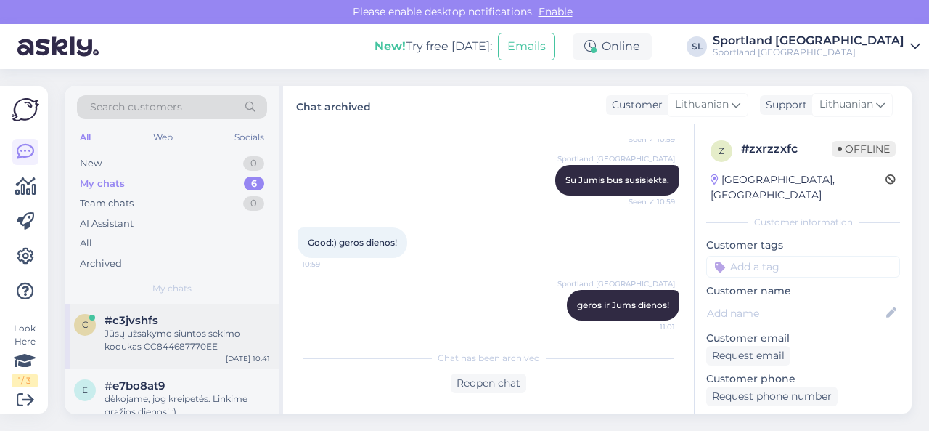
click at [192, 342] on div "Jūsų užsakymo siuntos sekimo kodukas CC844687770EE" at bounding box center [188, 340] width 166 height 26
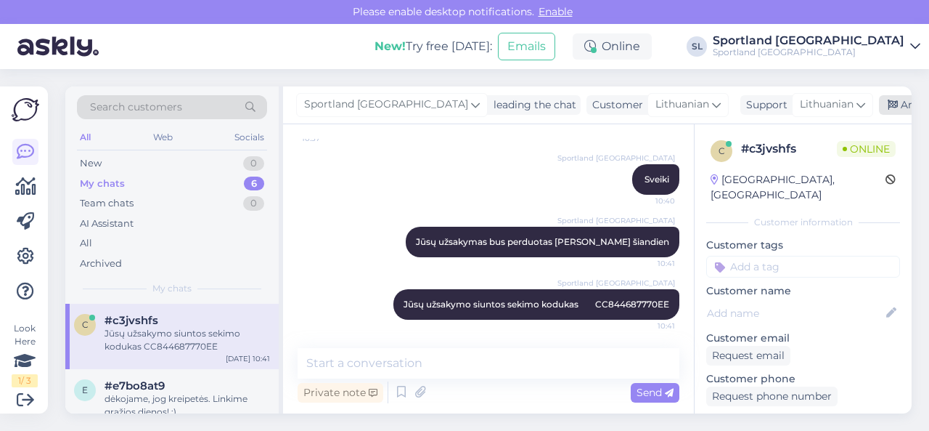
click at [879, 105] on div "Archive chat" at bounding box center [924, 105] width 91 height 20
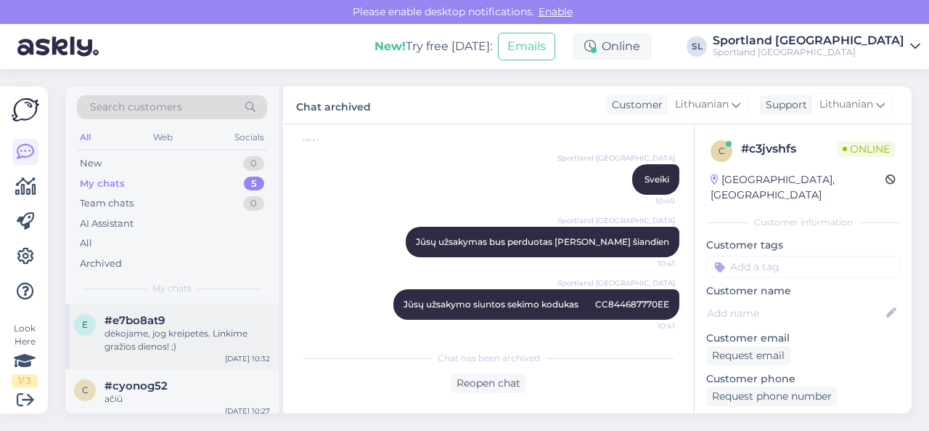
click at [168, 334] on div "dėkojame, jog kreipetės. Linkime gražios dienos! ;)" at bounding box center [188, 340] width 166 height 26
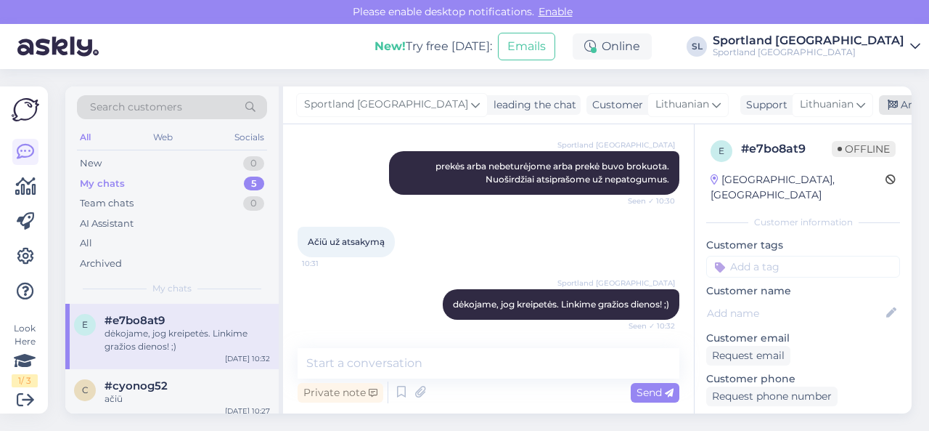
click at [879, 110] on div "Archive chat" at bounding box center [924, 105] width 91 height 20
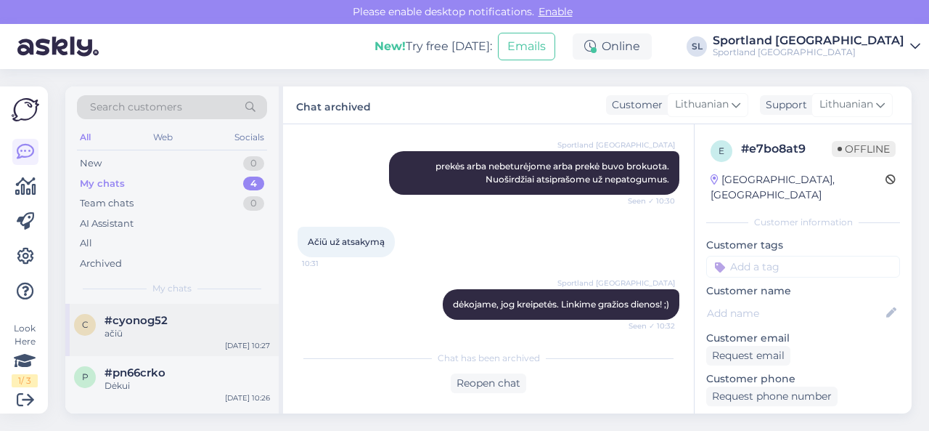
click at [163, 333] on div "ačiū" at bounding box center [188, 333] width 166 height 13
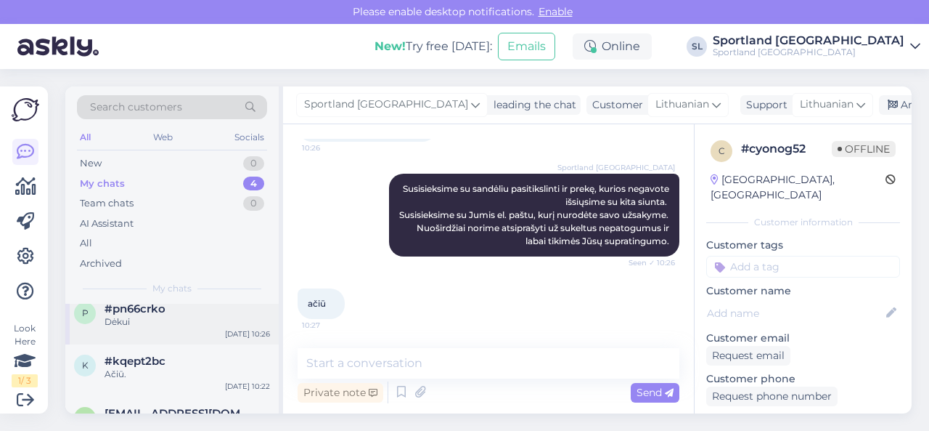
scroll to position [111, 0]
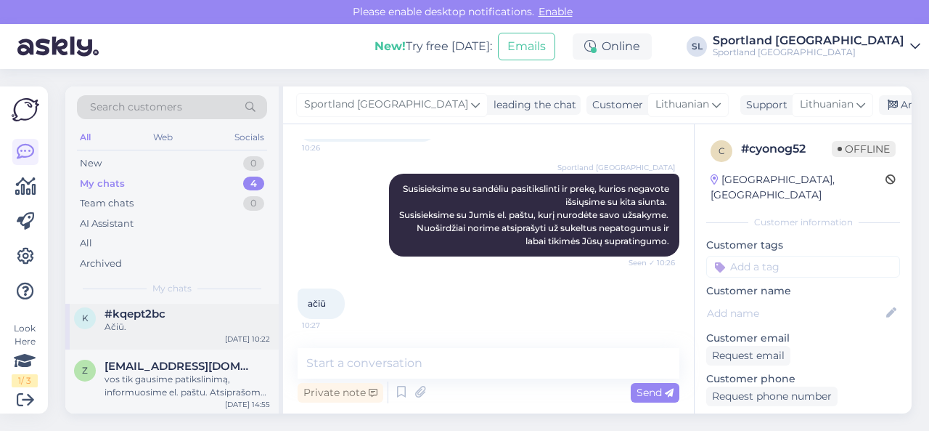
click at [176, 330] on div "Ačiū." at bounding box center [188, 326] width 166 height 13
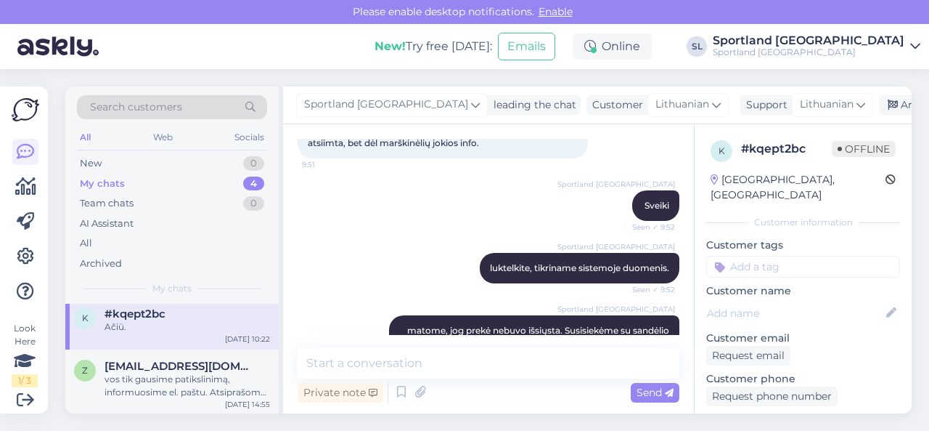
scroll to position [0, 0]
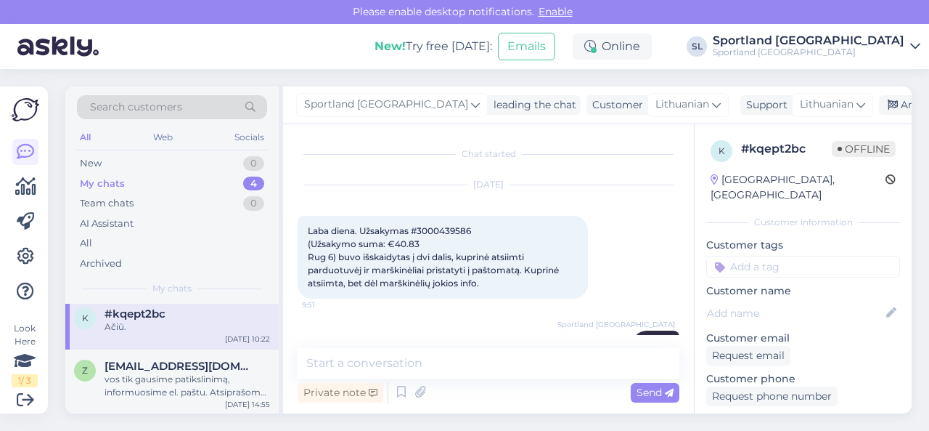
click at [459, 232] on span "Laba diena. Užsakymas #3000439586 (Užsakymo suma: €40.83 Rug 6) buvo išskaidyta…" at bounding box center [434, 256] width 253 height 63
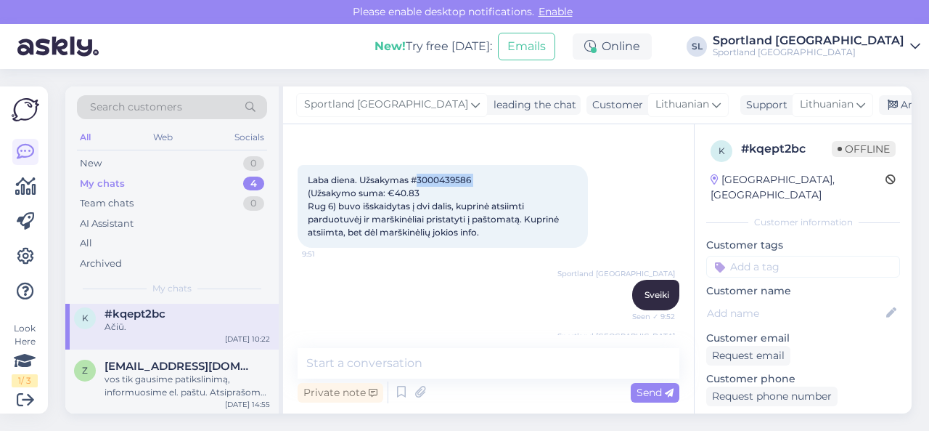
scroll to position [51, 0]
click at [449, 181] on span "Laba diena. Užsakymas #3000439586 (Užsakymo suma: €40.83 Rug 6) buvo išskaidyta…" at bounding box center [434, 205] width 253 height 63
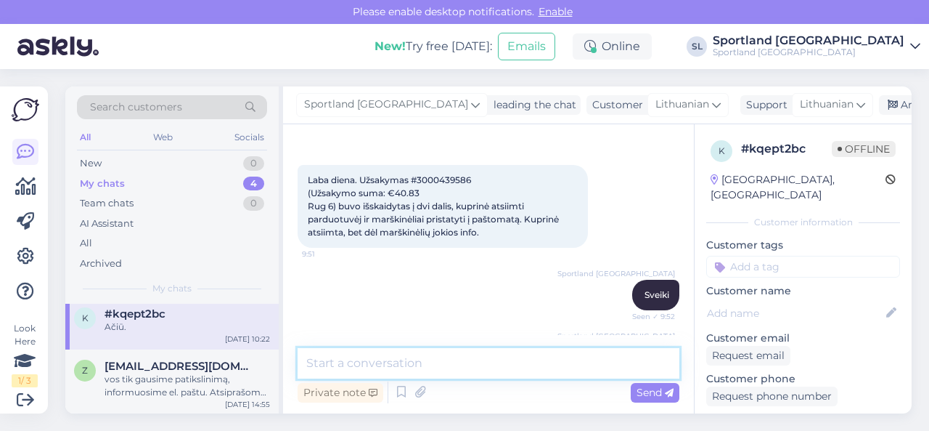
click at [441, 374] on textarea at bounding box center [489, 363] width 382 height 30
paste textarea "Informuojame, jog prekę NEW BALANCE JERSEY STACKED LOGO SKU: 59273101255 SPO: L…"
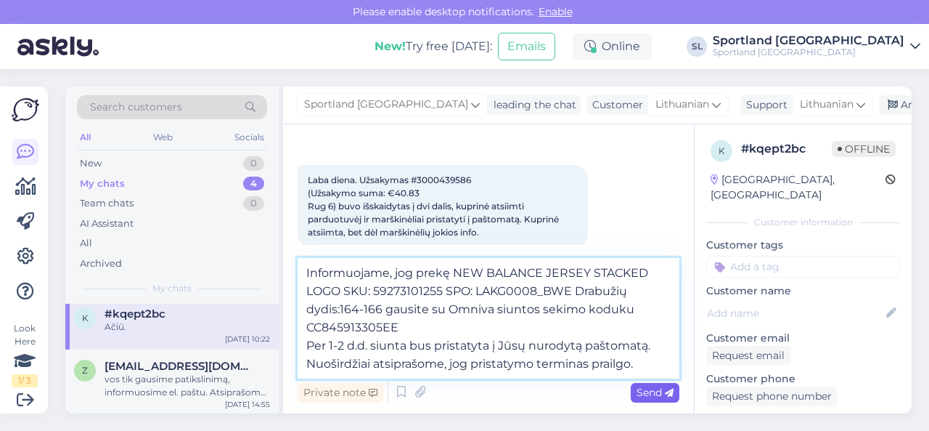
type textarea "Informuojame, jog prekę NEW BALANCE JERSEY STACKED LOGO SKU: 59273101255 SPO: L…"
click at [651, 394] on span "Send" at bounding box center [655, 391] width 37 height 13
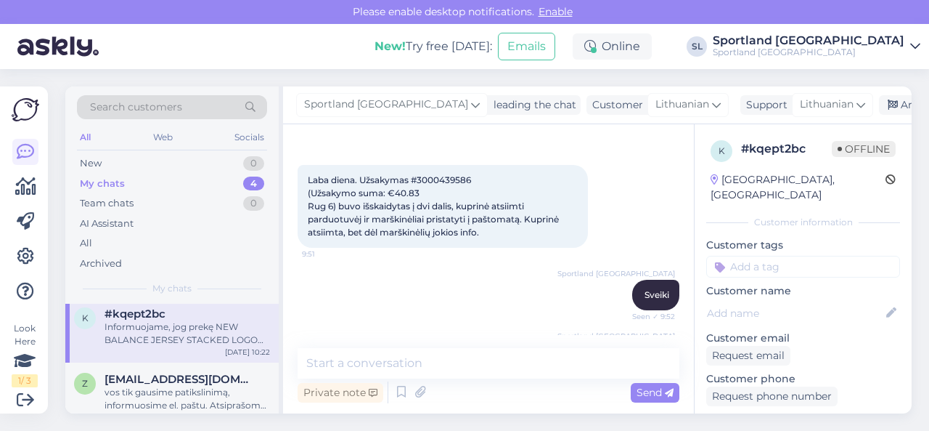
scroll to position [396, 0]
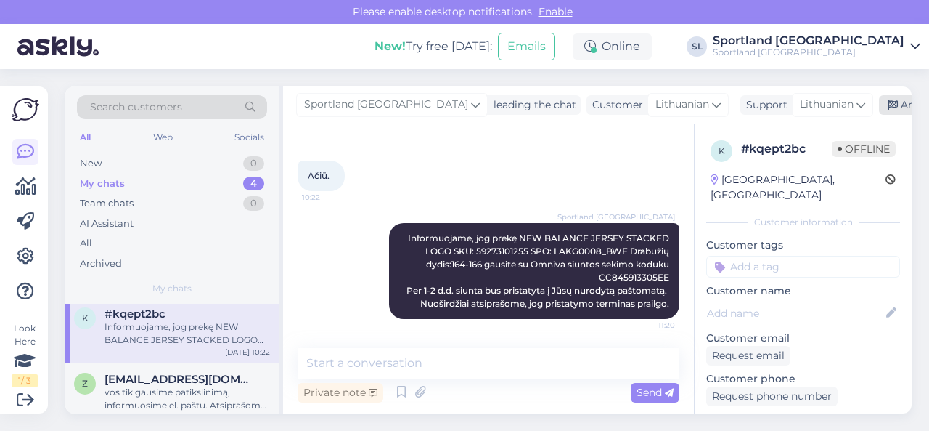
click at [879, 110] on div "Archive chat" at bounding box center [924, 105] width 91 height 20
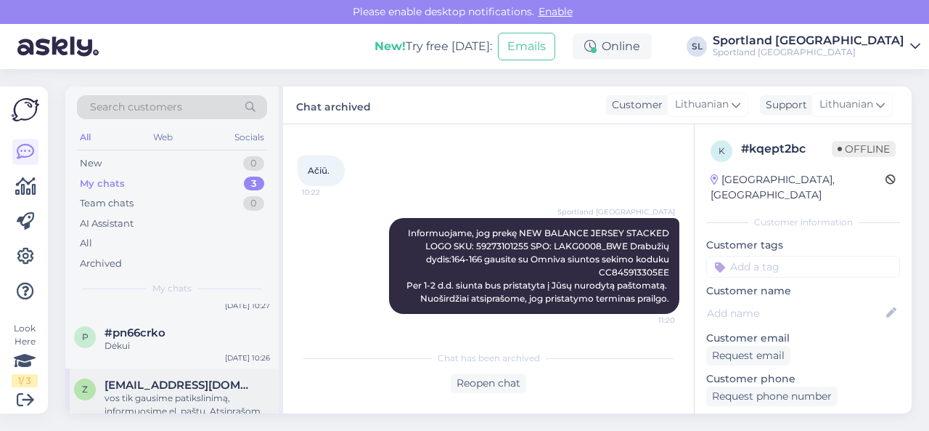
scroll to position [59, 0]
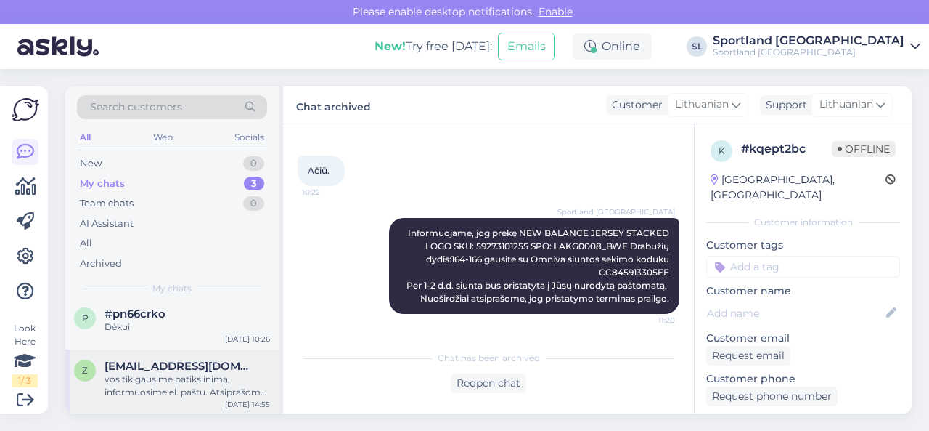
click at [160, 380] on div "vos tik gausime patikslinimą, informuosime el. paštu. Atsiprašome už nepatogumu…" at bounding box center [188, 385] width 166 height 26
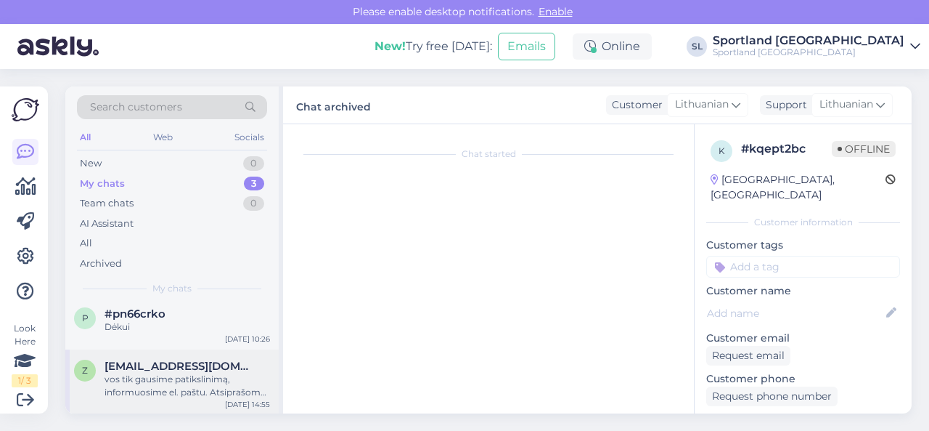
scroll to position [205, 0]
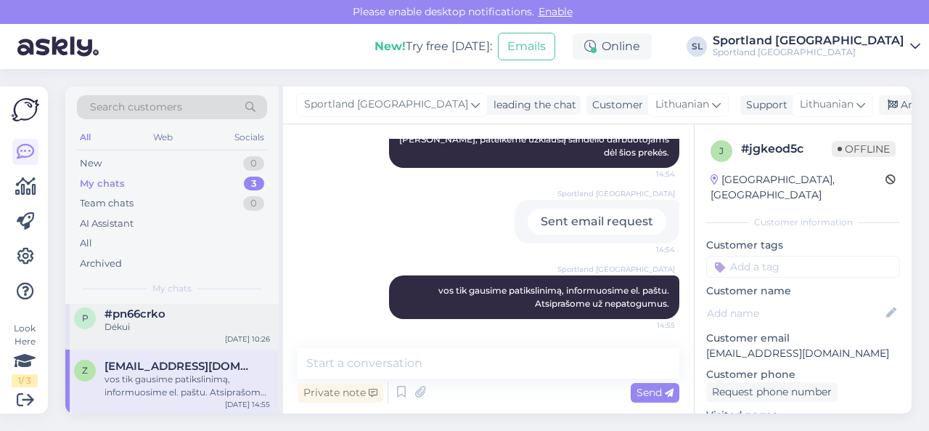
click at [163, 324] on div "Dėkui" at bounding box center [188, 326] width 166 height 13
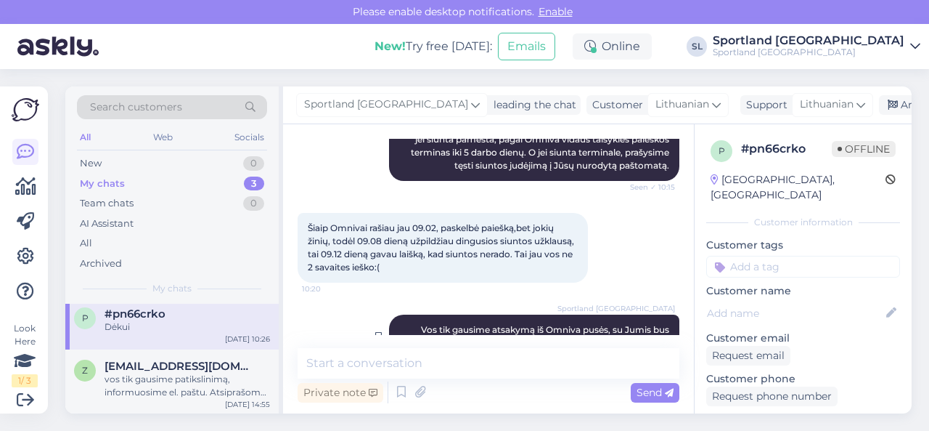
scroll to position [1069, 0]
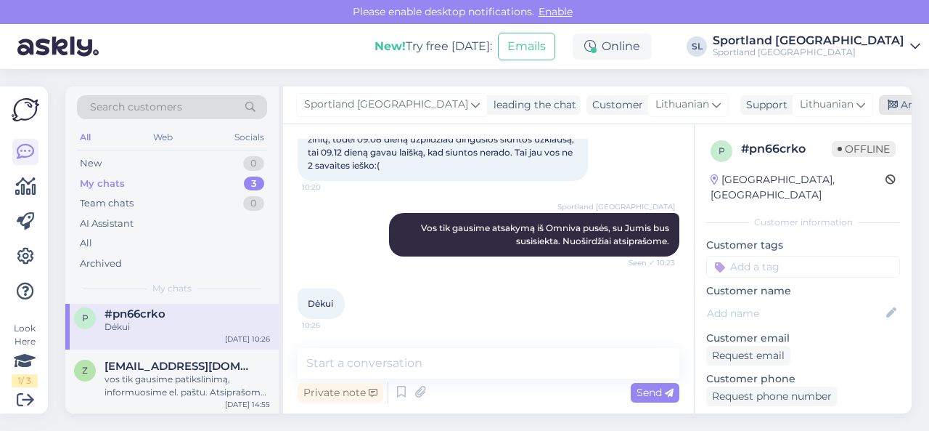
click at [879, 106] on div "Archive chat" at bounding box center [924, 105] width 91 height 20
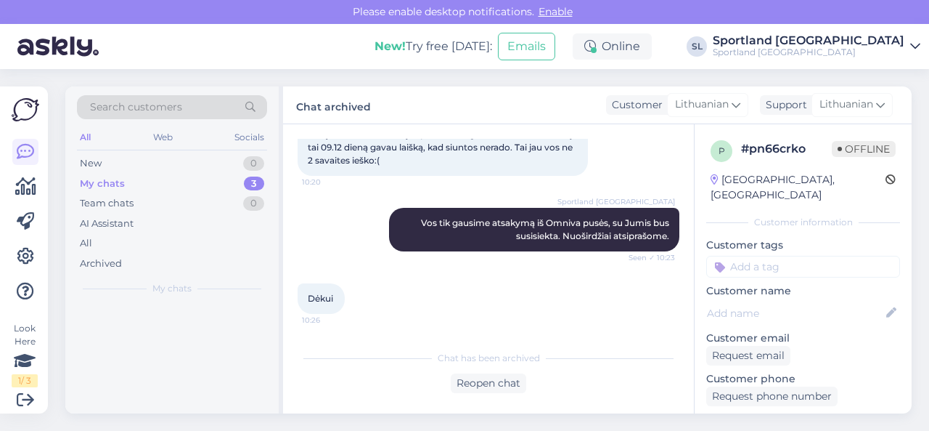
scroll to position [0, 0]
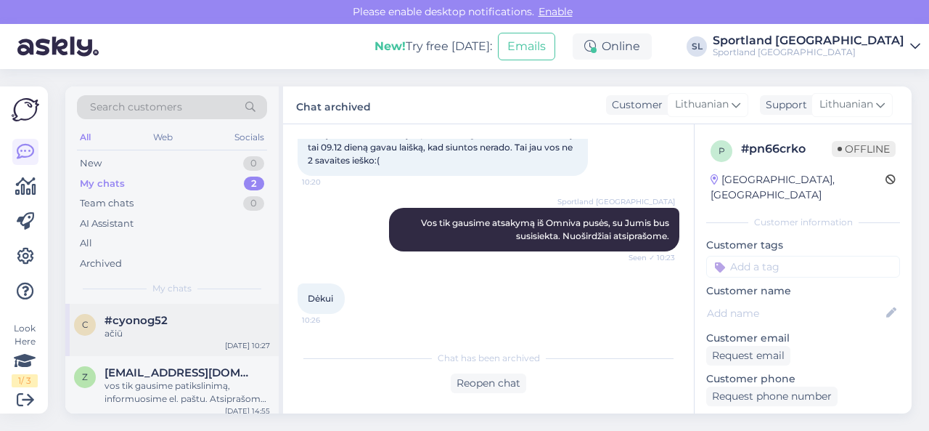
click at [160, 330] on div "ačiū" at bounding box center [188, 333] width 166 height 13
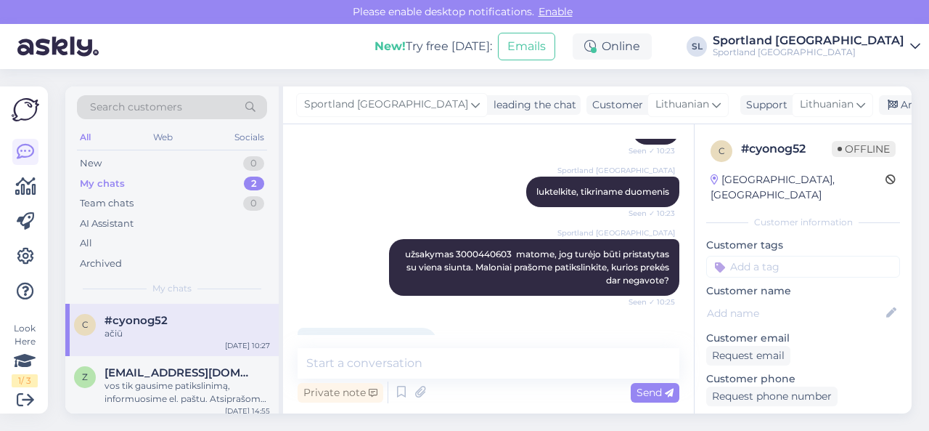
scroll to position [279, 0]
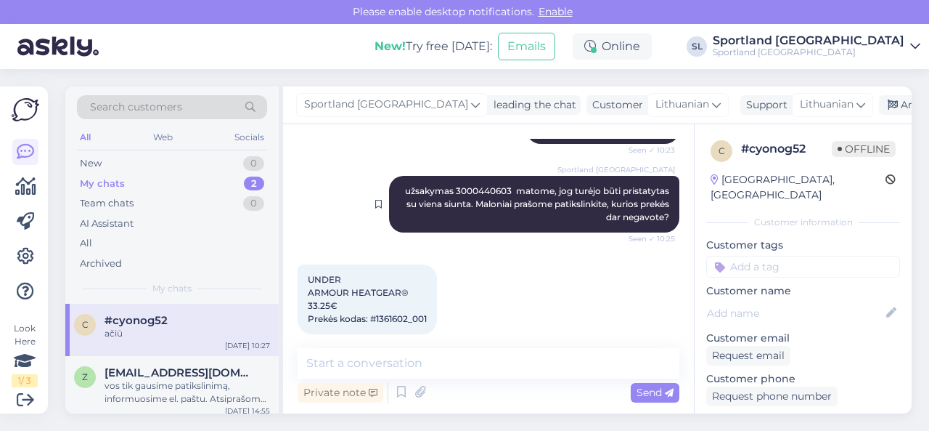
click at [477, 192] on span "užsakymas 3000440603 matome, jog turėjo būti pristatytas su viena siunta. Malon…" at bounding box center [538, 203] width 266 height 37
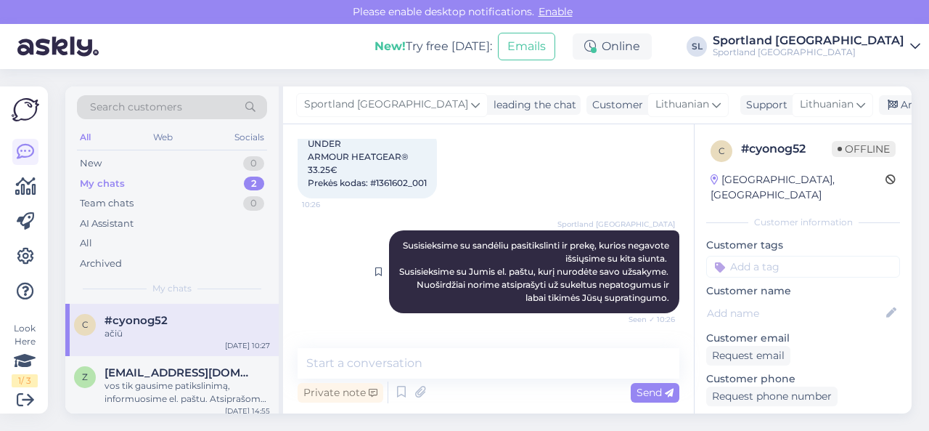
scroll to position [497, 0]
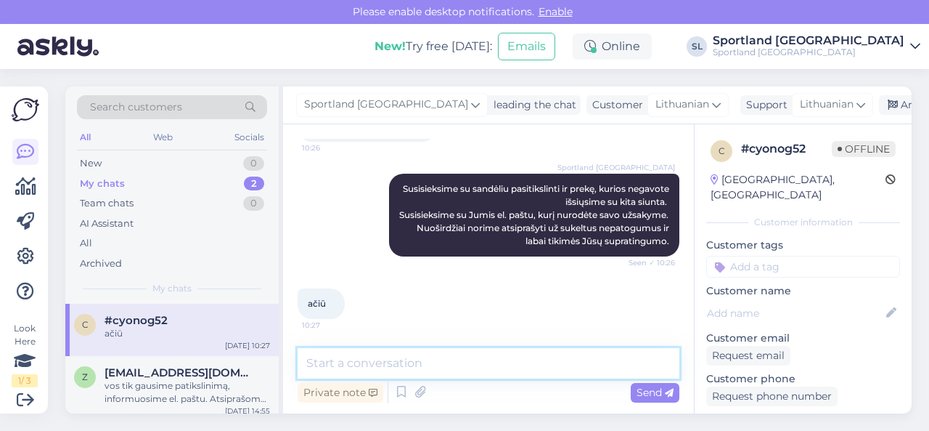
click at [396, 367] on textarea at bounding box center [489, 363] width 382 height 30
paste textarea "Informuojame, jog prekę UNDER ARMOUR HEATGEAR® 33.25€ Prekės kodas: #1361602_00…"
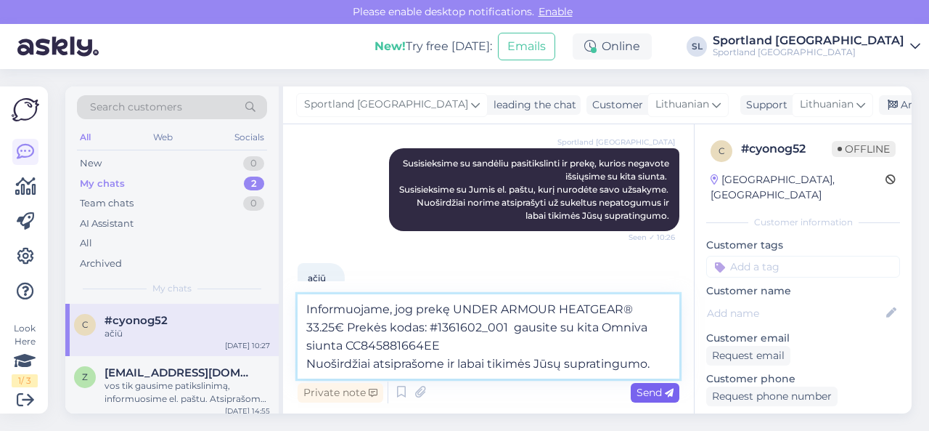
type textarea "Informuojame, jog prekę UNDER ARMOUR HEATGEAR® 33.25€ Prekės kodas: #1361602_00…"
click at [650, 391] on span "Send" at bounding box center [655, 391] width 37 height 13
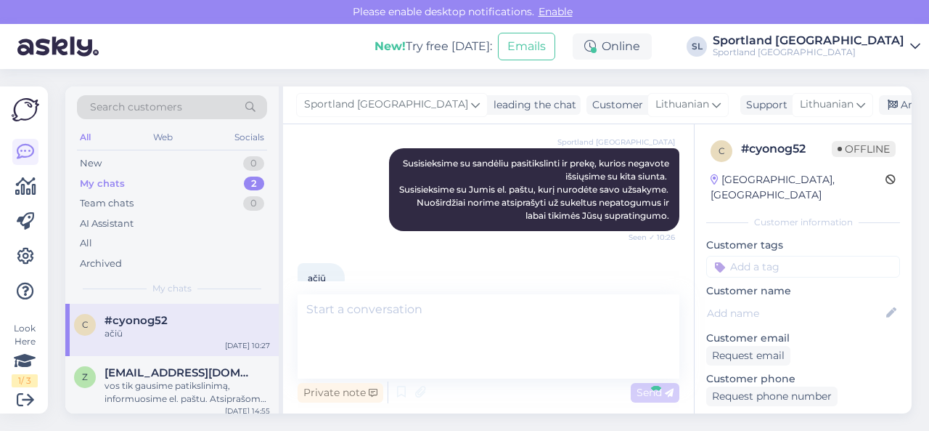
scroll to position [599, 0]
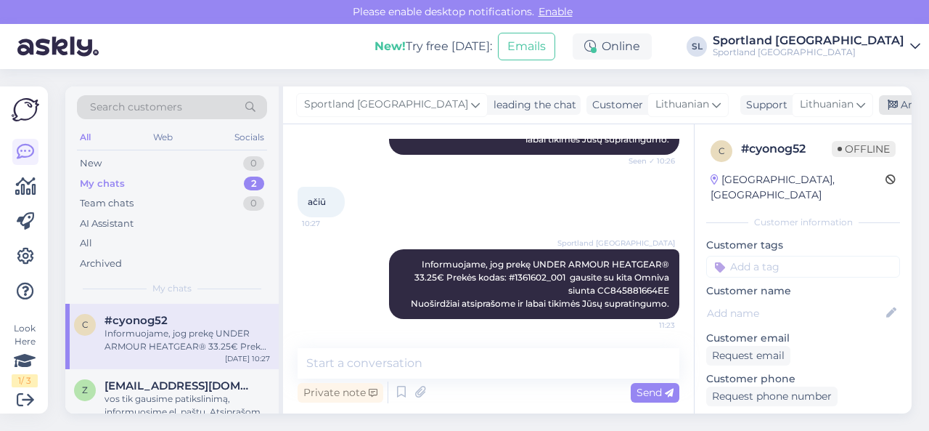
click at [879, 101] on div "Archive chat" at bounding box center [924, 105] width 91 height 20
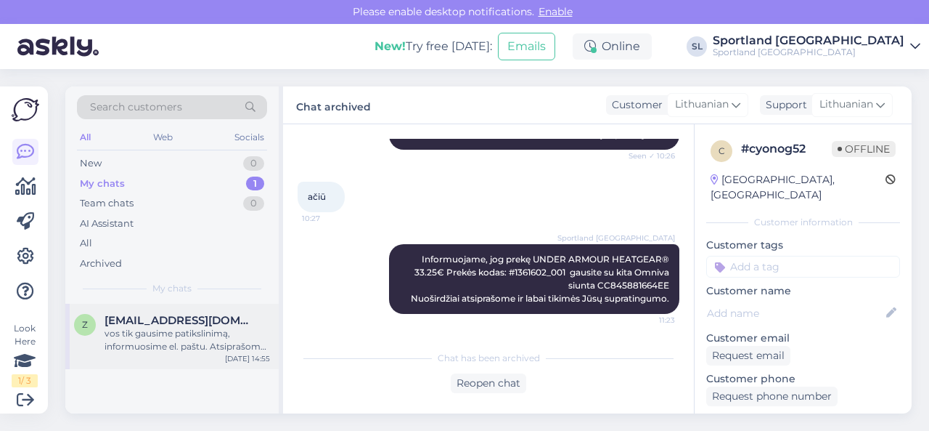
click at [214, 337] on div "vos tik gausime patikslinimą, informuosime el. paštu. Atsiprašome už nepatogumu…" at bounding box center [188, 340] width 166 height 26
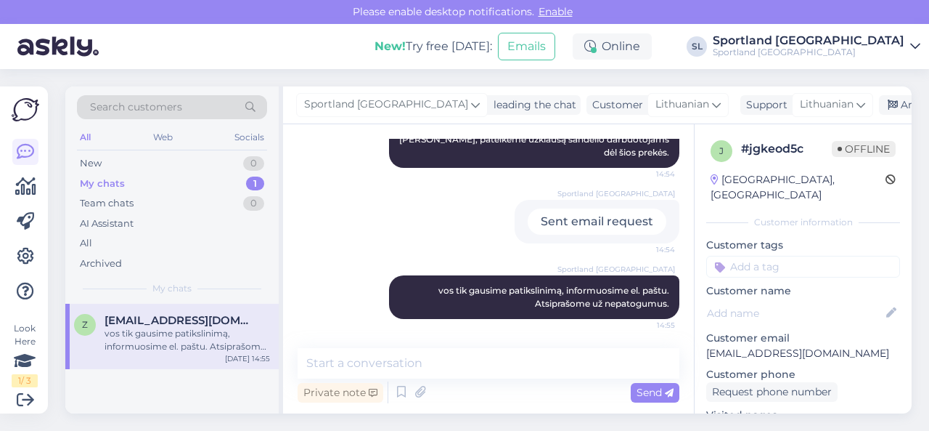
scroll to position [205, 0]
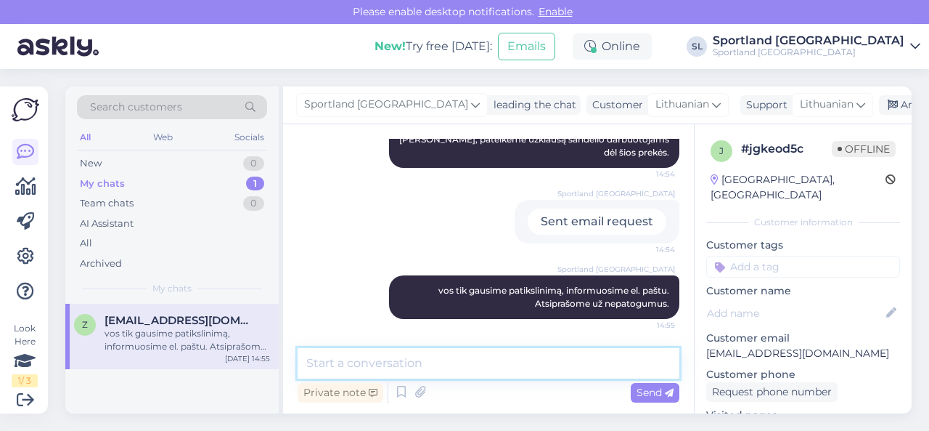
click at [526, 367] on textarea at bounding box center [489, 363] width 382 height 30
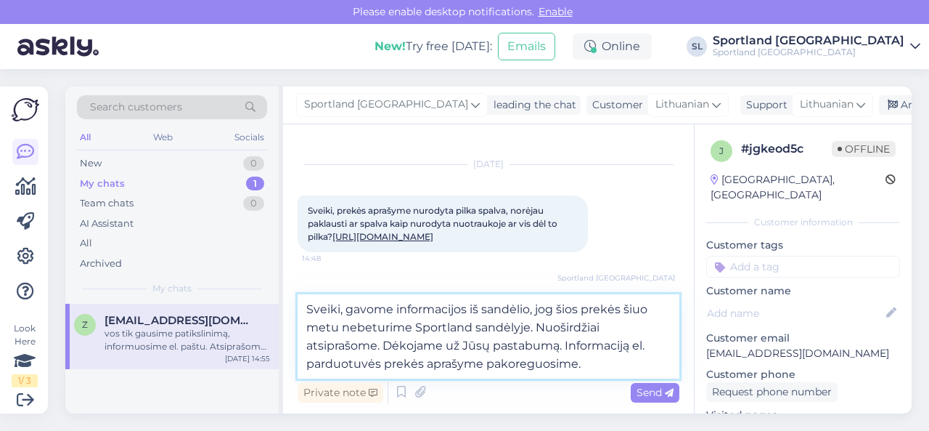
scroll to position [0, 0]
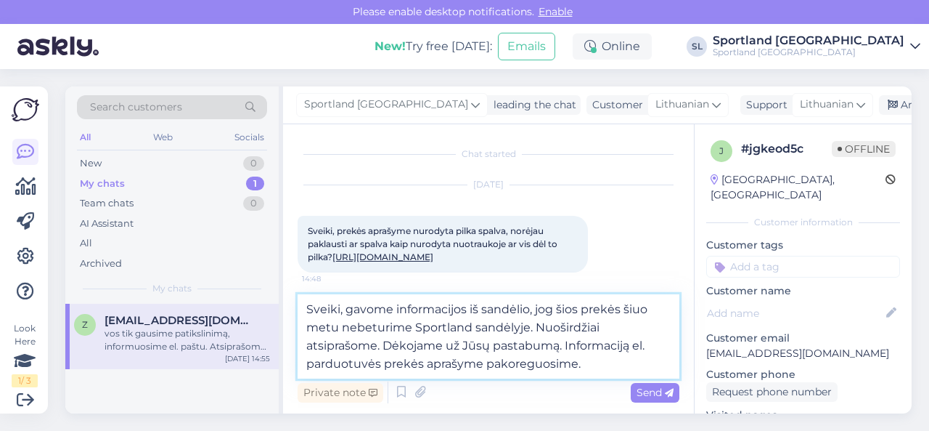
type textarea "Sveiki, gavome informacijos iš sandėlio, jog šios prekės šiuo metu nebeturime S…"
click at [433, 262] on link "[URL][DOMAIN_NAME]" at bounding box center [382, 256] width 101 height 11
click at [647, 388] on span "Send" at bounding box center [655, 391] width 37 height 13
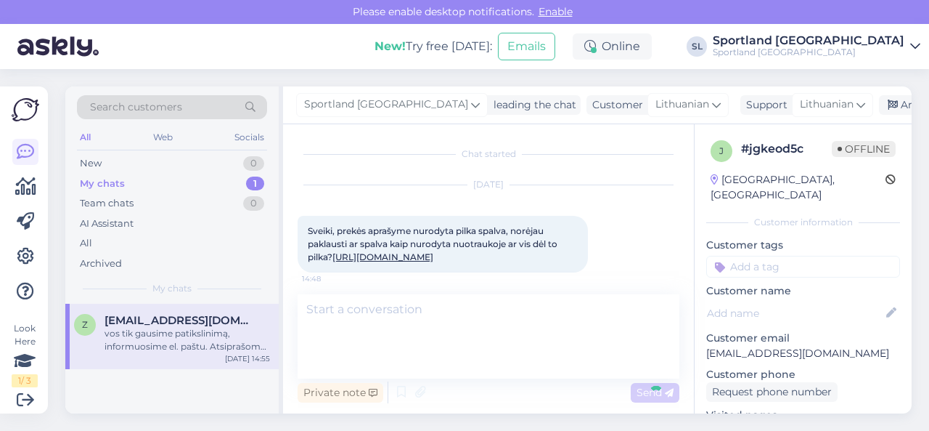
scroll to position [338, 0]
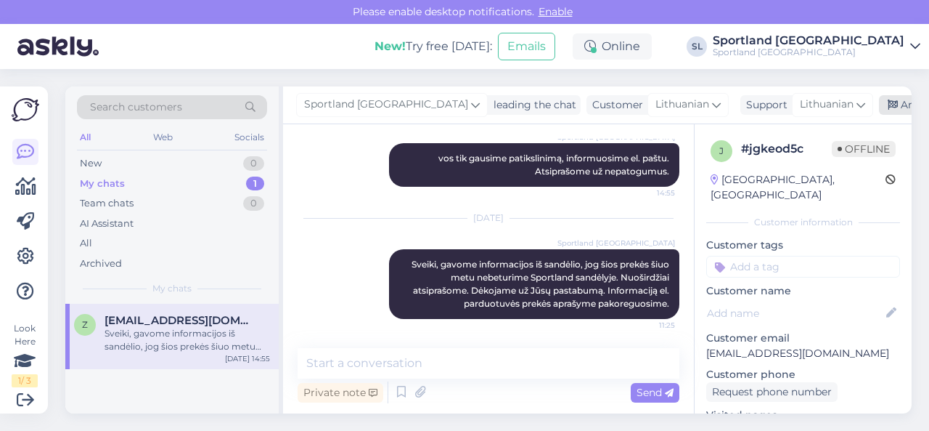
click at [879, 99] on div "Archive chat" at bounding box center [924, 105] width 91 height 20
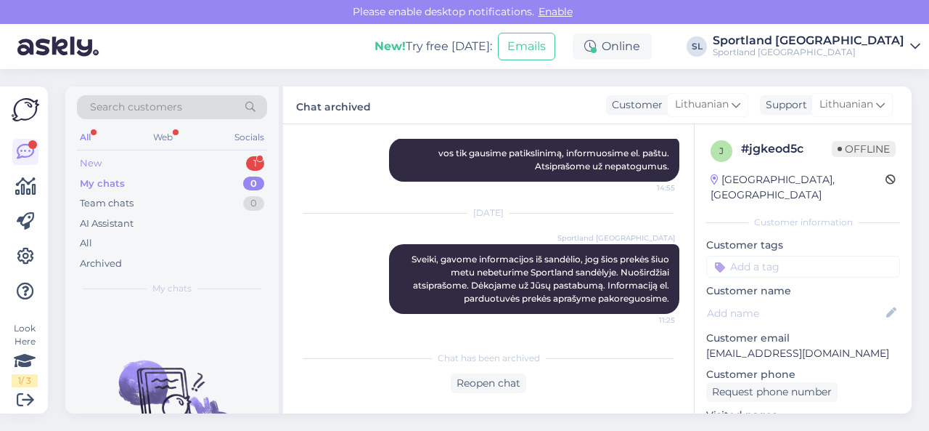
click at [198, 155] on div "New 1" at bounding box center [172, 163] width 190 height 20
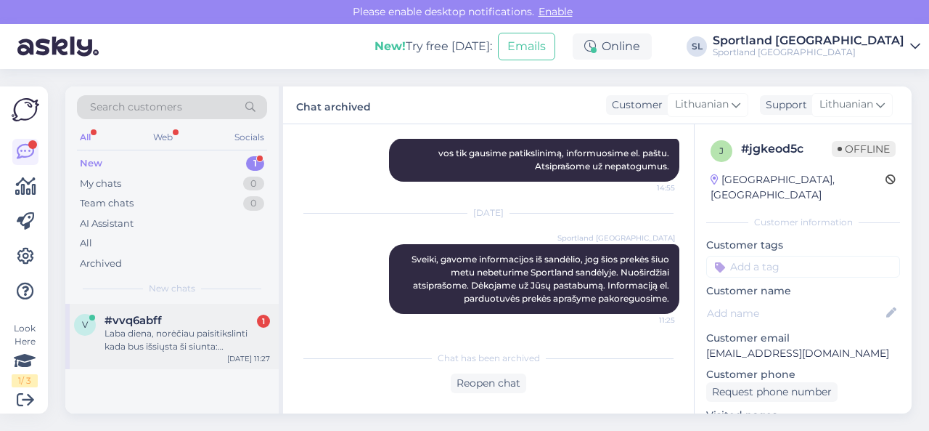
click at [172, 338] on div "Laba diena, norėčiau paisitikslinti kada bus išsiųsta ši siunta: 3000441363. [G…" at bounding box center [188, 340] width 166 height 26
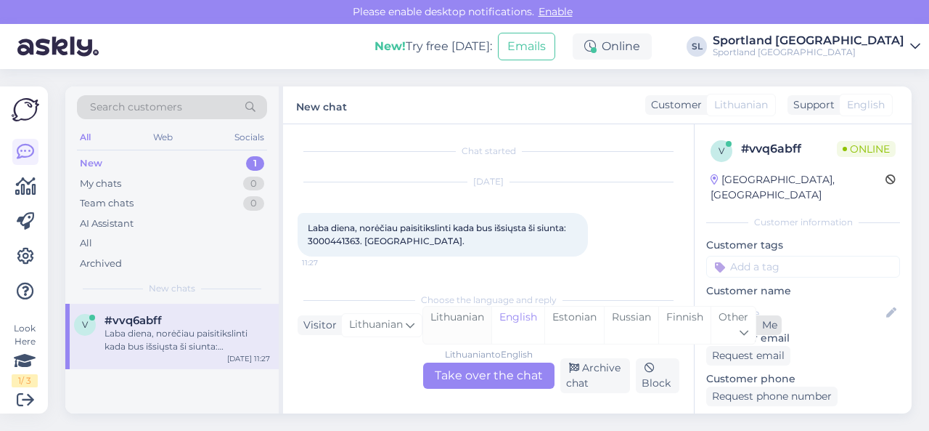
click at [447, 320] on div "Lithuanian" at bounding box center [457, 324] width 68 height 37
click at [462, 374] on div "Lithuanian to Lithuanian Take over the chat" at bounding box center [488, 375] width 131 height 26
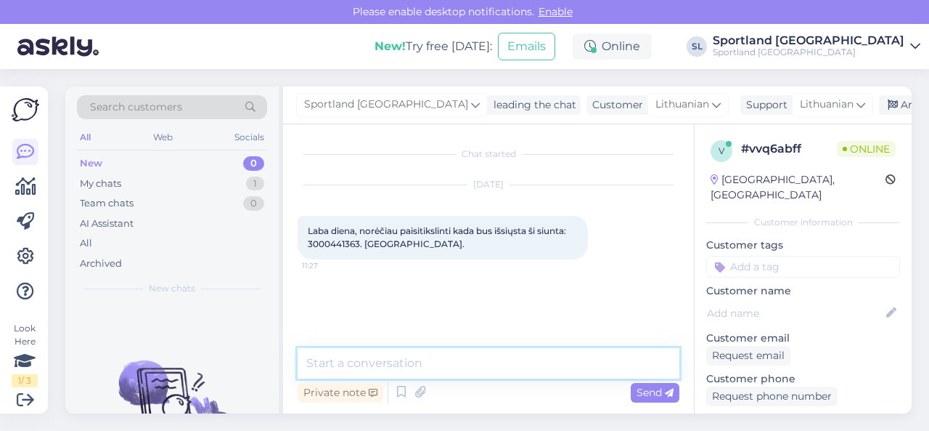
click at [459, 362] on textarea at bounding box center [489, 363] width 382 height 30
type textarea "Sveiki"
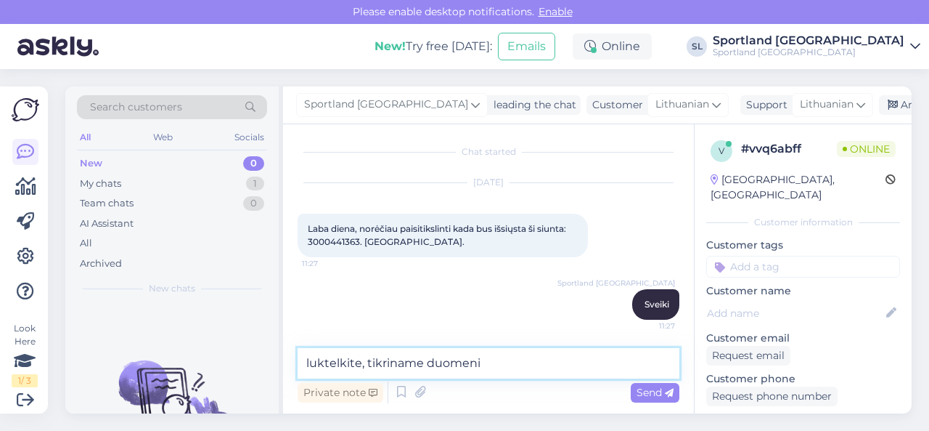
type textarea "luktelkite, tikriname duomenis"
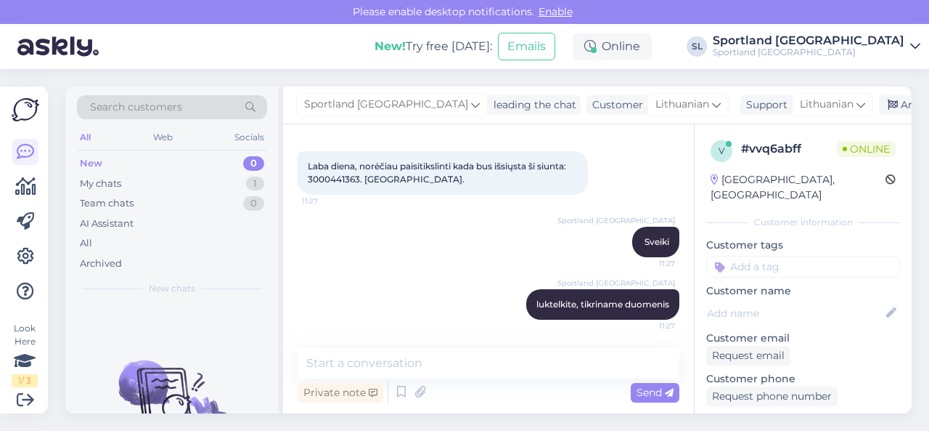
click at [337, 181] on span "Laba diena, norėčiau paisitikslinti kada bus išsiųsta ši siunta: 3000441363. [G…" at bounding box center [438, 172] width 261 height 24
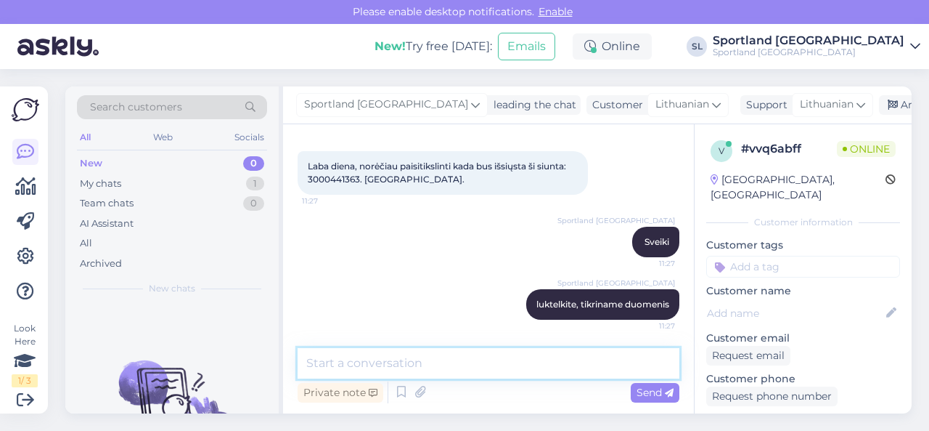
click at [439, 362] on textarea at bounding box center [489, 363] width 382 height 30
paste textarea "ADIDAS WOMEN'S COURTQUICK PADEL SHOES SKU: 14028701275 SPO: IH3407 Avalynės dyd…"
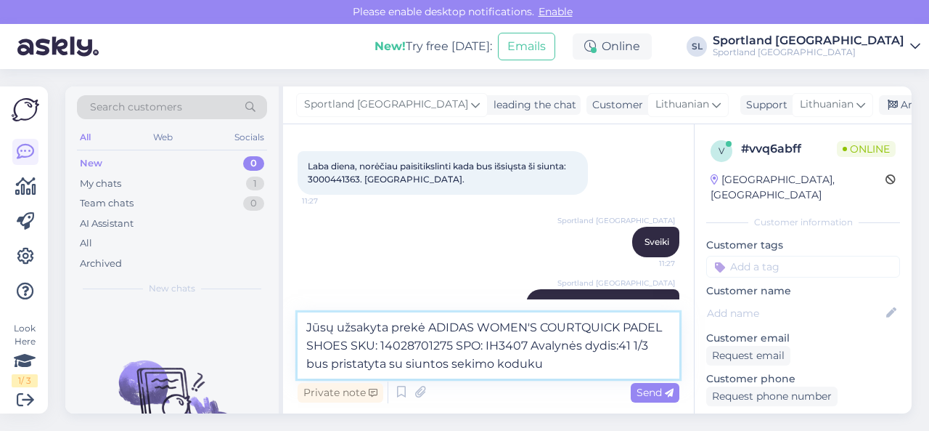
paste textarea "05805112087085"
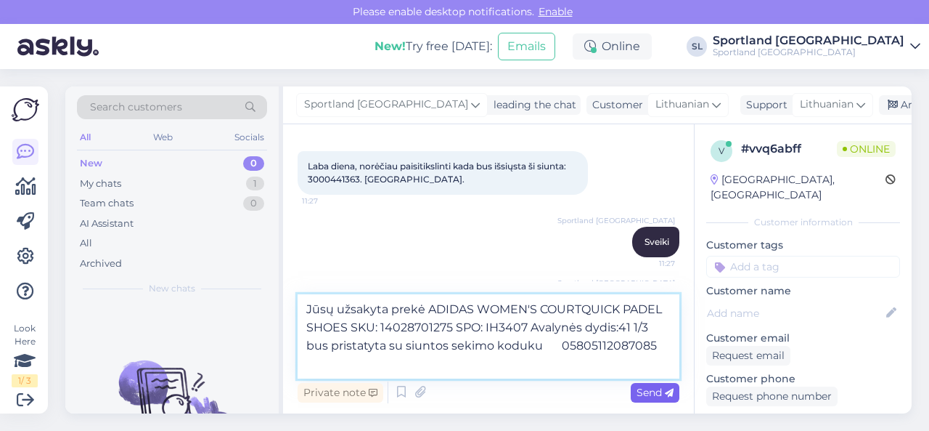
type textarea "Jūsų užsakyta prekė ADIDAS WOMEN'S COURTQUICK PADEL SHOES SKU: 14028701275 SPO:…"
click at [647, 393] on span "Send" at bounding box center [655, 391] width 37 height 13
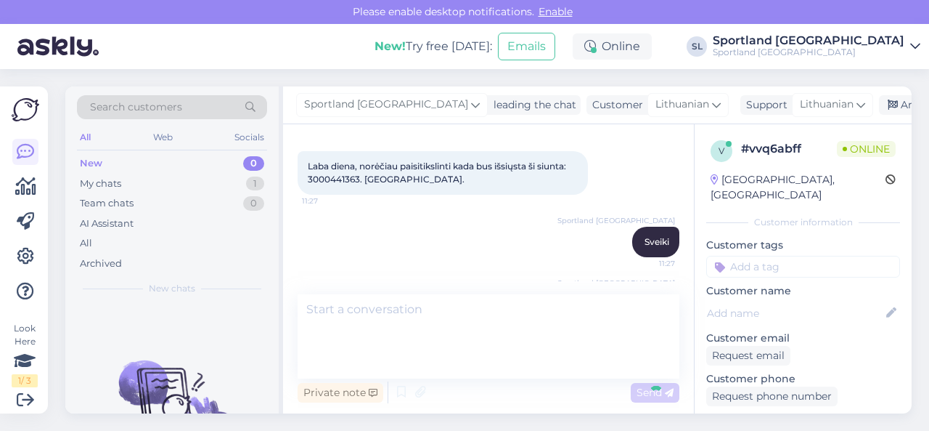
scroll to position [166, 0]
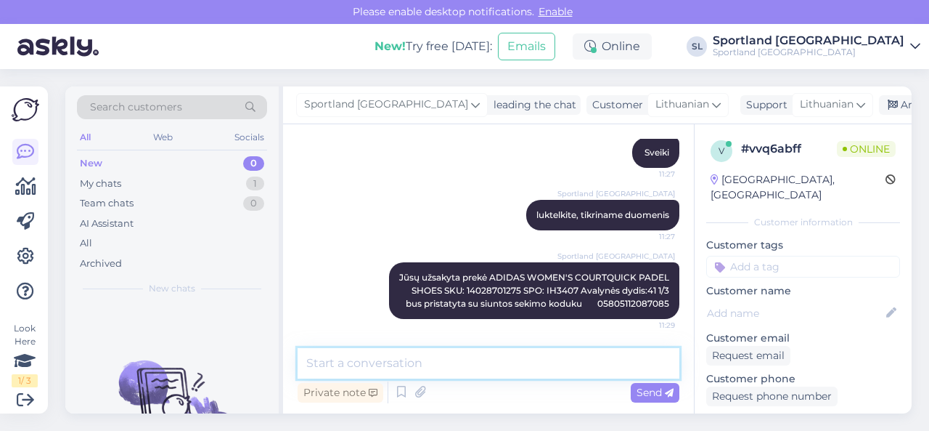
click at [561, 369] on textarea at bounding box center [489, 363] width 382 height 30
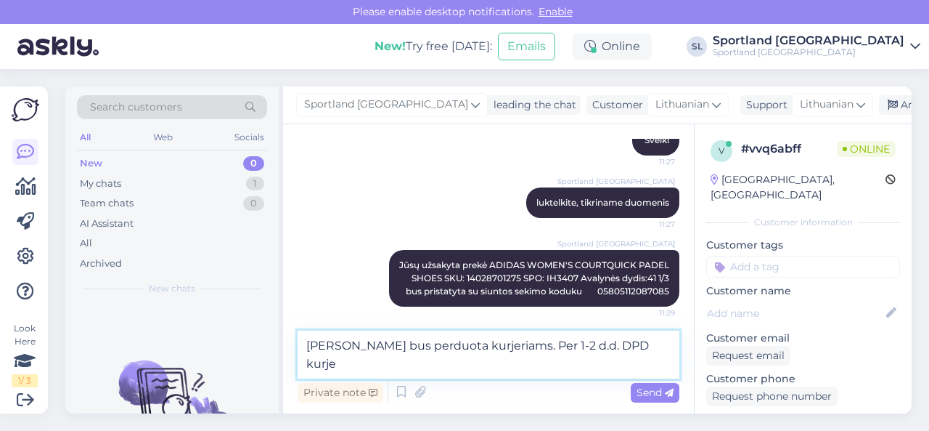
scroll to position [184, 0]
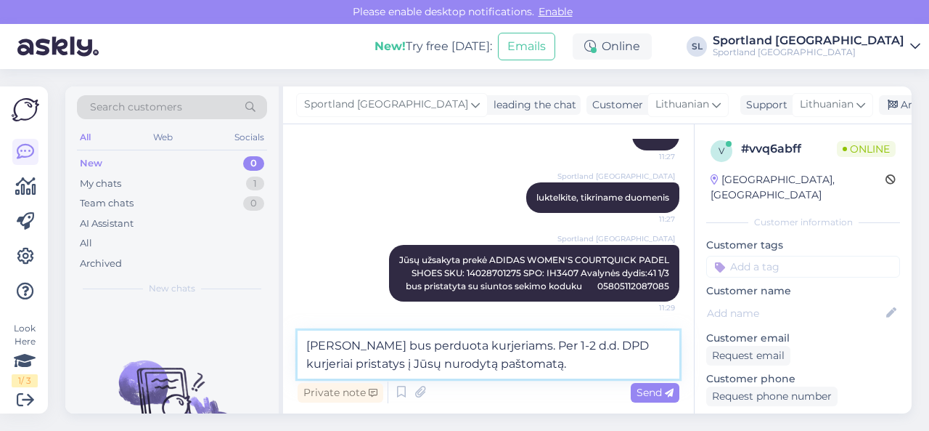
type textarea "[PERSON_NAME] bus perduota kurjeriams. Per 1-2 d.d. DPD kurjeriai pristatys į J…"
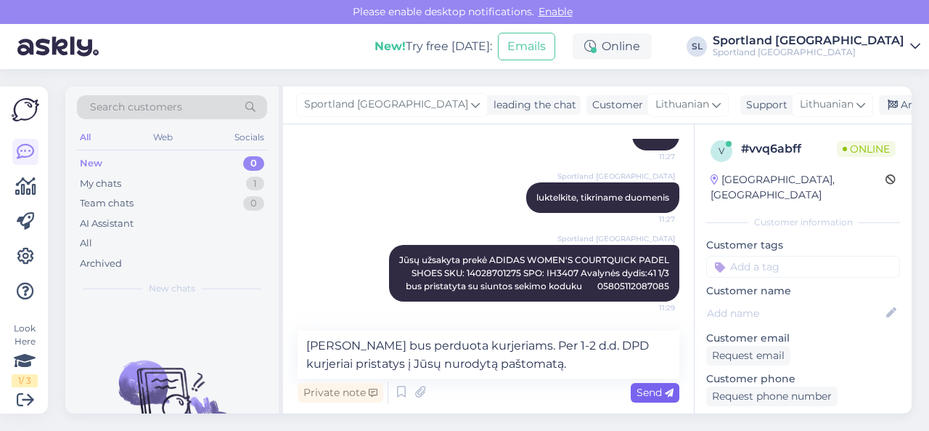
click at [643, 391] on span "Send" at bounding box center [655, 391] width 37 height 13
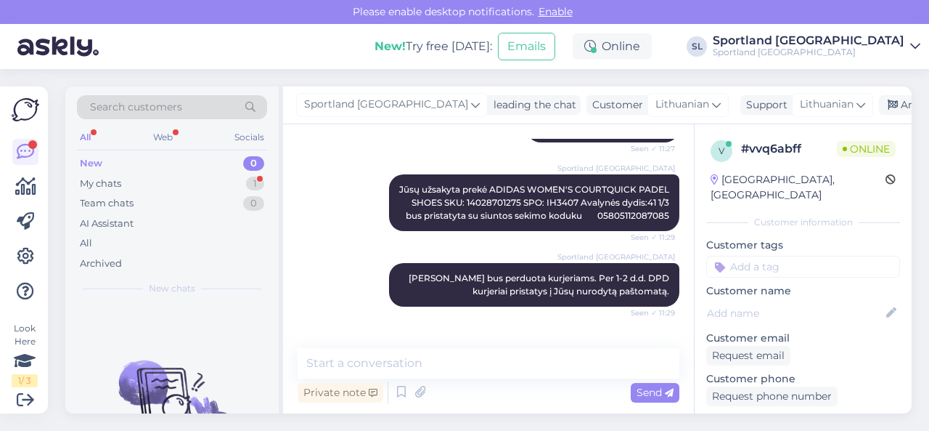
scroll to position [367, 0]
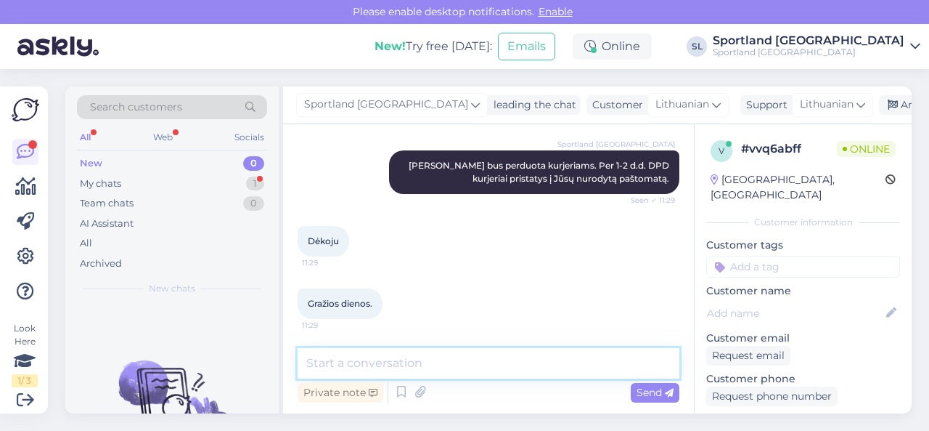
click at [491, 367] on textarea at bounding box center [489, 363] width 382 height 30
type textarea "geros dienos ;)"
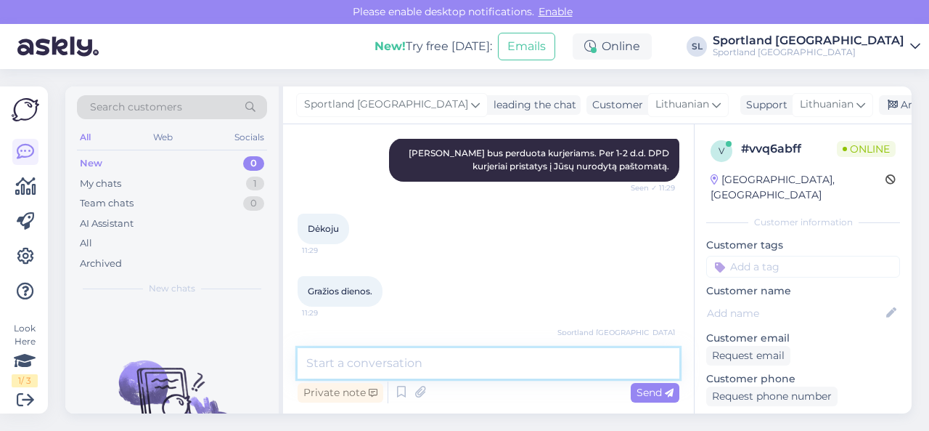
scroll to position [429, 0]
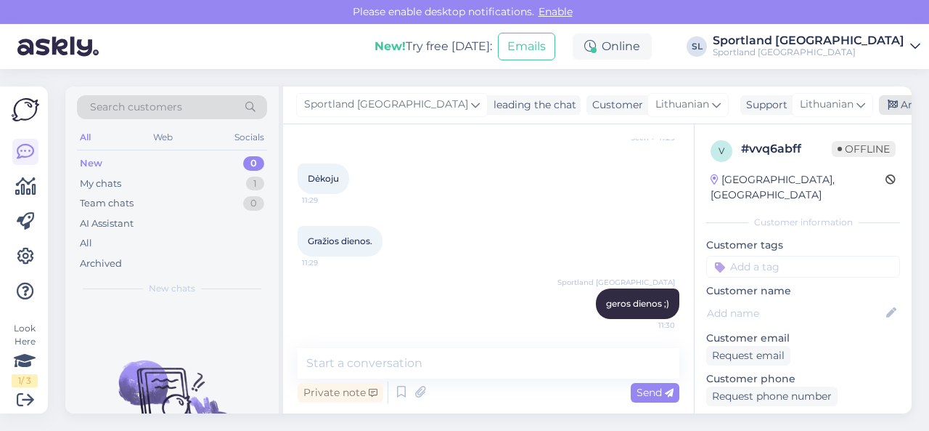
click at [879, 102] on div "Archive chat" at bounding box center [924, 105] width 91 height 20
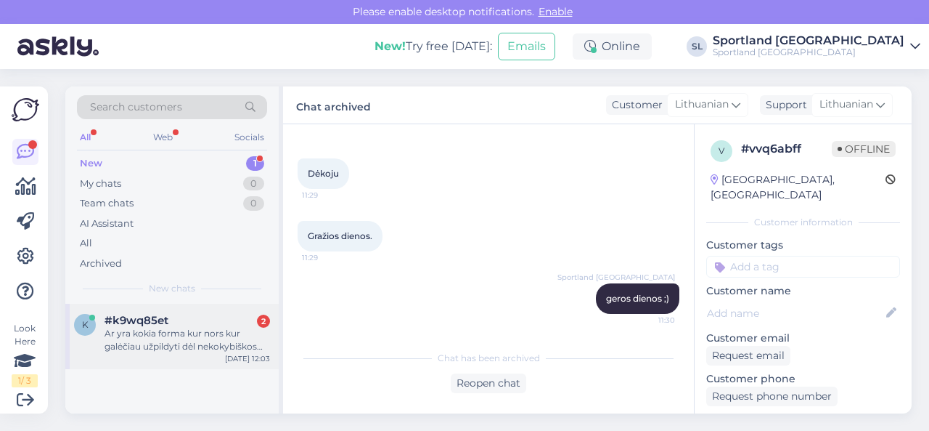
click at [187, 331] on div "Ar yra kokia forma kur nors kur galėčiau užpildyti dėl nekokybiškos avalynės su…" at bounding box center [188, 340] width 166 height 26
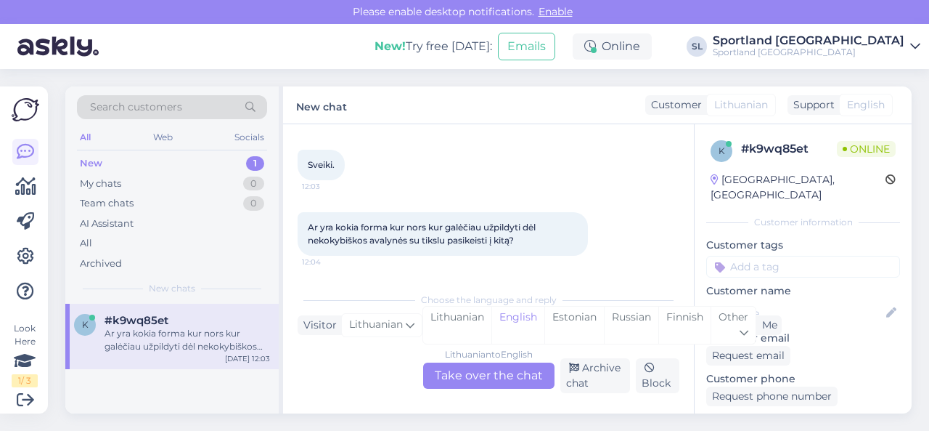
scroll to position [30, 0]
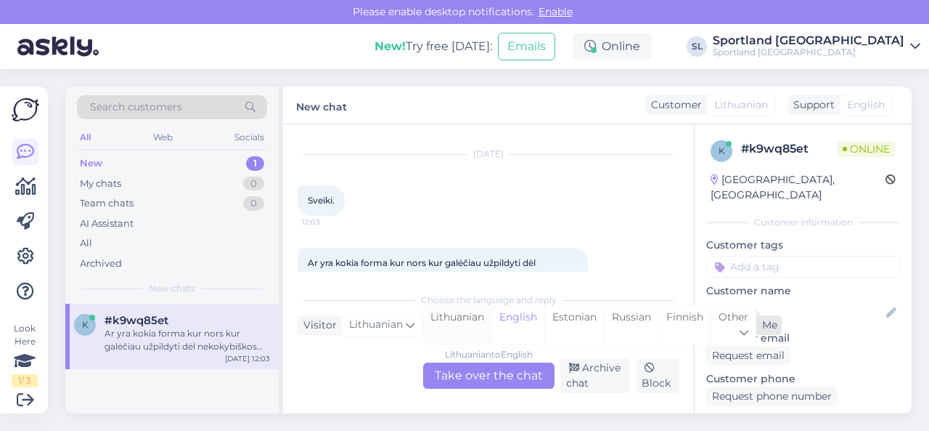
click at [468, 319] on div "Lithuanian" at bounding box center [457, 324] width 68 height 37
click at [479, 378] on div "Lithuanian to Lithuanian Take over the chat" at bounding box center [488, 375] width 131 height 26
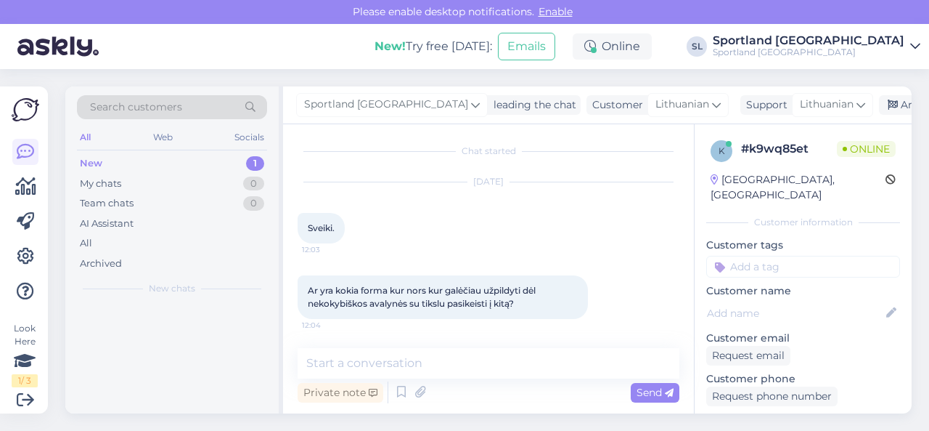
scroll to position [2, 0]
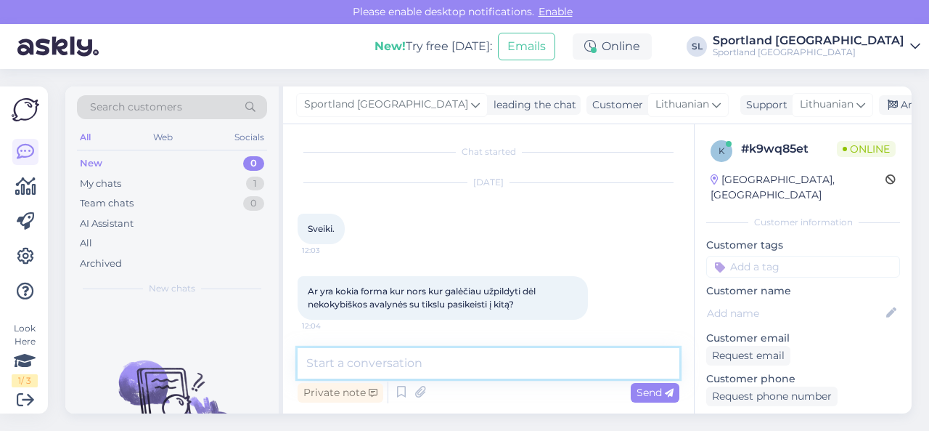
click at [451, 363] on textarea at bounding box center [489, 363] width 382 height 30
type textarea "Sveiki"
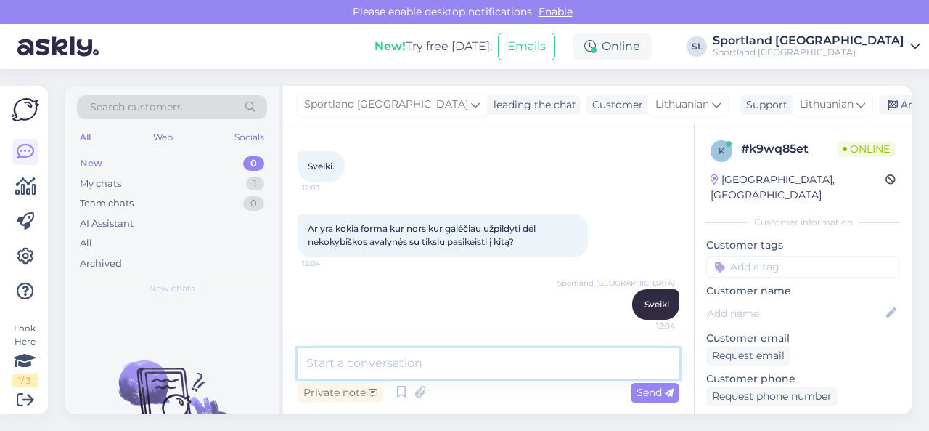
click at [428, 362] on textarea at bounding box center [489, 363] width 382 height 30
paste textarea "Jūs turite teisę pateikti prekę gamyklinio broko vertinimui, jeigu nėra praėję …"
type textarea "Jūs turite teisę pateikti prekę gamyklinio broko vertinimui, jeigu nėra praėję …"
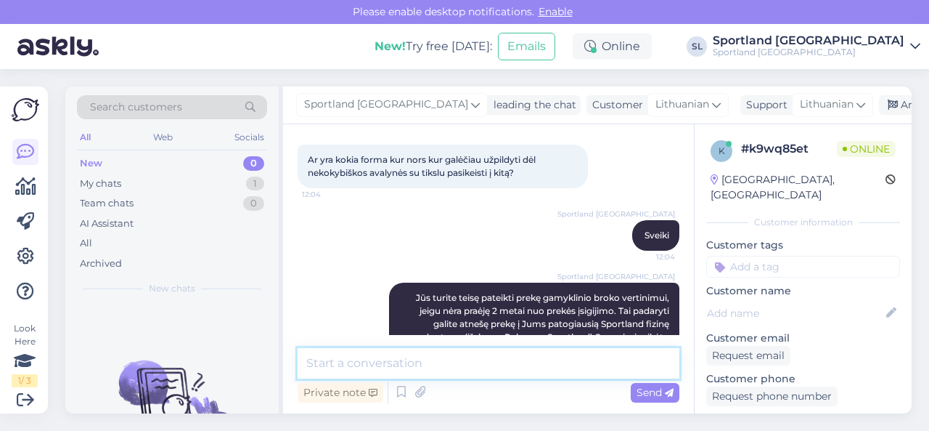
scroll to position [245, 0]
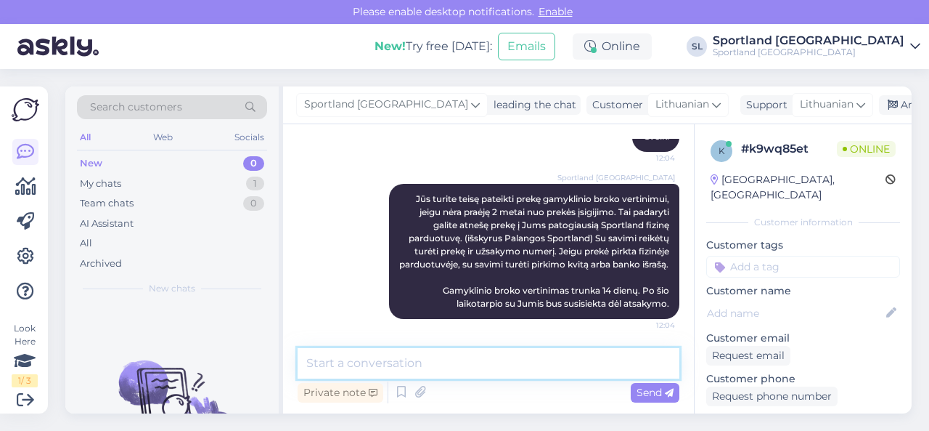
click at [510, 368] on textarea at bounding box center [489, 363] width 382 height 30
click at [530, 359] on textarea at bounding box center [489, 363] width 382 height 30
click at [558, 370] on textarea at bounding box center [489, 363] width 382 height 30
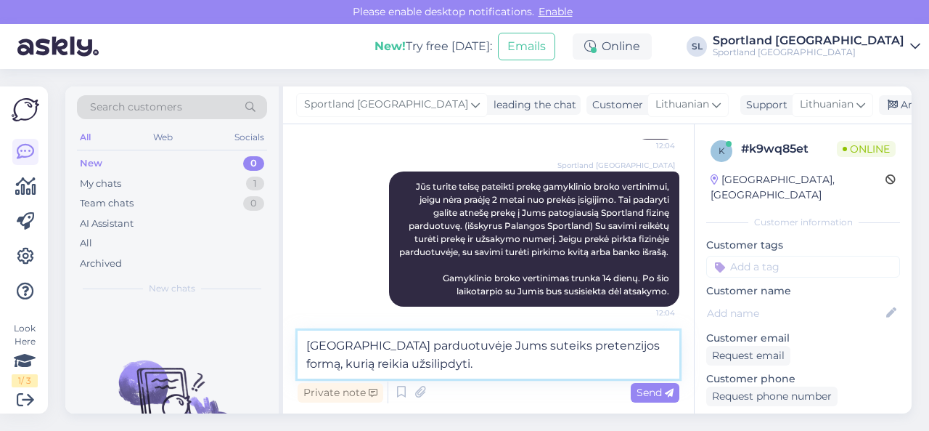
type textarea "[GEOGRAPHIC_DATA] parduotuvėje Jums suteiks pretenzijos formą, kurią reikia užs…"
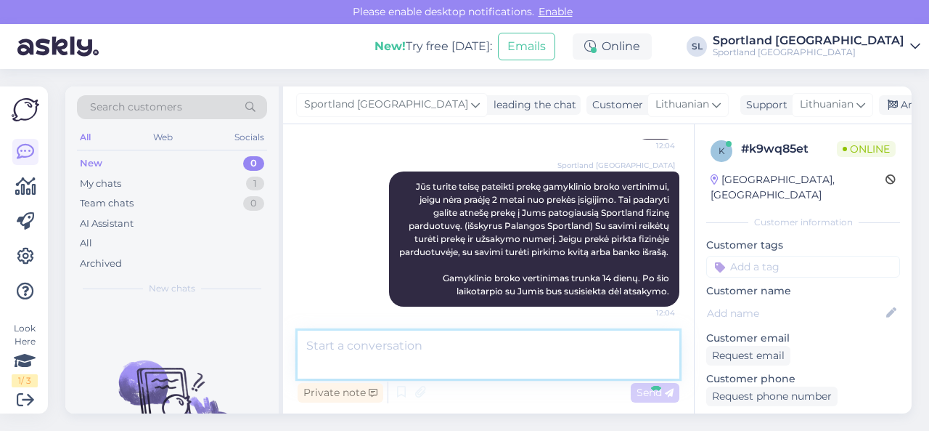
scroll to position [320, 0]
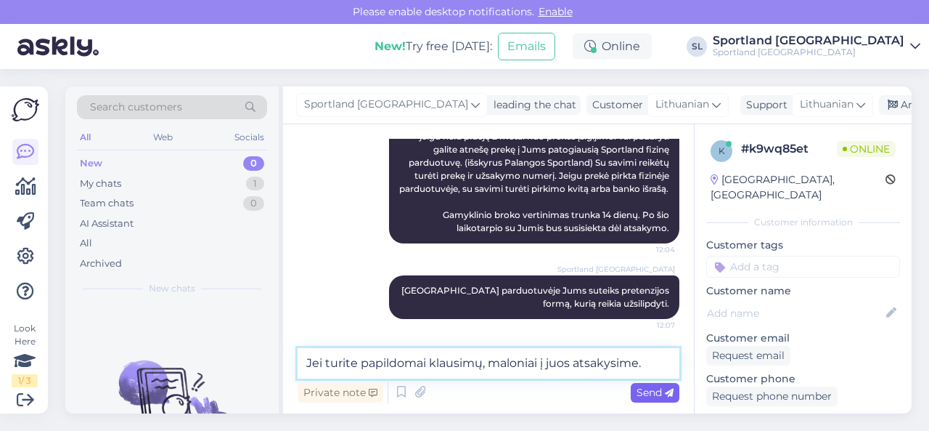
type textarea "Jei turite papildomai klausimų, maloniai į juos atsakysime."
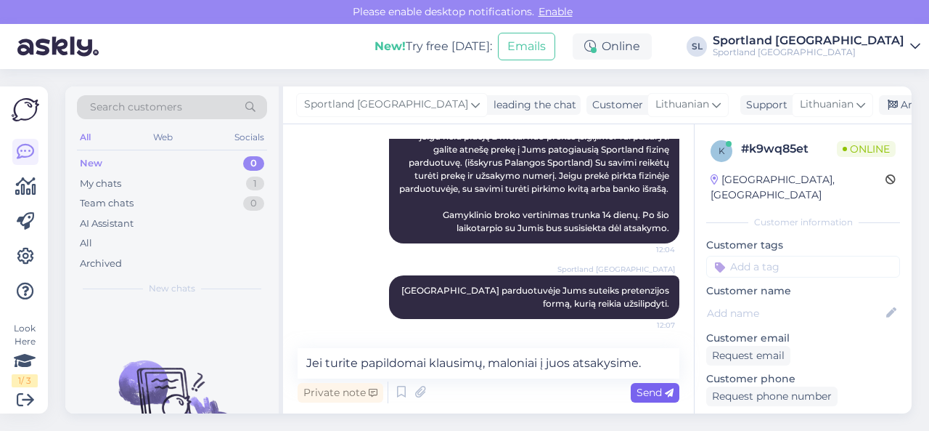
click at [656, 391] on span "Send" at bounding box center [655, 391] width 37 height 13
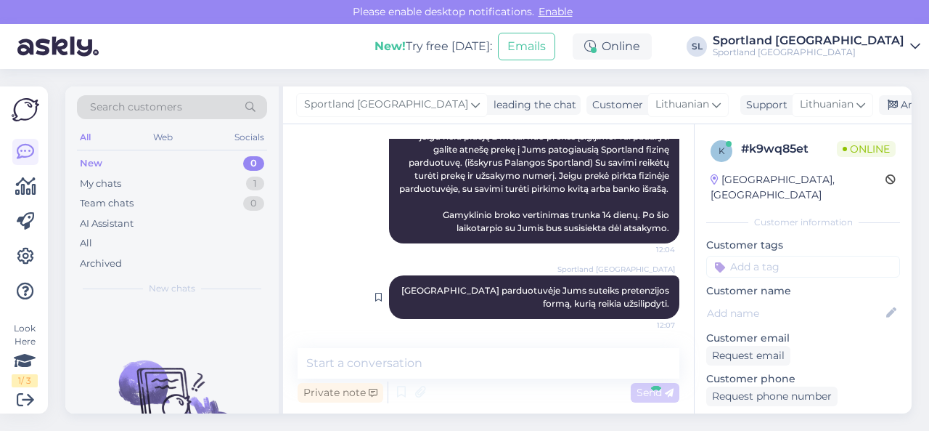
scroll to position [383, 0]
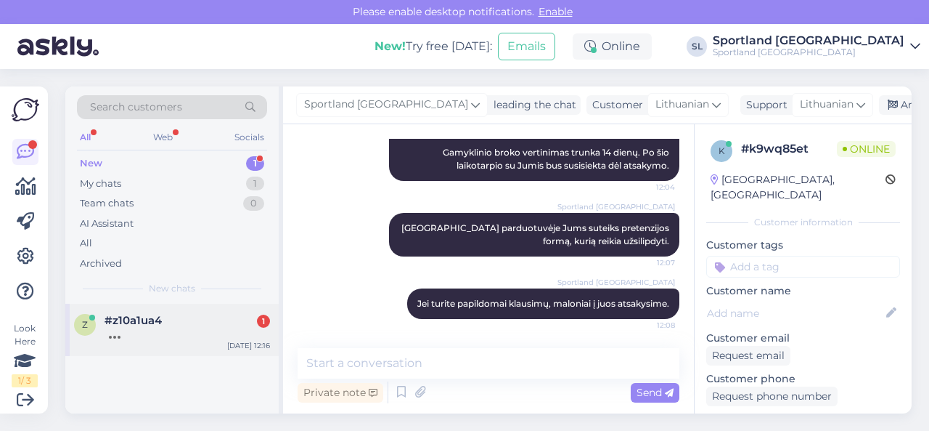
click at [171, 327] on div at bounding box center [188, 333] width 166 height 13
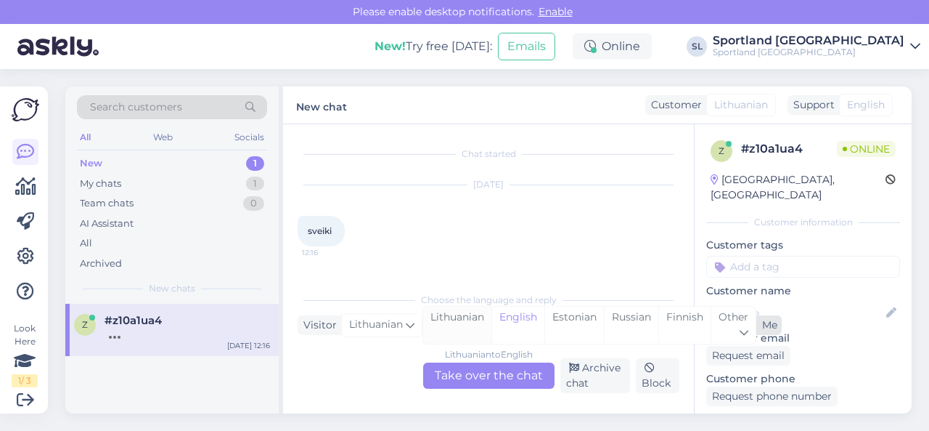
click at [472, 325] on div "Lithuanian" at bounding box center [457, 324] width 68 height 37
click at [483, 377] on div "Lithuanian to Lithuanian Take over the chat" at bounding box center [488, 375] width 131 height 26
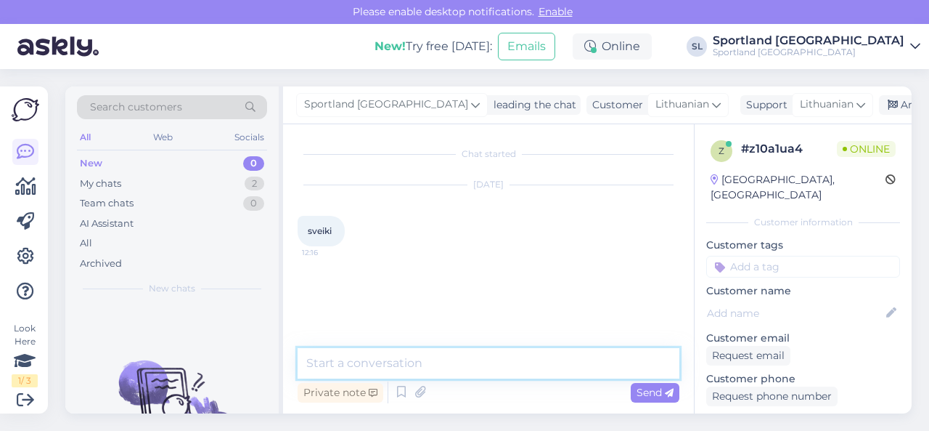
click at [458, 365] on textarea at bounding box center [489, 363] width 382 height 30
type textarea "Sveiki"
type textarea "Kuo galime Jums padėti?"
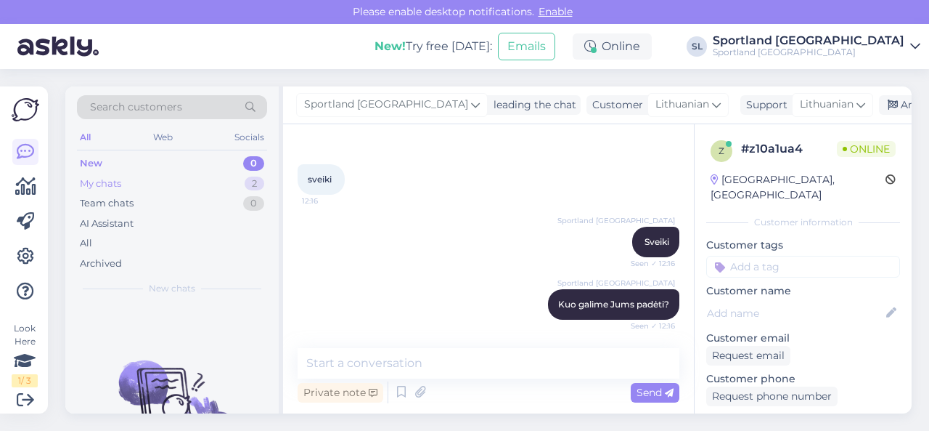
click at [166, 184] on div "My chats 2" at bounding box center [172, 184] width 190 height 20
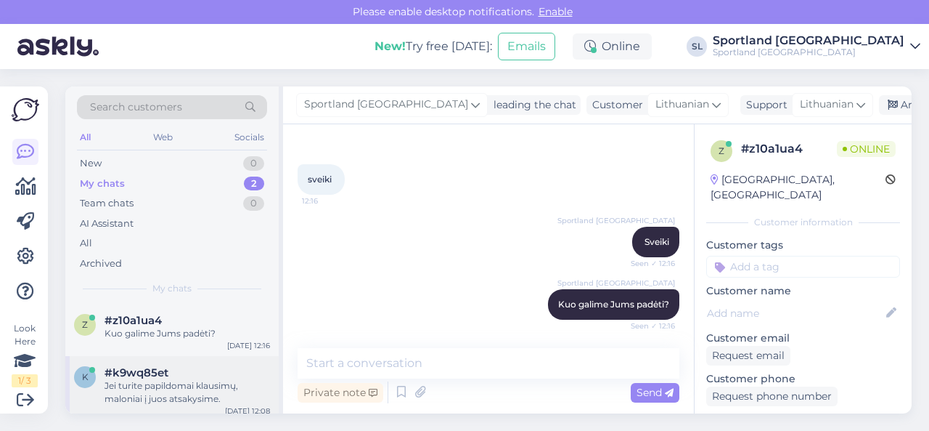
click at [180, 372] on div "#k9wq85et" at bounding box center [188, 372] width 166 height 13
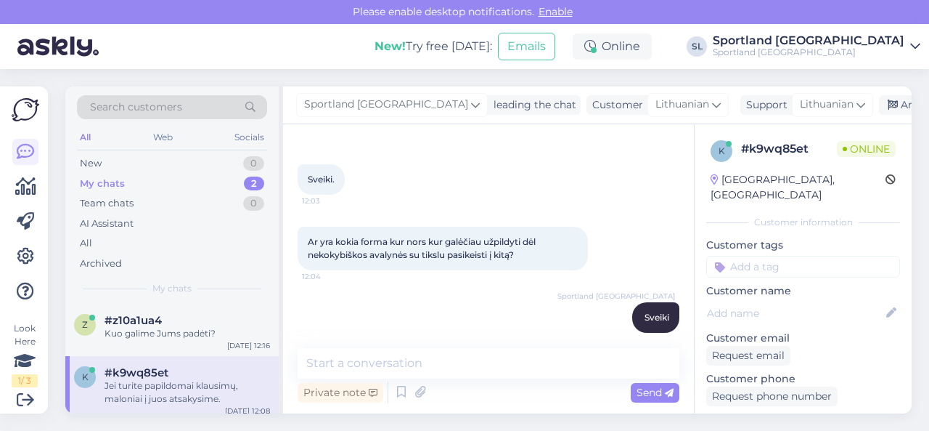
scroll to position [383, 0]
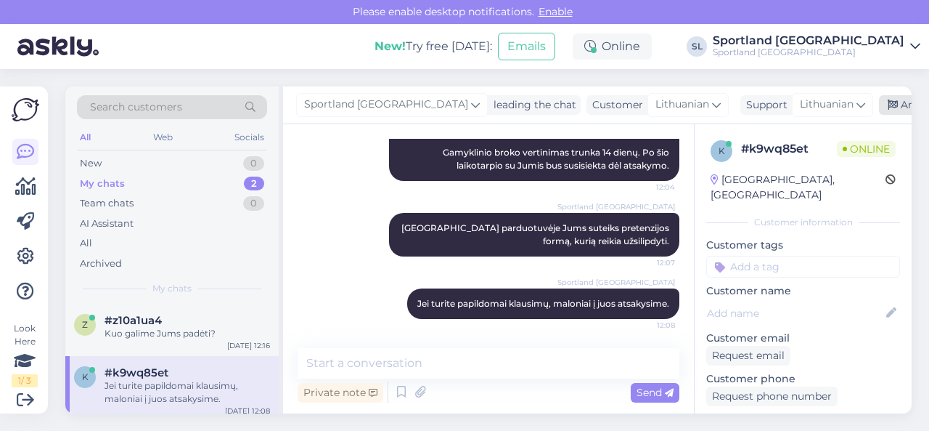
click at [879, 107] on div "Archive chat" at bounding box center [924, 105] width 91 height 20
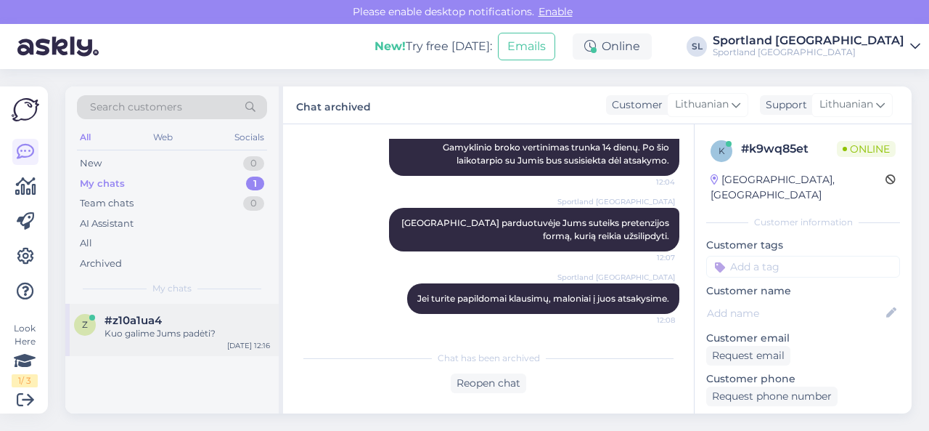
click at [148, 340] on div "z #z10a1ua4 Kuo galime Jums padėti? [DATE] 12:16" at bounding box center [171, 329] width 213 height 52
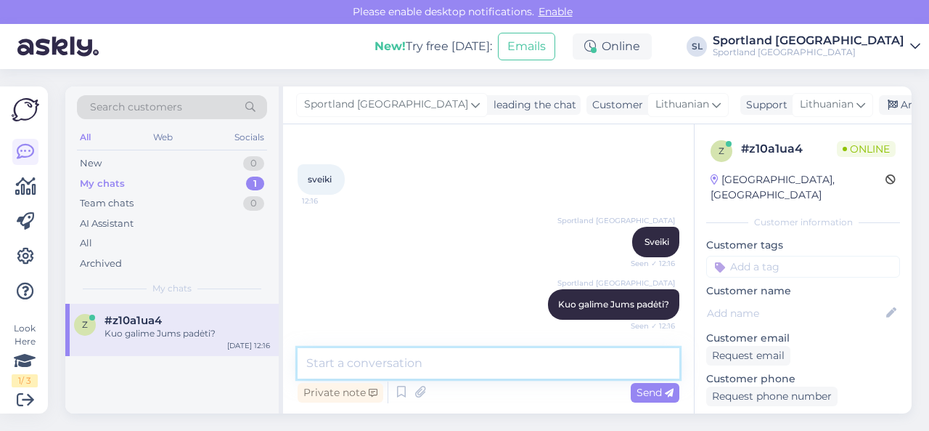
click at [495, 366] on textarea at bounding box center [489, 363] width 382 height 30
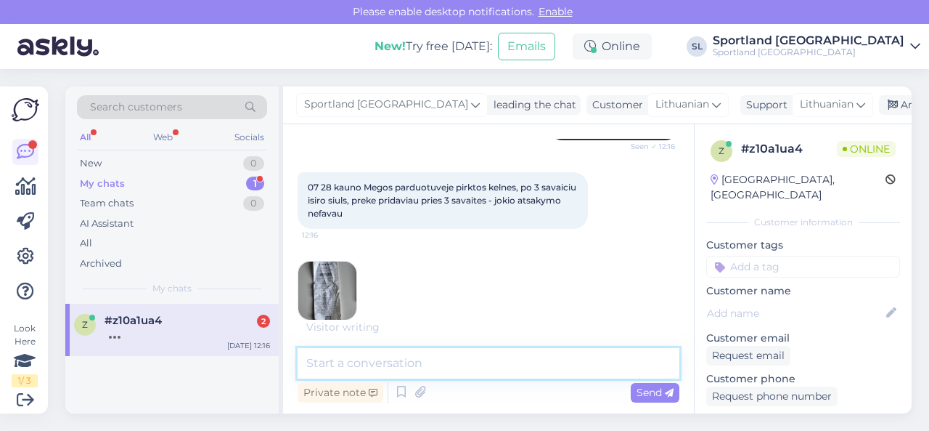
scroll to position [293, 0]
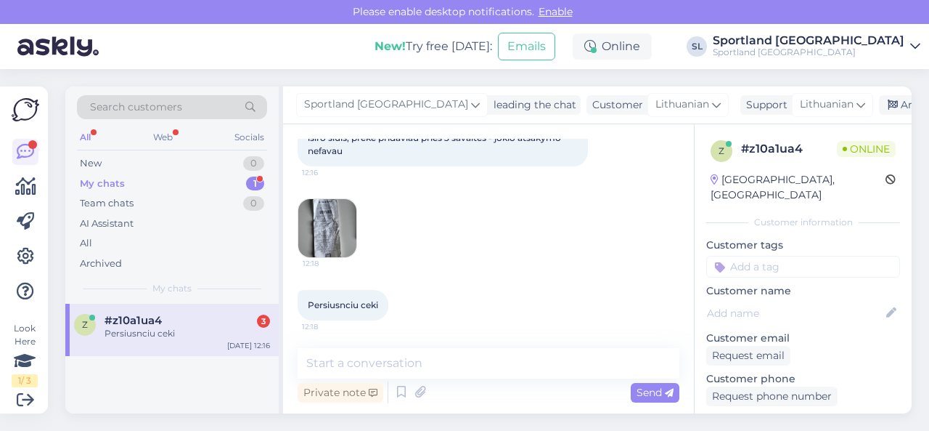
click at [507, 319] on div "Persiusnciu ceki 12:18" at bounding box center [489, 305] width 382 height 62
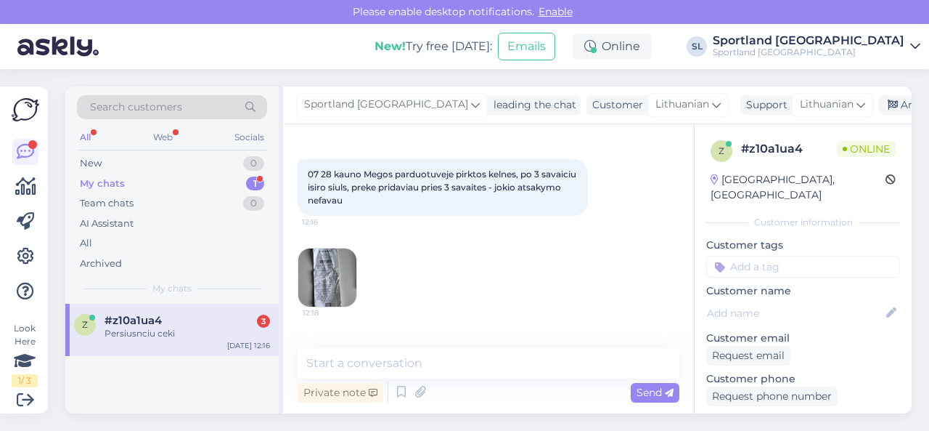
scroll to position [221, 0]
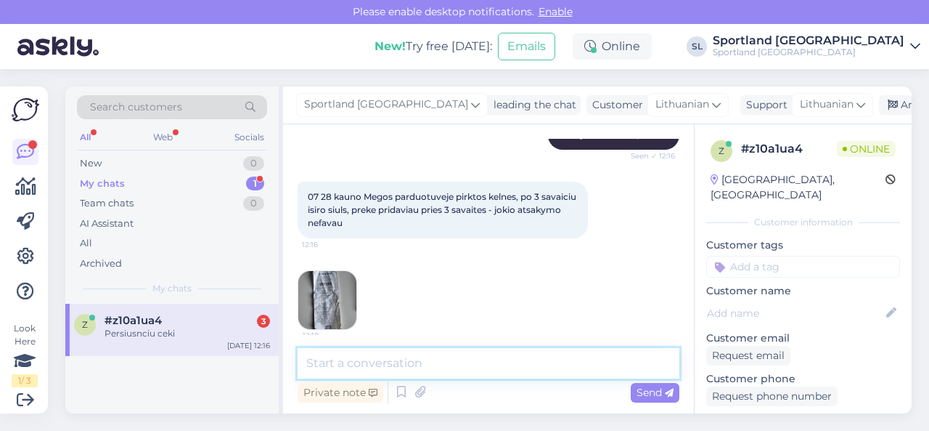
click at [391, 361] on textarea at bounding box center [489, 363] width 382 height 30
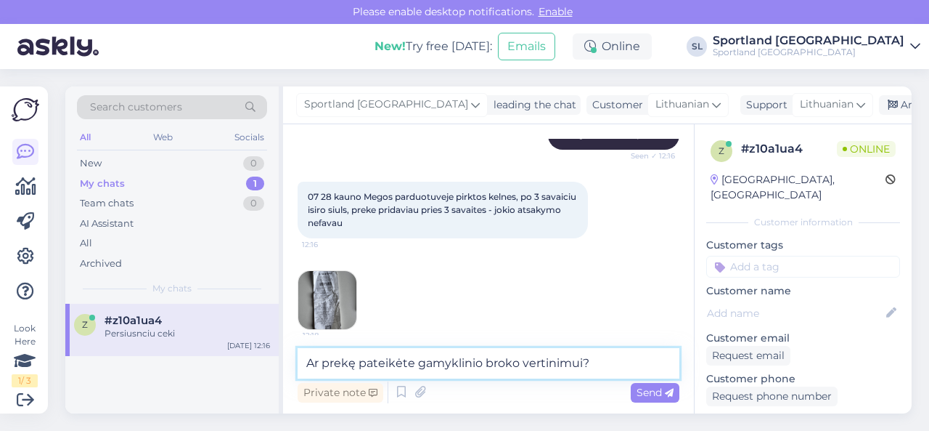
type textarea "Ar prekę pateikėte gamyklinio broko vertinimui?"
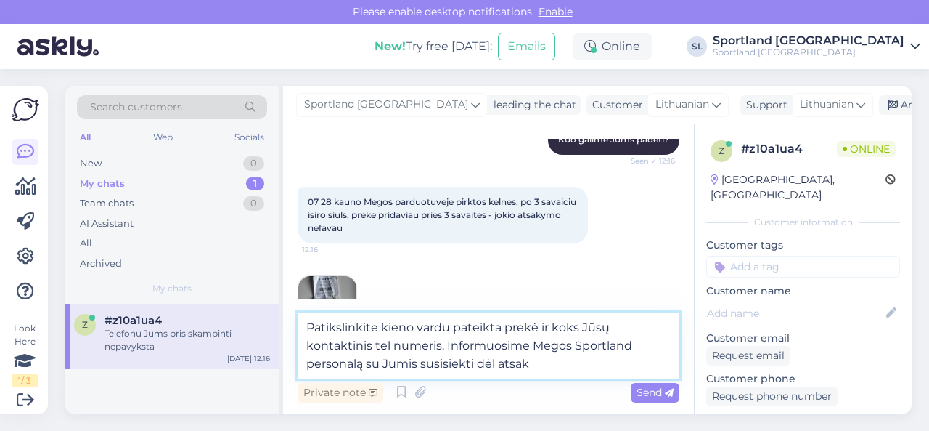
scroll to position [517, 0]
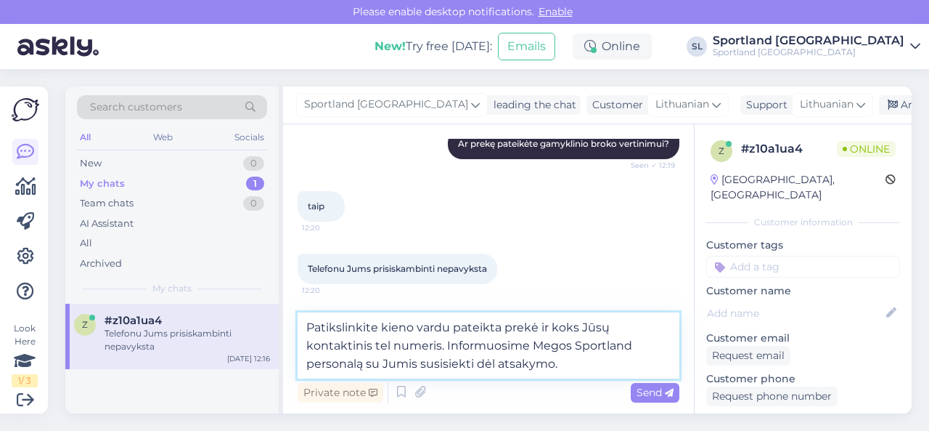
type textarea "Patikslinkite kieno vardu pateikta prekė ir koks Jūsų kontaktinis tel numeris. …"
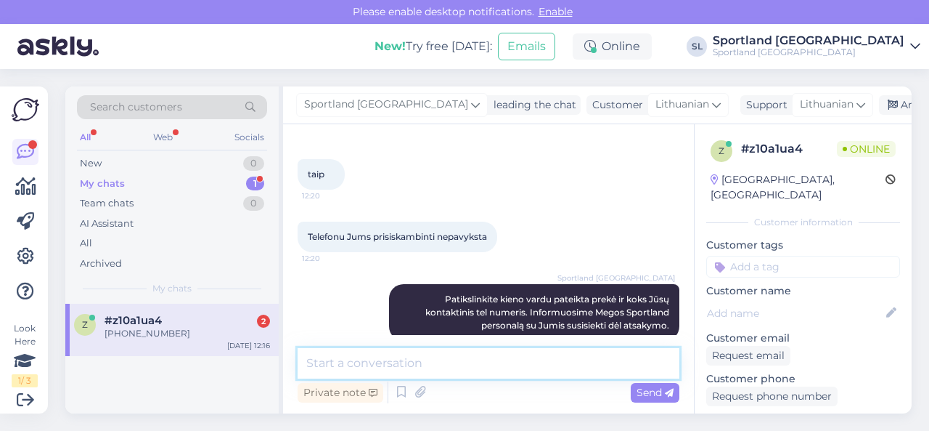
scroll to position [404, 0]
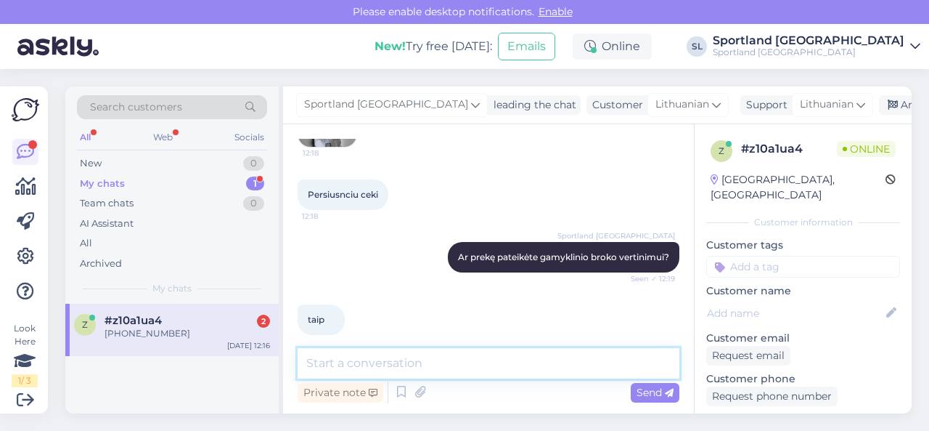
click at [385, 362] on textarea at bounding box center [489, 363] width 382 height 30
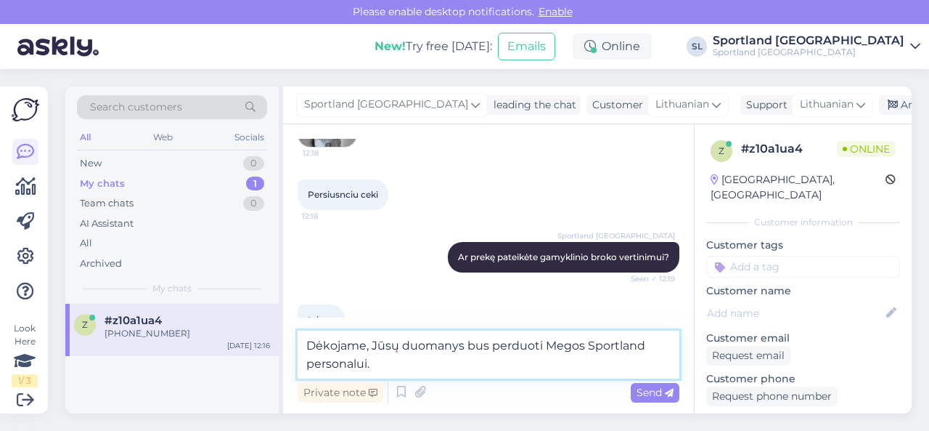
type textarea "Dėkojame, Jūsų duomanys bus perduoti Megos Sportland personalui."
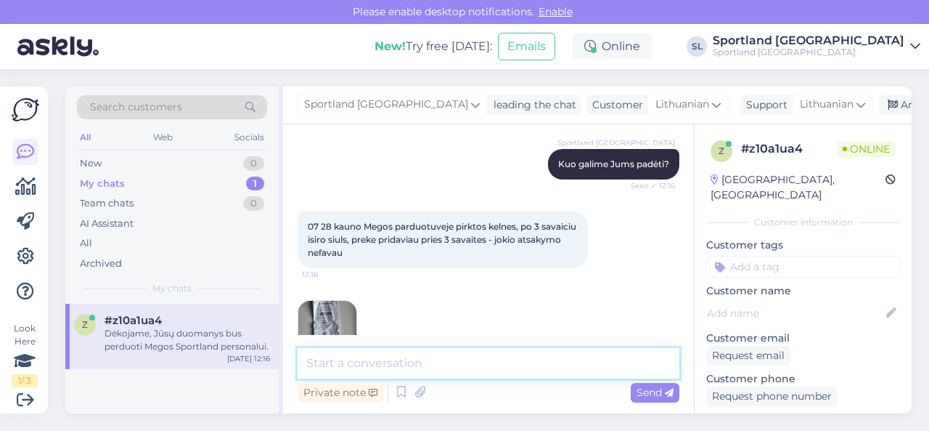
scroll to position [189, 0]
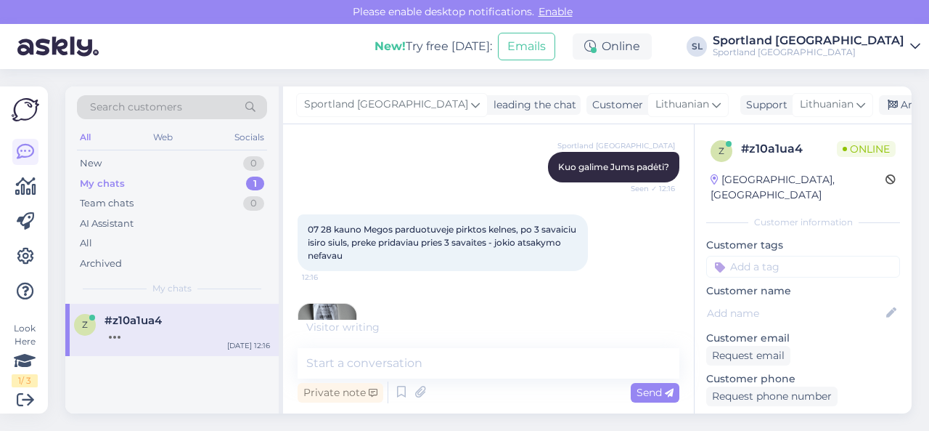
click at [332, 307] on img at bounding box center [327, 332] width 58 height 58
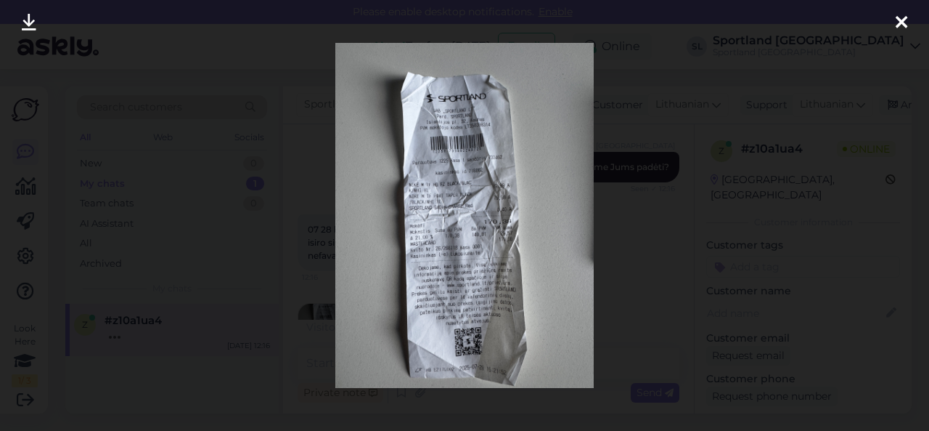
scroll to position [832, 0]
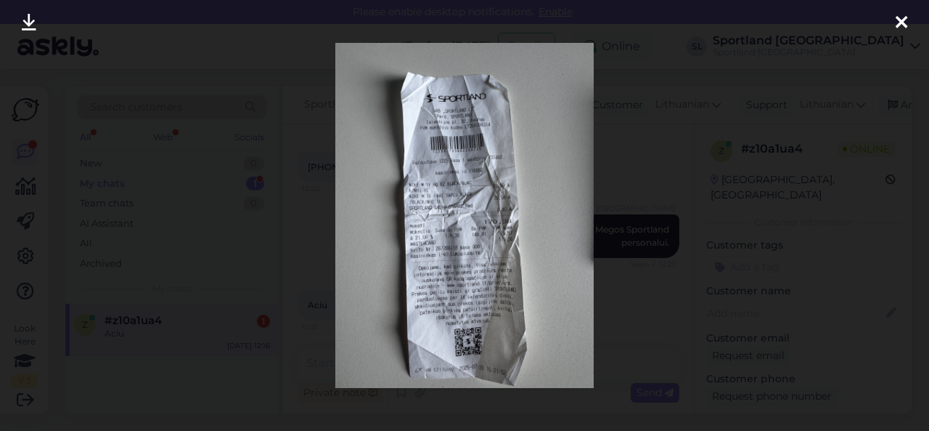
click at [244, 169] on div at bounding box center [464, 215] width 929 height 431
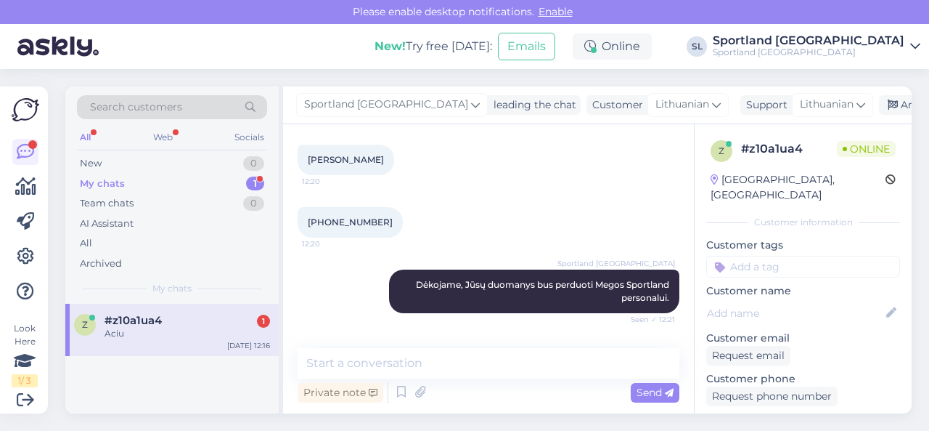
scroll to position [687, 0]
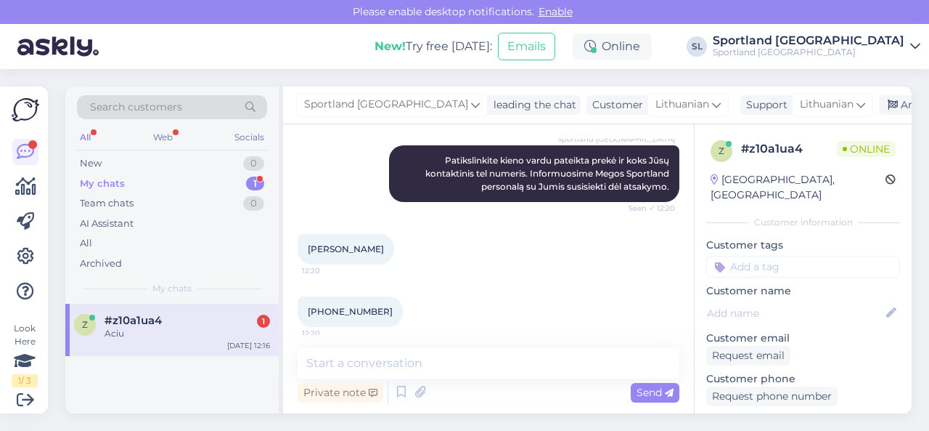
drag, startPoint x: 389, startPoint y: 246, endPoint x: 399, endPoint y: 250, distance: 10.8
click at [394, 245] on div "[PERSON_NAME] 12:20" at bounding box center [346, 249] width 97 height 30
click at [384, 250] on span "[PERSON_NAME]" at bounding box center [346, 248] width 76 height 11
drag, startPoint x: 309, startPoint y: 248, endPoint x: 404, endPoint y: 249, distance: 95.8
click at [394, 248] on div "[PERSON_NAME] 12:20" at bounding box center [346, 249] width 97 height 30
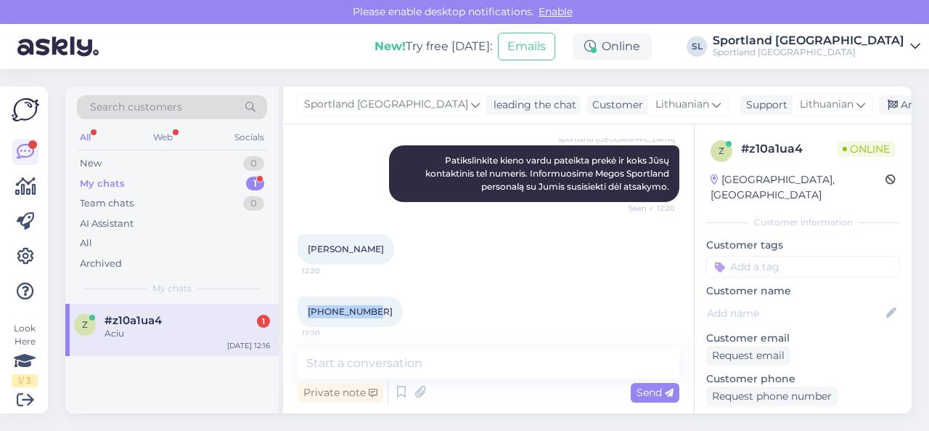
drag, startPoint x: 372, startPoint y: 310, endPoint x: 295, endPoint y: 310, distance: 77.7
click at [295, 310] on div "Chat started [DATE] sveiki 12:16 Sportland [GEOGRAPHIC_DATA] Sveiki Seen ✓ 12:1…" at bounding box center [488, 268] width 411 height 289
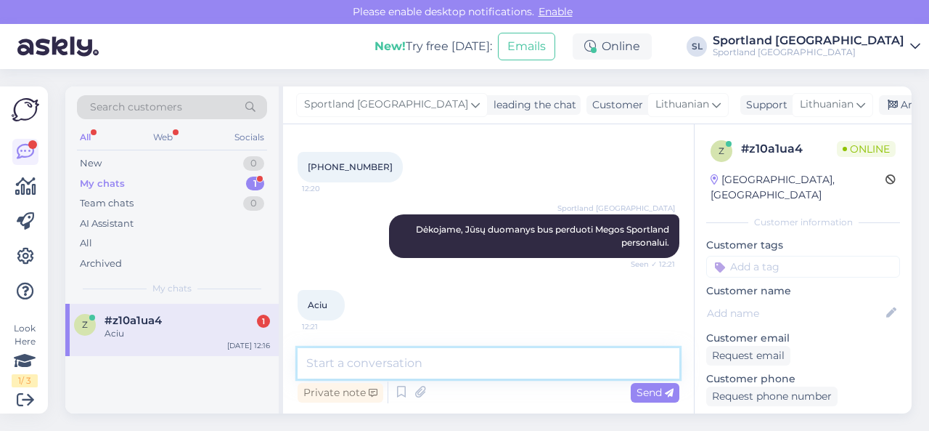
click at [433, 364] on textarea at bounding box center [489, 363] width 382 height 30
type textarea "Lnkime gražios dienos! ;)"
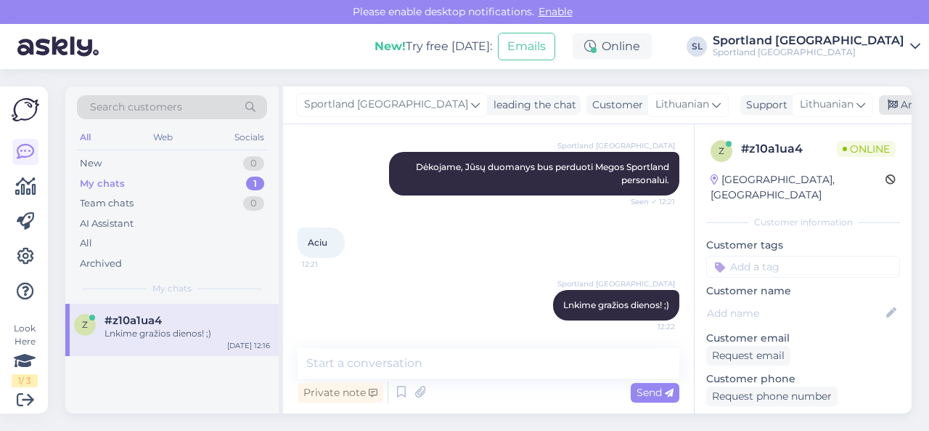
click at [879, 97] on div "Archive chat" at bounding box center [924, 105] width 91 height 20
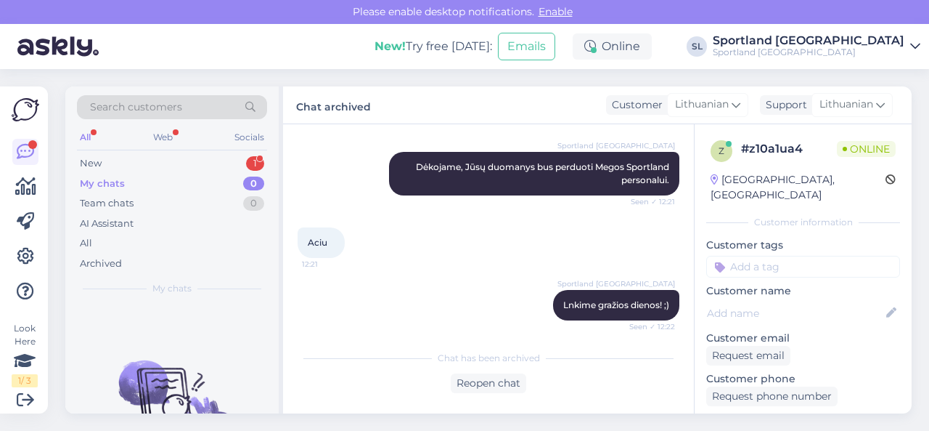
scroll to position [963, 0]
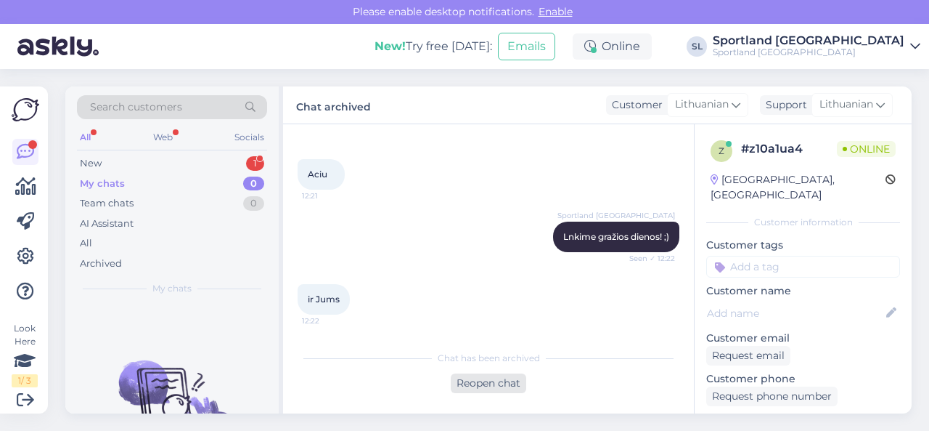
click at [486, 385] on div "Reopen chat" at bounding box center [489, 383] width 76 height 20
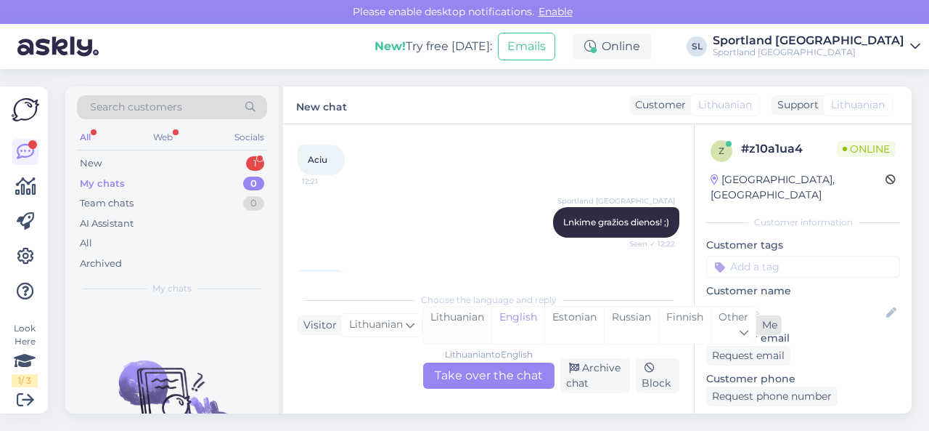
click at [476, 324] on div "Lithuanian" at bounding box center [457, 324] width 68 height 37
click at [487, 381] on div "Lithuanian to Lithuanian Take over the chat" at bounding box center [488, 375] width 131 height 26
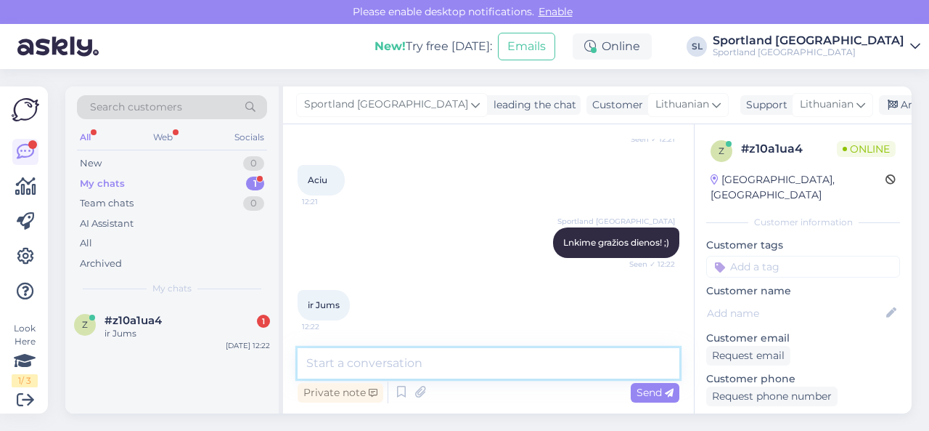
click at [409, 362] on textarea at bounding box center [489, 363] width 382 height 30
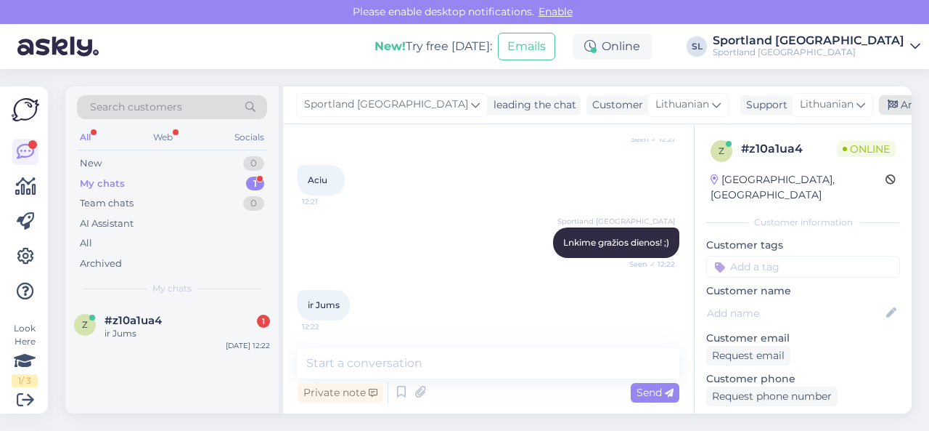
click at [889, 100] on div "Archive chat" at bounding box center [924, 105] width 91 height 20
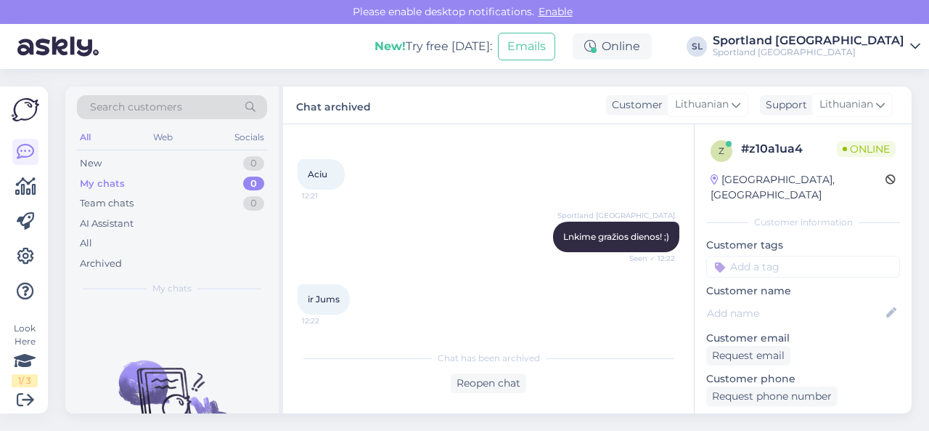
click at [461, 227] on div "Sportland [GEOGRAPHIC_DATA] Lnkime gražios dienos! ;) Seen ✓ 12:22" at bounding box center [489, 236] width 382 height 62
